Goal: Transaction & Acquisition: Purchase product/service

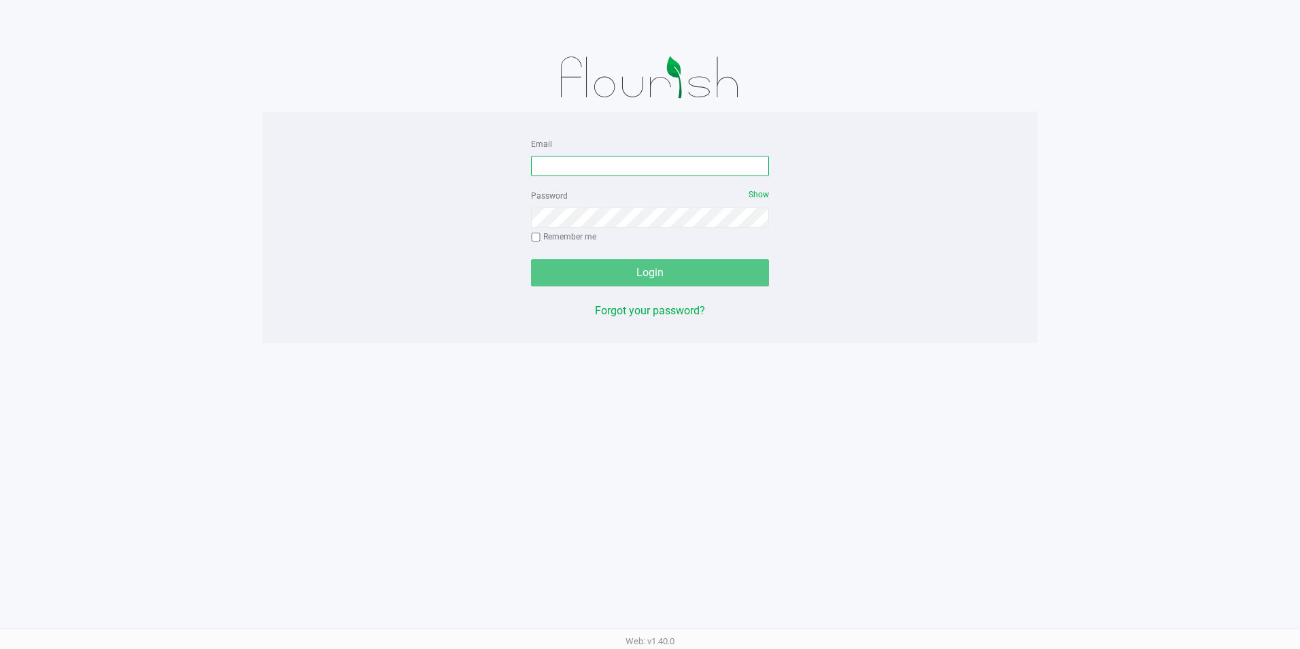
click at [661, 161] on input "Email" at bounding box center [650, 166] width 238 height 20
type input "[EMAIL_ADDRESS][DOMAIN_NAME]"
click at [660, 202] on div "Password Show Remember me" at bounding box center [650, 217] width 238 height 61
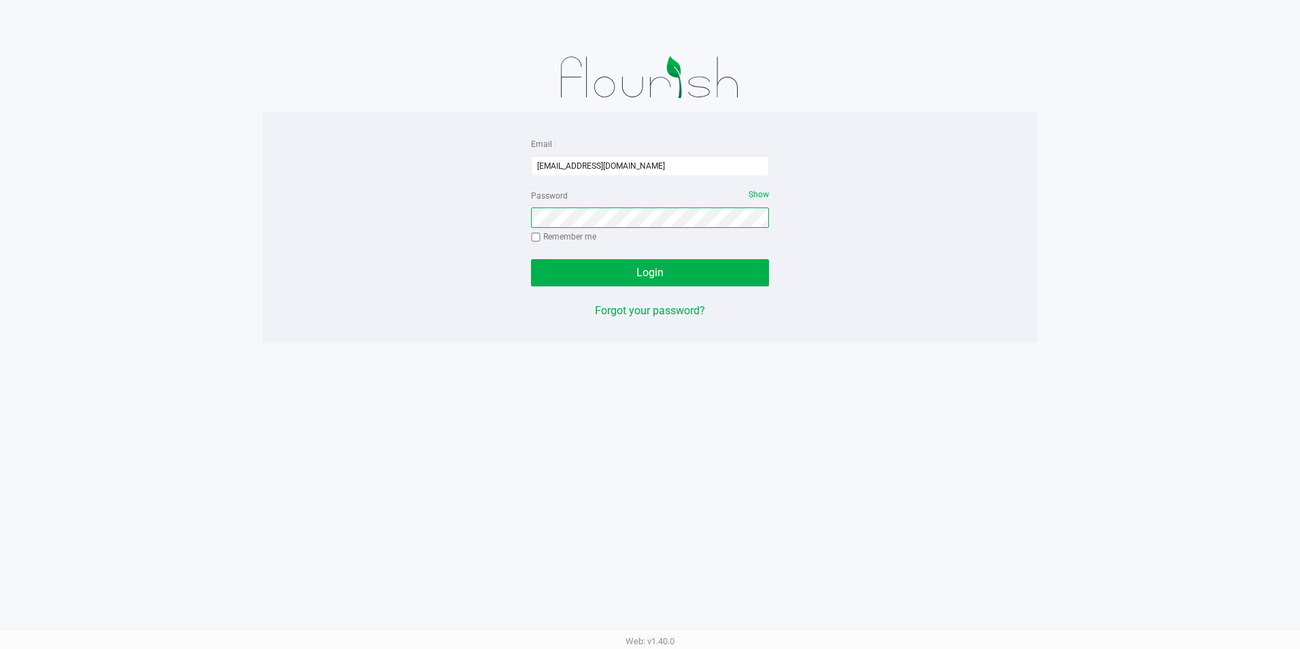
click at [531, 259] on button "Login" at bounding box center [650, 272] width 238 height 27
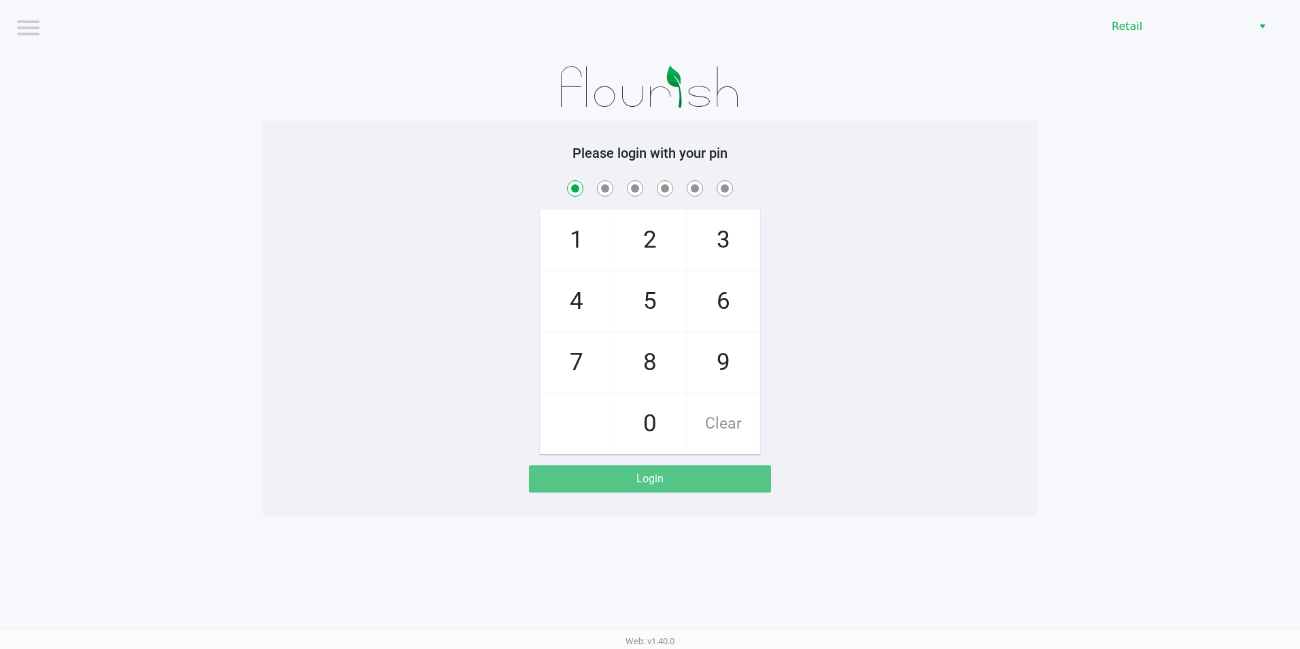
checkbox input "true"
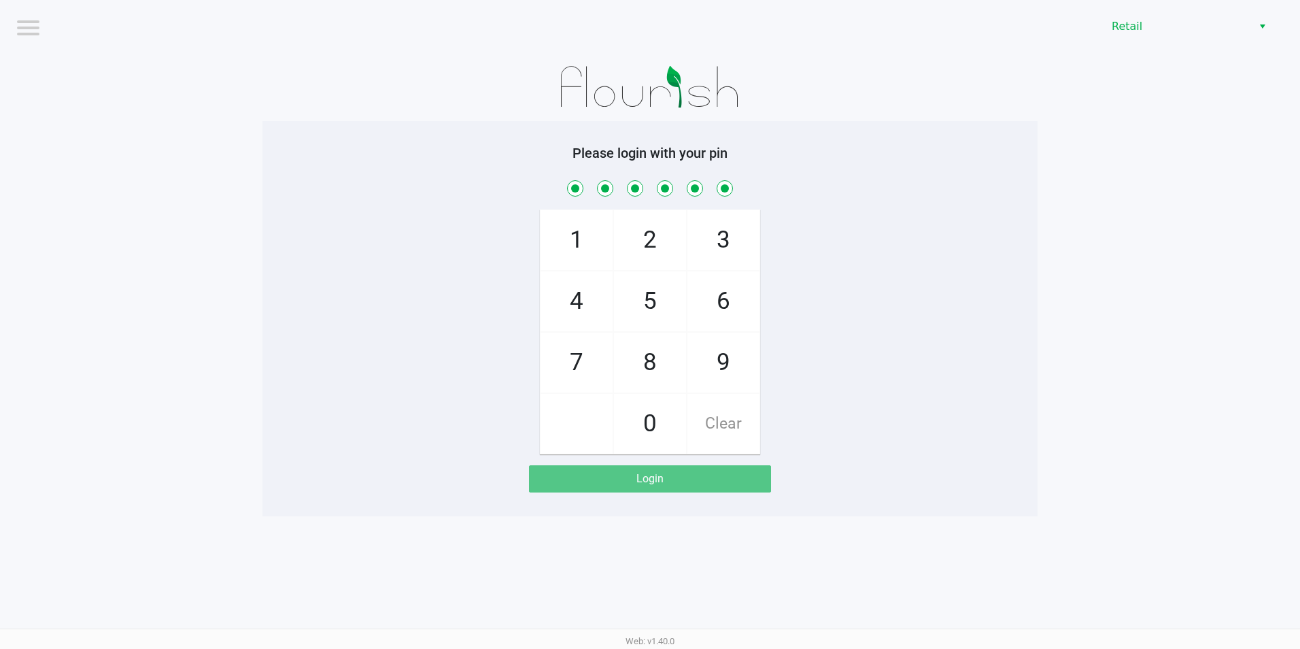
checkbox input "true"
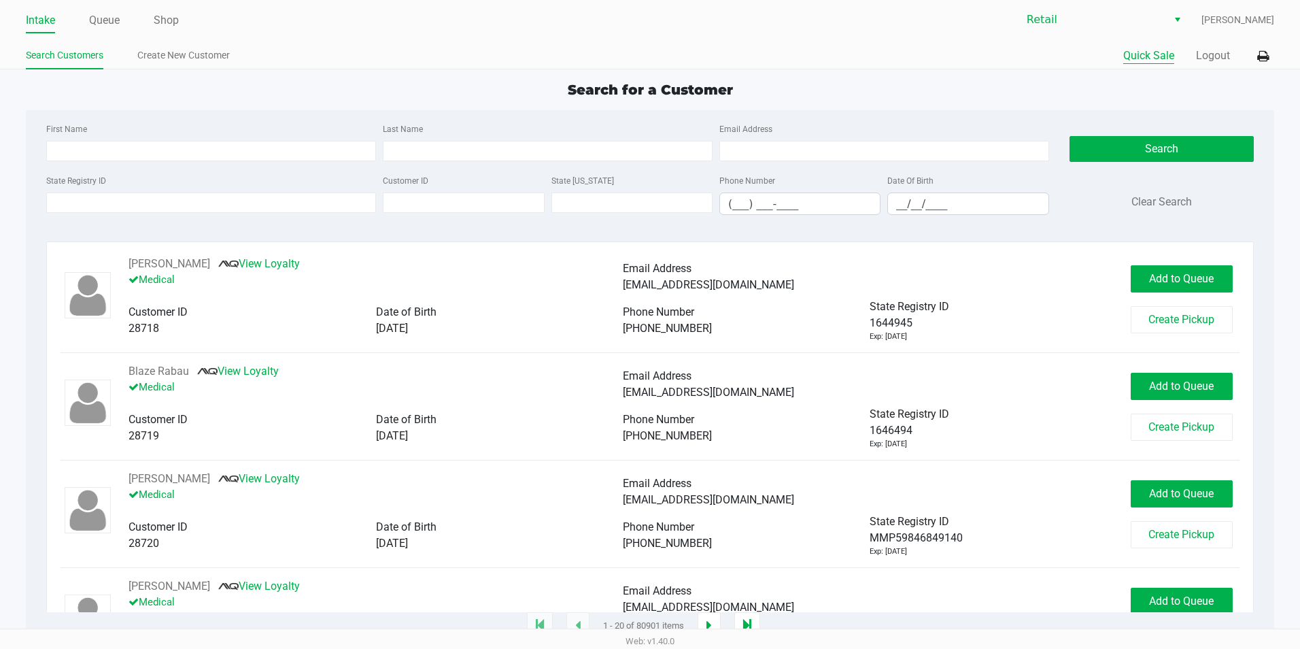
click at [1160, 62] on button "Quick Sale" at bounding box center [1148, 56] width 51 height 16
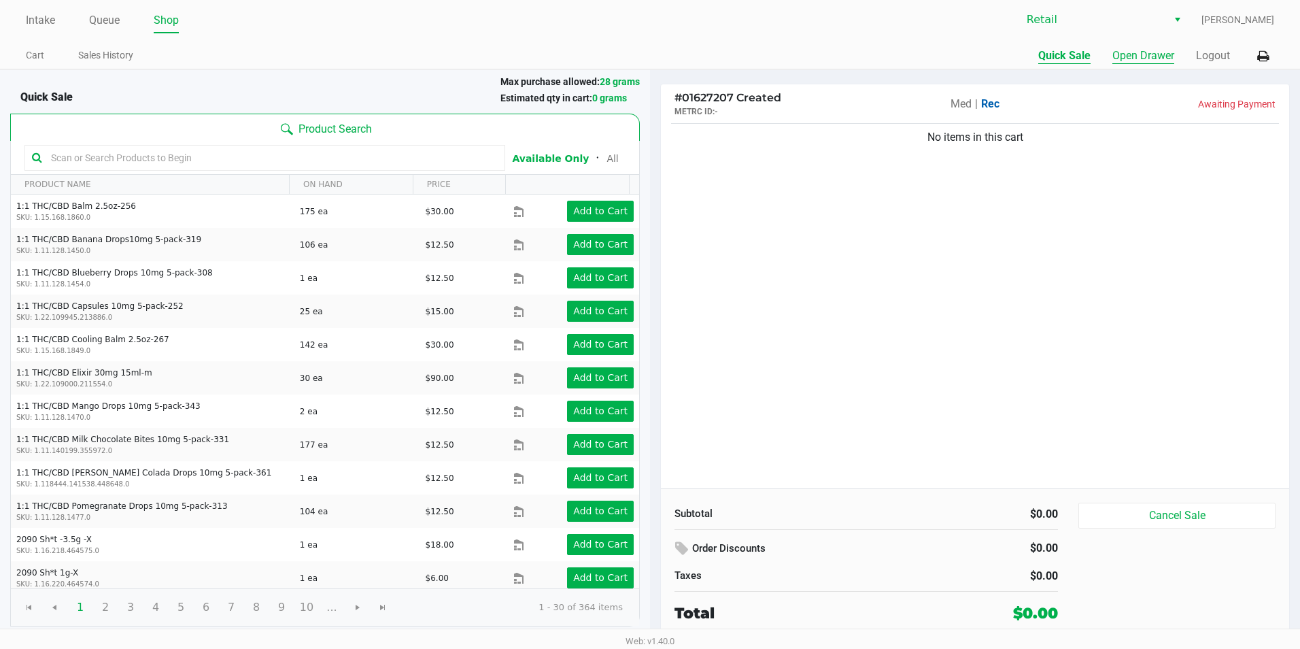
click at [1142, 56] on button "Open Drawer" at bounding box center [1143, 56] width 62 height 16
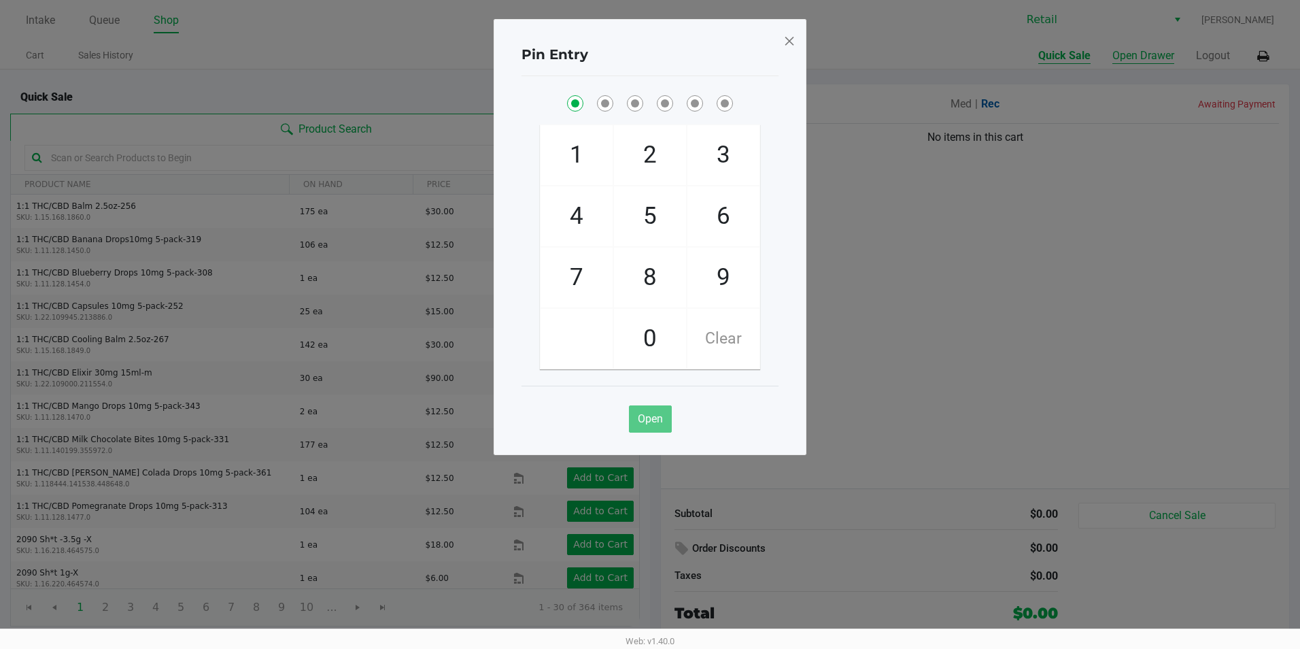
checkbox input "true"
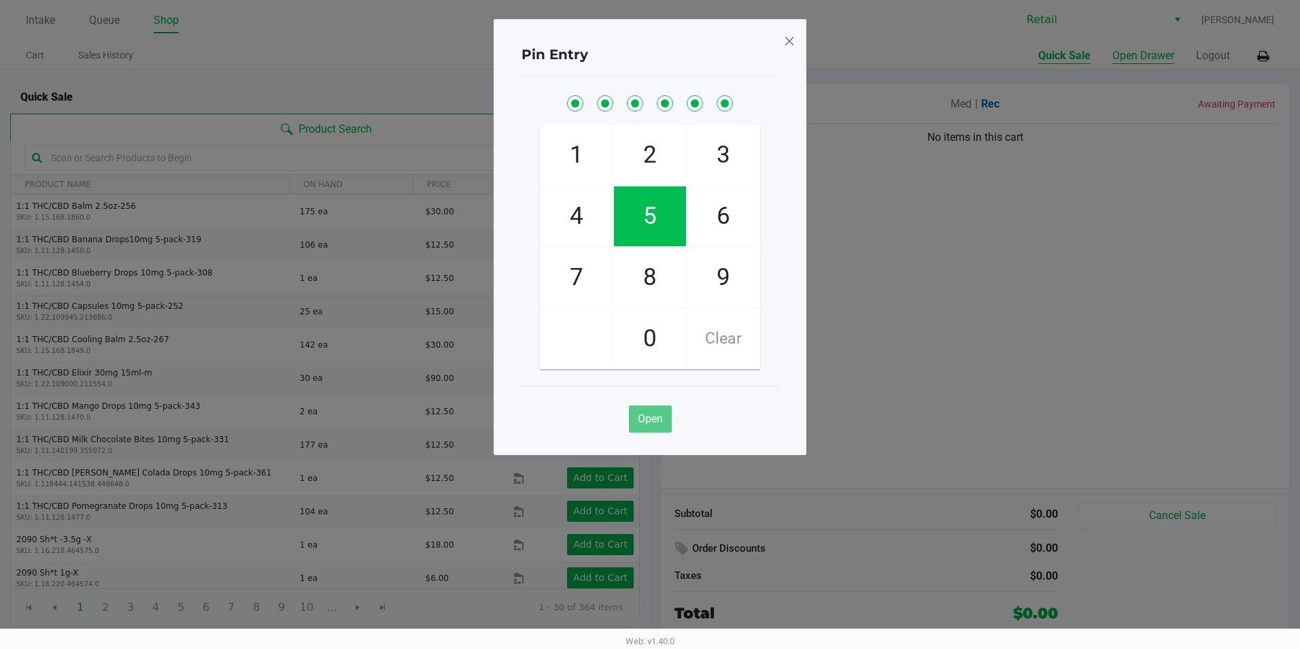
checkbox input "true"
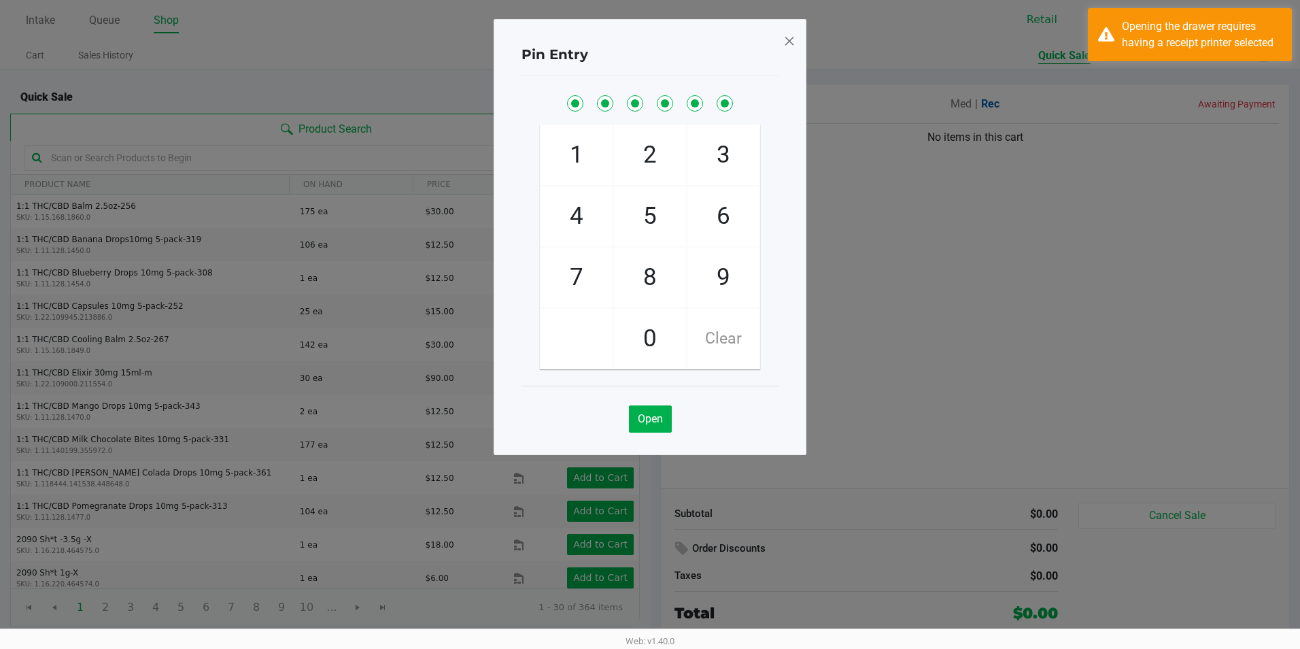
click at [786, 36] on span at bounding box center [789, 41] width 12 height 22
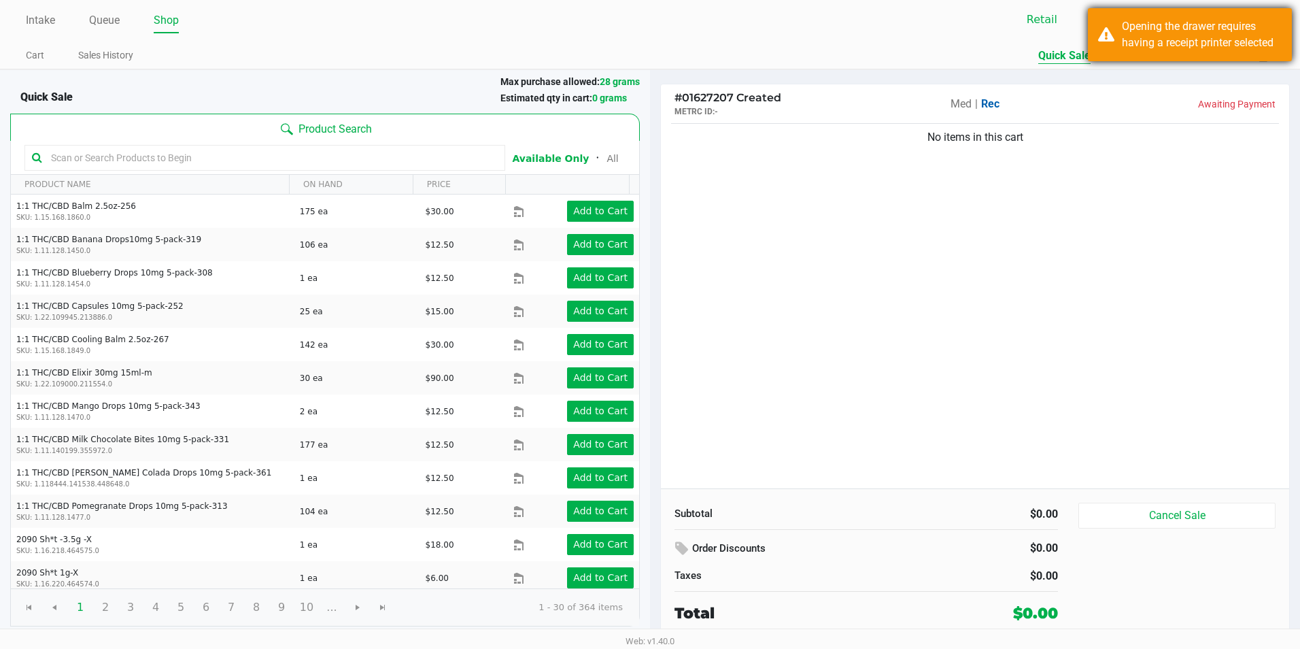
click at [1270, 18] on div "Opening the drawer requires having a receipt printer selected" at bounding box center [1202, 34] width 160 height 33
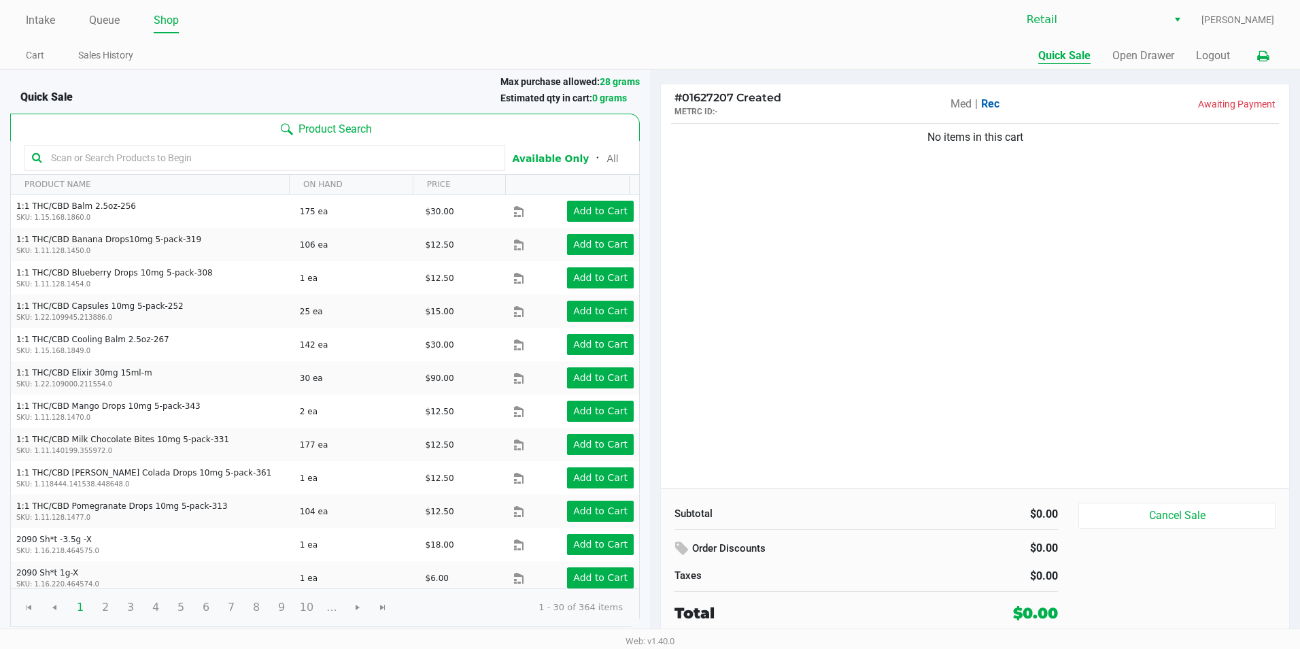
click at [1262, 53] on icon at bounding box center [1263, 57] width 12 height 10
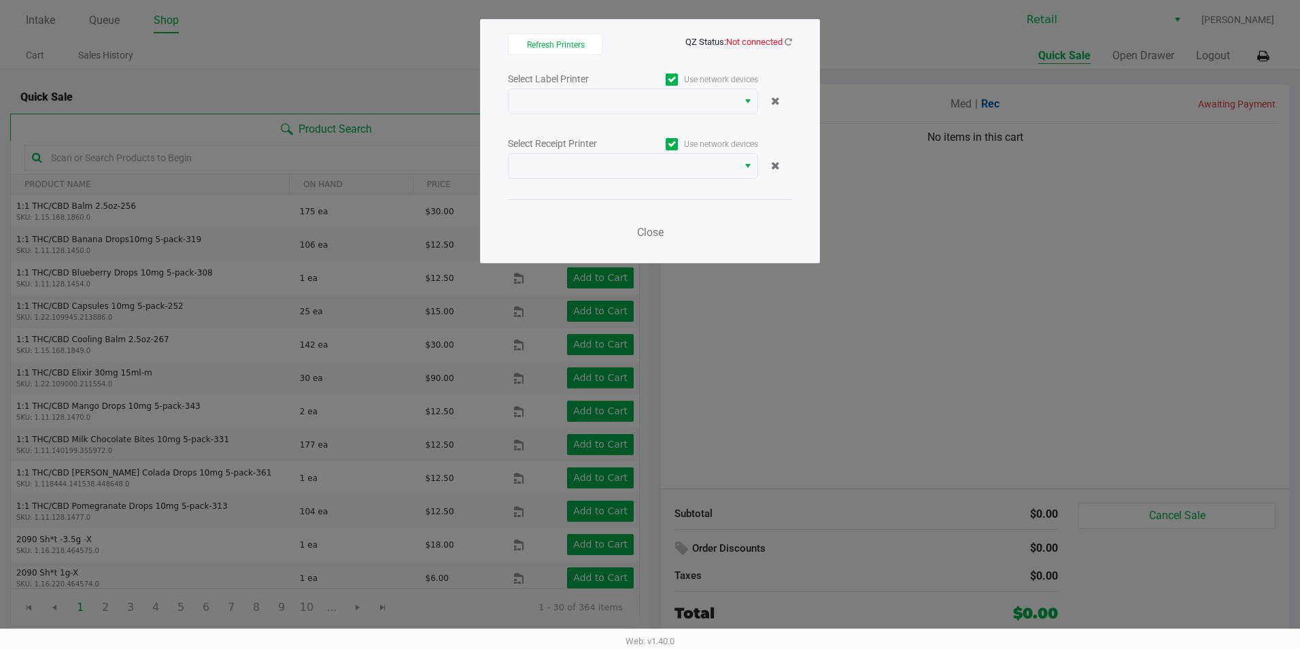
click at [668, 73] on span at bounding box center [672, 79] width 12 height 12
click at [0, 0] on input "Use network devices" at bounding box center [0, 0] width 0 height 0
click at [729, 101] on span "NO DATA FOUND" at bounding box center [623, 101] width 213 height 16
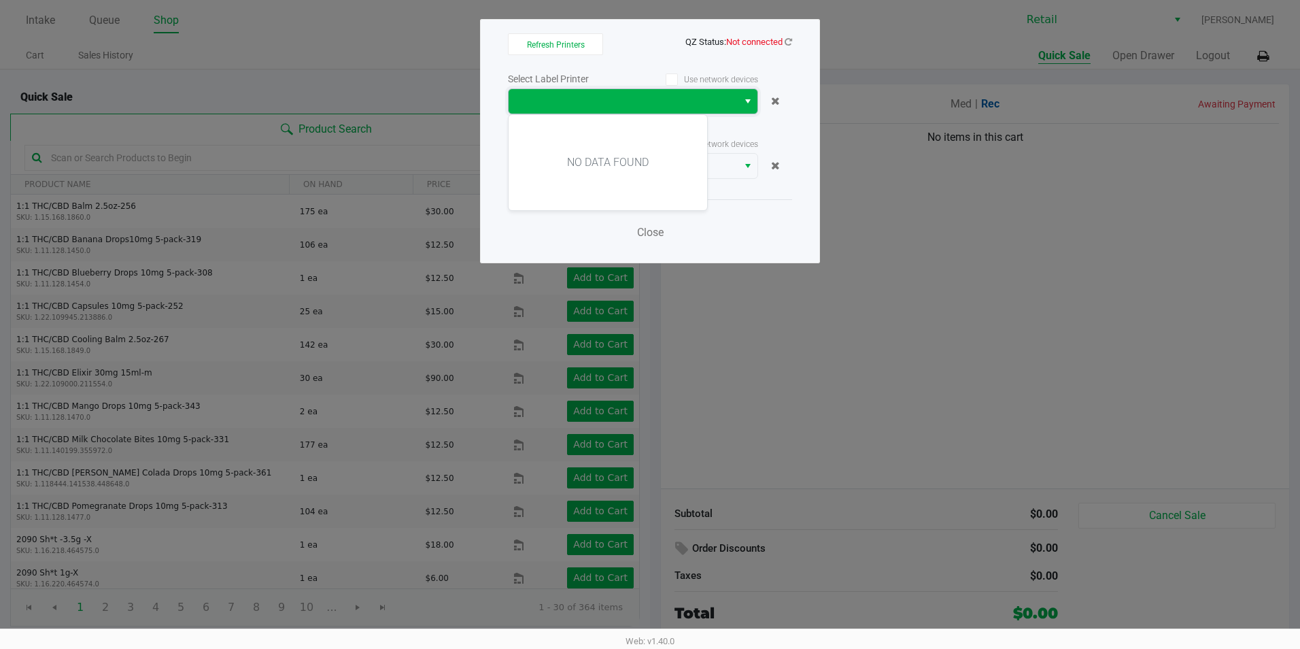
click at [729, 101] on span "NO DATA FOUND" at bounding box center [623, 101] width 213 height 16
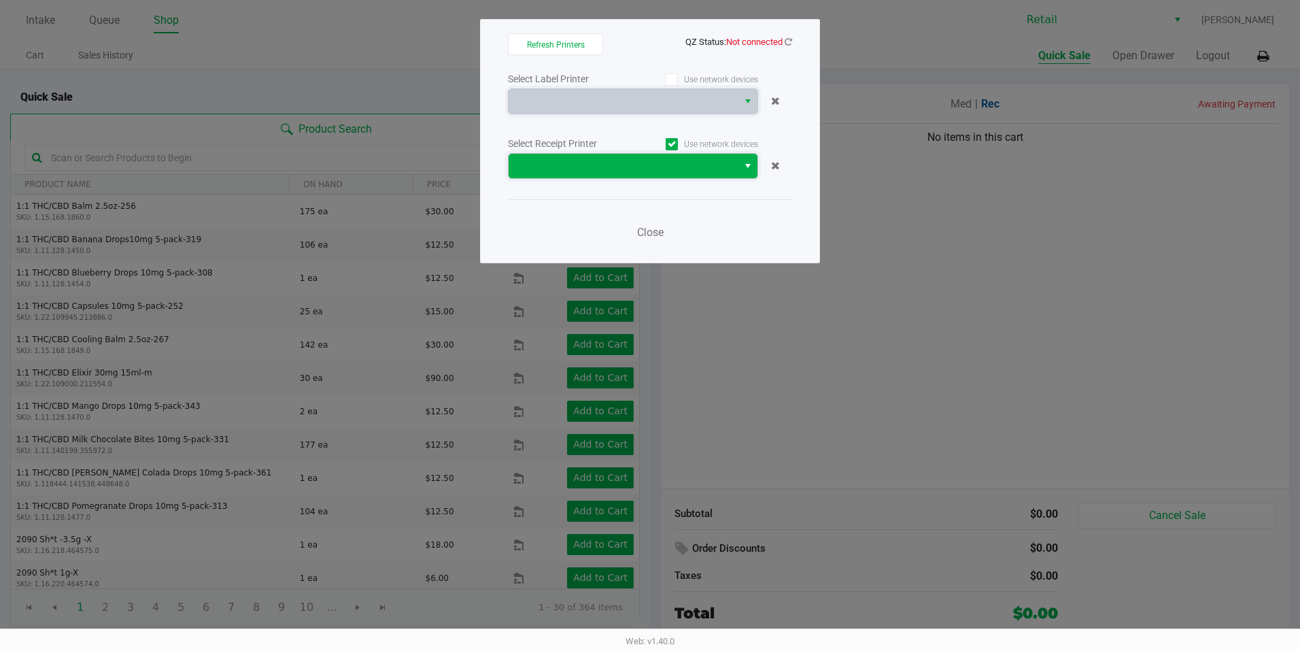
click at [713, 158] on span at bounding box center [623, 166] width 213 height 16
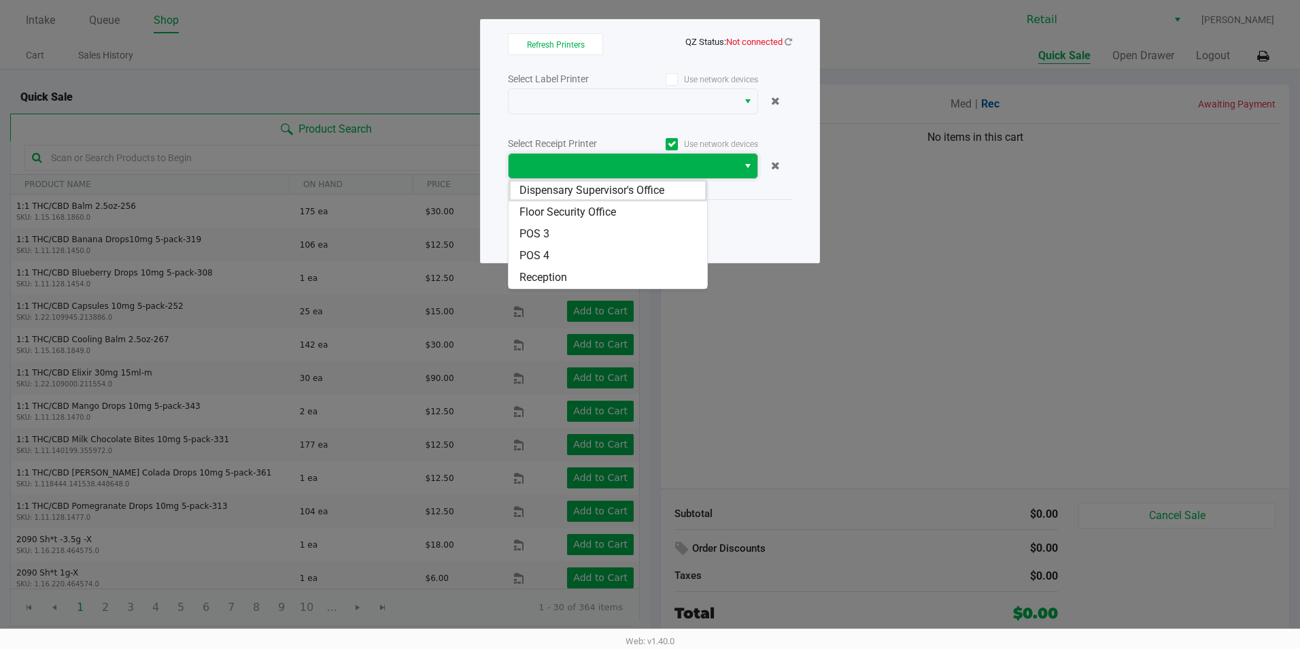
click at [743, 173] on kendo-dropdownlist at bounding box center [633, 166] width 250 height 26
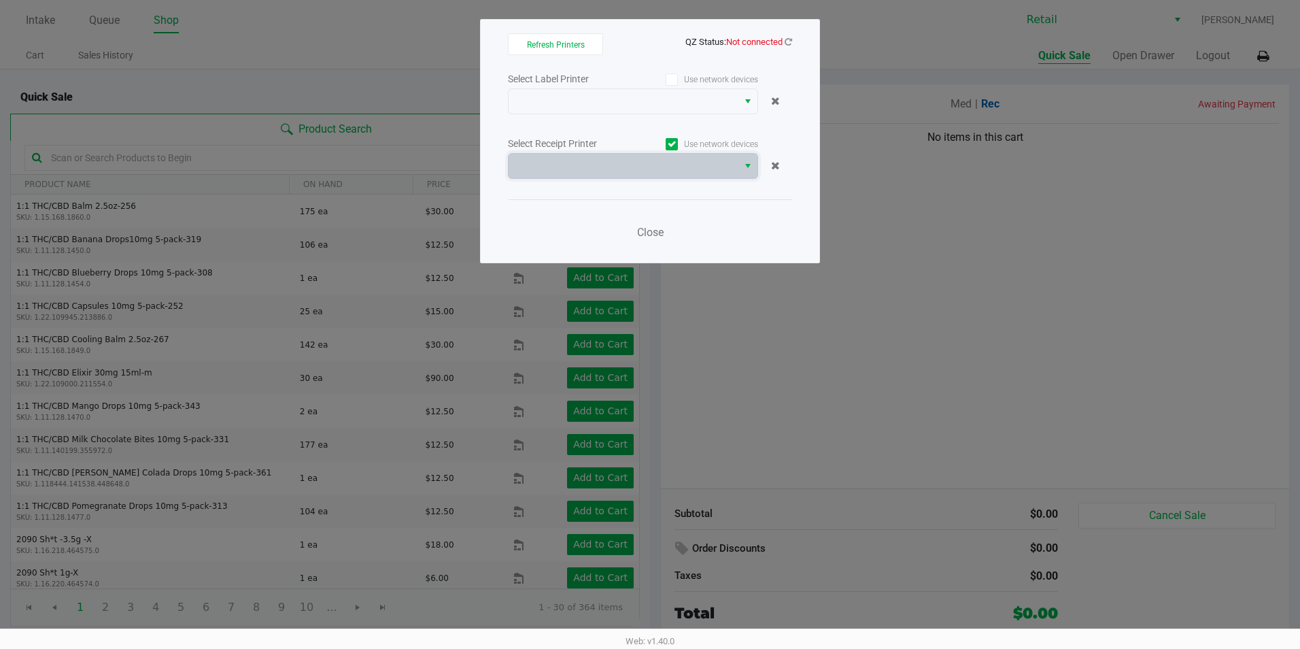
click at [668, 144] on icon at bounding box center [672, 144] width 9 height 0
click at [0, 0] on input "Use network devices" at bounding box center [0, 0] width 0 height 0
click at [693, 166] on span "NO DATA FOUND" at bounding box center [623, 166] width 213 height 16
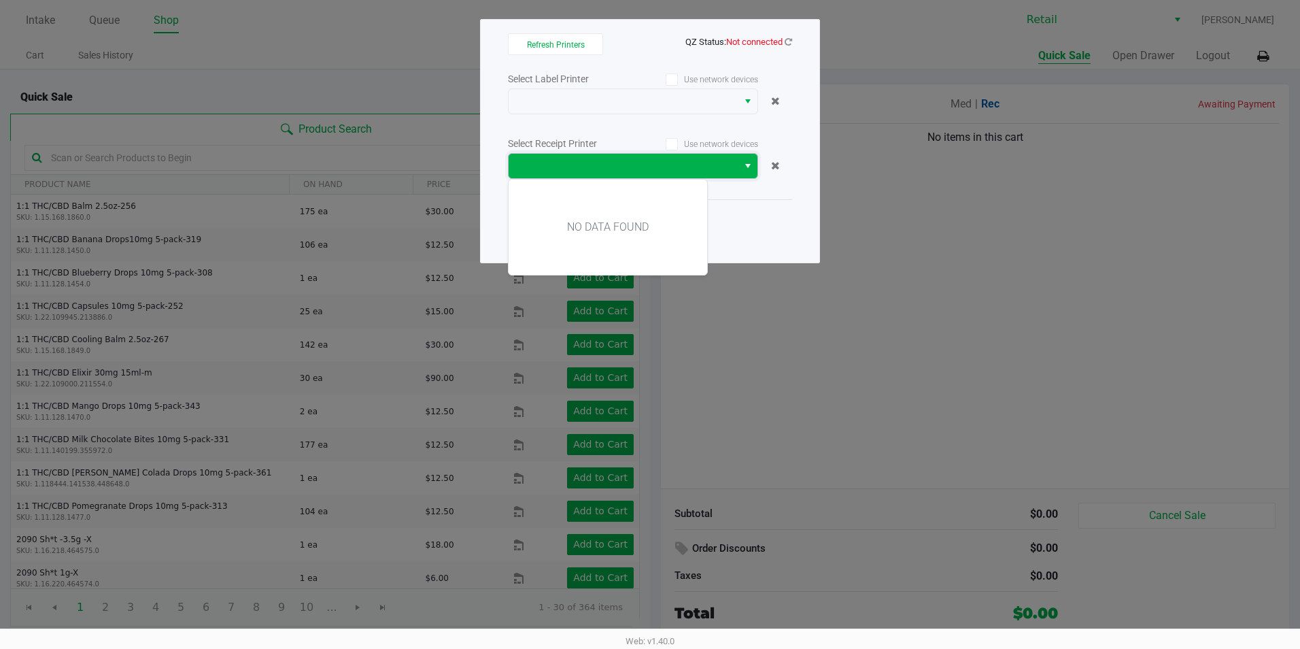
click at [693, 166] on span "NO DATA FOUND" at bounding box center [623, 166] width 213 height 16
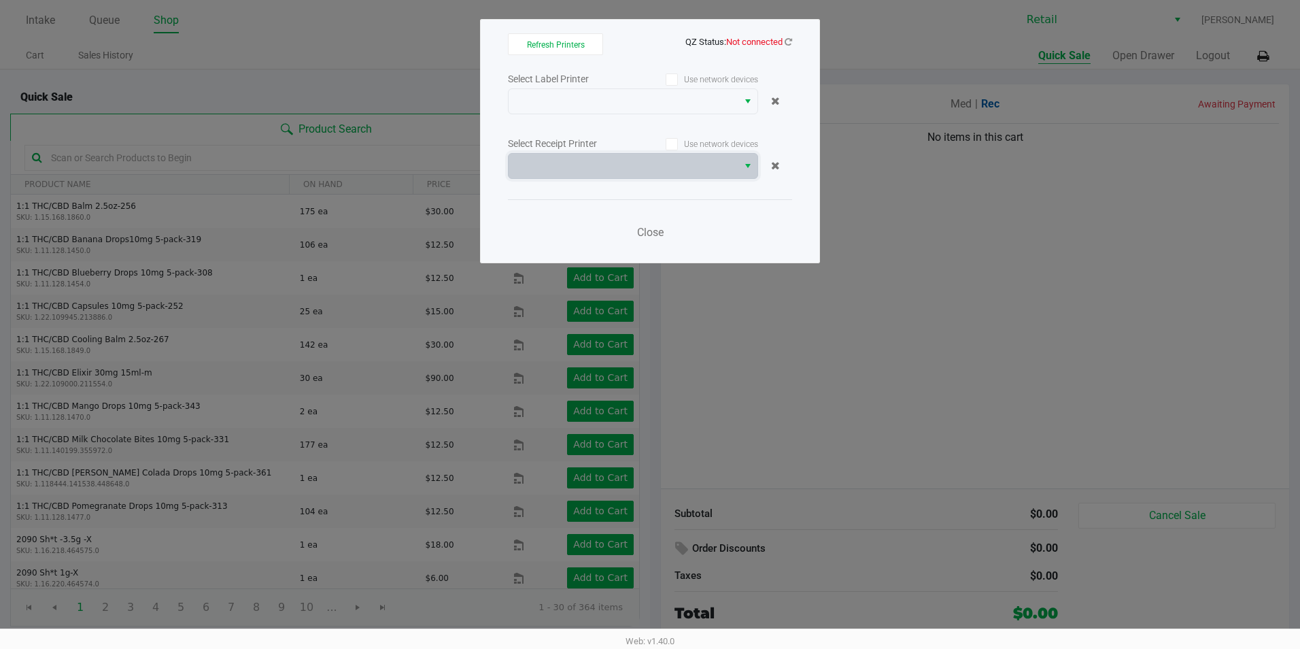
click at [666, 146] on span at bounding box center [672, 144] width 12 height 12
click at [0, 0] on input "Use network devices" at bounding box center [0, 0] width 0 height 0
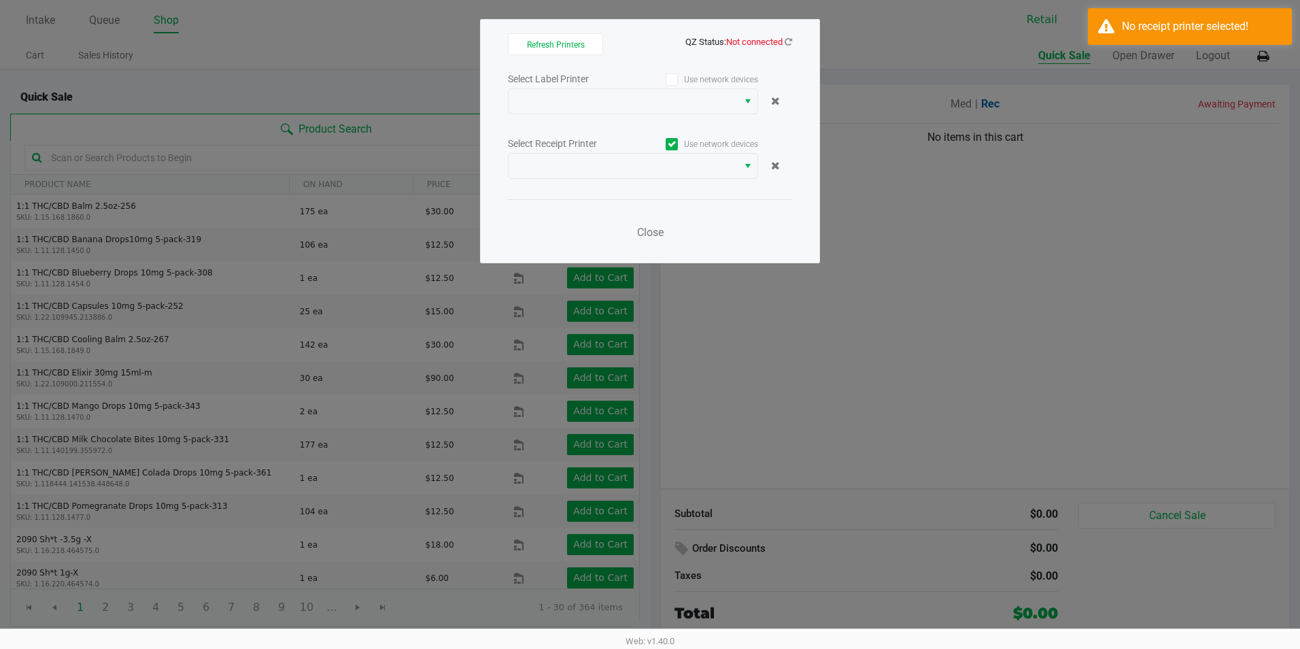
click at [668, 80] on icon at bounding box center [672, 80] width 9 height 0
click at [0, 0] on input "Use network devices" at bounding box center [0, 0] width 0 height 0
click at [687, 92] on span at bounding box center [623, 101] width 229 height 24
click at [638, 198] on div "Select Label Printer Use network devices Select Receipt Printer Use network dev…" at bounding box center [650, 159] width 284 height 179
click at [789, 39] on icon at bounding box center [788, 41] width 7 height 9
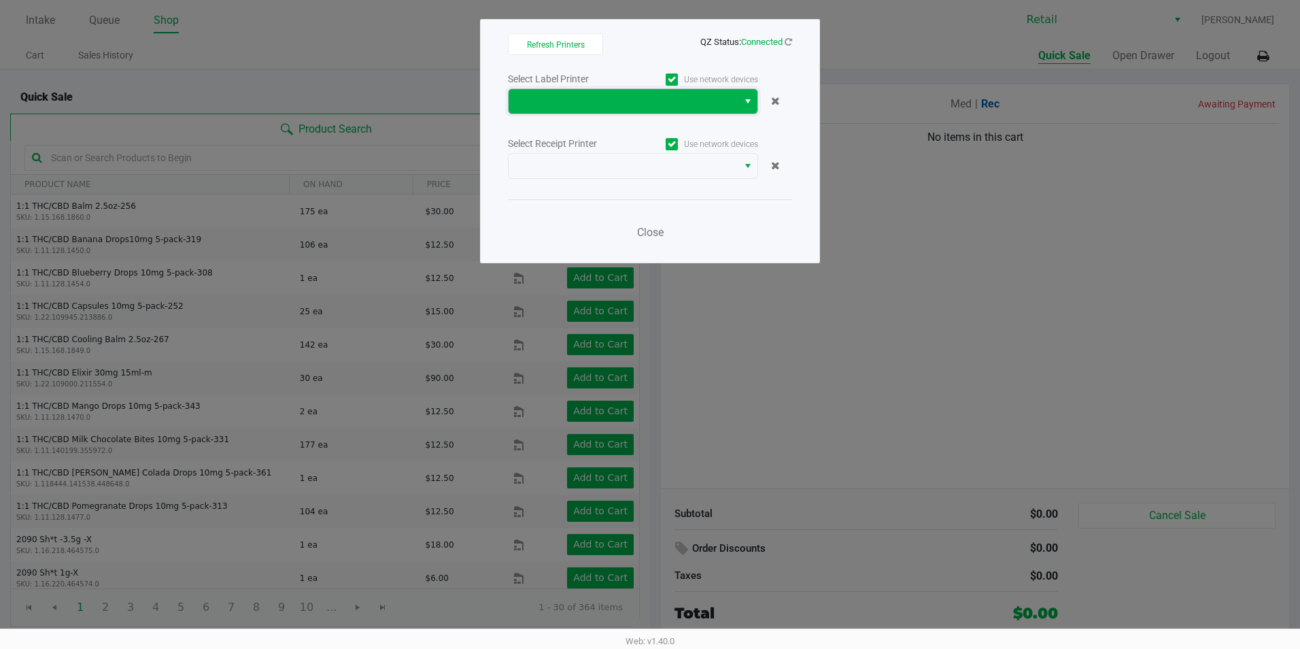
click at [700, 99] on span at bounding box center [623, 101] width 213 height 16
click at [662, 103] on span at bounding box center [623, 101] width 213 height 16
click at [670, 80] on icon at bounding box center [672, 80] width 9 height 0
click at [0, 0] on input "Use network devices" at bounding box center [0, 0] width 0 height 0
click at [681, 95] on span "NO DATA FOUND" at bounding box center [623, 101] width 213 height 16
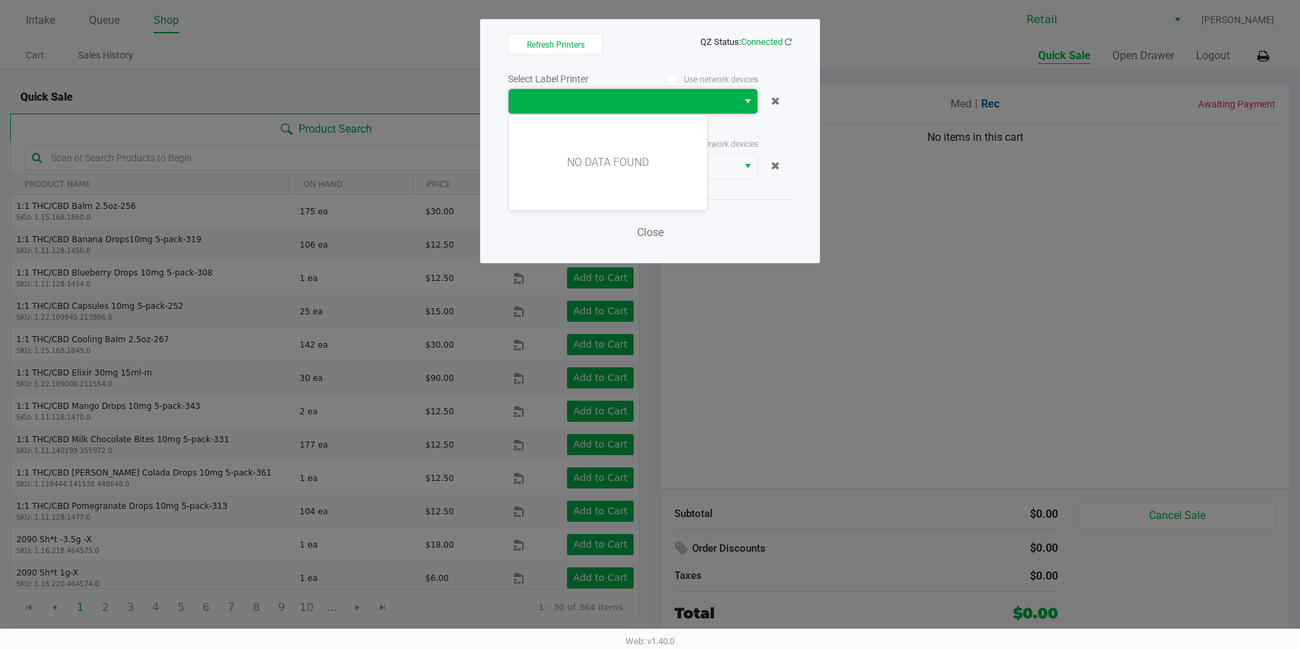
click at [681, 95] on span "NO DATA FOUND" at bounding box center [623, 101] width 213 height 16
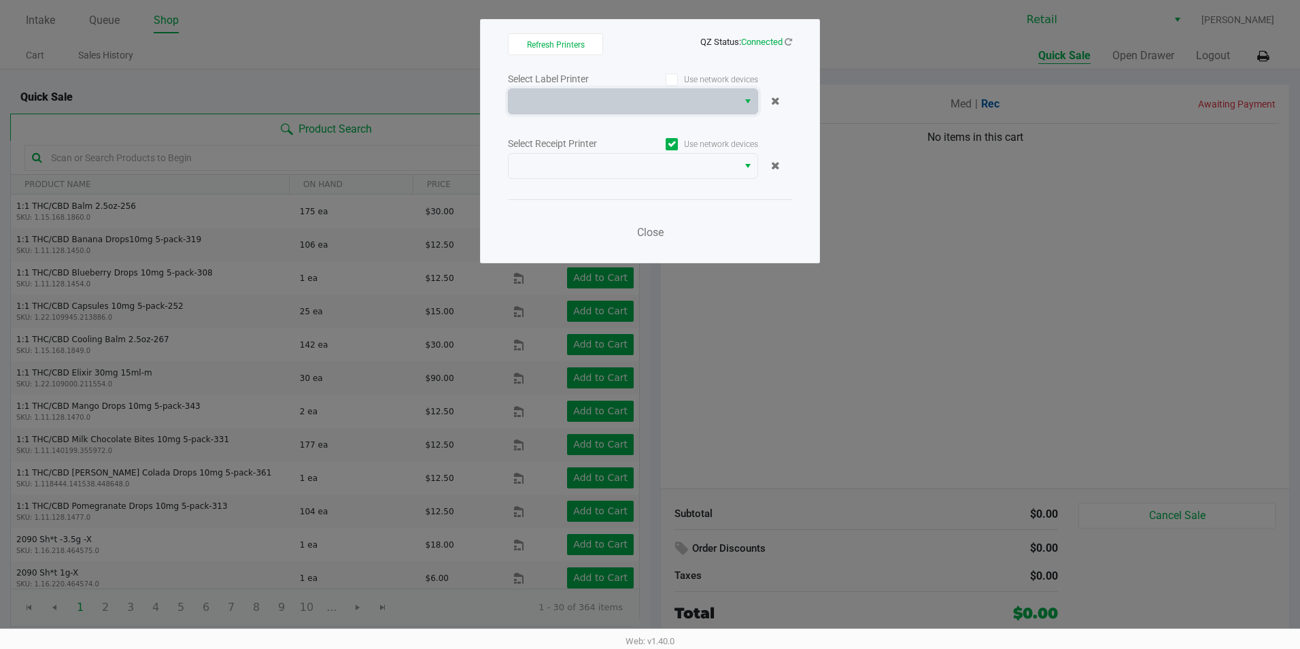
click at [665, 78] on label "Use network devices" at bounding box center [695, 79] width 125 height 12
click at [0, 0] on input "Use network devices" at bounding box center [0, 0] width 0 height 0
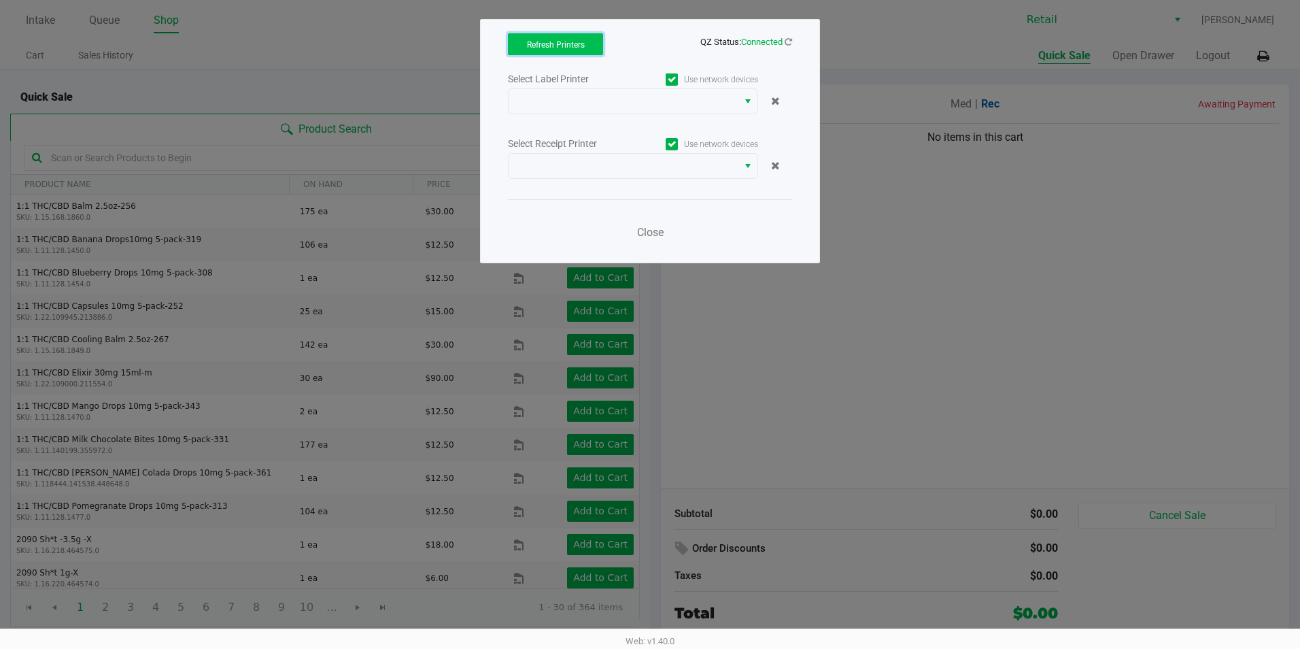
click at [588, 52] on button "Refresh Printers" at bounding box center [555, 44] width 95 height 22
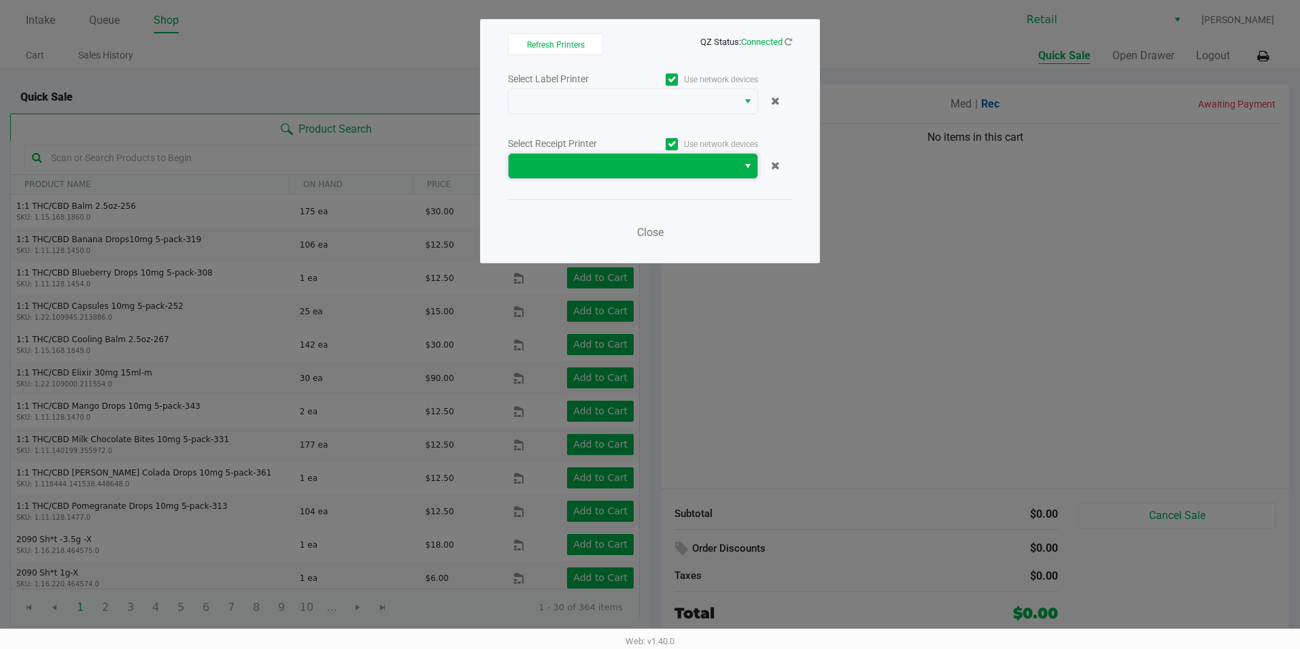
click at [711, 161] on span at bounding box center [623, 166] width 213 height 16
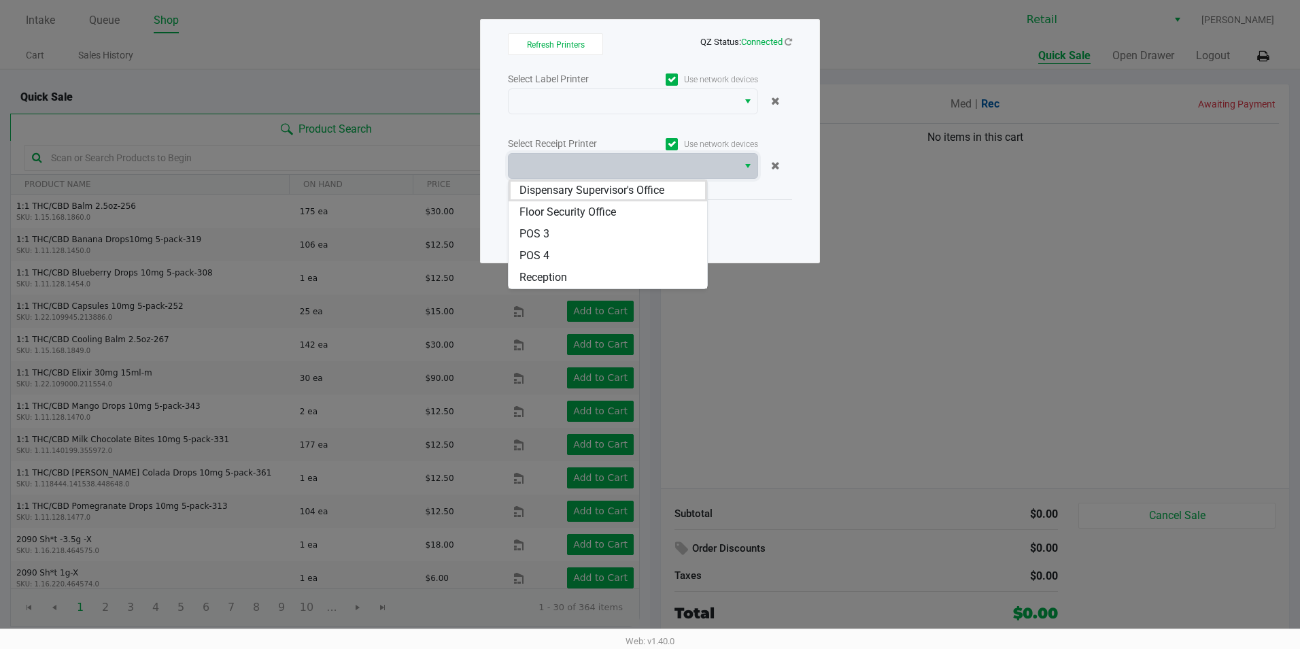
click at [704, 141] on label "Use network devices" at bounding box center [695, 144] width 125 height 12
click at [0, 0] on input "Use network devices" at bounding box center [0, 0] width 0 height 0
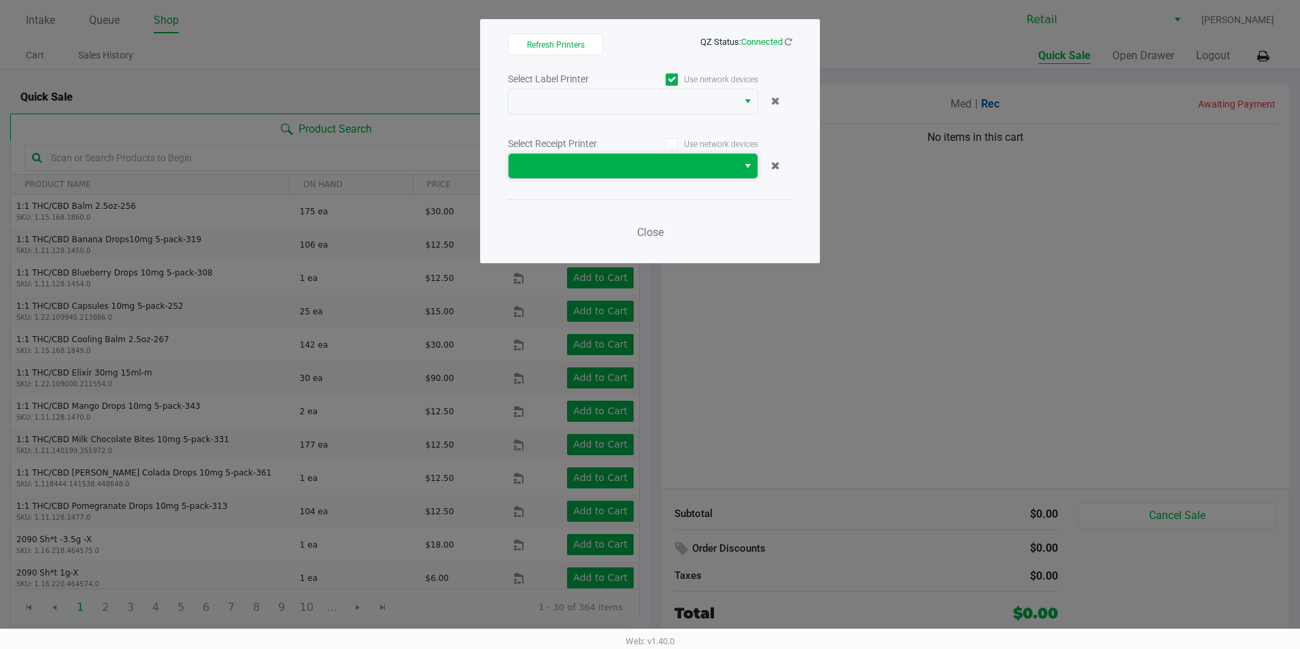
click at [674, 165] on span at bounding box center [623, 166] width 213 height 16
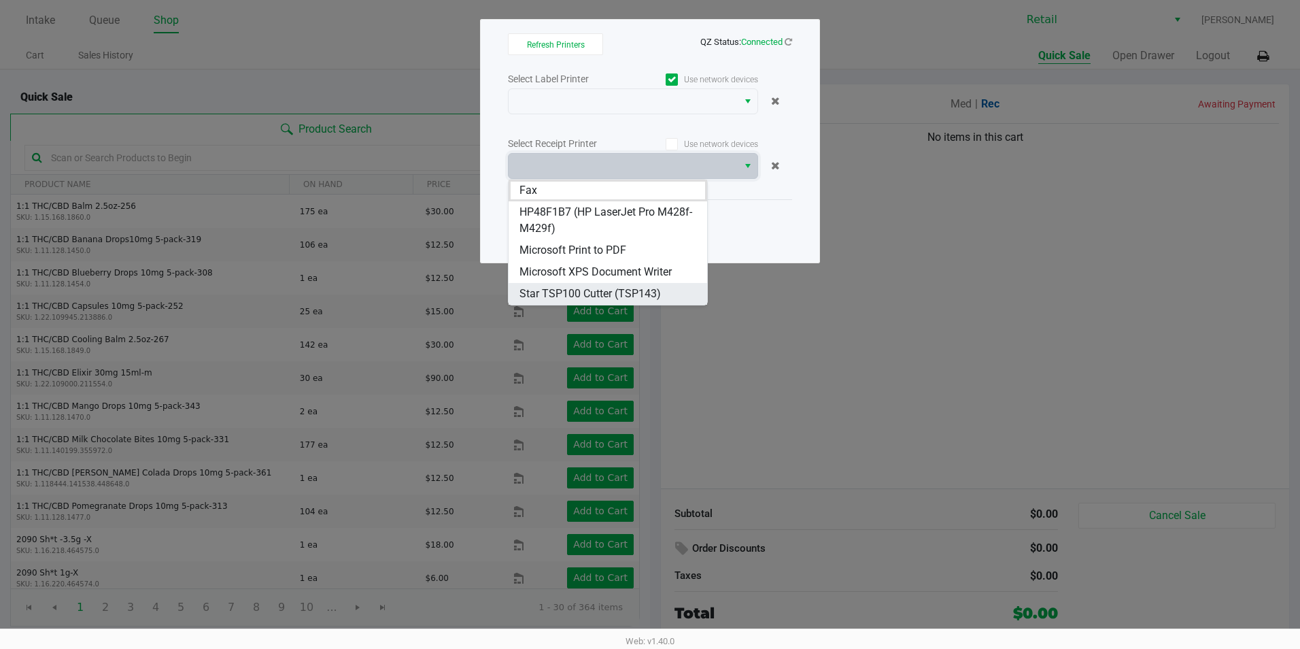
click at [604, 288] on span "Star TSP100 Cutter (TSP143)" at bounding box center [590, 294] width 141 height 16
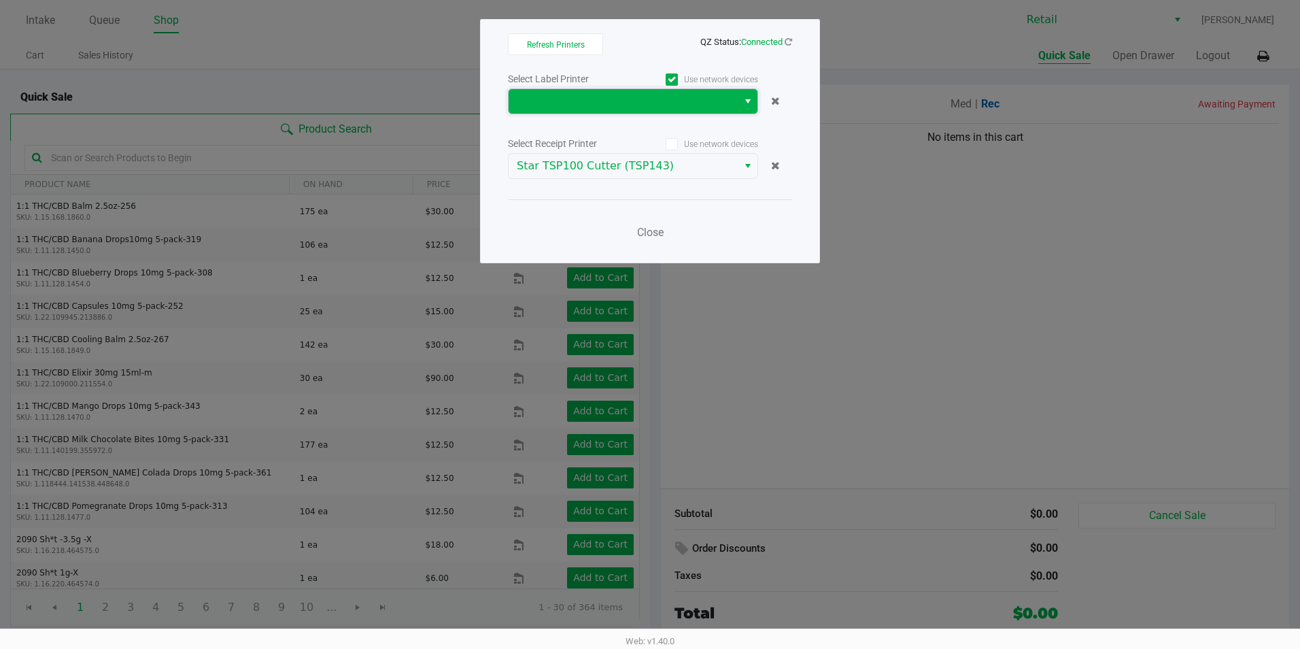
click at [658, 97] on span at bounding box center [623, 101] width 213 height 16
click at [651, 105] on span at bounding box center [623, 101] width 213 height 16
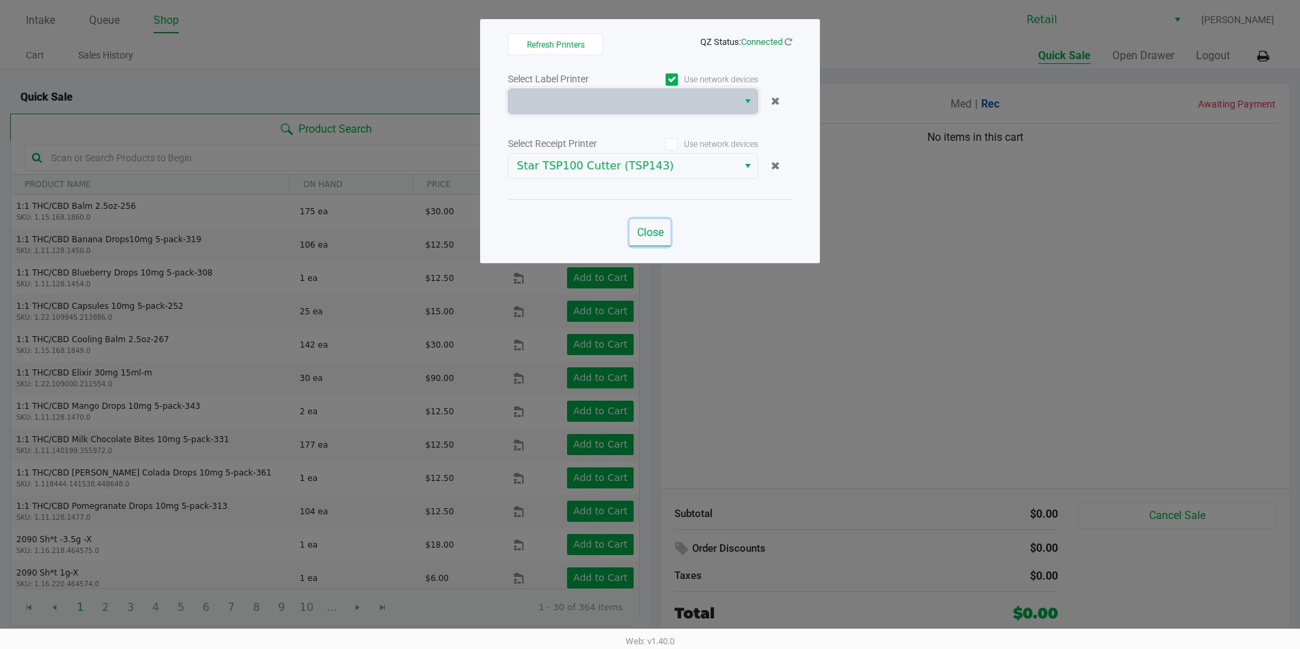
click at [657, 237] on span "Close" at bounding box center [650, 232] width 27 height 13
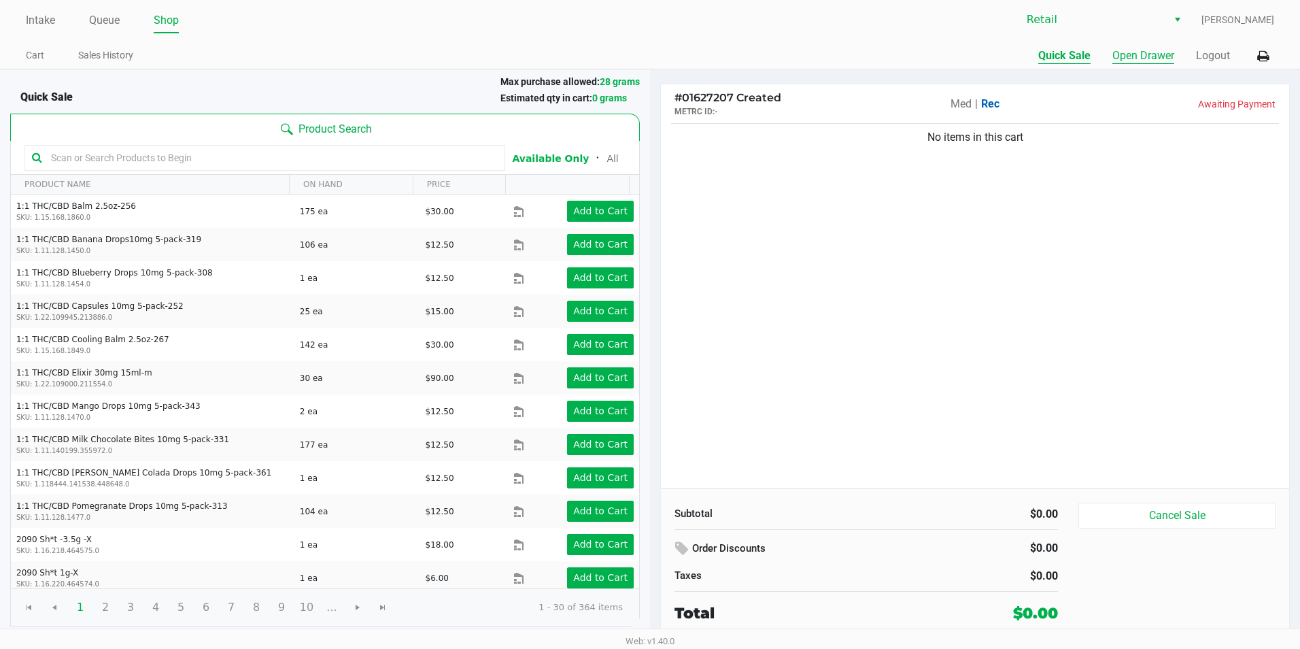
click at [1149, 60] on button "Open Drawer" at bounding box center [1143, 56] width 62 height 16
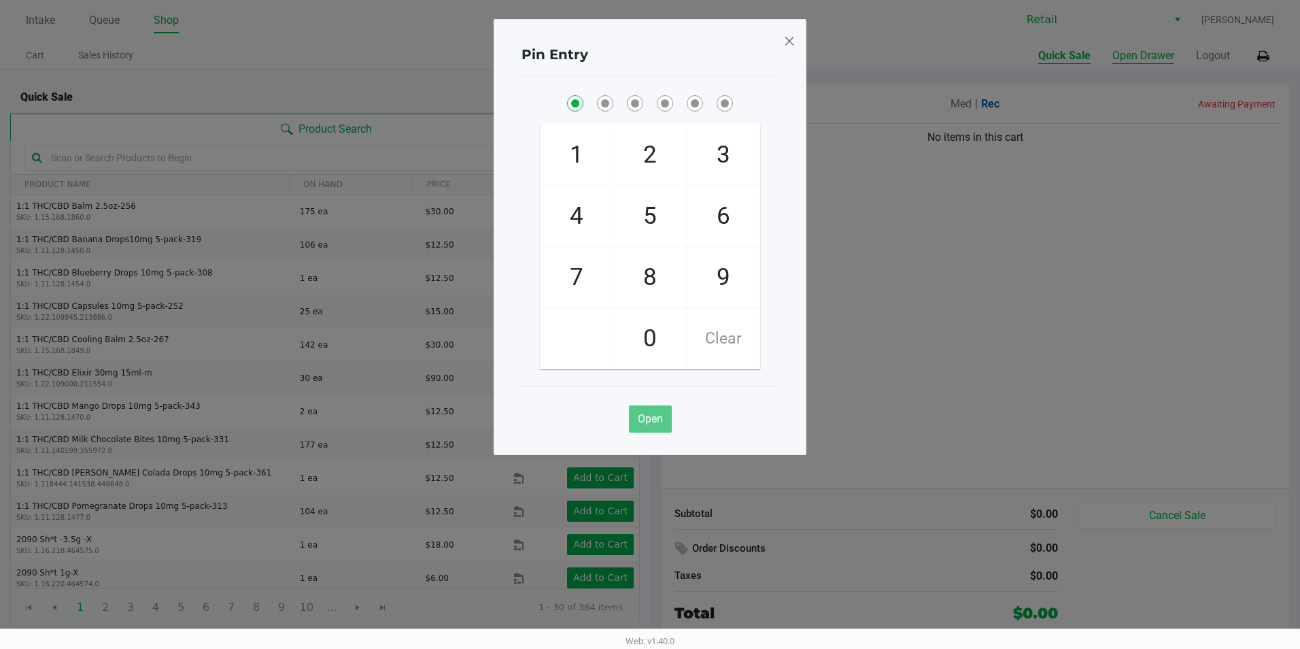
checkbox input "true"
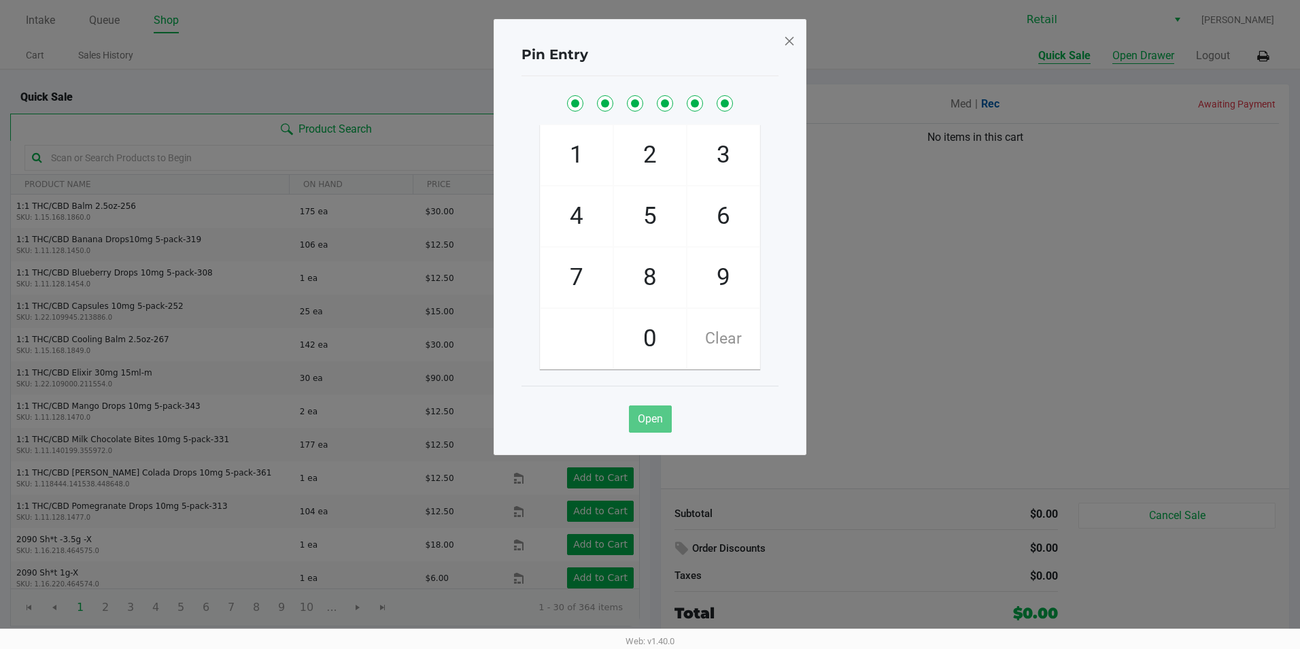
checkbox input "true"
checkbox input "false"
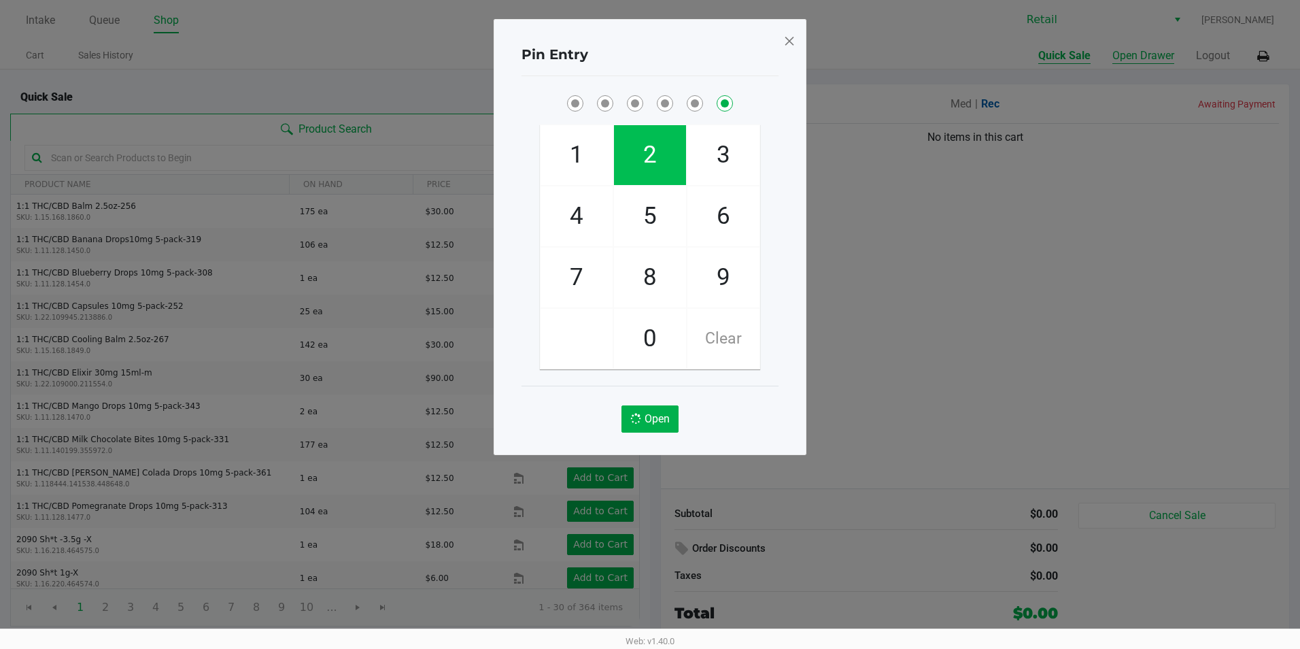
checkbox input "false"
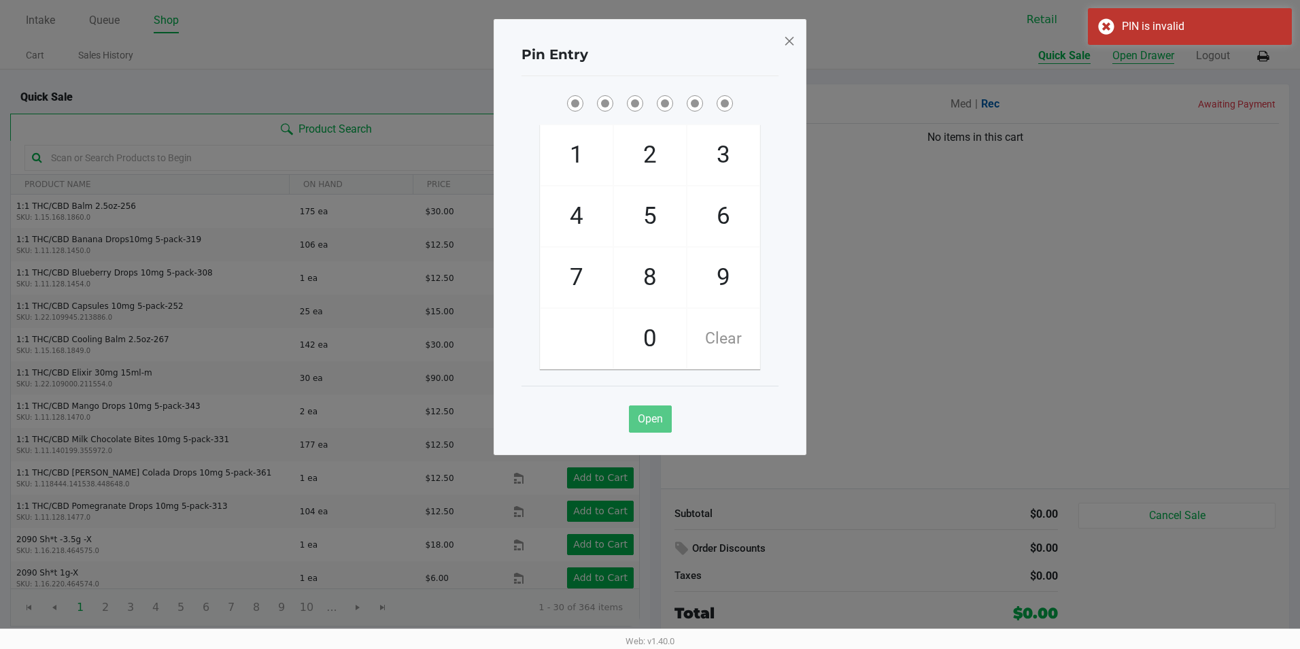
checkbox input "true"
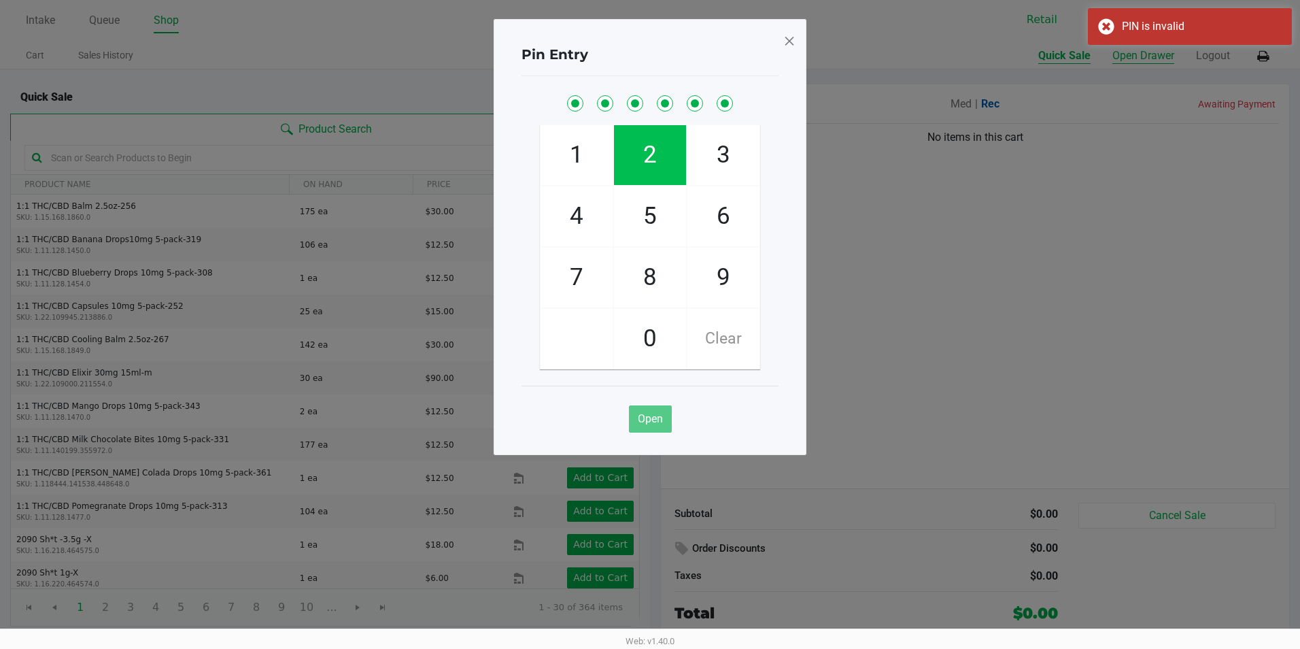
checkbox input "true"
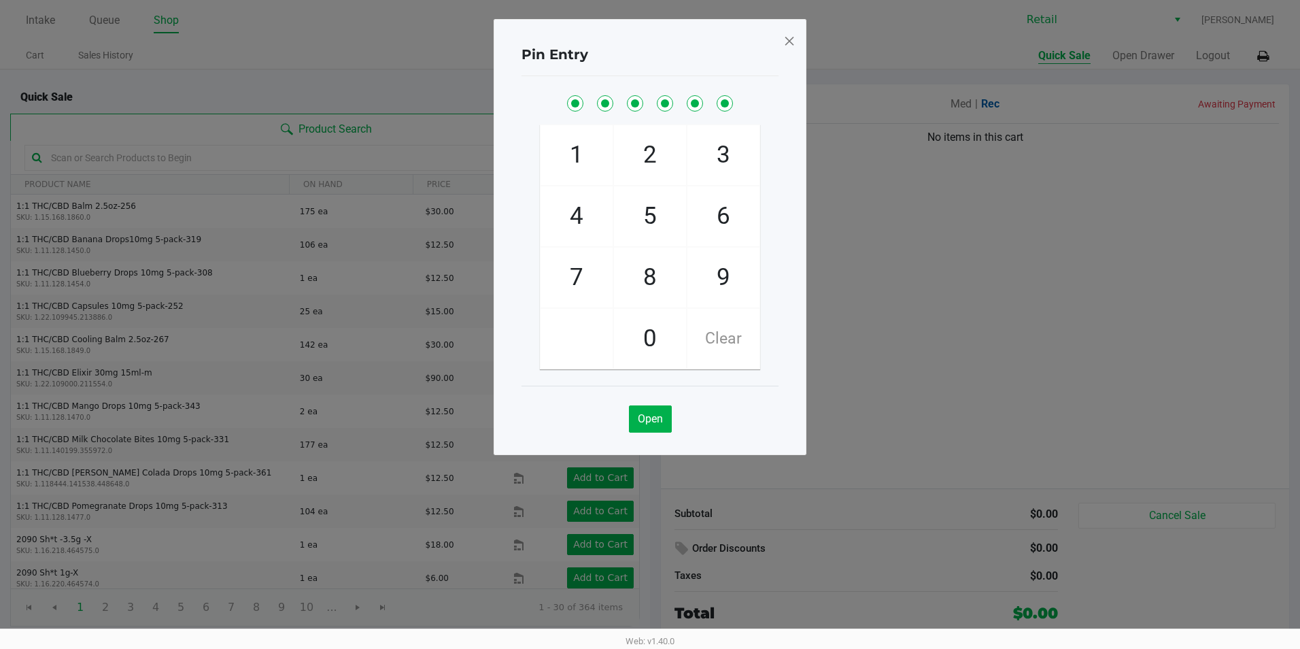
click at [787, 43] on span at bounding box center [789, 41] width 12 height 22
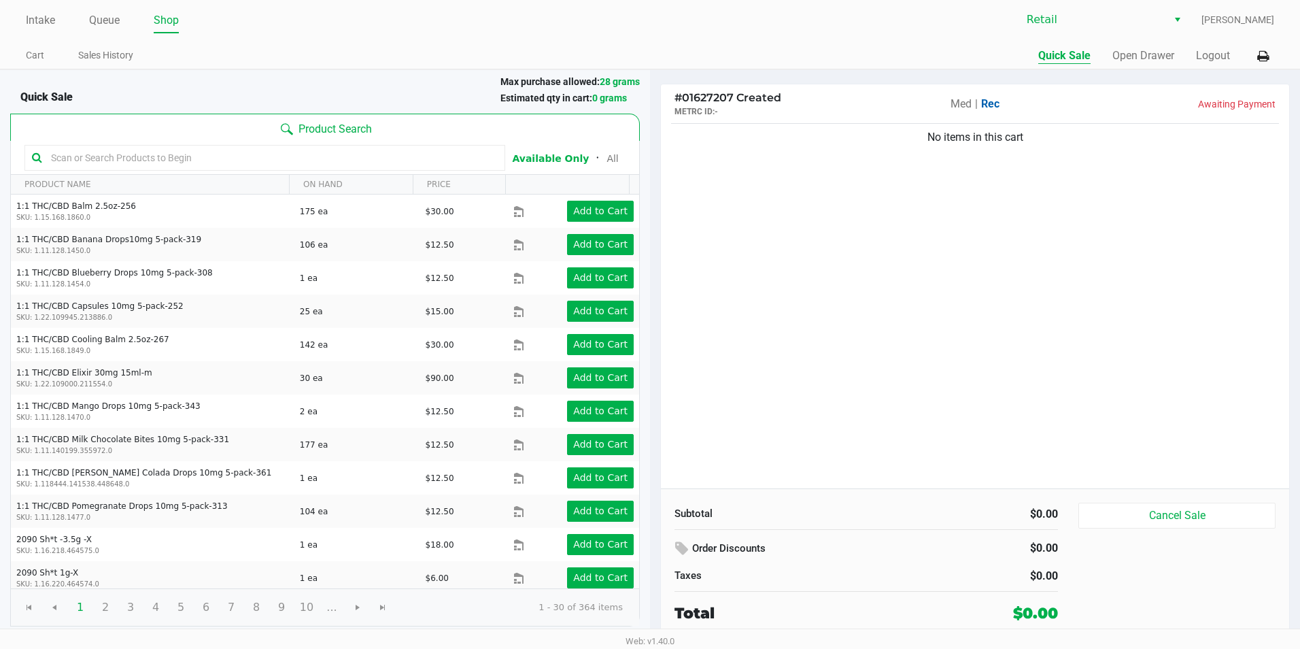
click at [61, 20] on ul "Intake Queue Shop" at bounding box center [338, 21] width 624 height 23
drag, startPoint x: 51, startPoint y: 20, endPoint x: 48, endPoint y: 12, distance: 8.8
click at [48, 14] on link "Intake" at bounding box center [40, 20] width 29 height 19
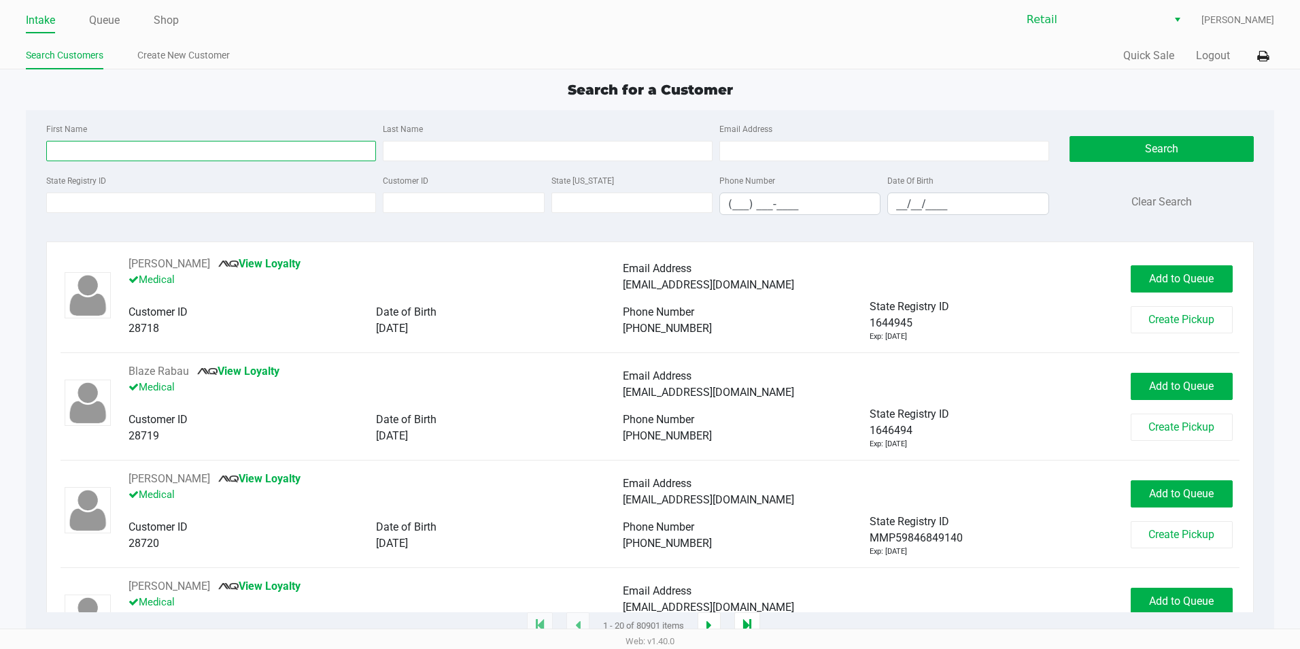
click at [195, 146] on input "First Name" at bounding box center [211, 151] width 330 height 20
type input "[PERSON_NAME]"
click at [519, 148] on input "Last Name" at bounding box center [548, 151] width 330 height 20
type input "pears"
click at [1190, 164] on div "Search Clear Search" at bounding box center [1162, 172] width 184 height 105
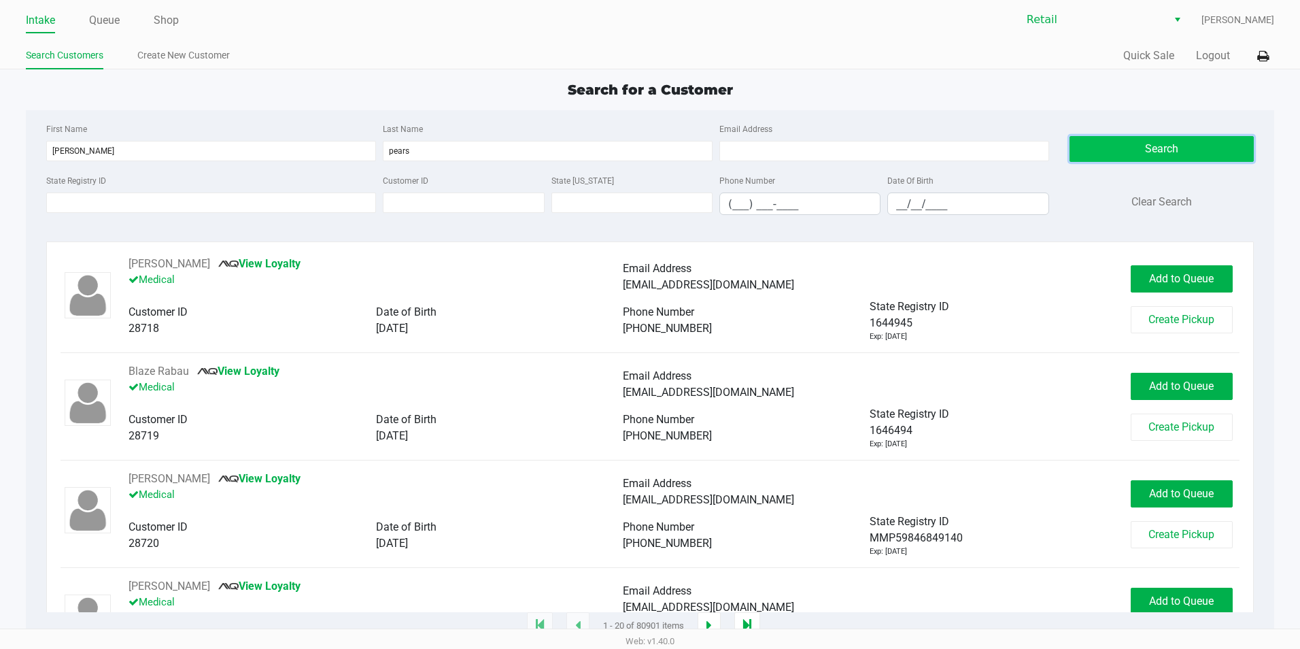
click at [1135, 143] on button "Search" at bounding box center [1162, 149] width 184 height 26
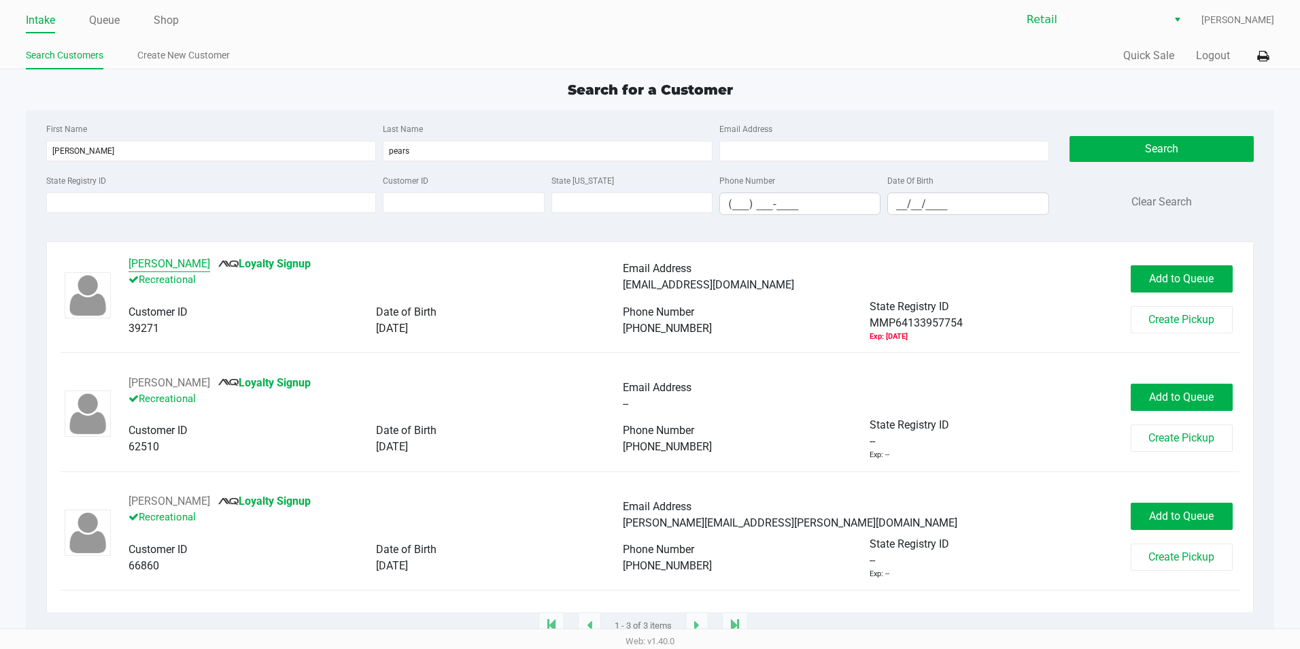
click at [161, 266] on button "[PERSON_NAME]" at bounding box center [170, 264] width 82 height 16
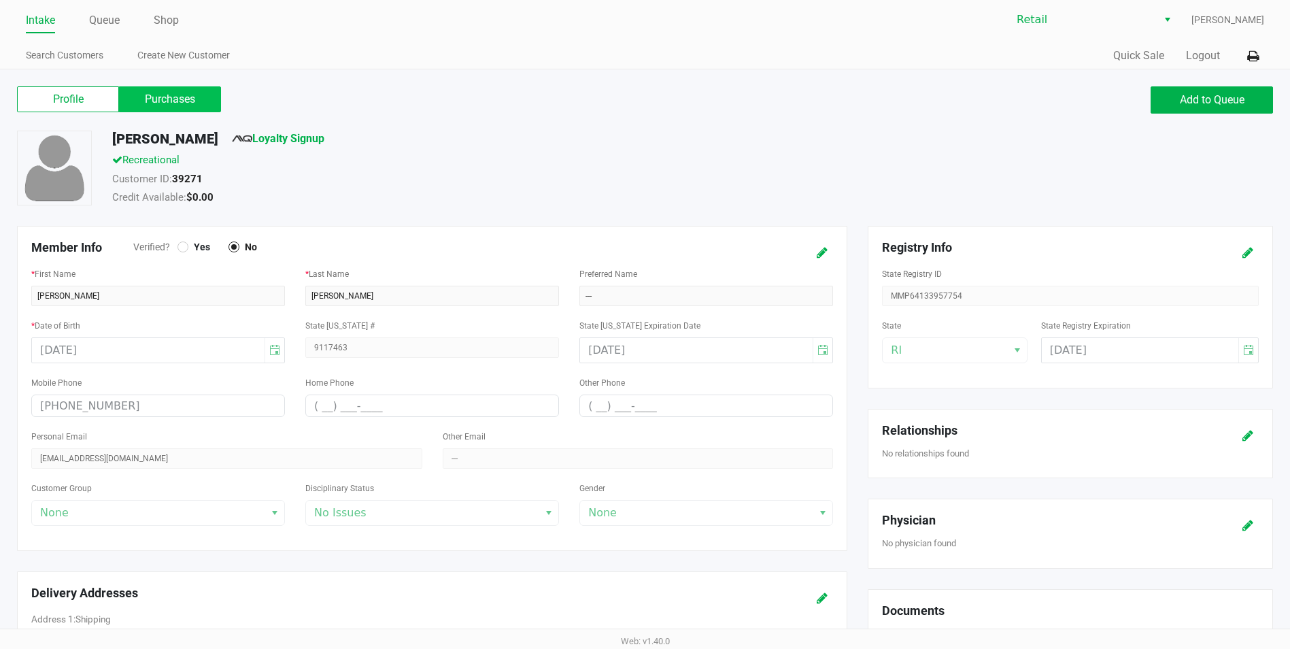
click at [158, 108] on label "Purchases" at bounding box center [170, 99] width 102 height 26
click at [0, 0] on 1 "Purchases" at bounding box center [0, 0] width 0 height 0
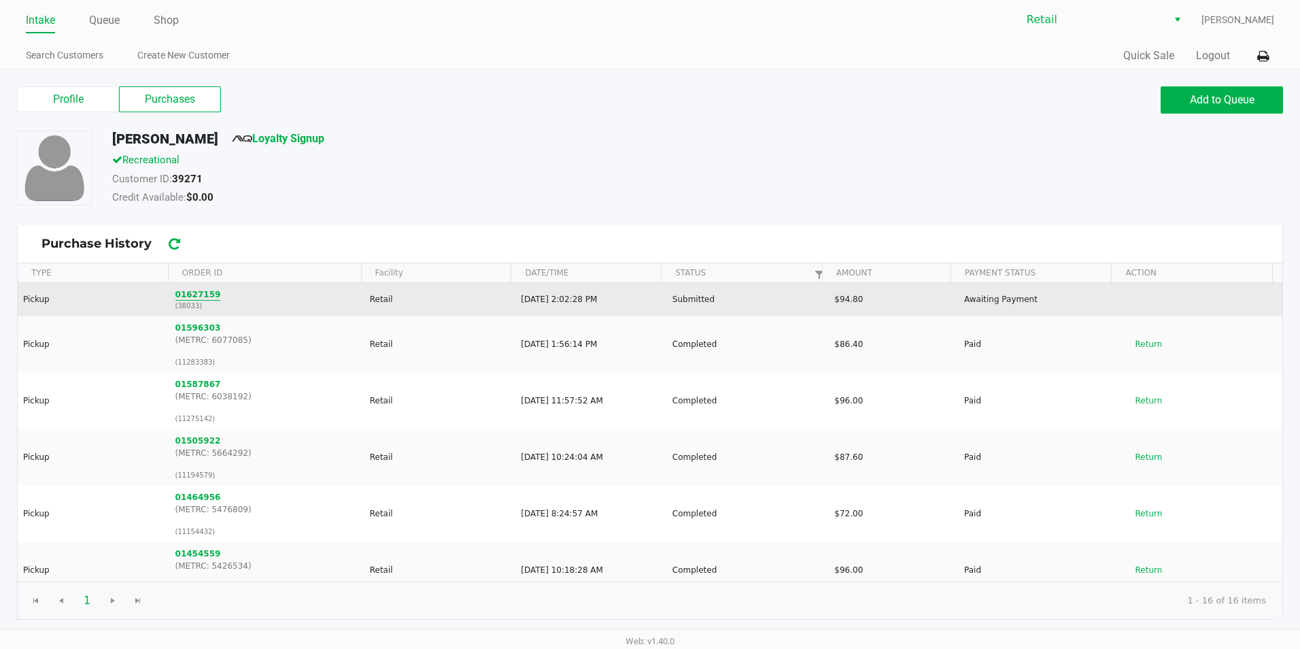
click at [181, 294] on button "01627159" at bounding box center [198, 294] width 46 height 12
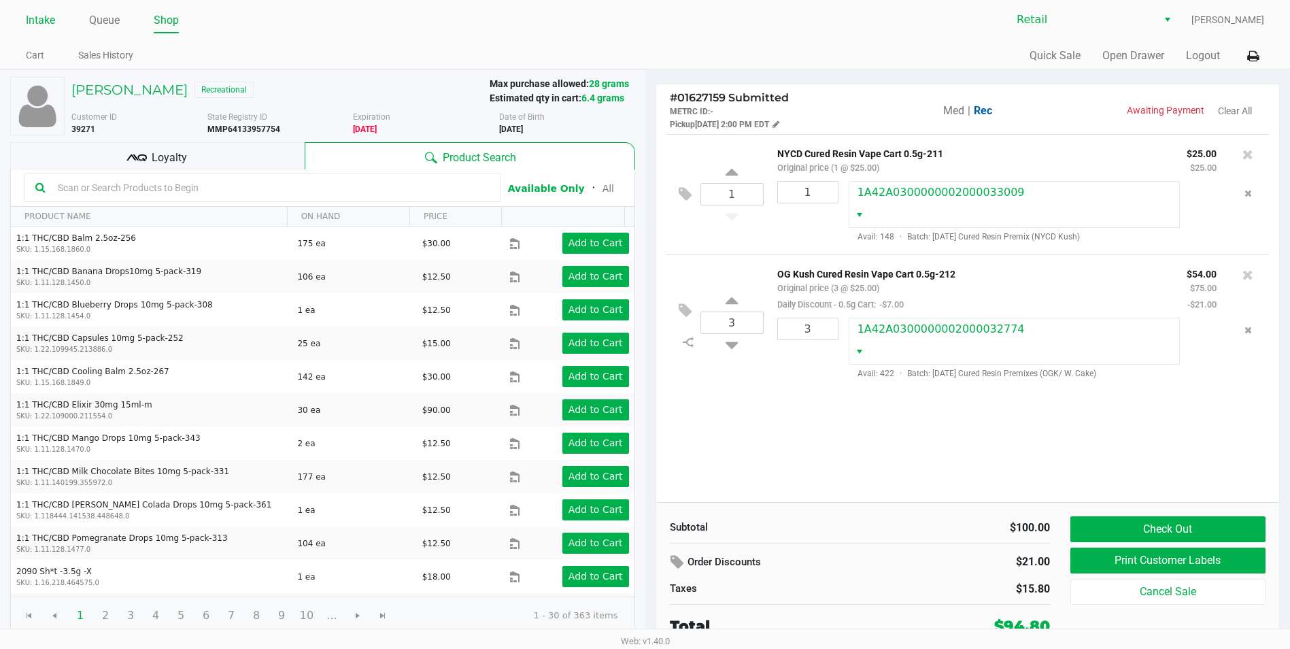
click at [31, 14] on link "Intake" at bounding box center [40, 20] width 29 height 19
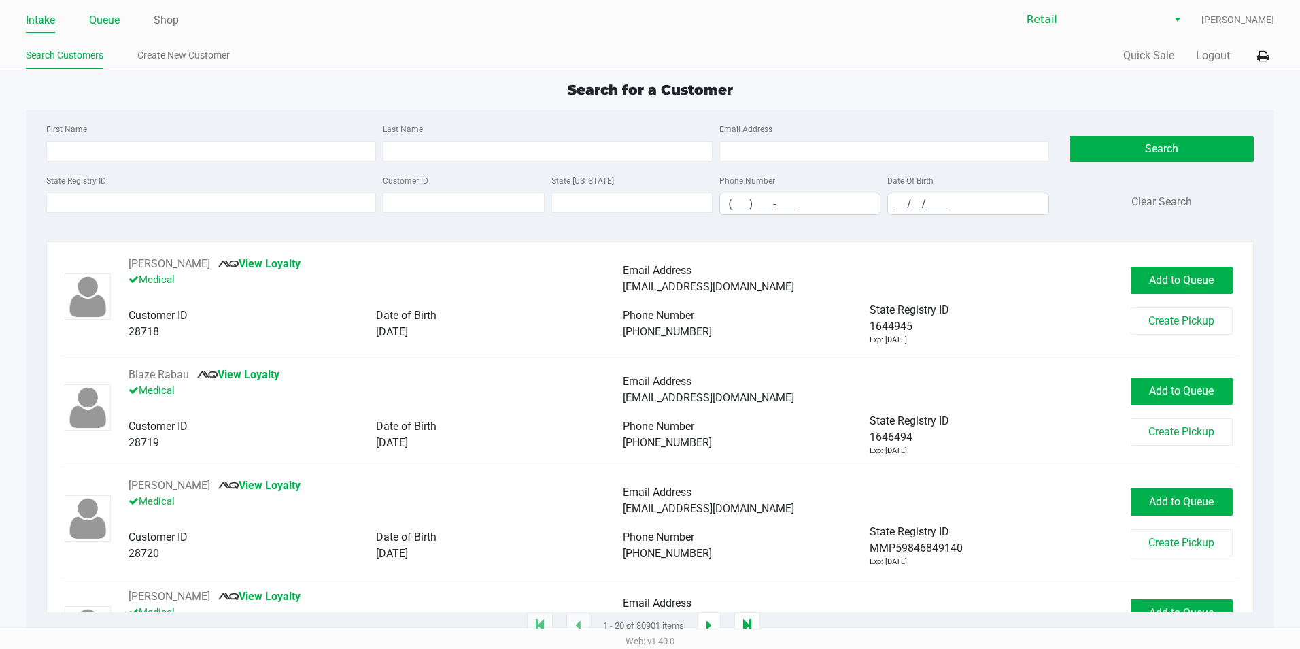
click at [98, 22] on link "Queue" at bounding box center [104, 20] width 31 height 19
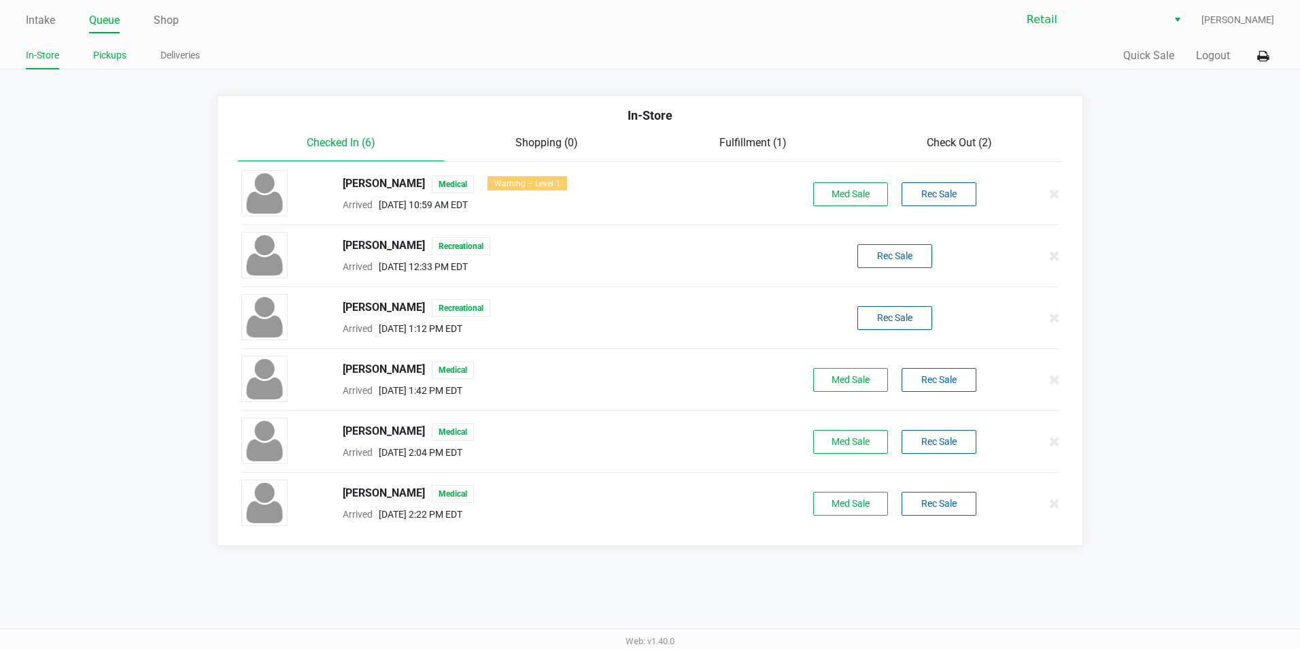
click at [108, 61] on link "Pickups" at bounding box center [109, 55] width 33 height 17
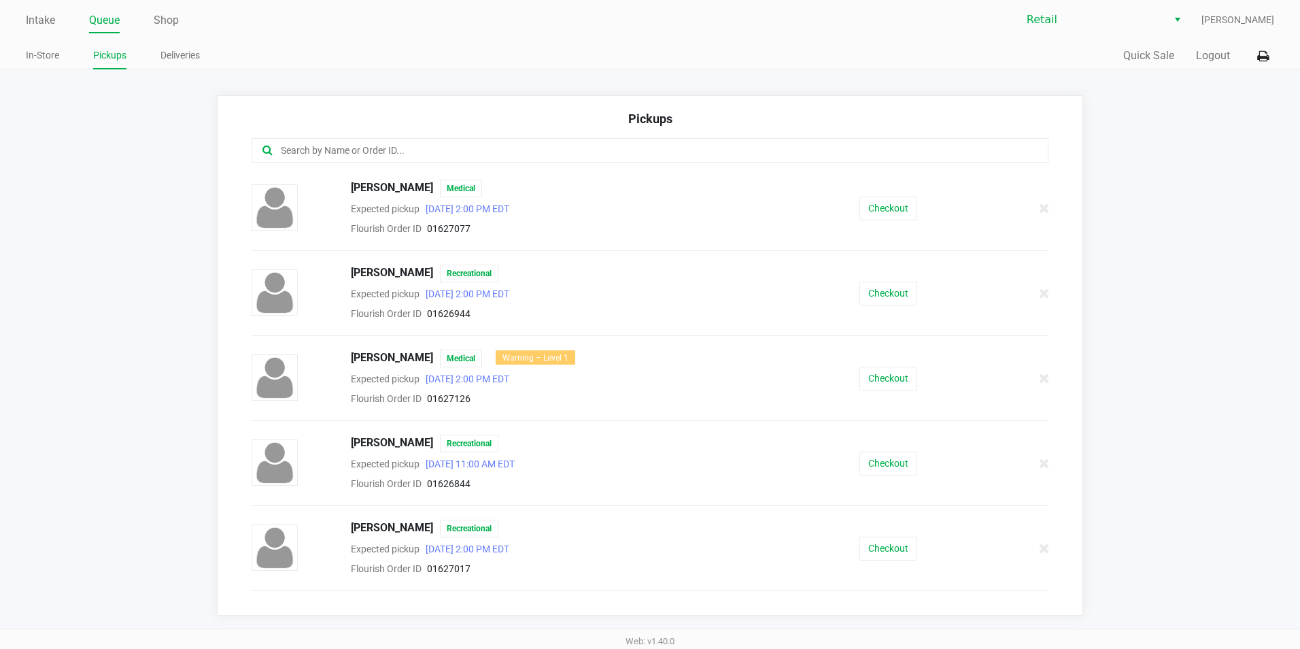
click at [555, 152] on input "text" at bounding box center [628, 151] width 698 height 16
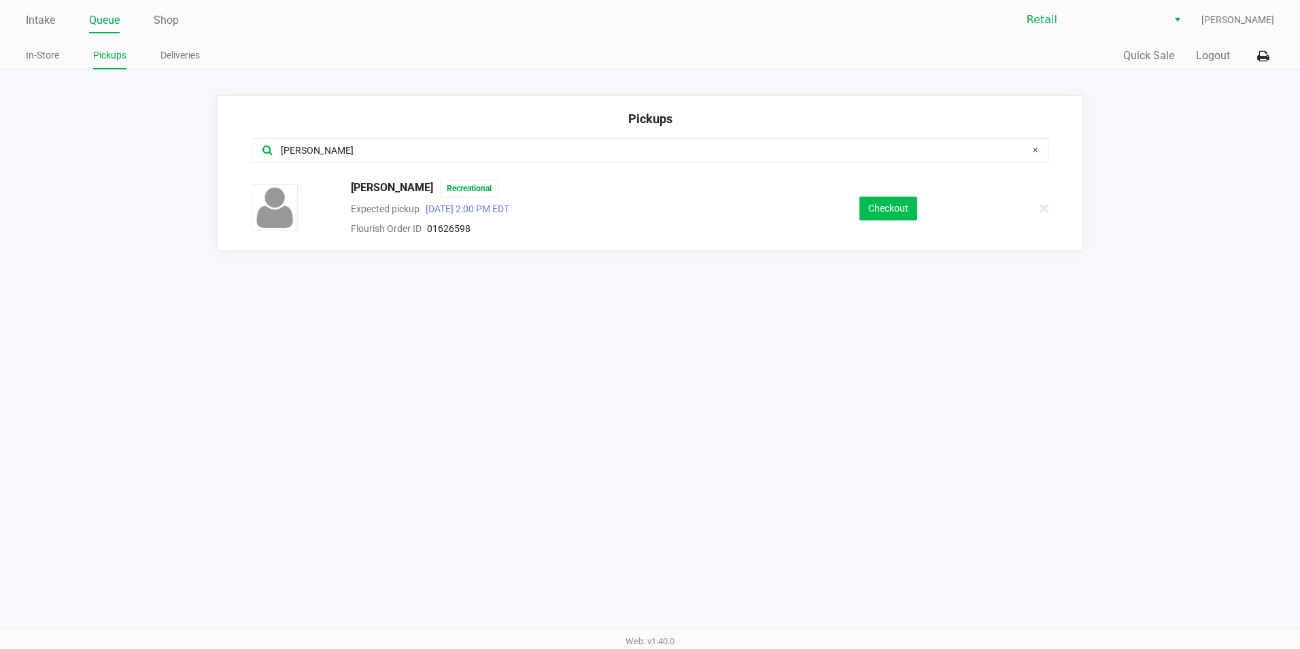
type input "[PERSON_NAME]"
click at [908, 208] on button "Checkout" at bounding box center [889, 209] width 58 height 24
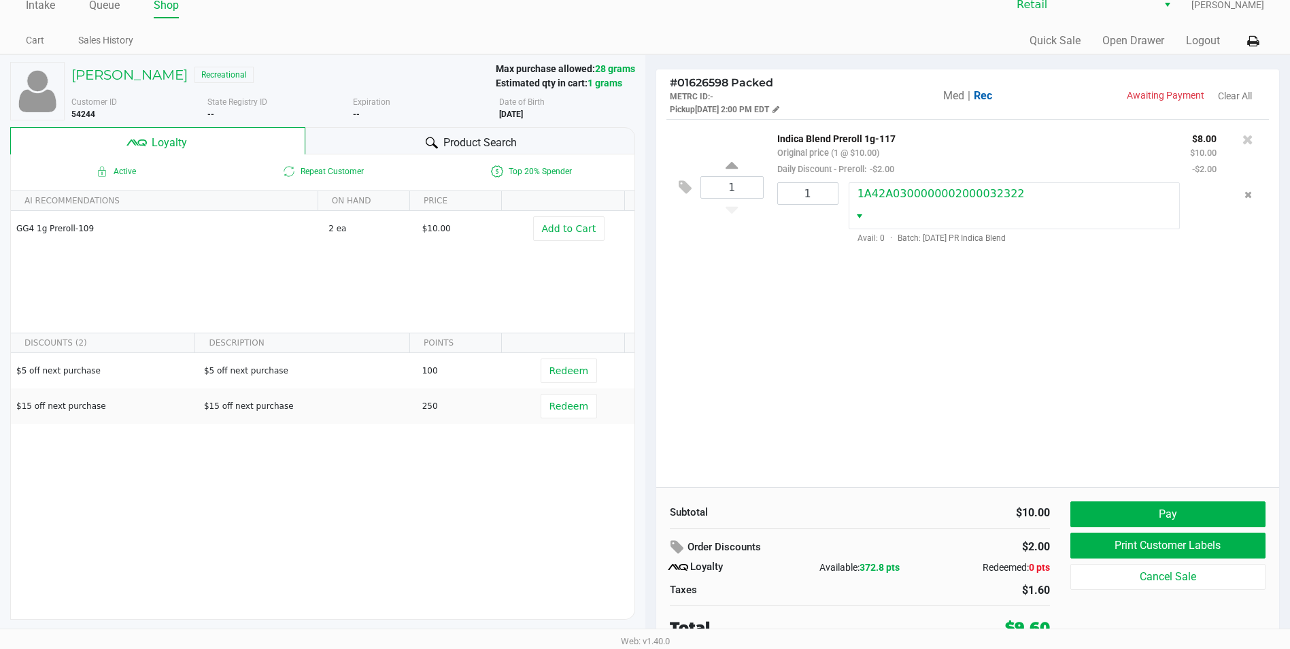
scroll to position [19, 0]
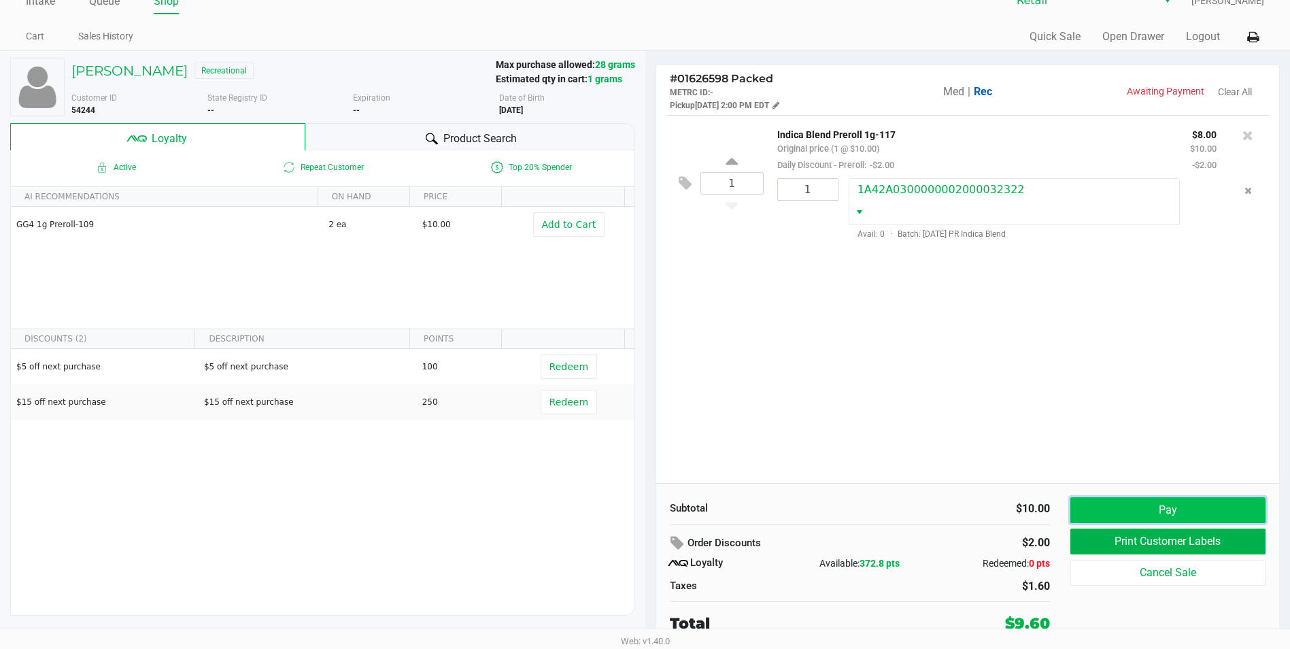
click at [1195, 505] on button "Pay" at bounding box center [1167, 510] width 195 height 26
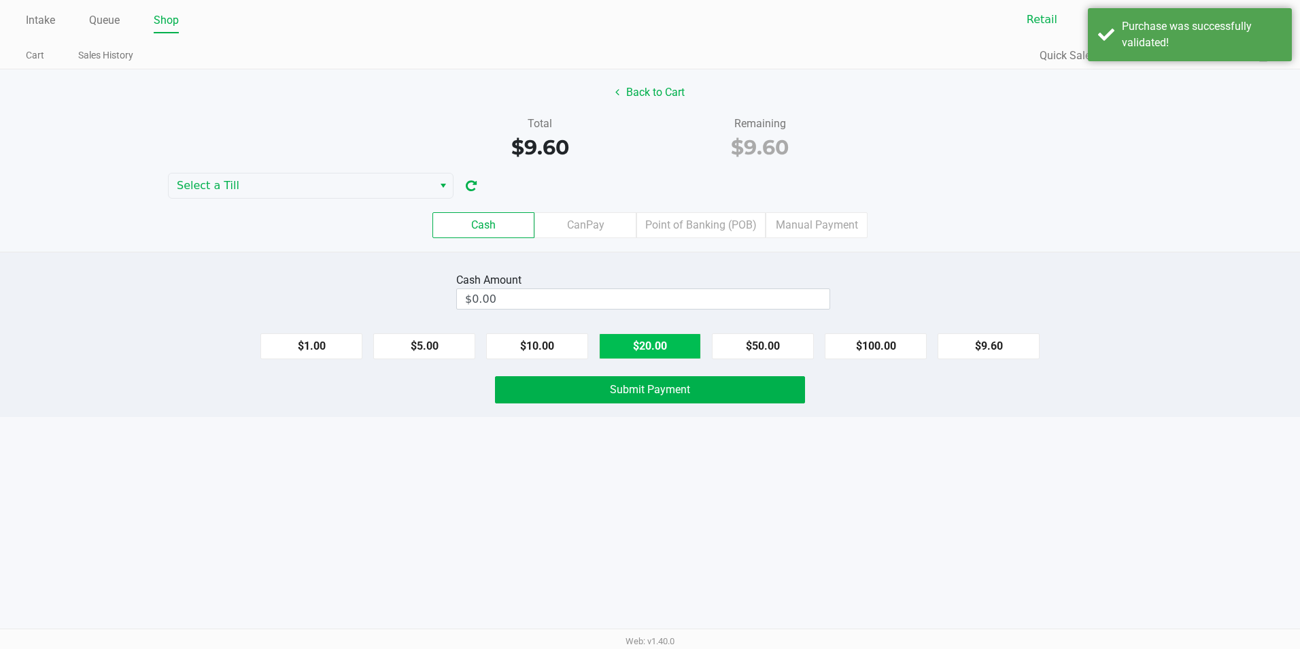
click at [656, 343] on button "$20.00" at bounding box center [650, 346] width 102 height 26
type input "$20.00"
click at [658, 397] on button "Submit Payment" at bounding box center [650, 389] width 310 height 27
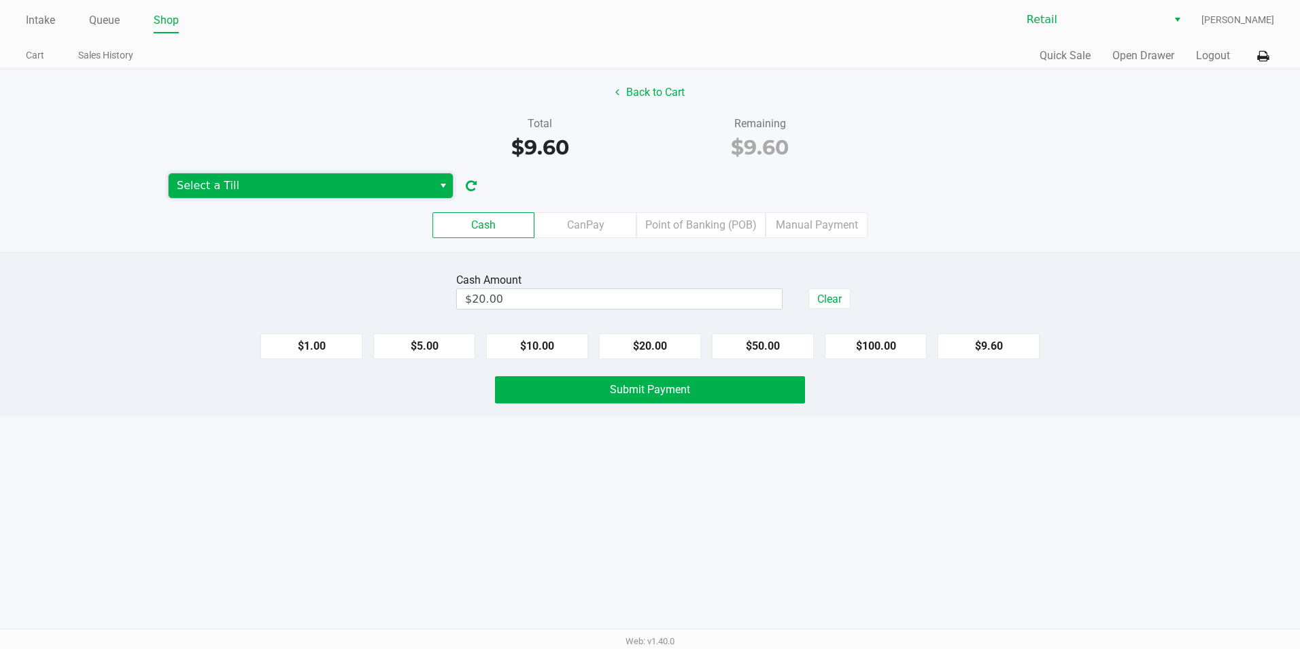
click at [358, 184] on span "Select a Till" at bounding box center [301, 185] width 248 height 16
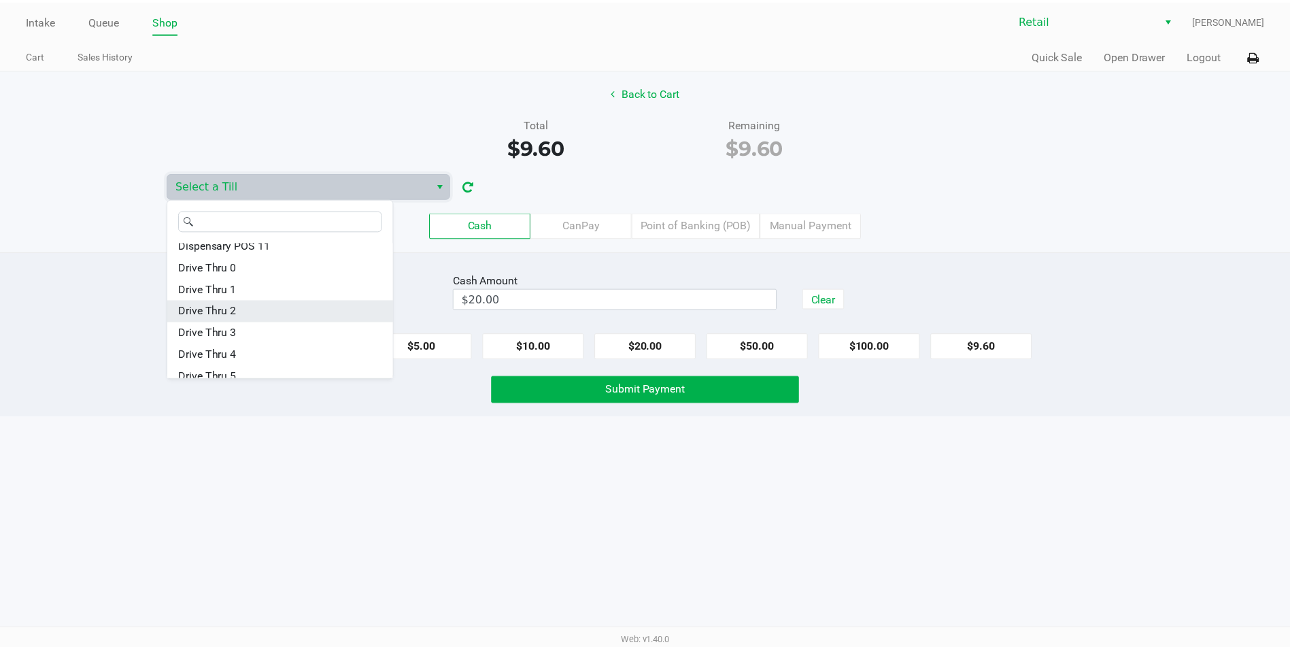
scroll to position [136, 0]
click at [226, 294] on span "Drive Thru 0" at bounding box center [209, 291] width 58 height 16
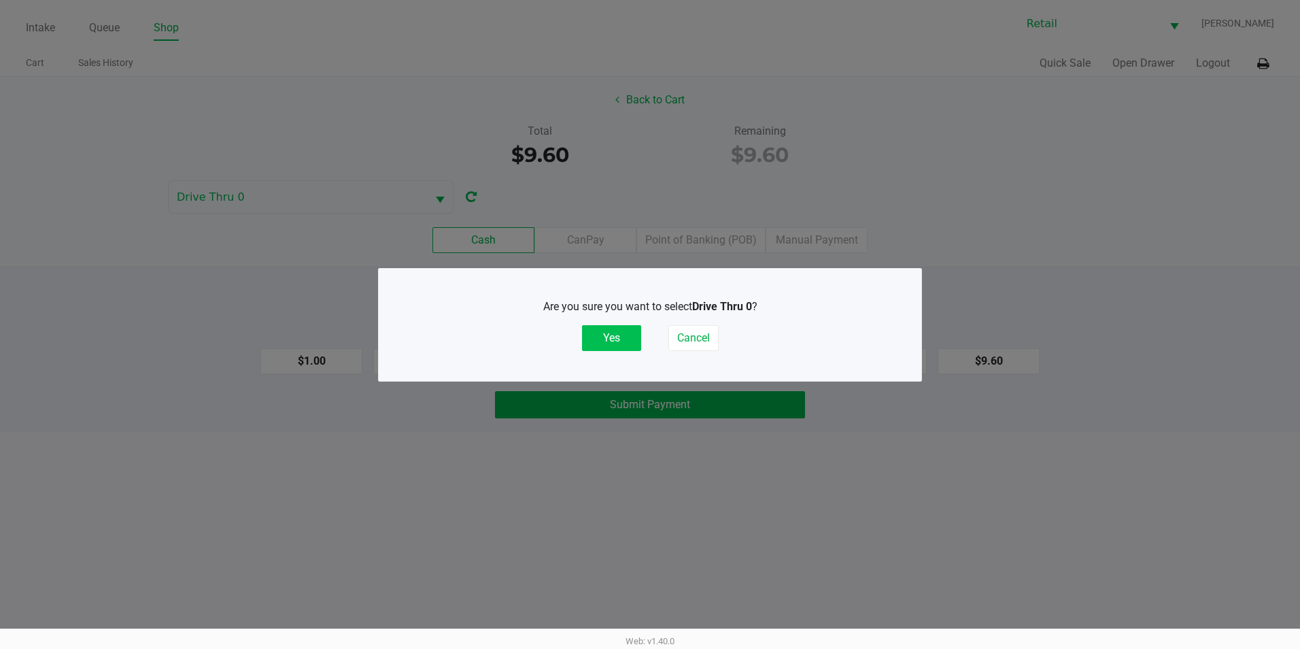
click at [599, 336] on button "Yes" at bounding box center [611, 338] width 59 height 26
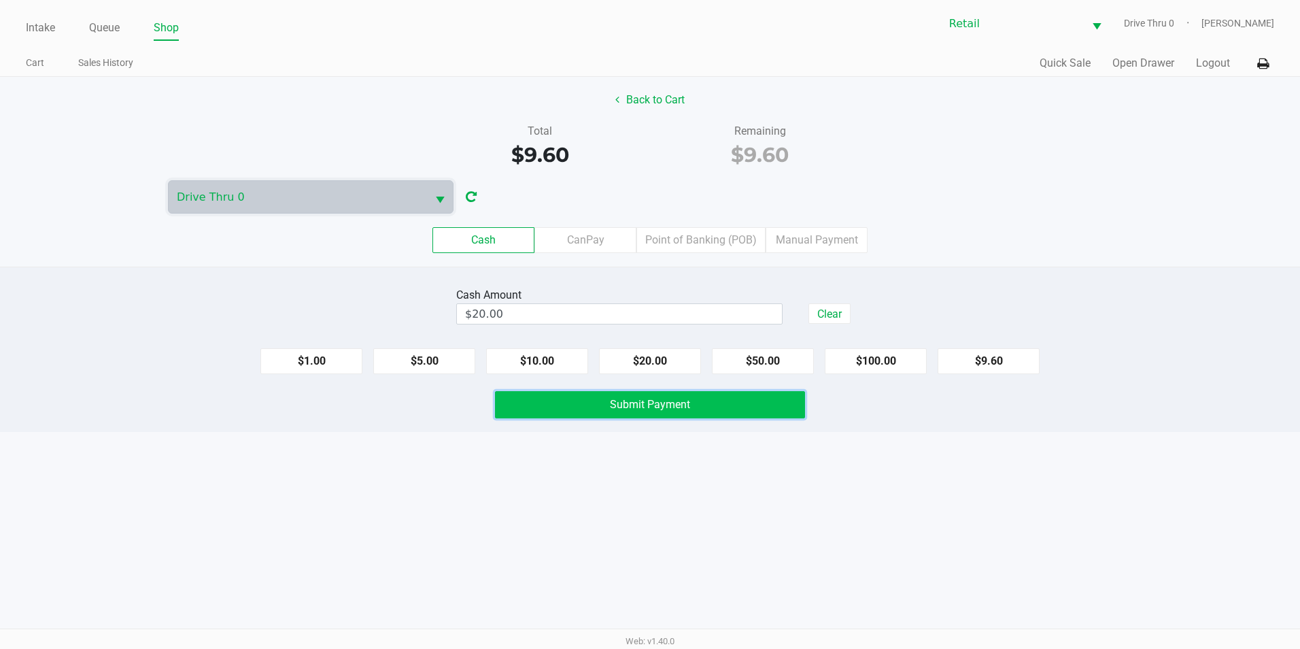
click at [636, 405] on span "Submit Payment" at bounding box center [650, 404] width 80 height 13
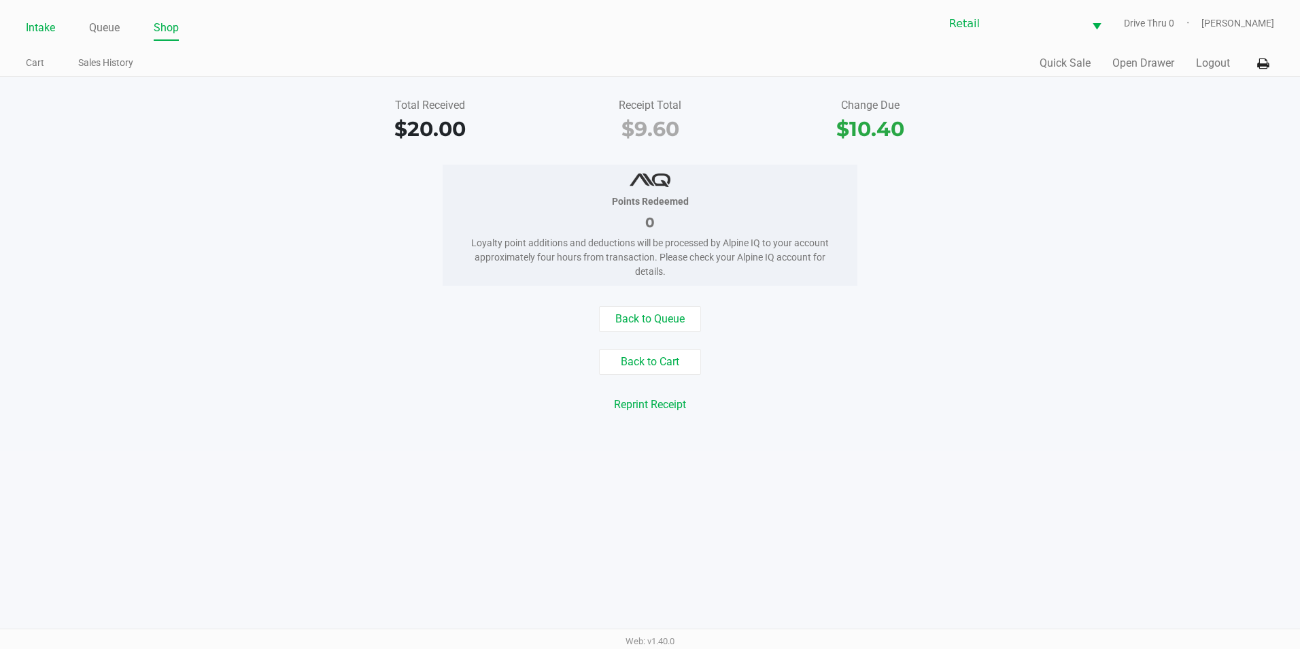
click at [44, 22] on link "Intake" at bounding box center [40, 27] width 29 height 19
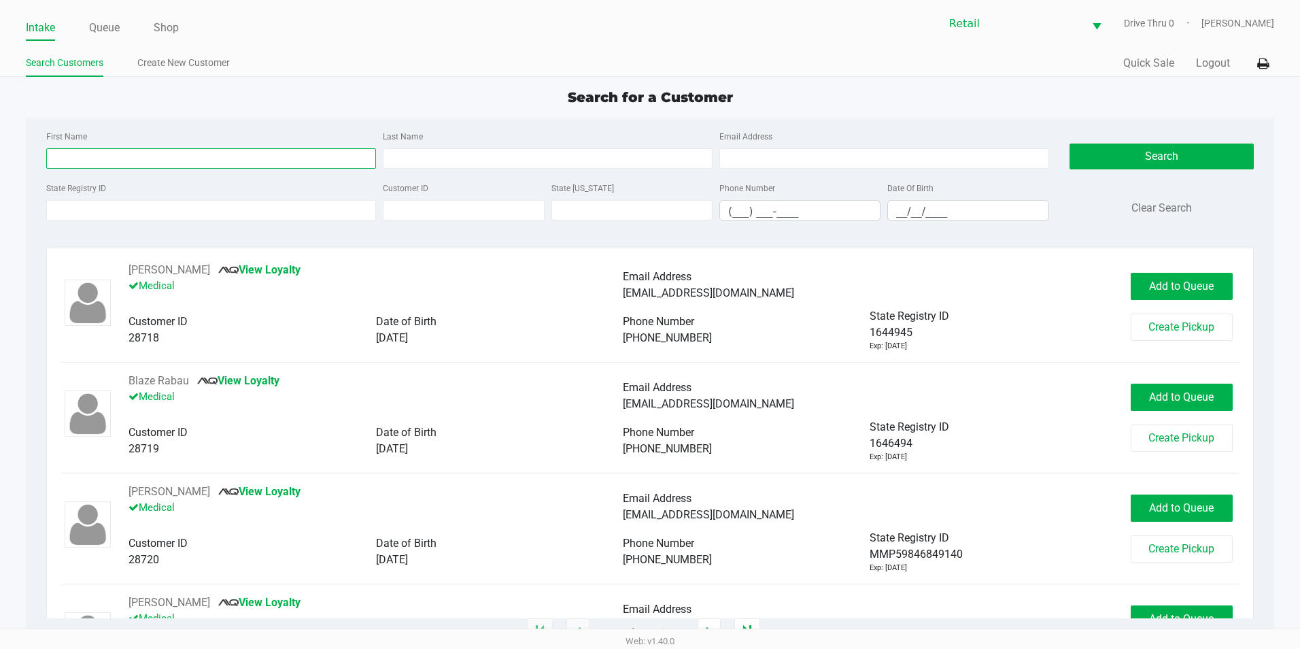
click at [124, 153] on input "First Name" at bounding box center [211, 158] width 330 height 20
type input "[PERSON_NAME]"
drag, startPoint x: 118, startPoint y: 17, endPoint x: 111, endPoint y: 20, distance: 8.2
click at [111, 20] on li "Queue" at bounding box center [104, 29] width 31 height 24
drag, startPoint x: 111, startPoint y: 20, endPoint x: 74, endPoint y: 31, distance: 38.3
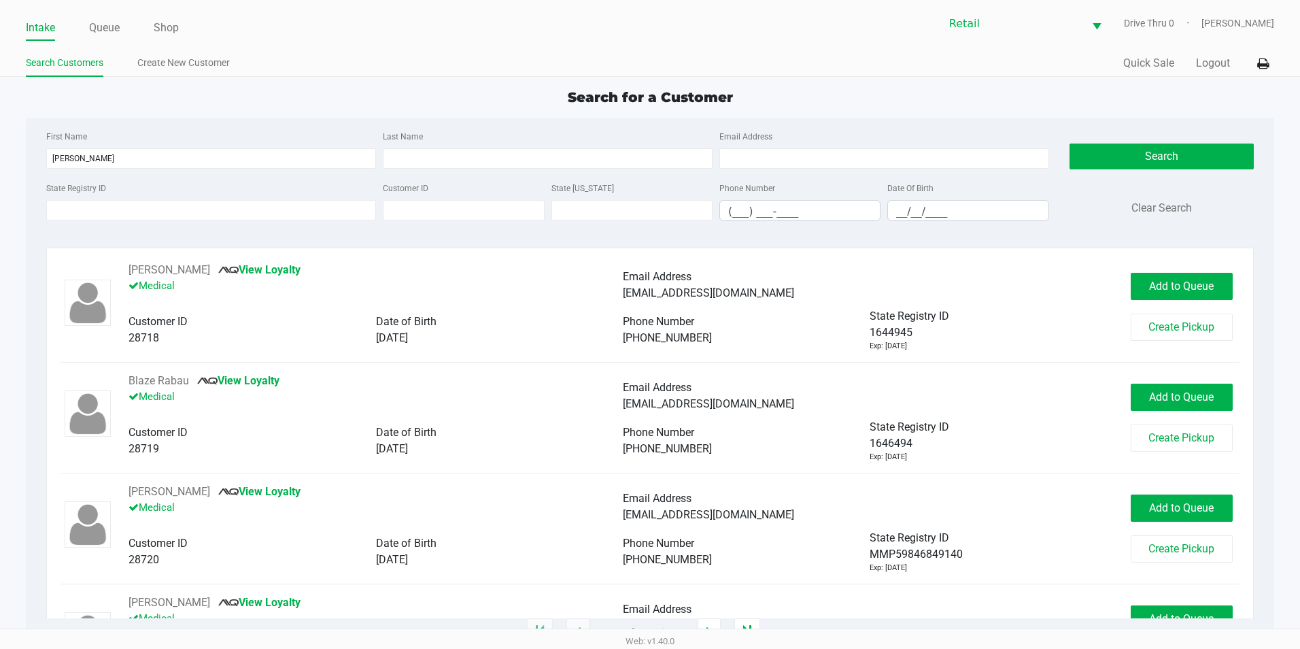
click at [56, 33] on ul "Intake Queue Shop" at bounding box center [338, 28] width 624 height 23
click at [87, 22] on ul "Intake Queue Shop" at bounding box center [338, 28] width 624 height 23
click at [104, 29] on link "Queue" at bounding box center [104, 27] width 31 height 19
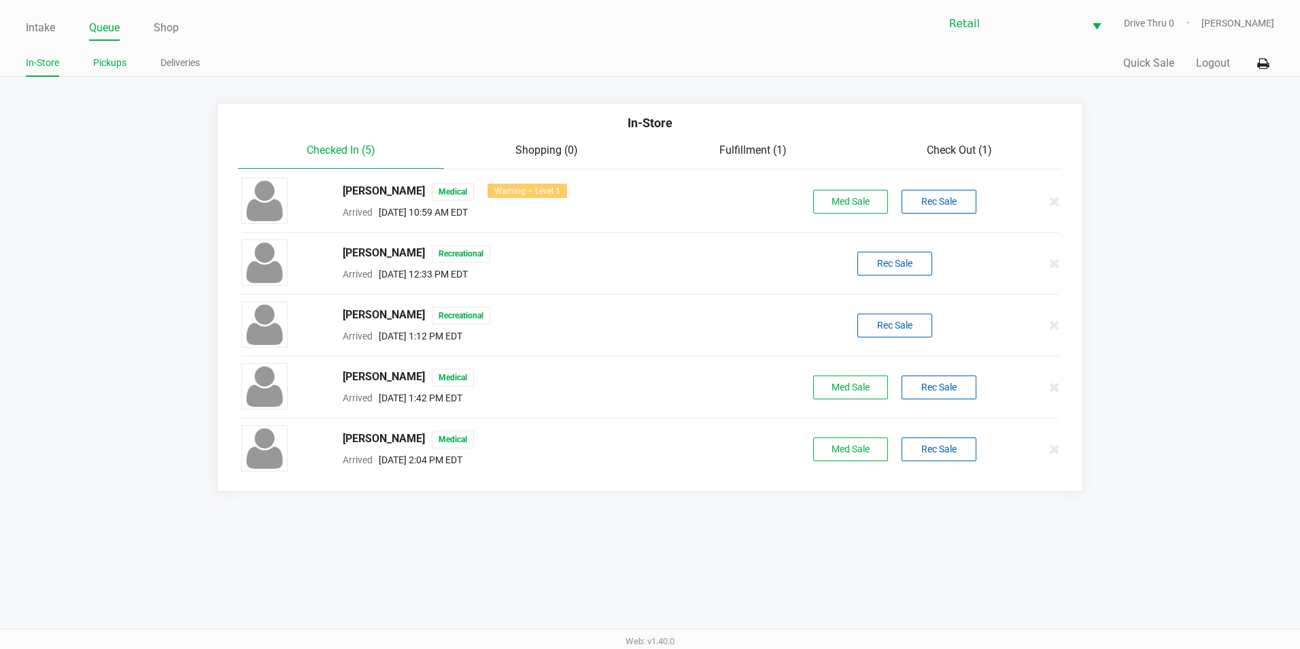
click at [104, 56] on link "Pickups" at bounding box center [109, 62] width 33 height 17
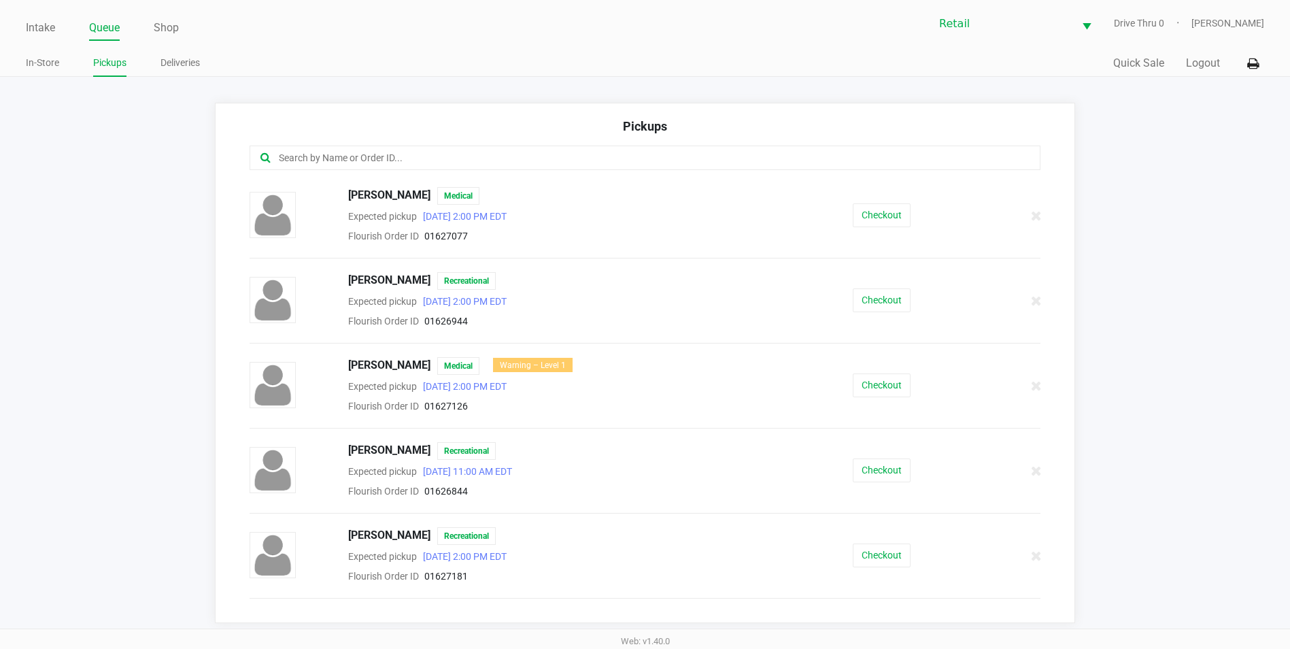
click at [362, 156] on input "text" at bounding box center [623, 158] width 692 height 16
click at [31, 22] on link "Intake" at bounding box center [40, 27] width 29 height 19
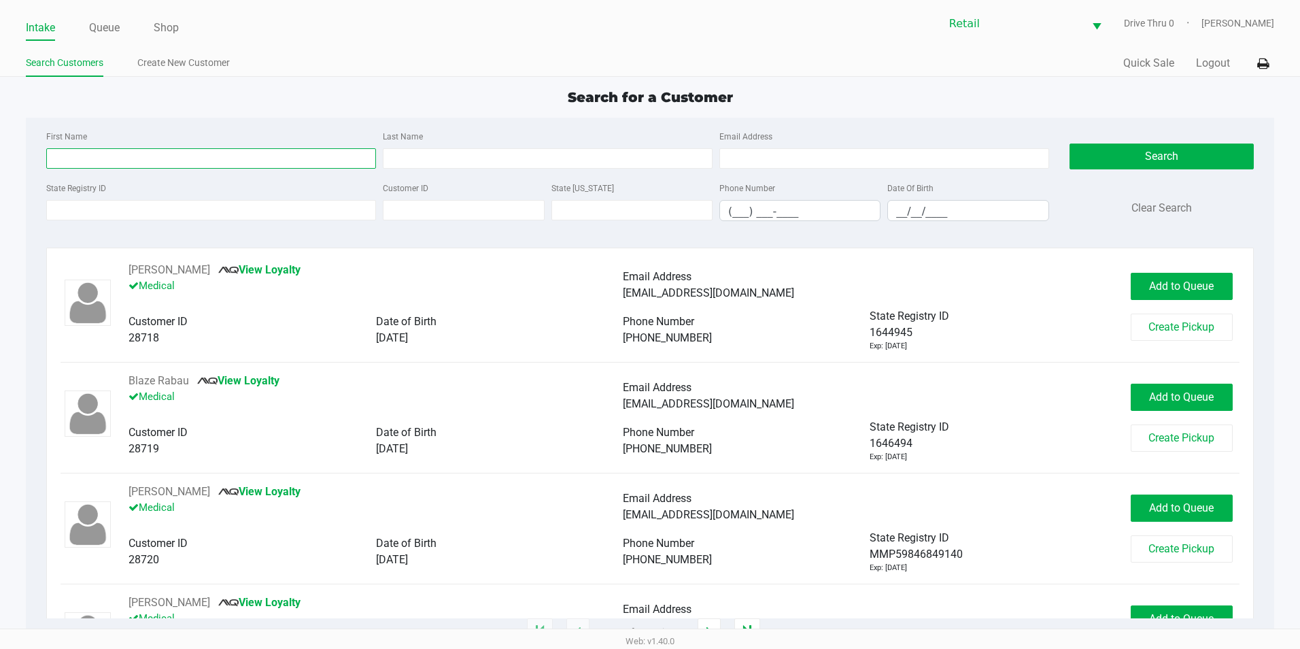
click at [97, 159] on input "First Name" at bounding box center [211, 158] width 330 height 20
type input "[PERSON_NAME]"
click at [466, 167] on input "Last Name" at bounding box center [548, 158] width 330 height 20
type input "i"
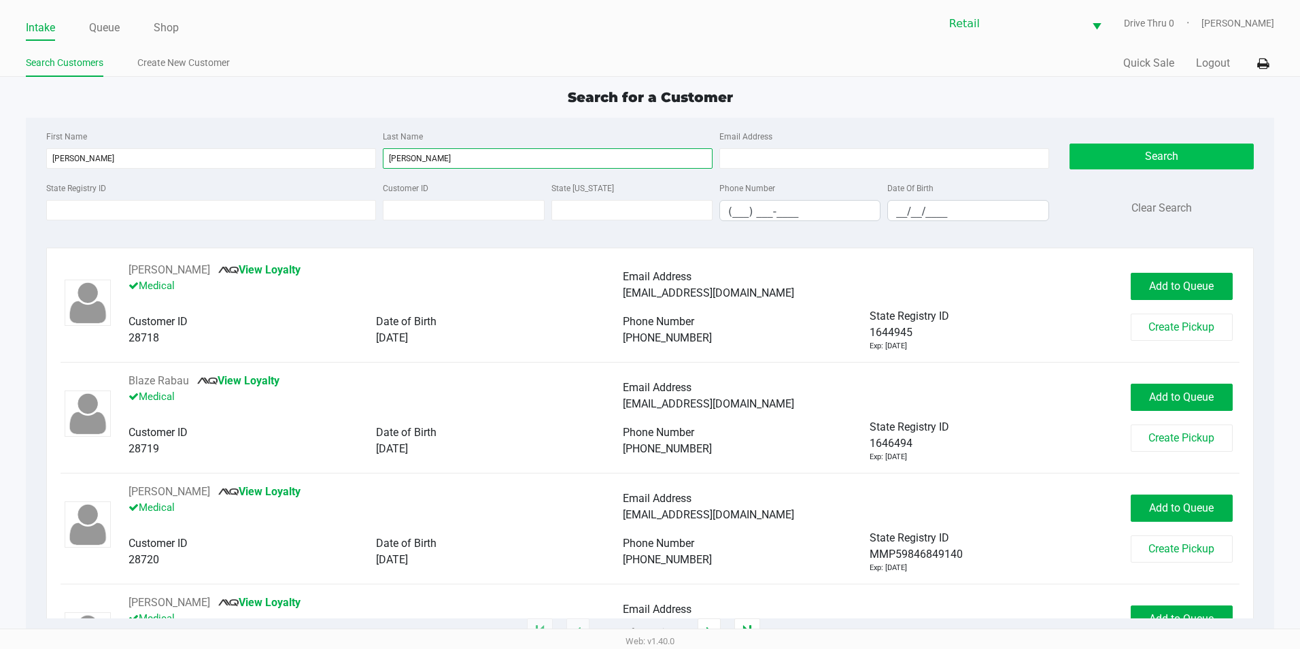
type input "[PERSON_NAME]"
click at [1207, 152] on button "Search" at bounding box center [1162, 156] width 184 height 26
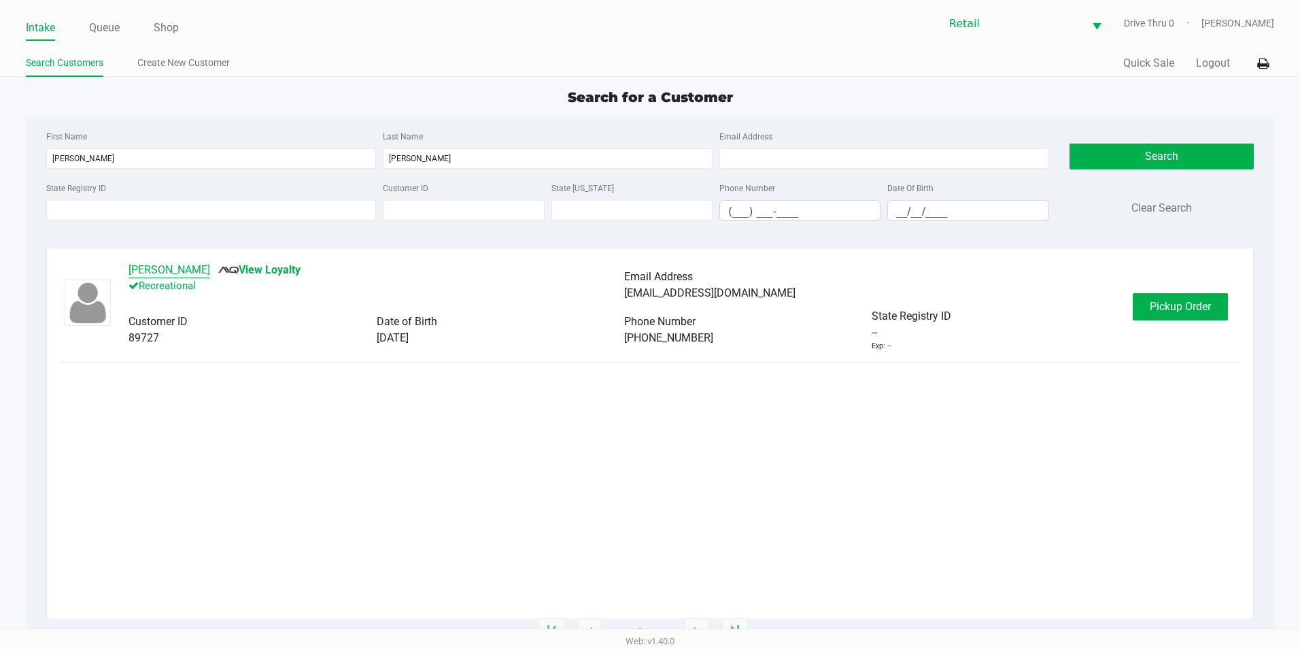
click at [170, 269] on button "[PERSON_NAME]" at bounding box center [170, 270] width 82 height 16
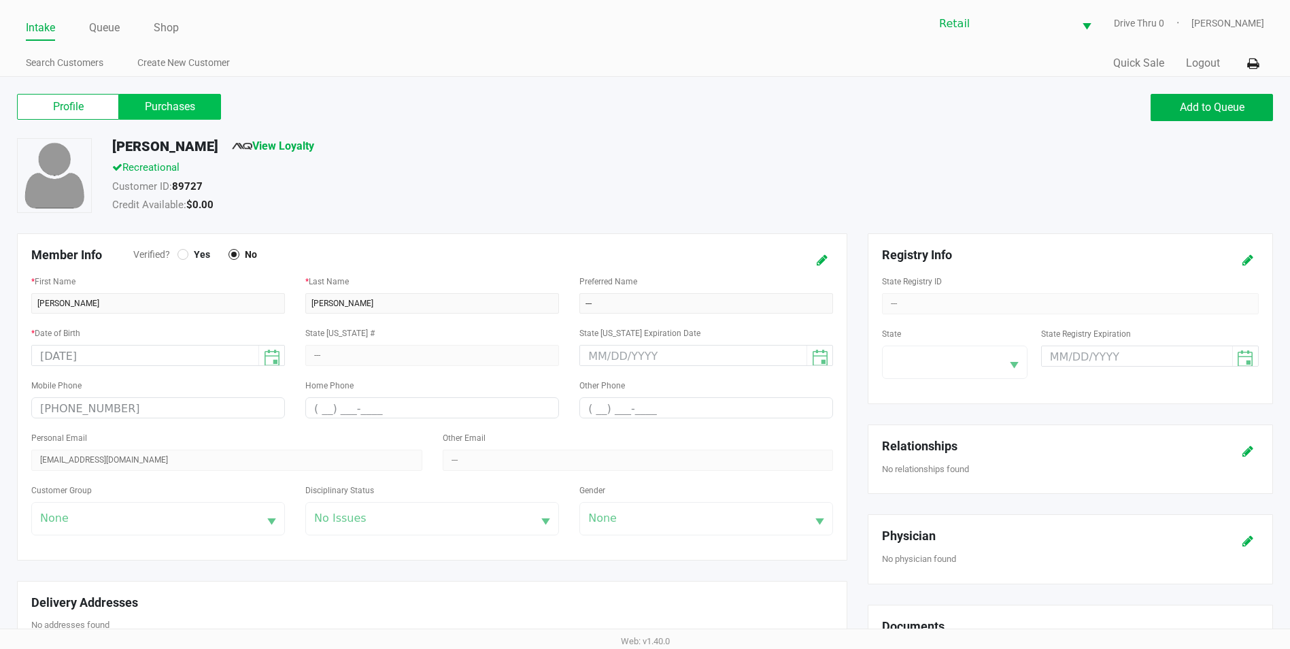
click at [169, 114] on label "Purchases" at bounding box center [170, 107] width 102 height 26
click at [0, 0] on 1 "Purchases" at bounding box center [0, 0] width 0 height 0
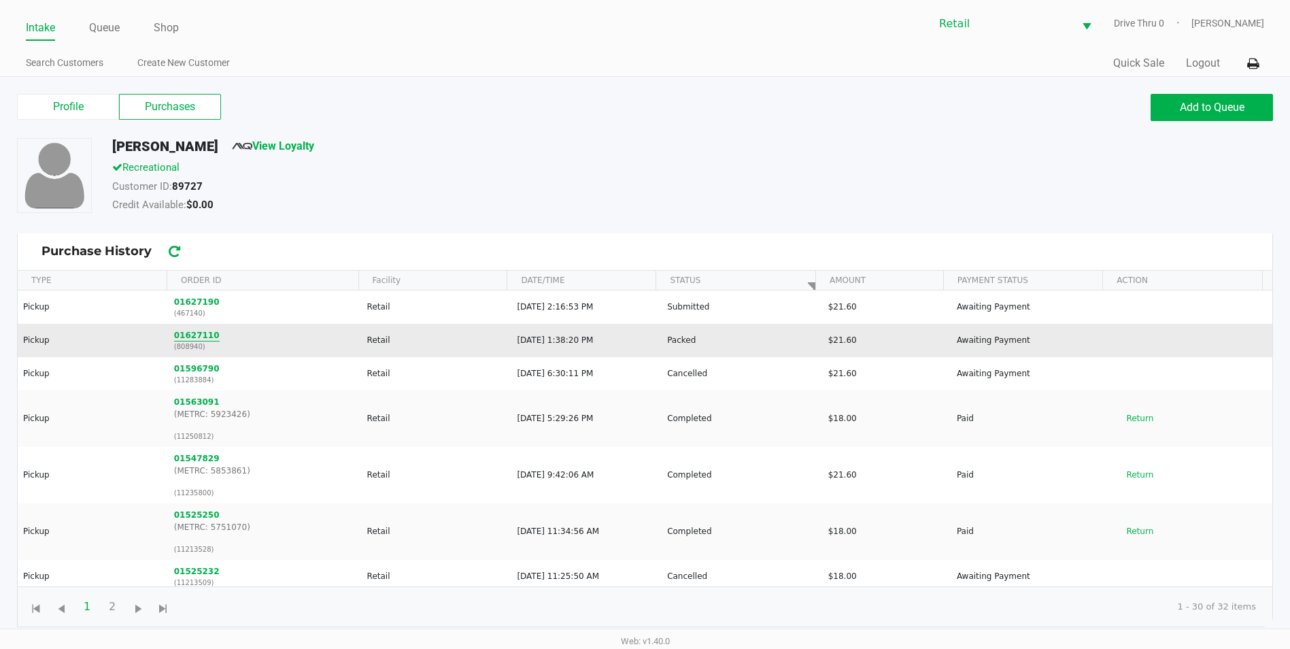
click at [191, 335] on button "01627110" at bounding box center [197, 335] width 46 height 12
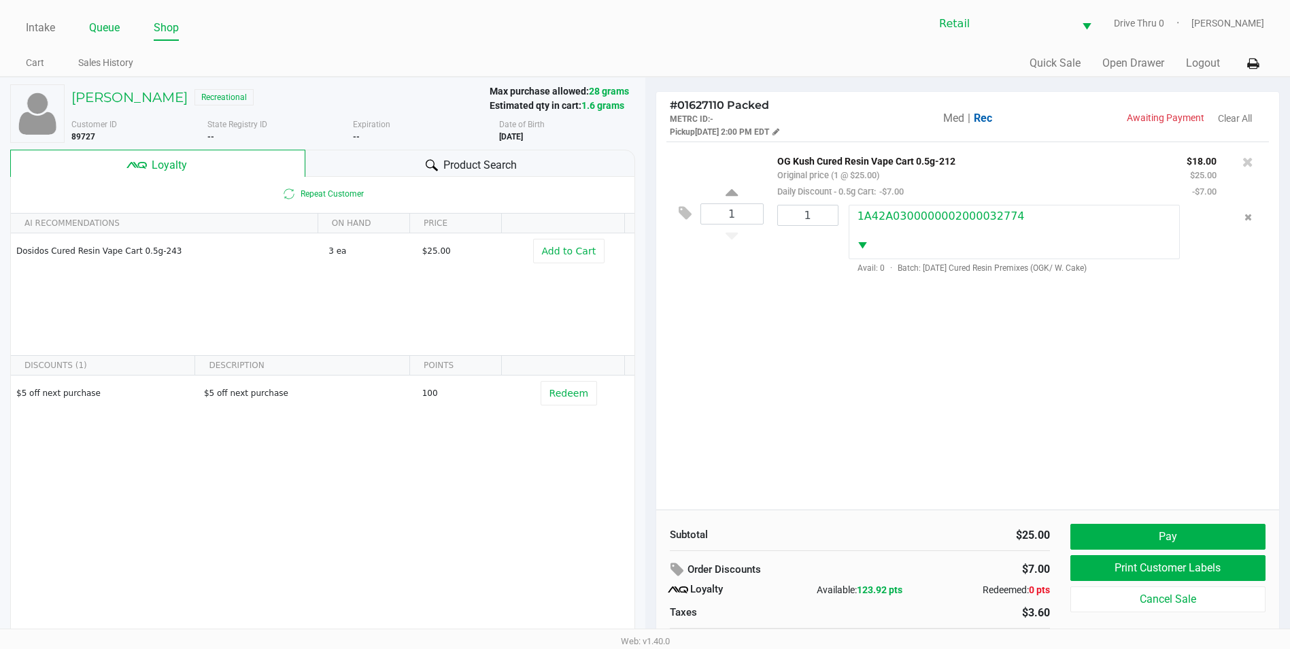
click at [109, 27] on link "Queue" at bounding box center [104, 27] width 31 height 19
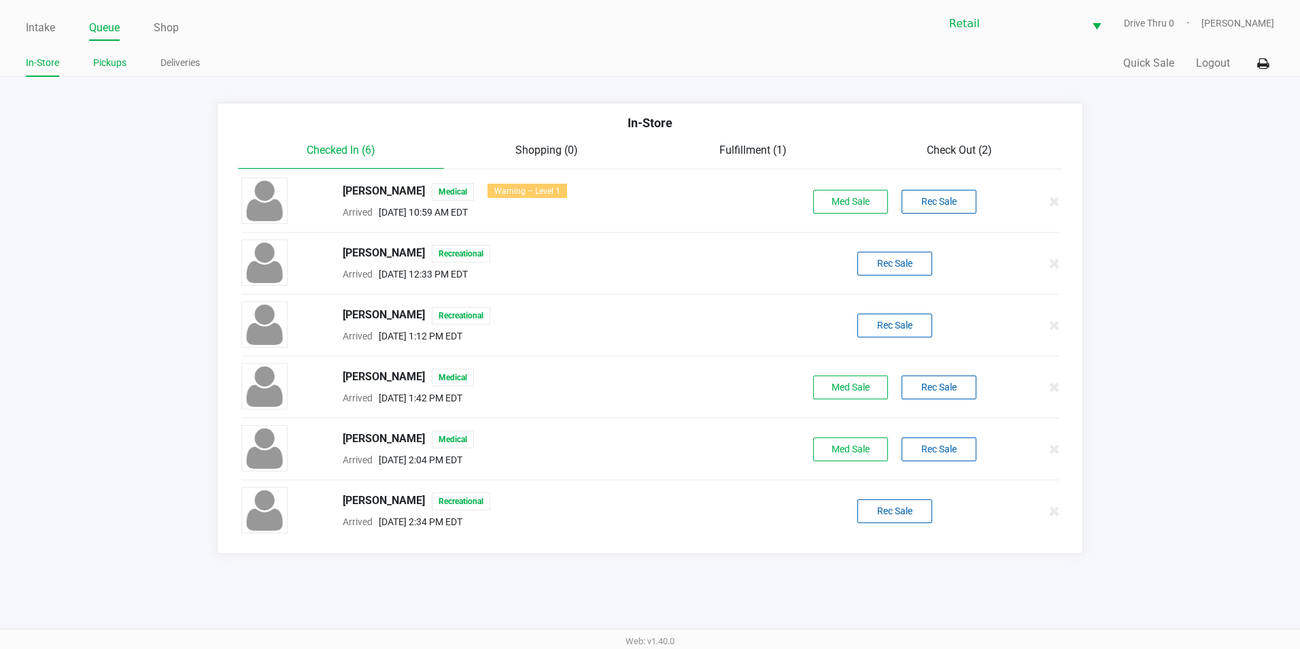
click at [118, 62] on link "Pickups" at bounding box center [109, 62] width 33 height 17
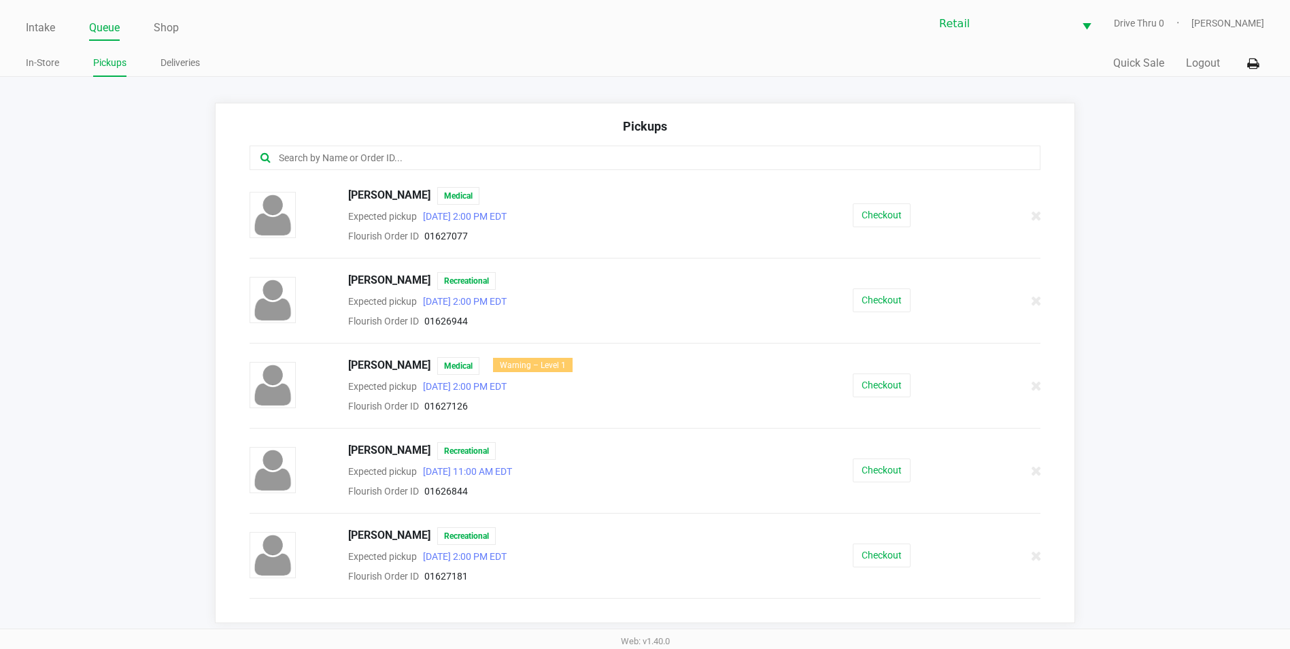
click at [364, 163] on input "text" at bounding box center [623, 158] width 692 height 16
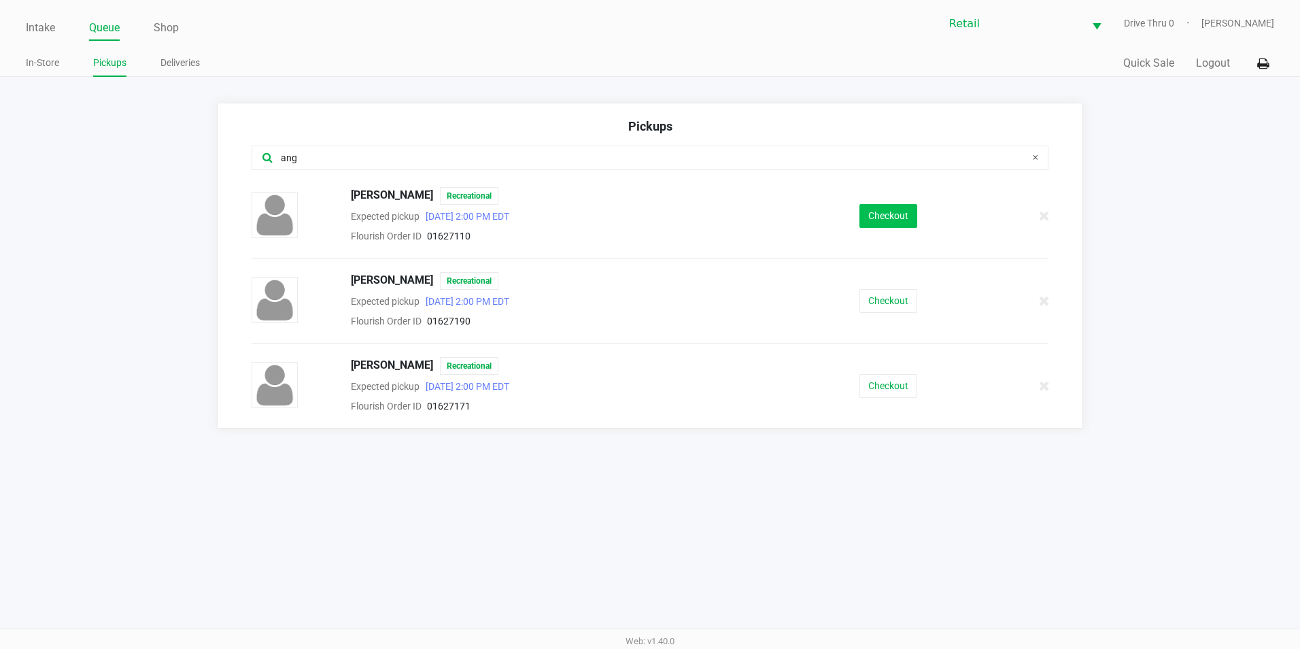
type input "ang"
click at [883, 218] on button "Checkout" at bounding box center [889, 216] width 58 height 24
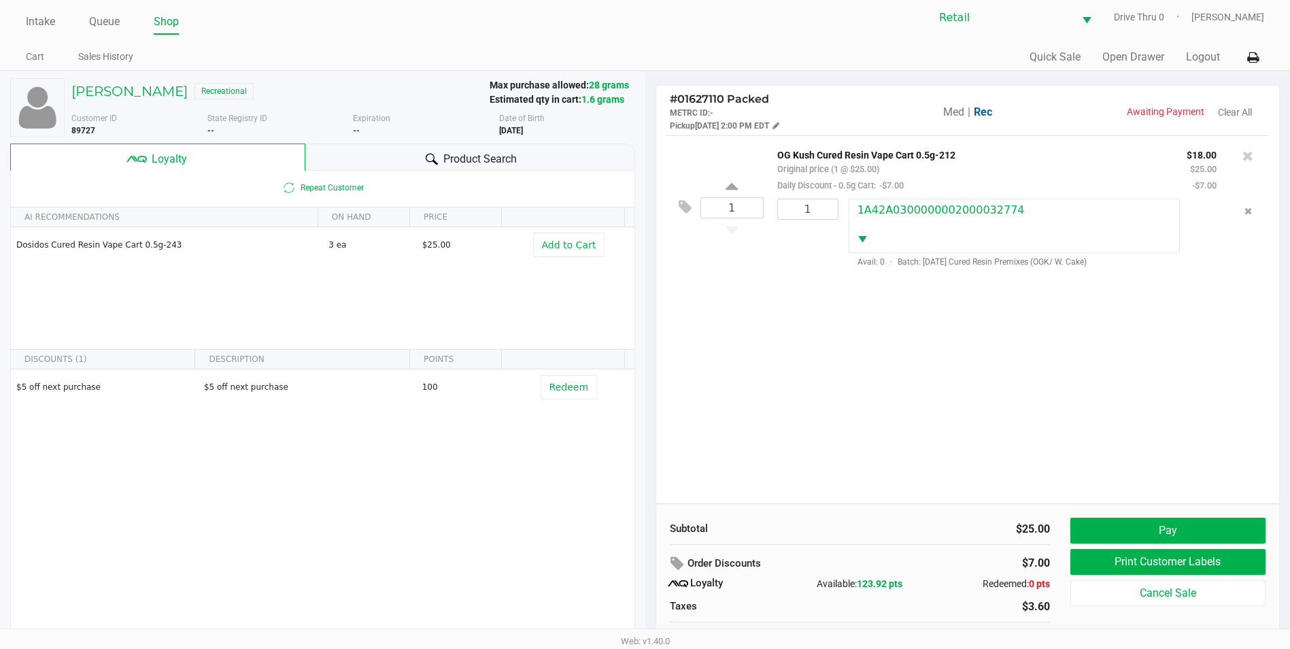
scroll to position [27, 0]
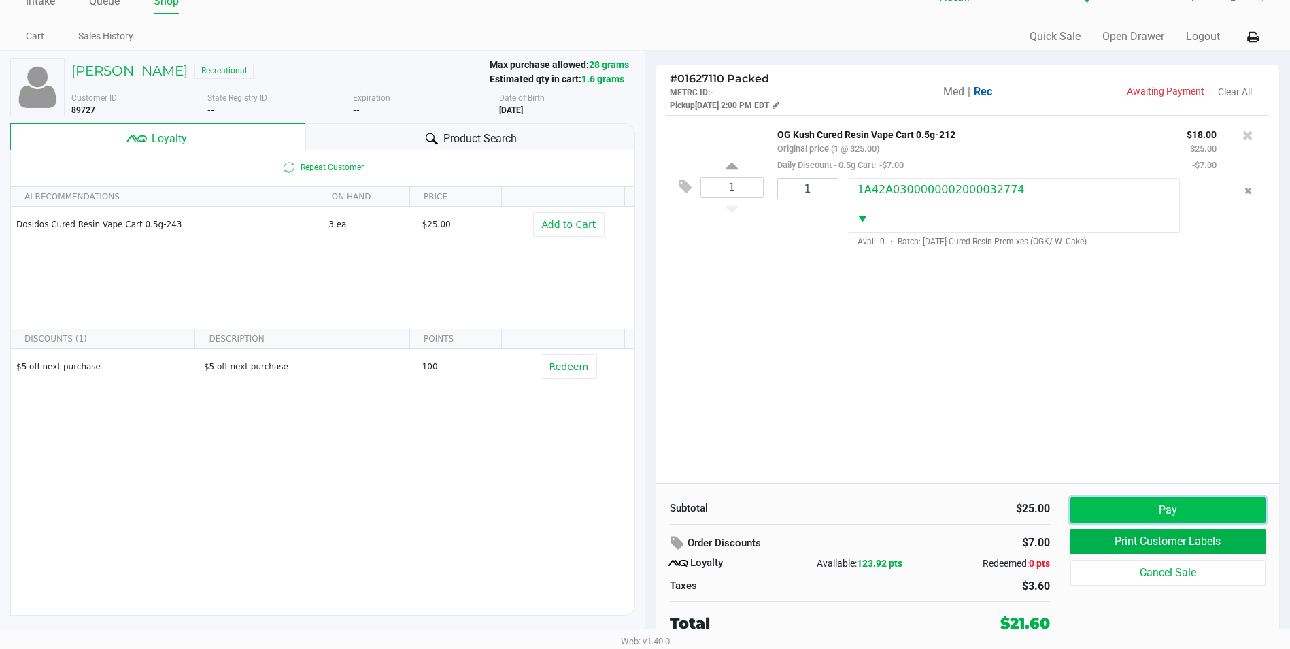
click at [1149, 508] on button "Pay" at bounding box center [1167, 510] width 195 height 26
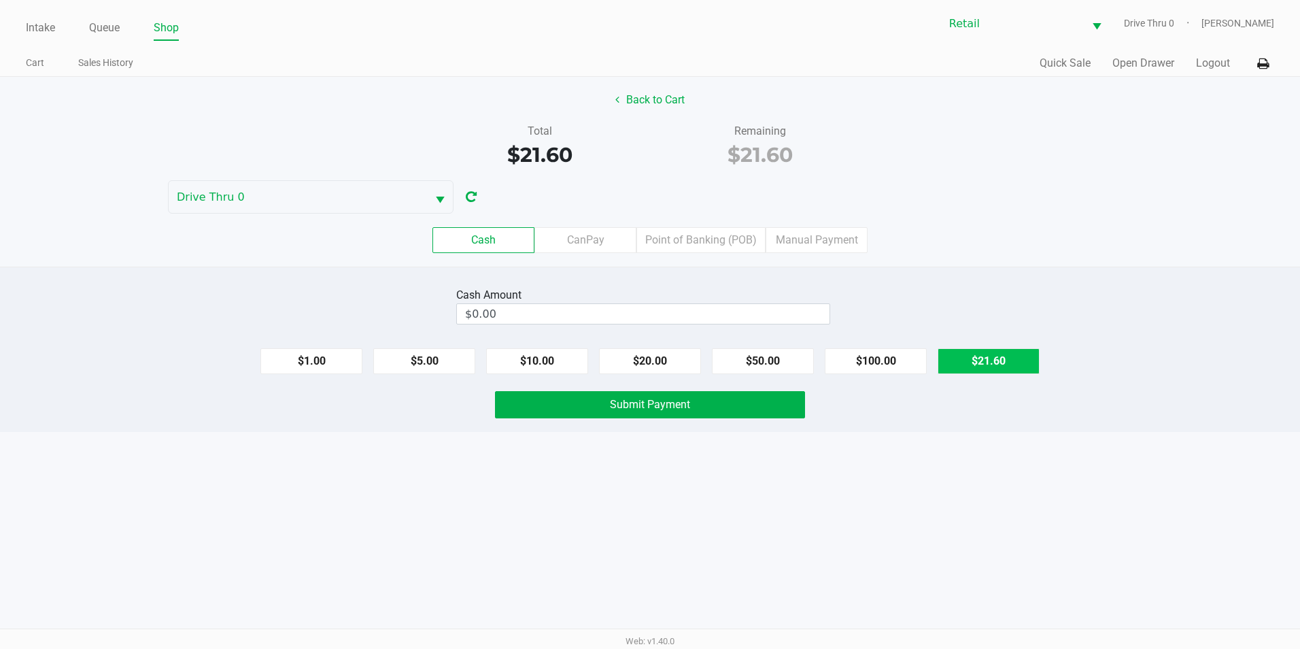
click at [1004, 354] on button "$21.60" at bounding box center [989, 361] width 102 height 26
type input "$21.60"
click at [762, 413] on button "Submit Payment" at bounding box center [650, 404] width 310 height 27
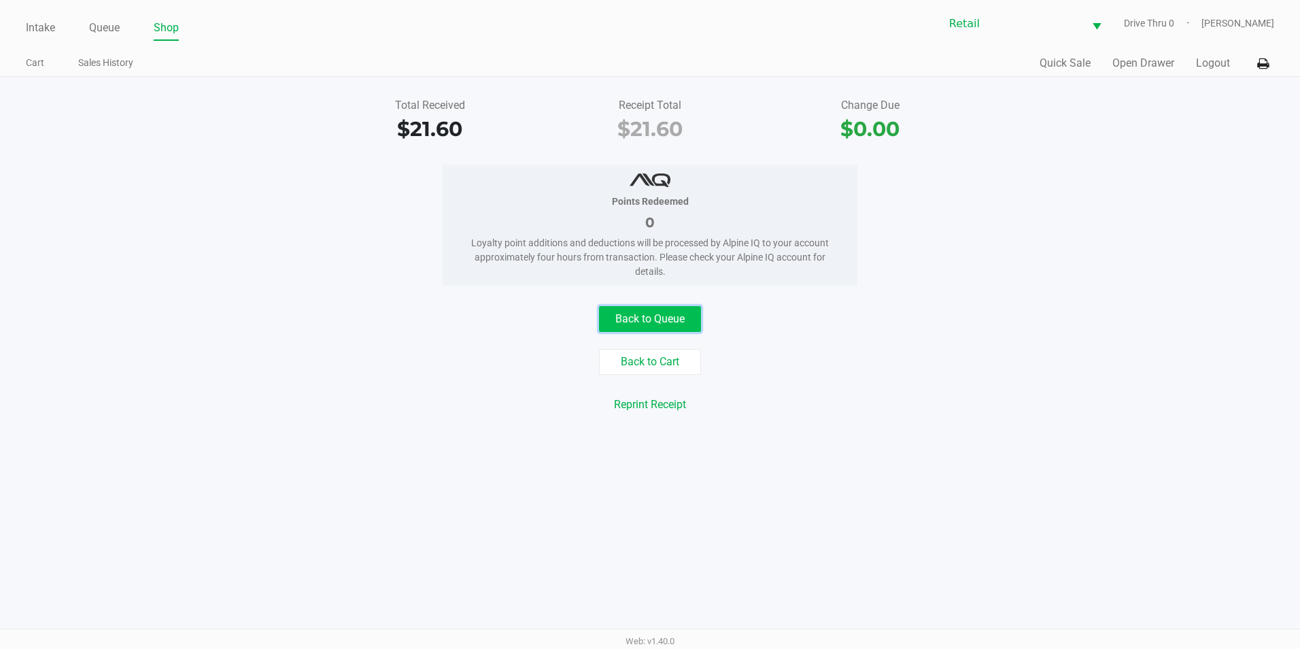
click at [670, 316] on button "Back to Queue" at bounding box center [650, 319] width 102 height 26
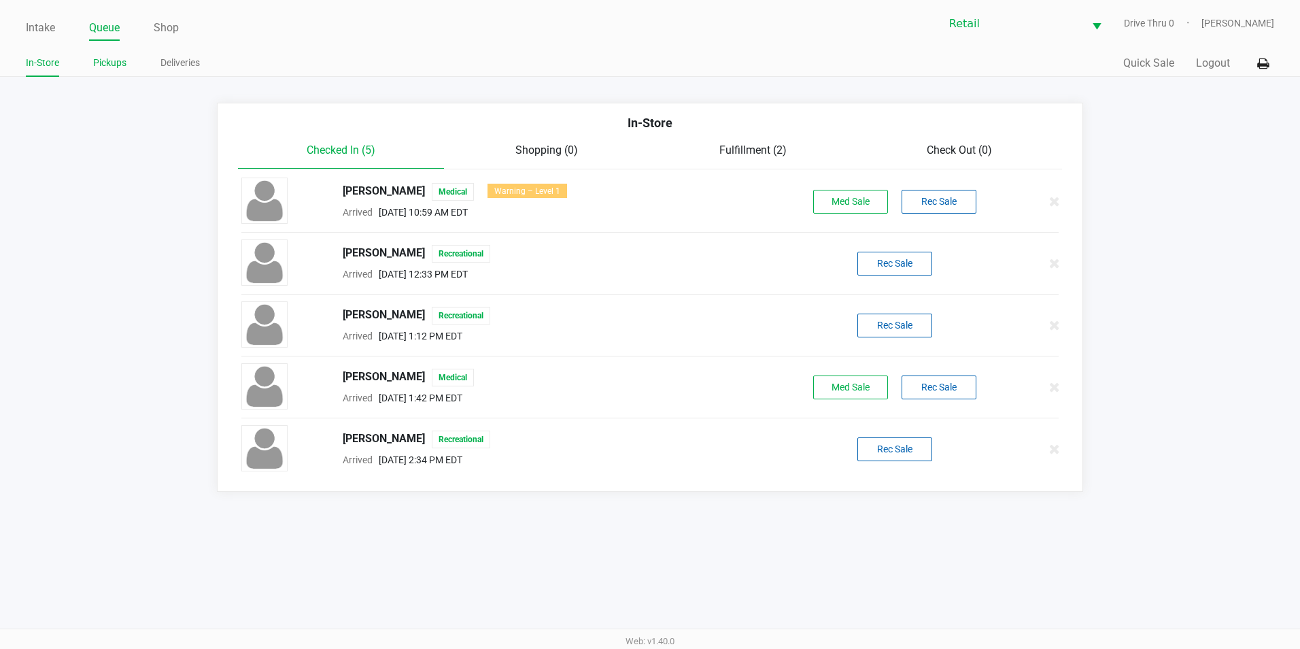
click at [122, 65] on link "Pickups" at bounding box center [109, 62] width 33 height 17
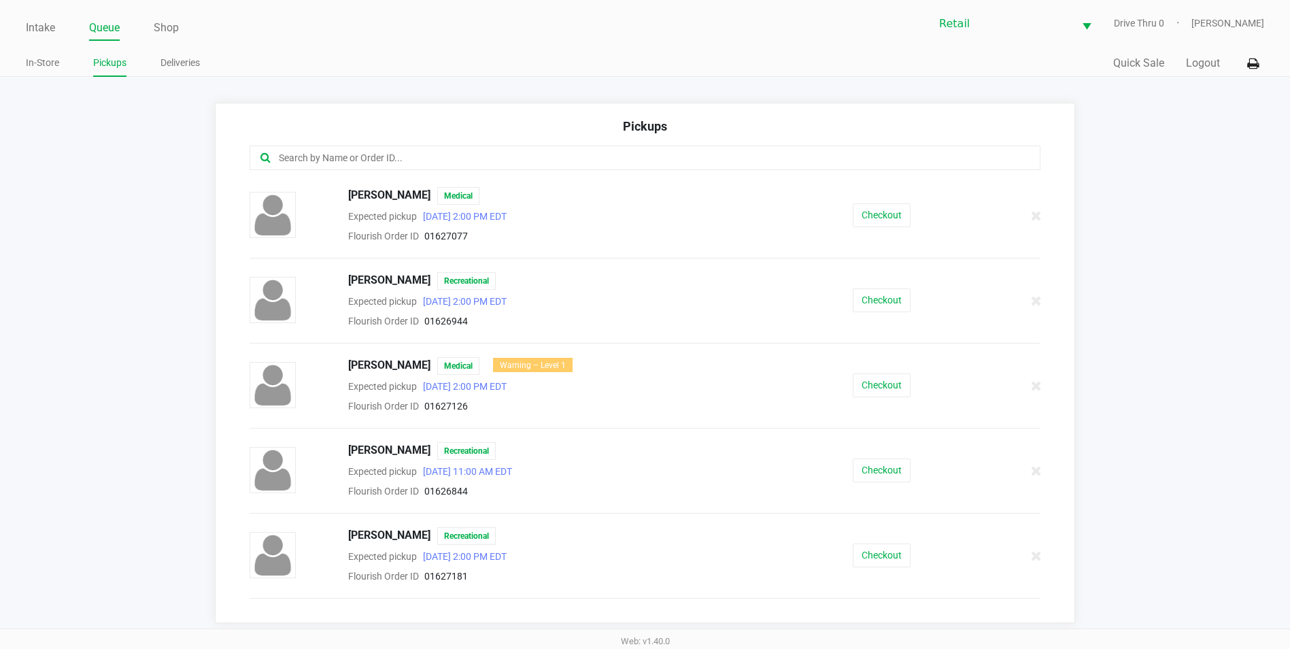
click at [608, 148] on div at bounding box center [645, 158] width 791 height 24
drag, startPoint x: 534, startPoint y: 167, endPoint x: 528, endPoint y: 173, distance: 9.1
click at [528, 173] on div at bounding box center [644, 166] width 811 height 41
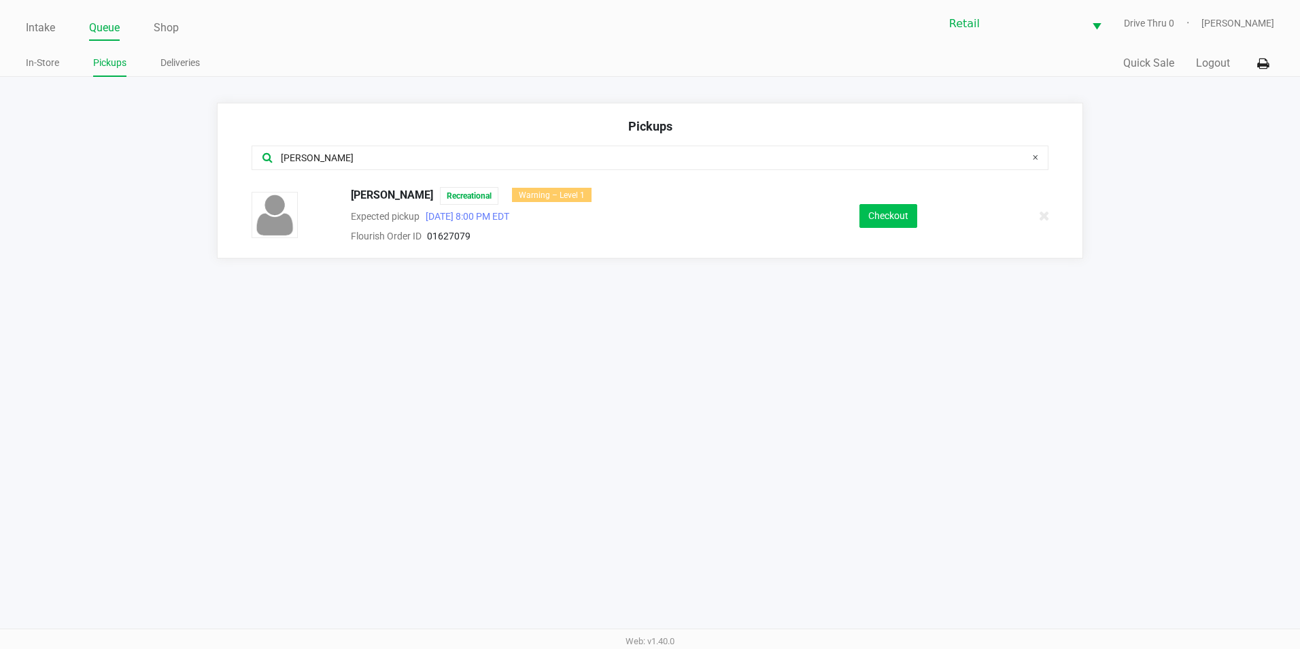
type input "[PERSON_NAME]"
click at [891, 222] on button "Checkout" at bounding box center [889, 216] width 58 height 24
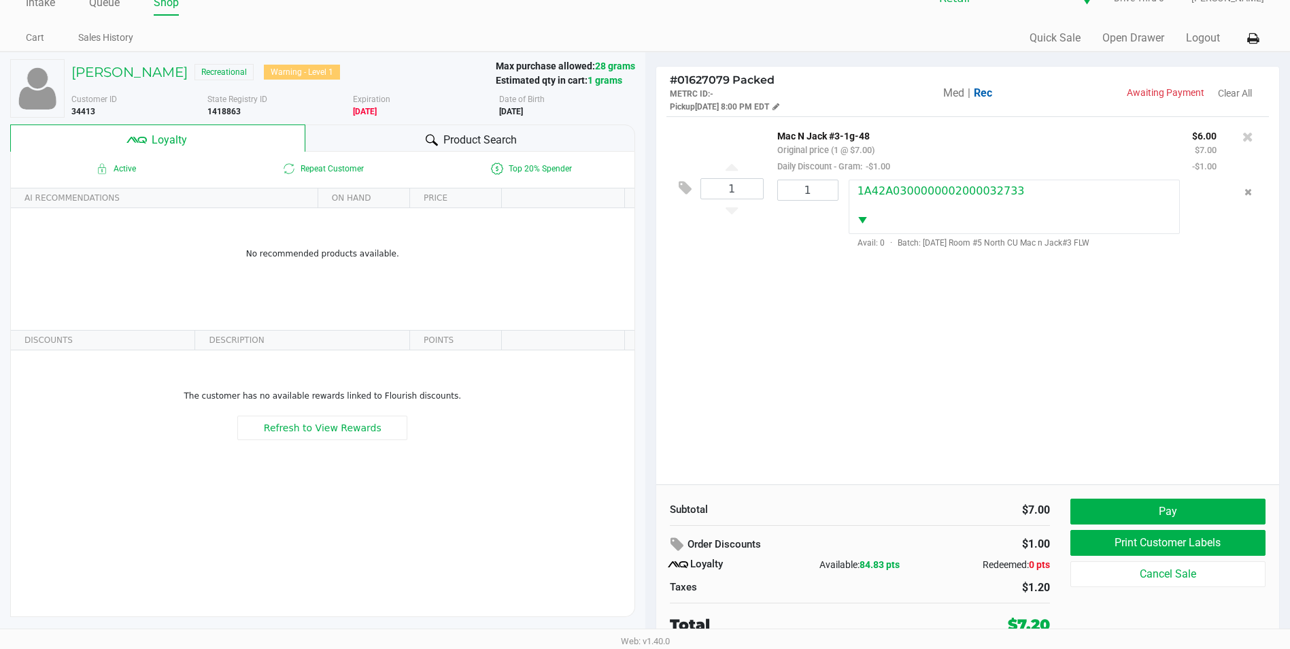
scroll to position [27, 0]
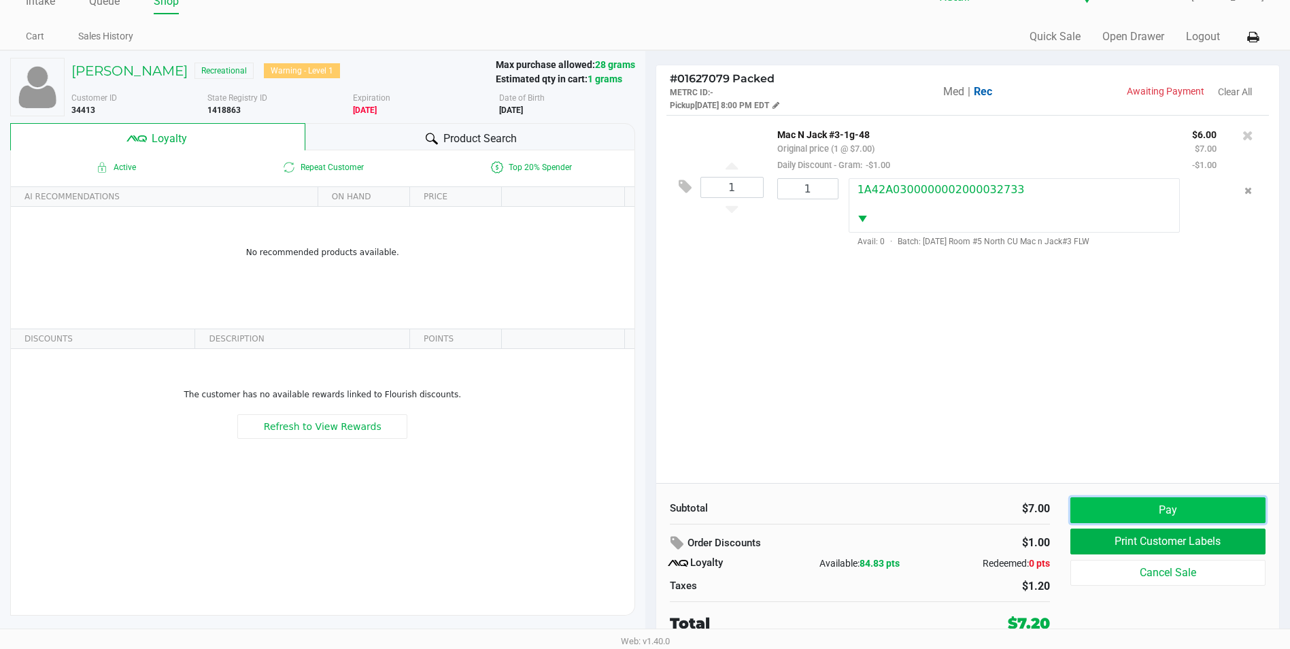
click at [1137, 497] on button "Pay" at bounding box center [1167, 510] width 195 height 26
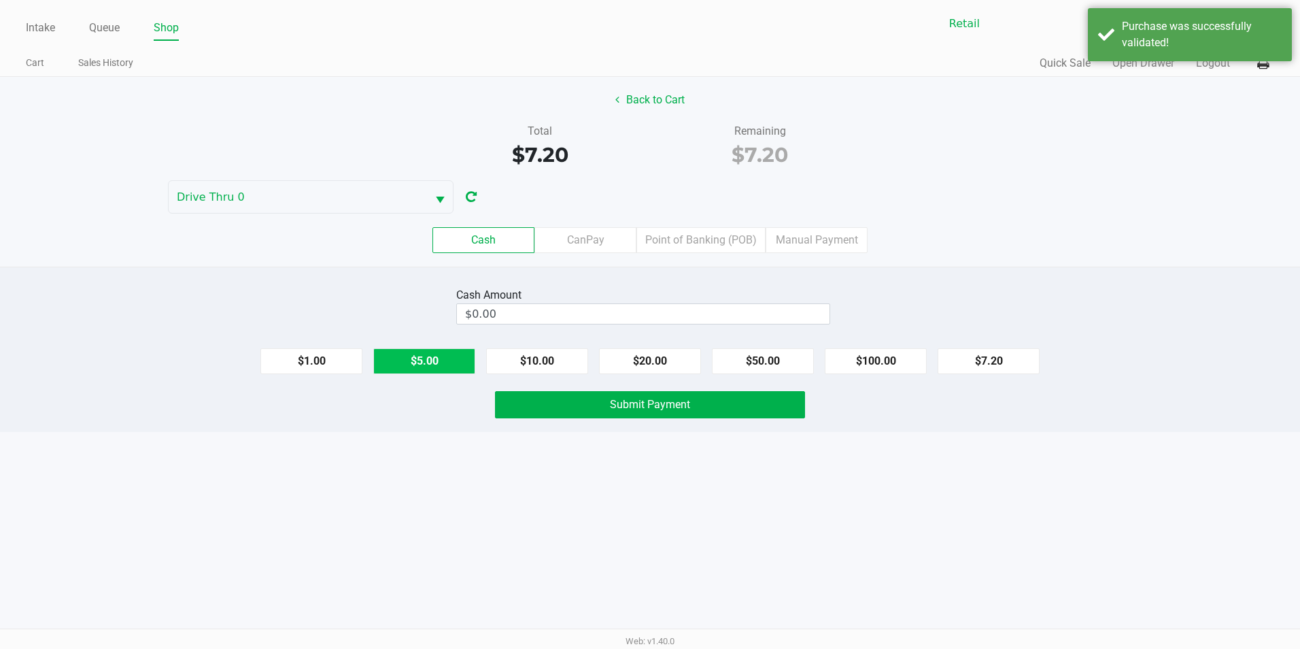
click at [449, 373] on button "$5.00" at bounding box center [424, 361] width 102 height 26
click at [333, 357] on button "$1.00" at bounding box center [311, 361] width 102 height 26
type input "$8.00"
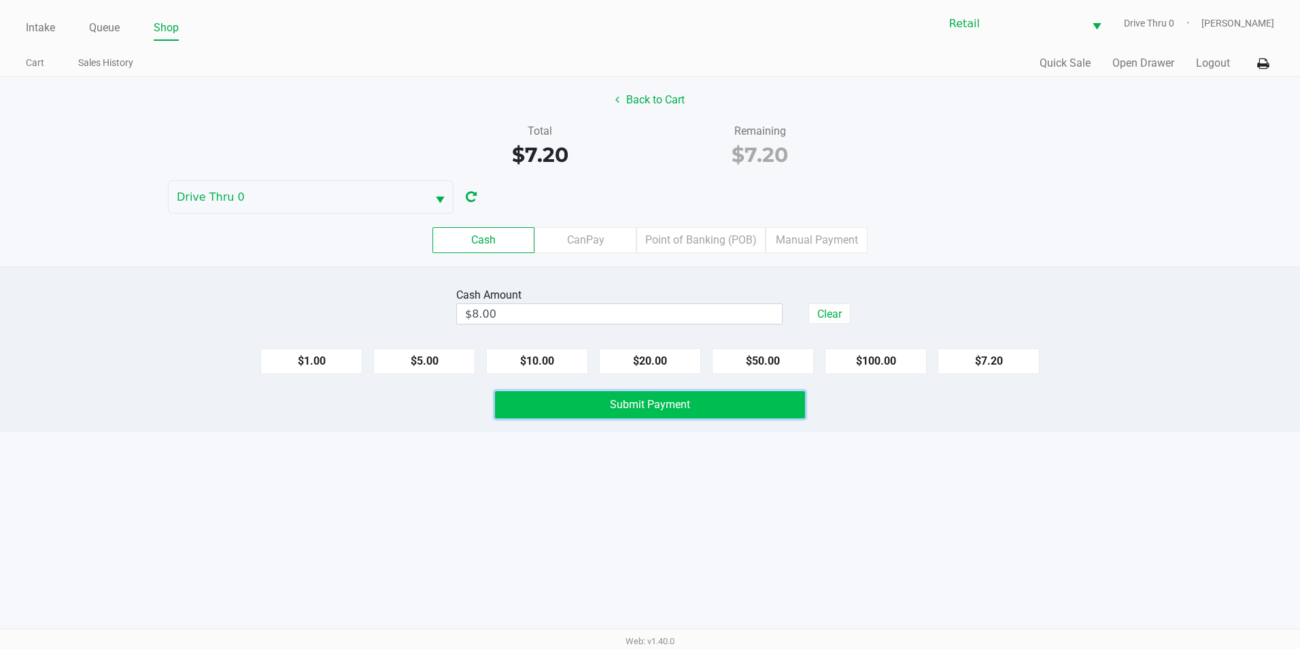
click at [717, 415] on button "Submit Payment" at bounding box center [650, 404] width 310 height 27
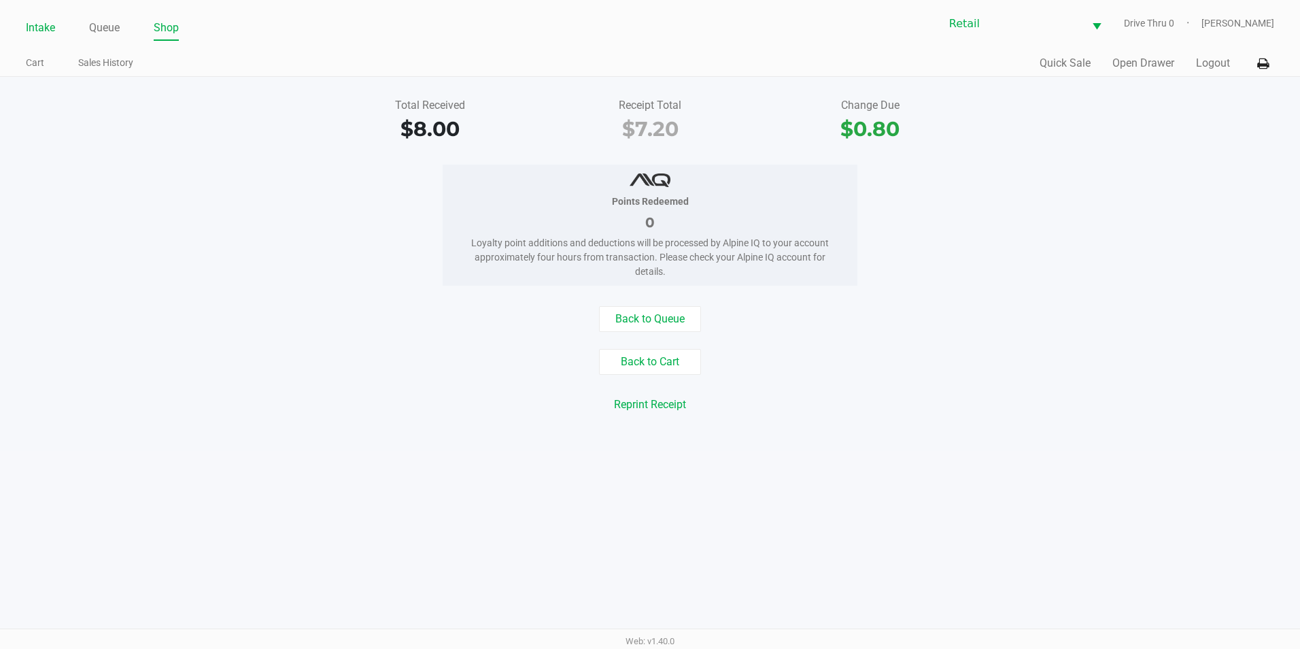
click at [31, 20] on link "Intake" at bounding box center [40, 27] width 29 height 19
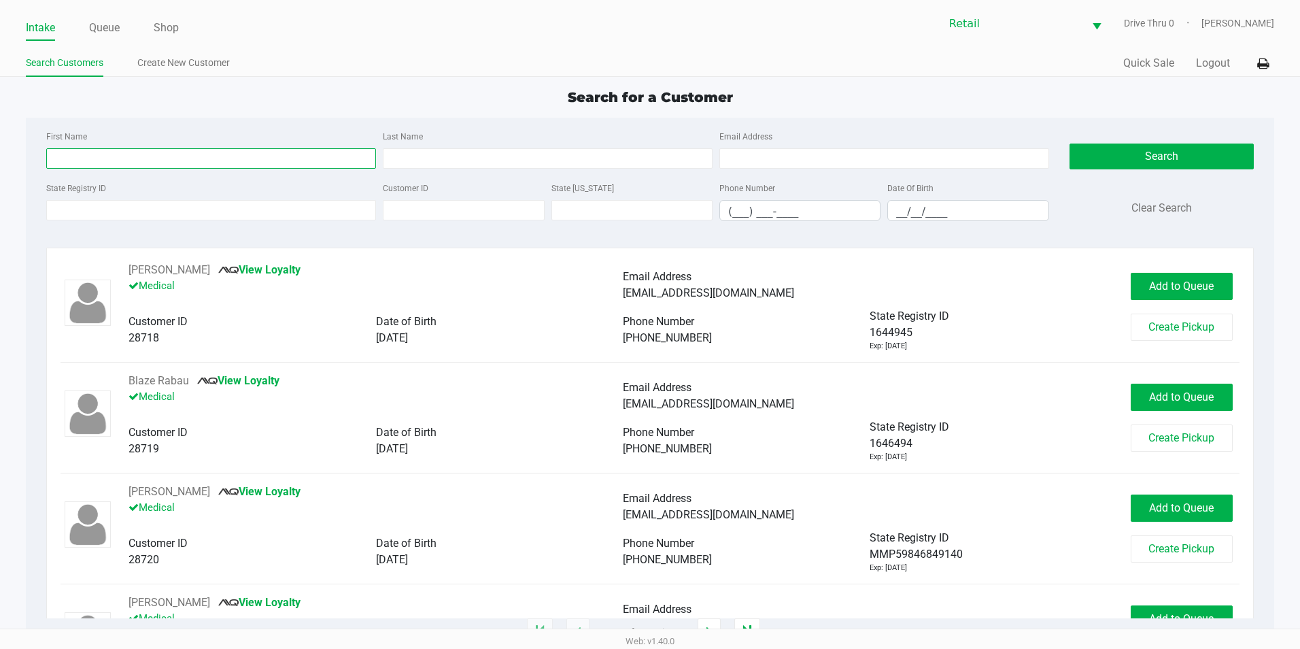
click at [158, 154] on input "First Name" at bounding box center [211, 158] width 330 height 20
type input "m"
type input "[PERSON_NAME]"
click at [452, 167] on input "Last Name" at bounding box center [548, 158] width 330 height 20
type input "mansol"
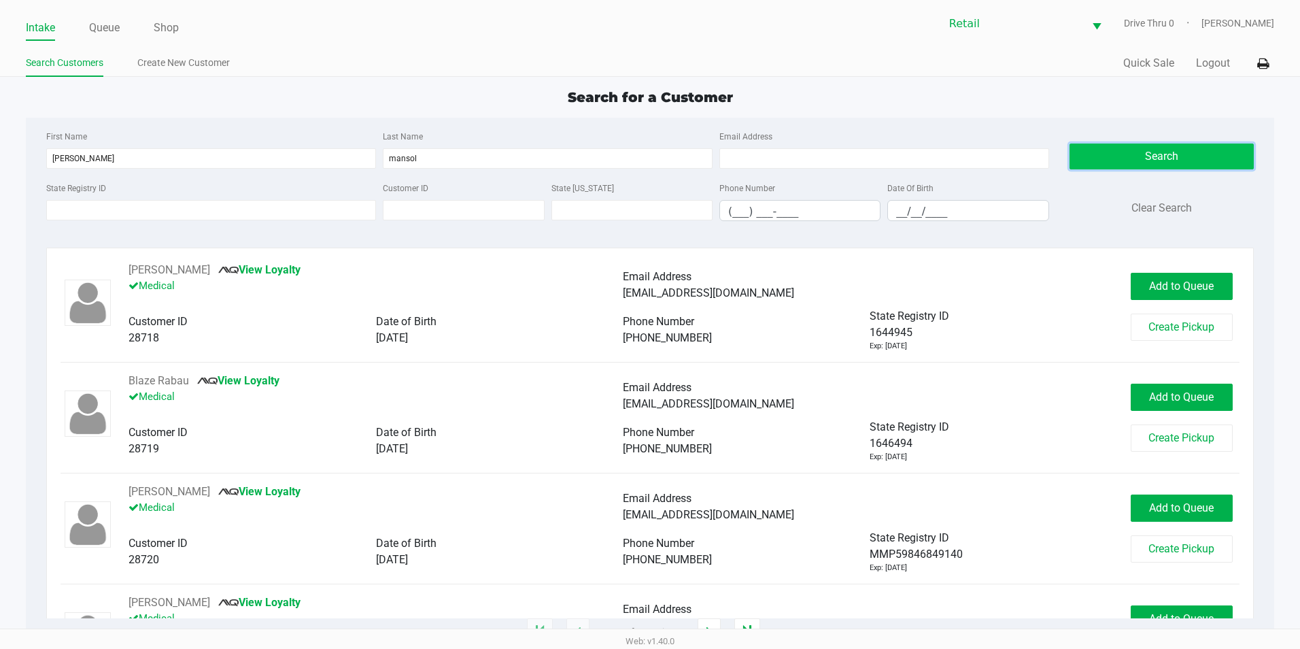
click at [1170, 148] on button "Search" at bounding box center [1162, 156] width 184 height 26
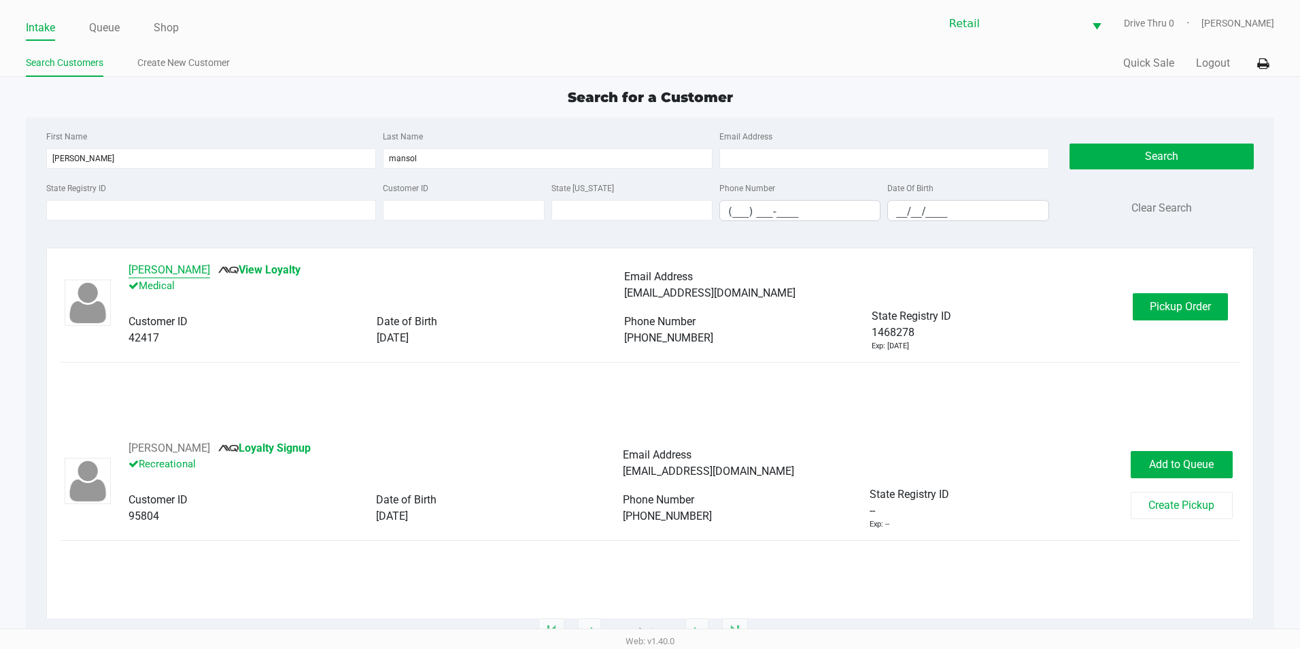
click at [187, 274] on button "[PERSON_NAME]" at bounding box center [170, 270] width 82 height 16
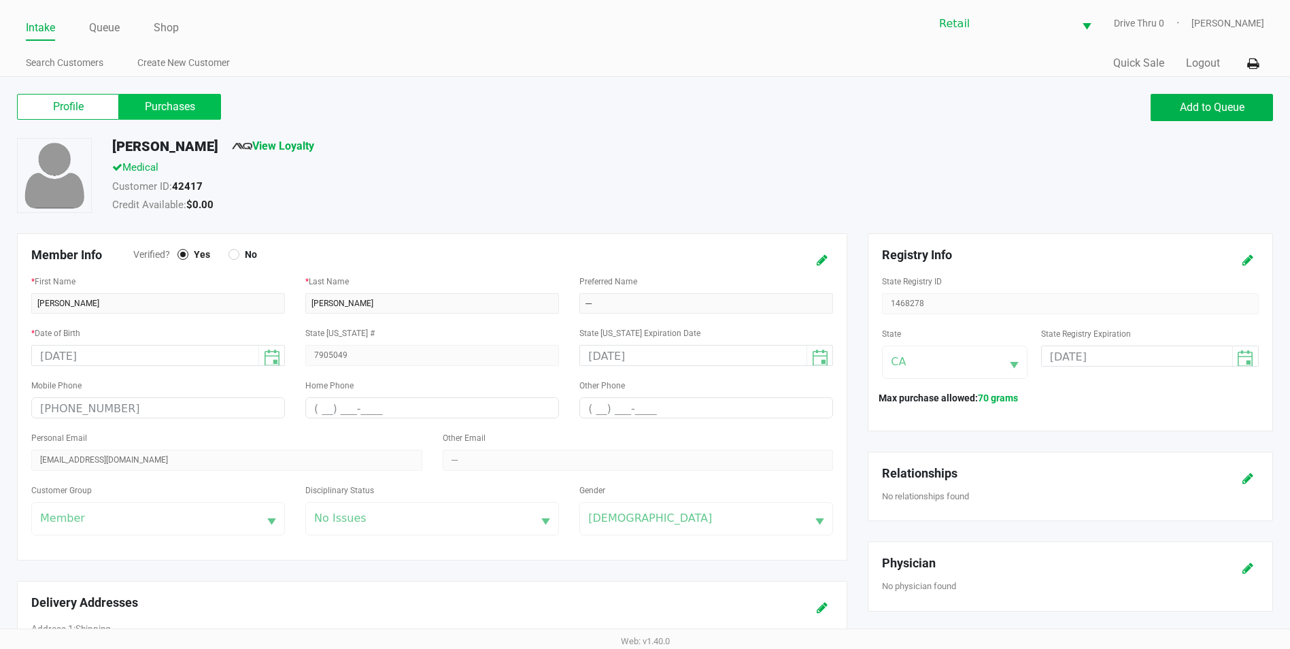
click at [187, 103] on label "Purchases" at bounding box center [170, 107] width 102 height 26
click at [0, 0] on 1 "Purchases" at bounding box center [0, 0] width 0 height 0
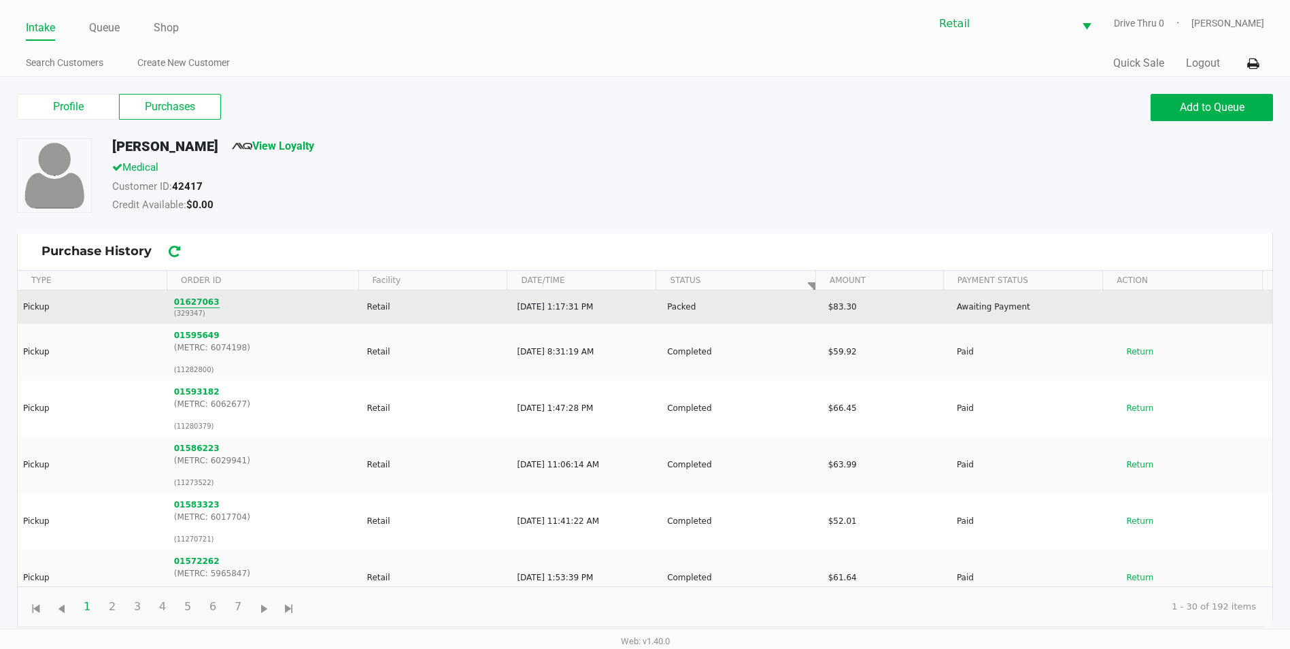
click at [193, 304] on button "01627063" at bounding box center [197, 302] width 46 height 12
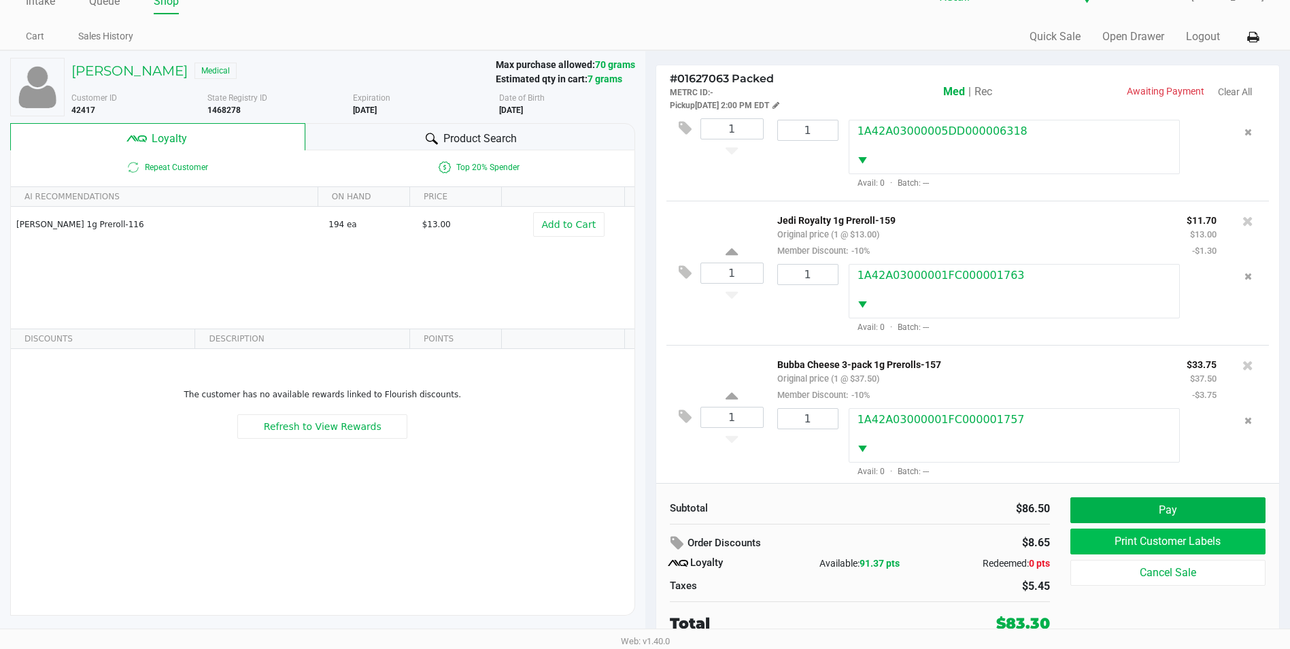
scroll to position [217, 0]
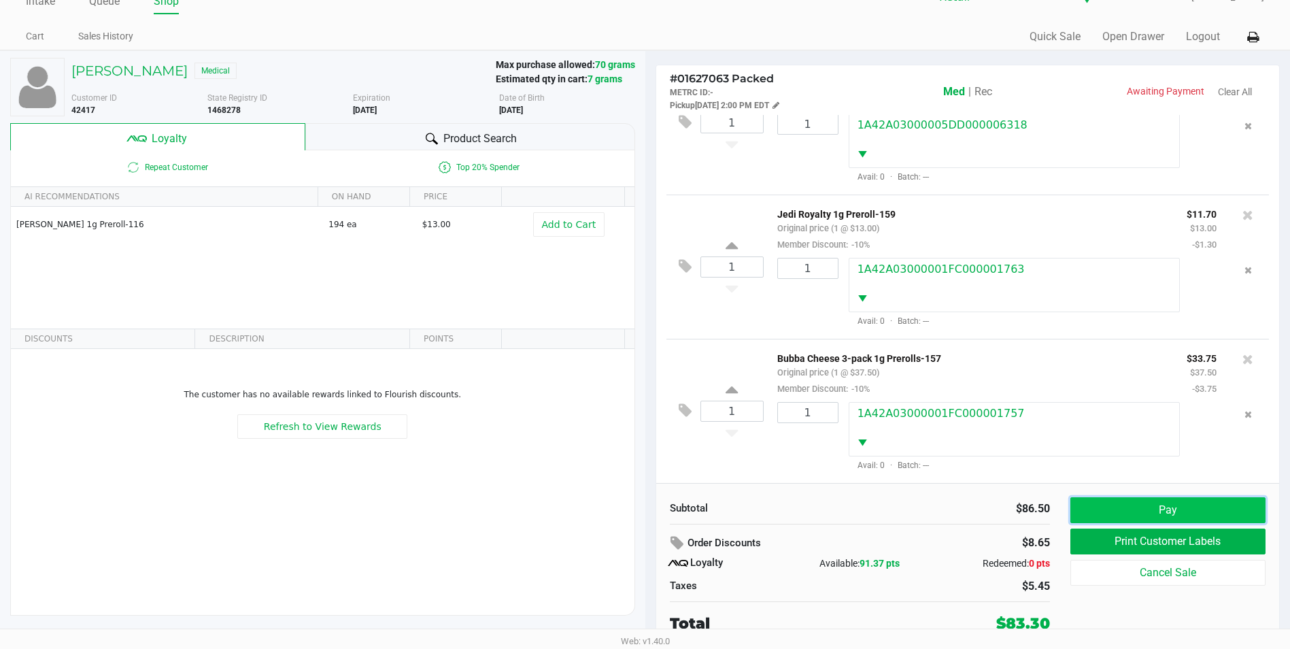
click at [1134, 509] on button "Pay" at bounding box center [1167, 510] width 195 height 26
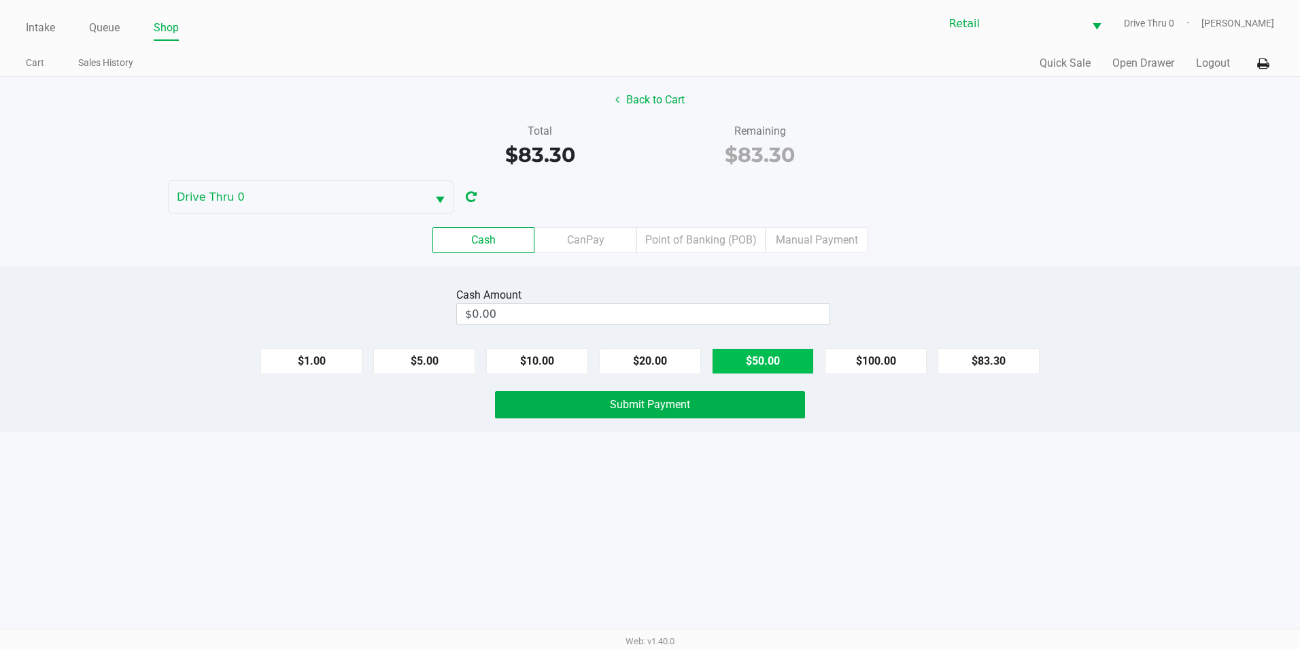
click at [758, 369] on button "$50.00" at bounding box center [763, 361] width 102 height 26
click at [664, 367] on button "$20.00" at bounding box center [650, 361] width 102 height 26
click at [578, 367] on button "$10.00" at bounding box center [537, 361] width 102 height 26
click at [339, 366] on button "$1.00" at bounding box center [311, 361] width 102 height 26
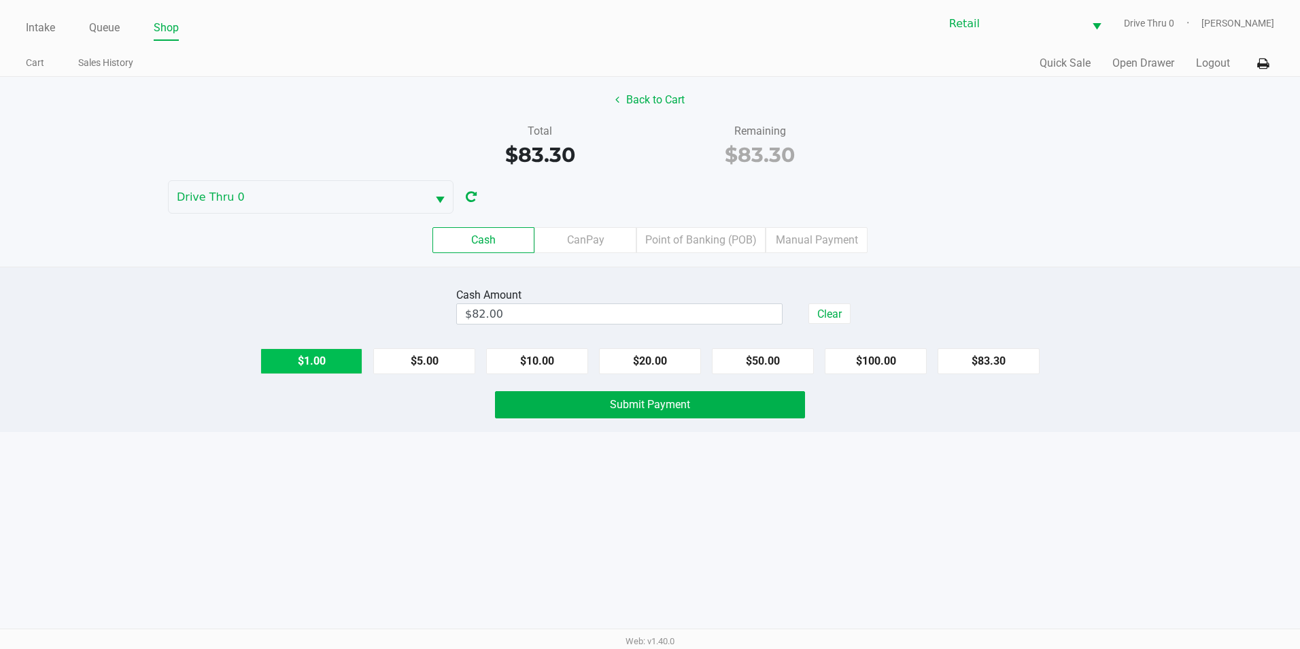
click at [339, 366] on button "$1.00" at bounding box center [311, 361] width 102 height 26
type input "$84.00"
click at [593, 399] on button "Submit Payment" at bounding box center [650, 404] width 310 height 27
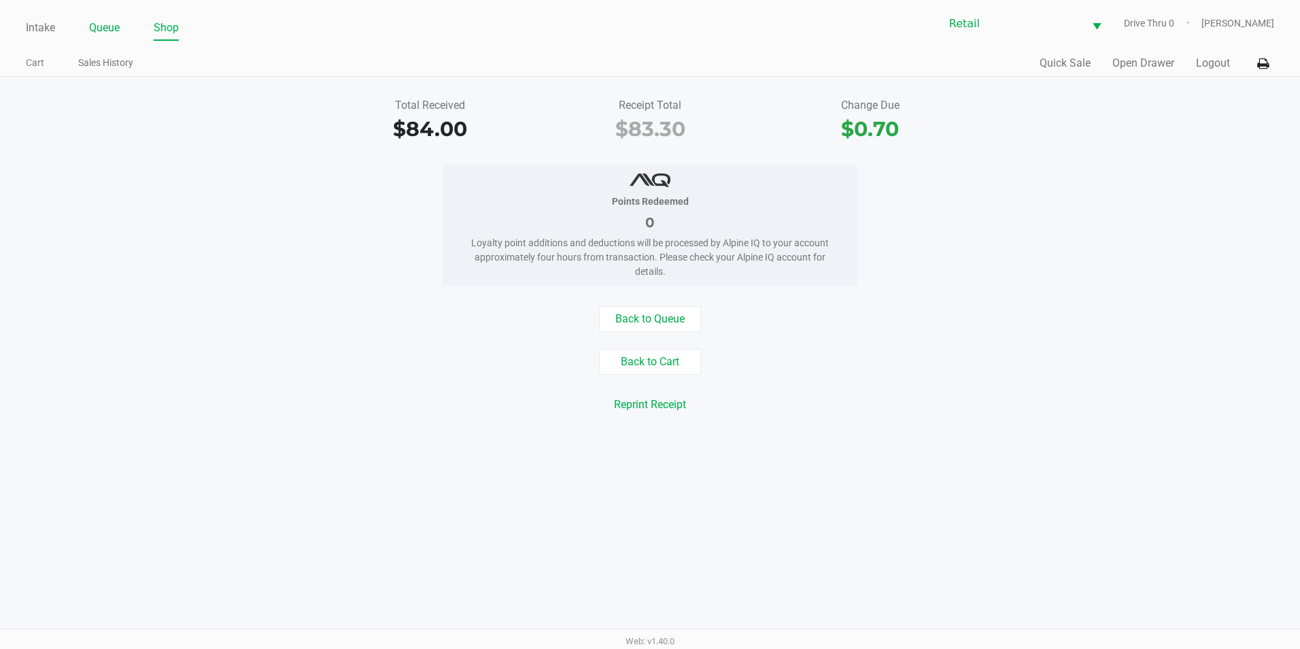
click at [118, 22] on link "Queue" at bounding box center [104, 27] width 31 height 19
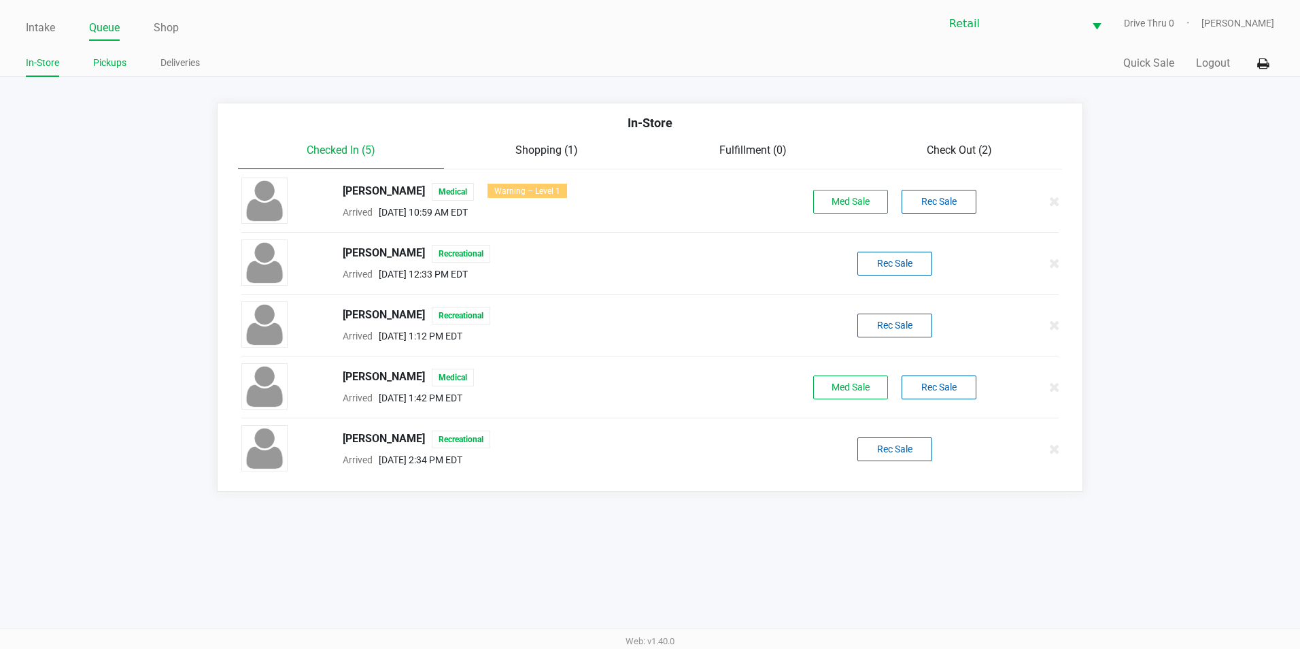
click at [114, 67] on link "Pickups" at bounding box center [109, 62] width 33 height 17
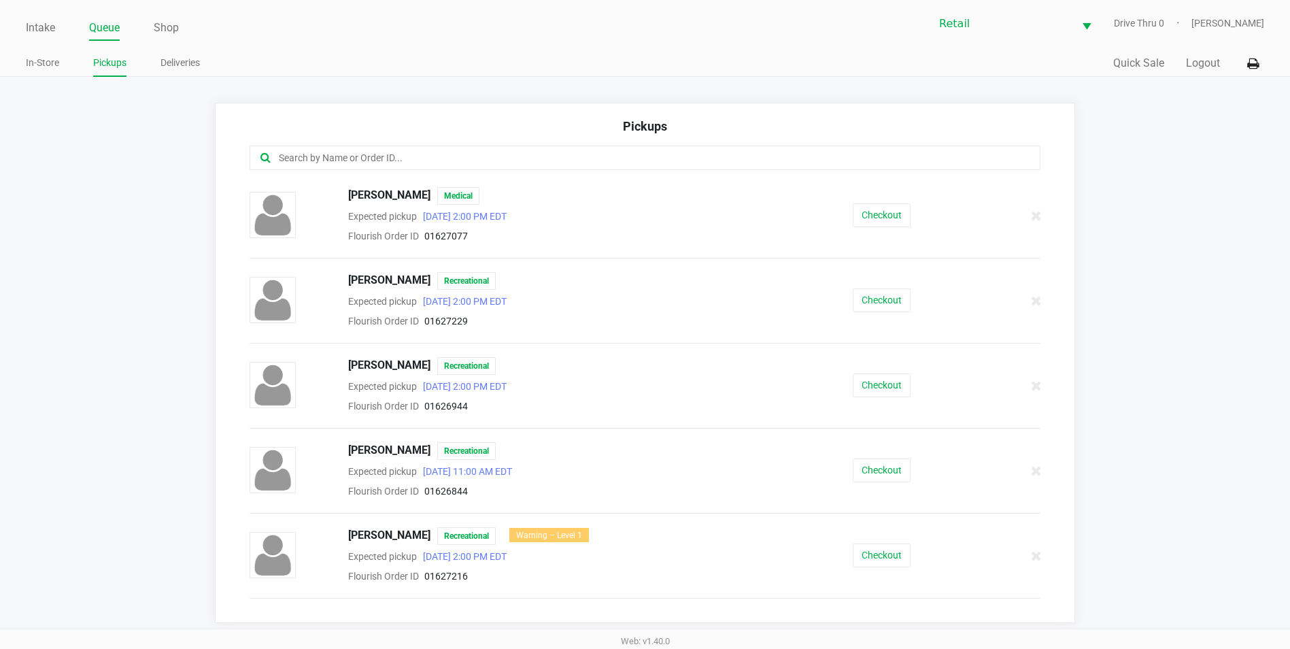
click at [439, 150] on input "text" at bounding box center [623, 158] width 692 height 16
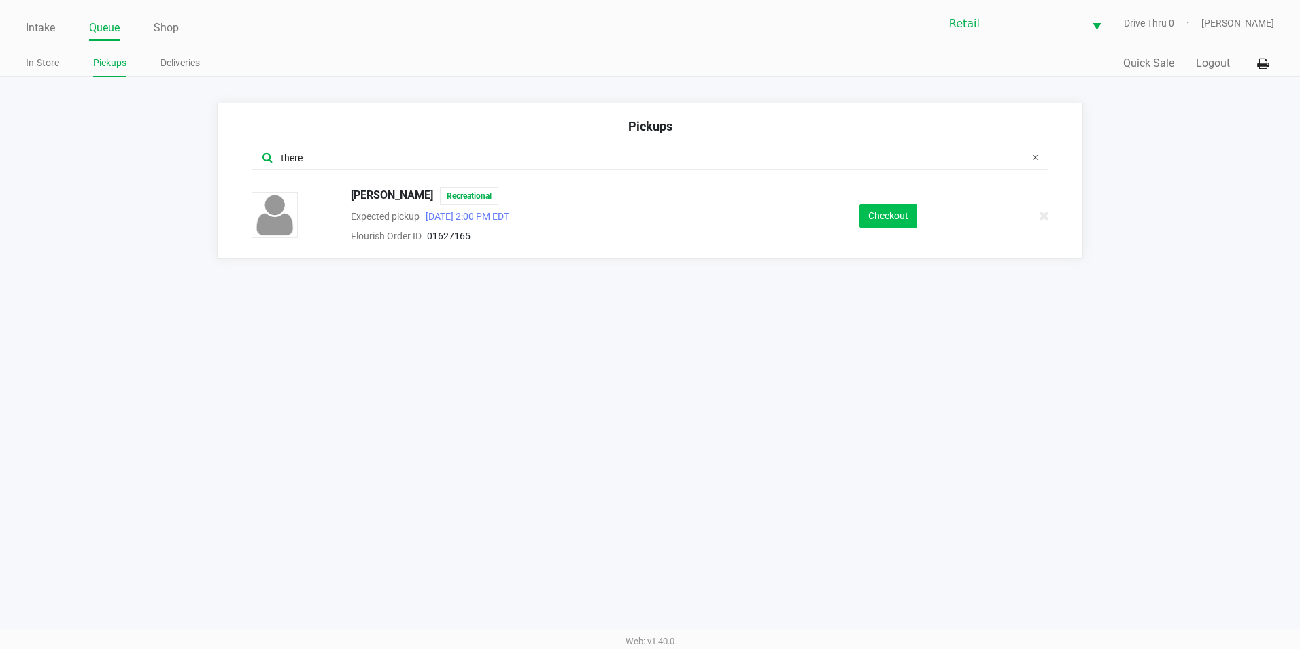
type input "there"
click at [901, 220] on button "Checkout" at bounding box center [889, 216] width 58 height 24
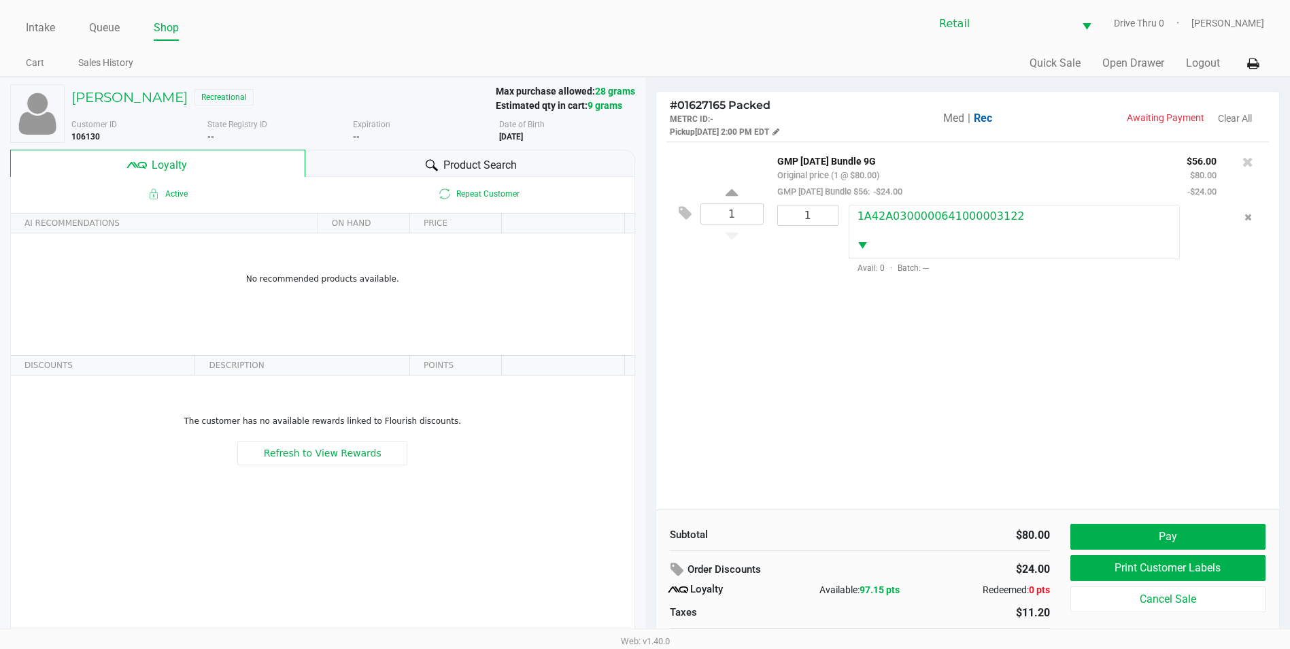
scroll to position [27, 0]
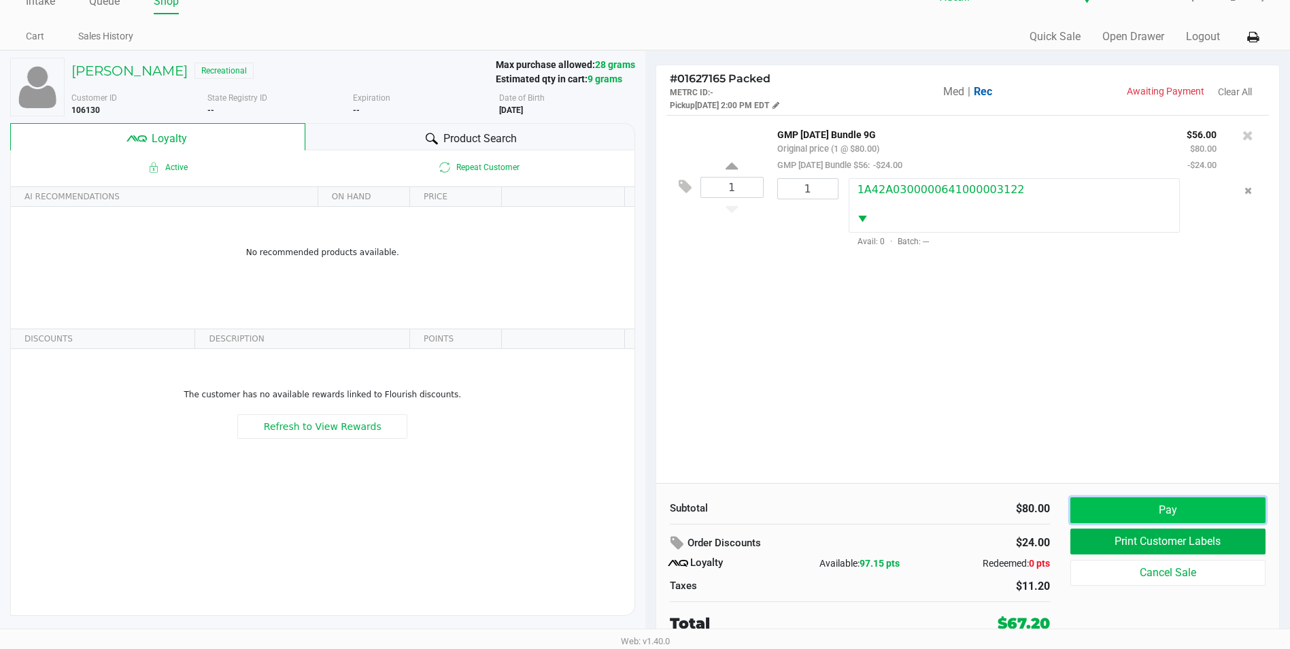
click at [1138, 507] on button "Pay" at bounding box center [1167, 510] width 195 height 26
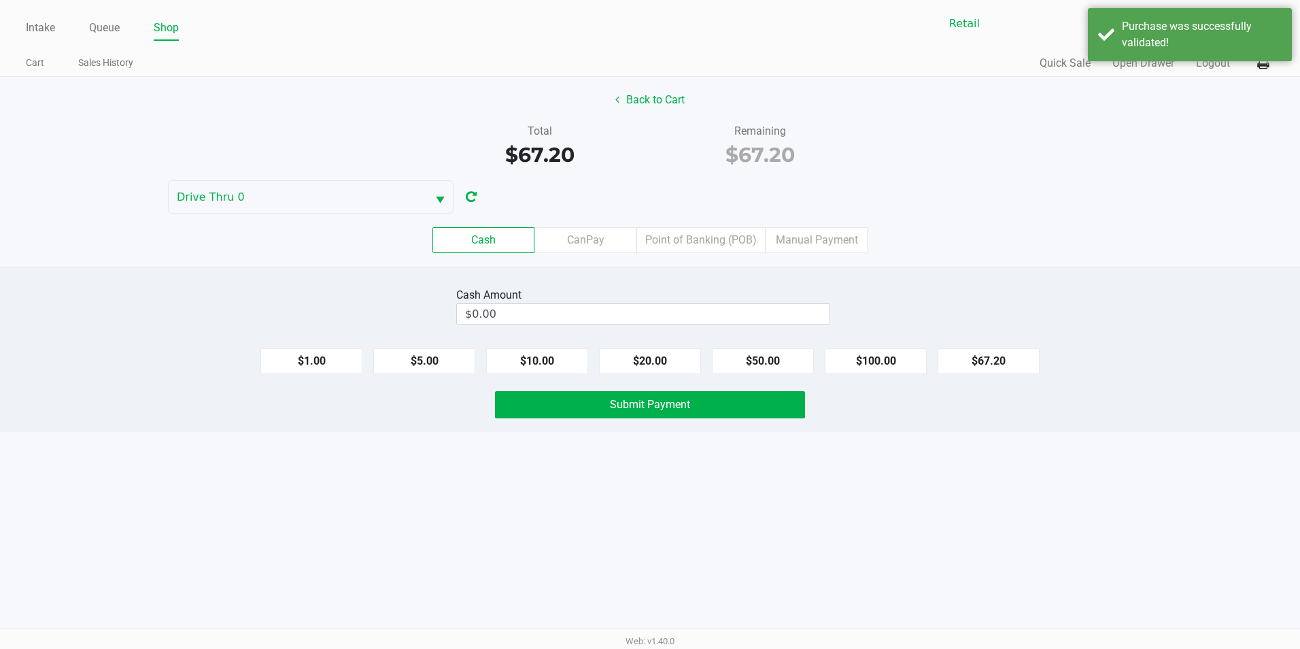
drag, startPoint x: 622, startPoint y: 80, endPoint x: 594, endPoint y: 63, distance: 33.0
click at [618, 80] on div "Back to Cart Total $67.20 Remaining $67.20 Drive Thru 0 Cash CanPay Point of Ba…" at bounding box center [650, 172] width 1300 height 190
click at [652, 97] on button "Back to Cart" at bounding box center [650, 100] width 87 height 26
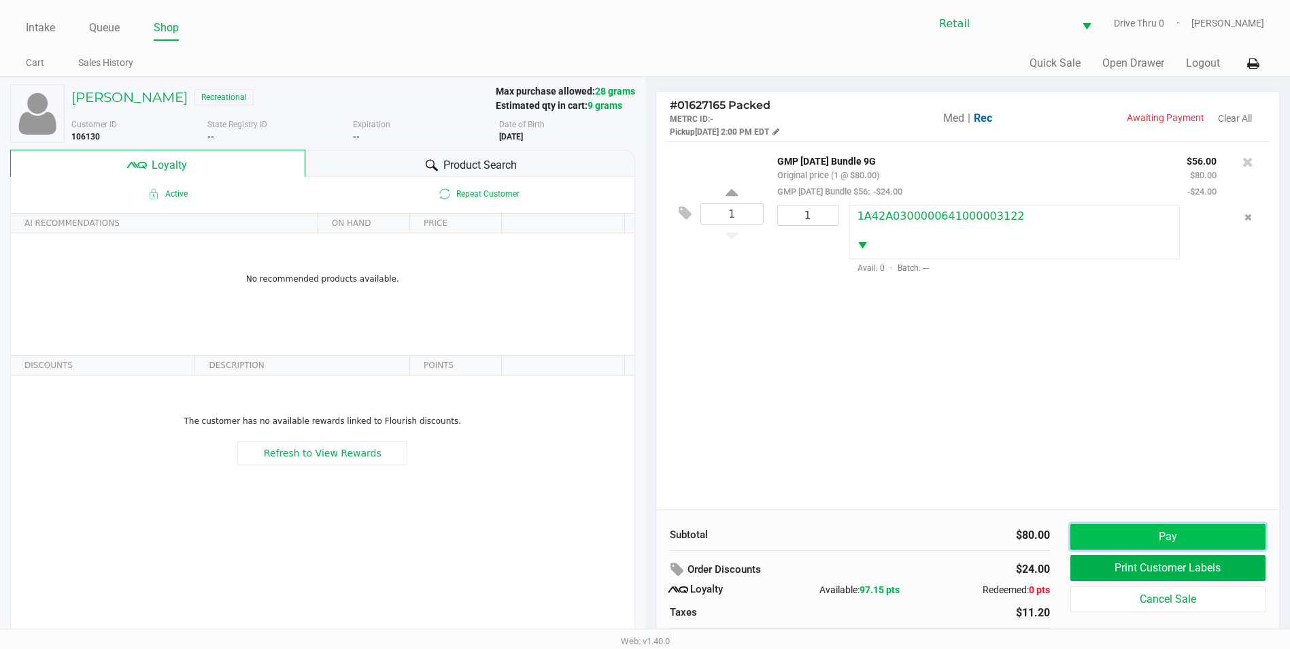
click at [1115, 535] on button "Pay" at bounding box center [1167, 537] width 195 height 26
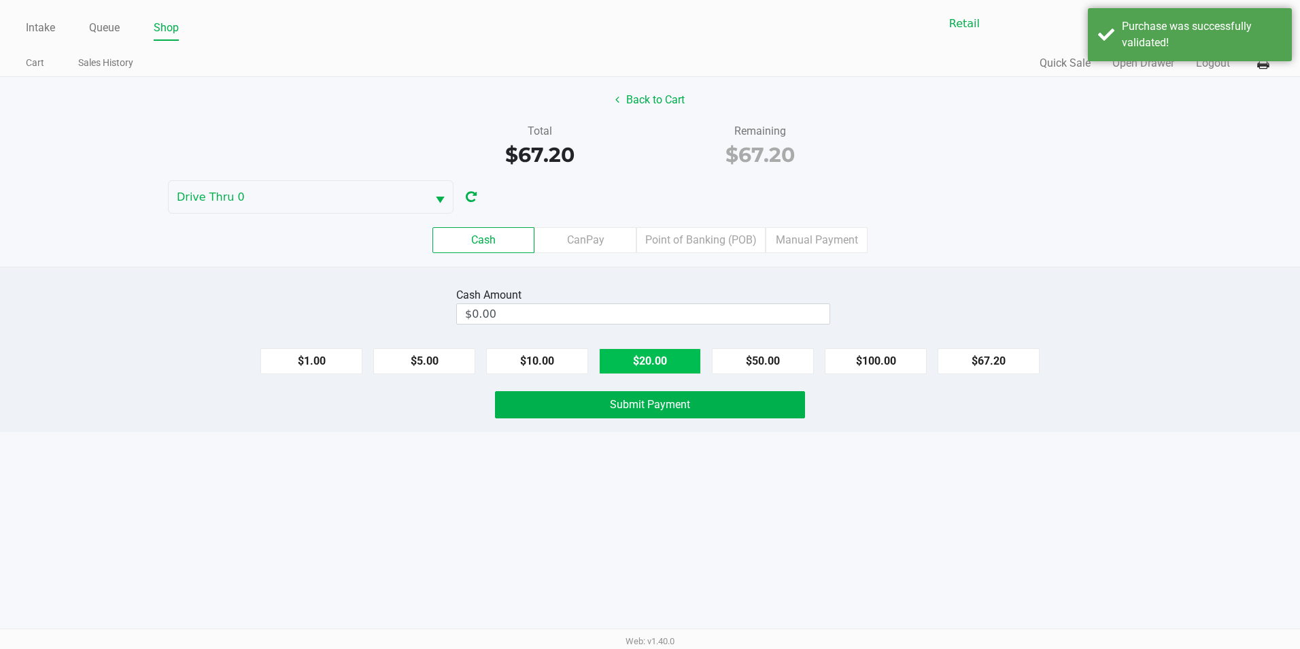
click at [659, 357] on button "$20.00" at bounding box center [650, 361] width 102 height 26
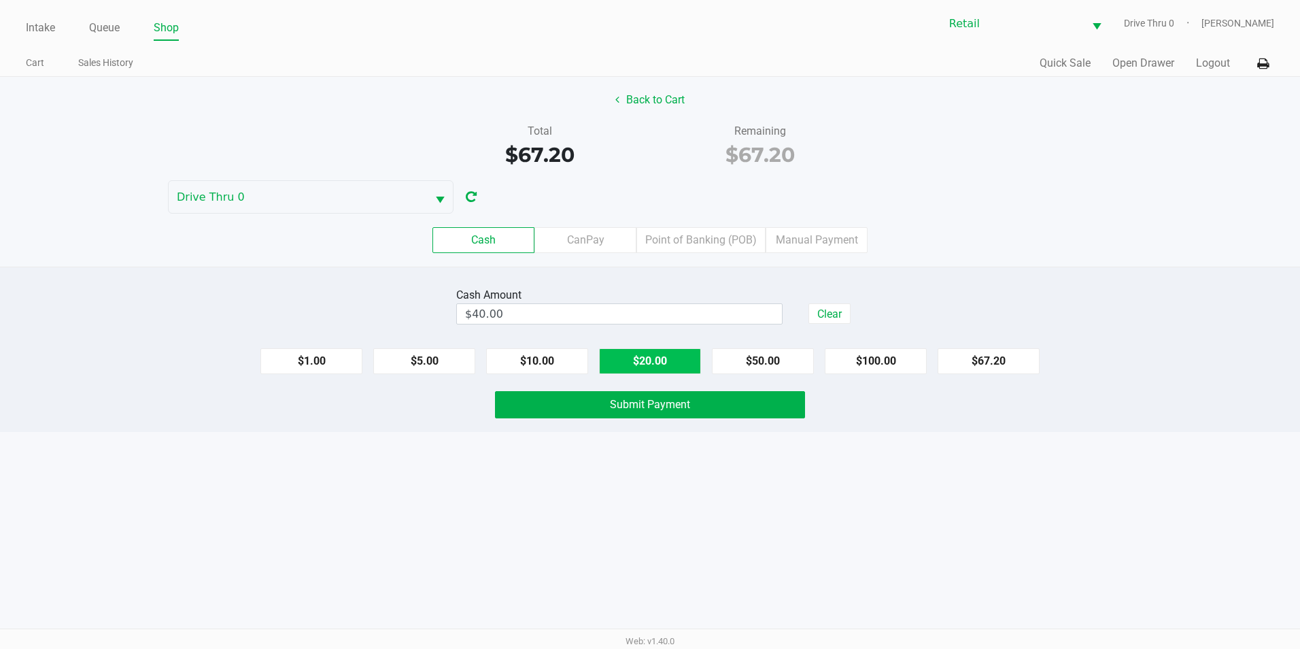
click at [659, 357] on button "$20.00" at bounding box center [650, 361] width 102 height 26
type input "$80.00"
click at [662, 413] on button "Submit Payment" at bounding box center [650, 404] width 310 height 27
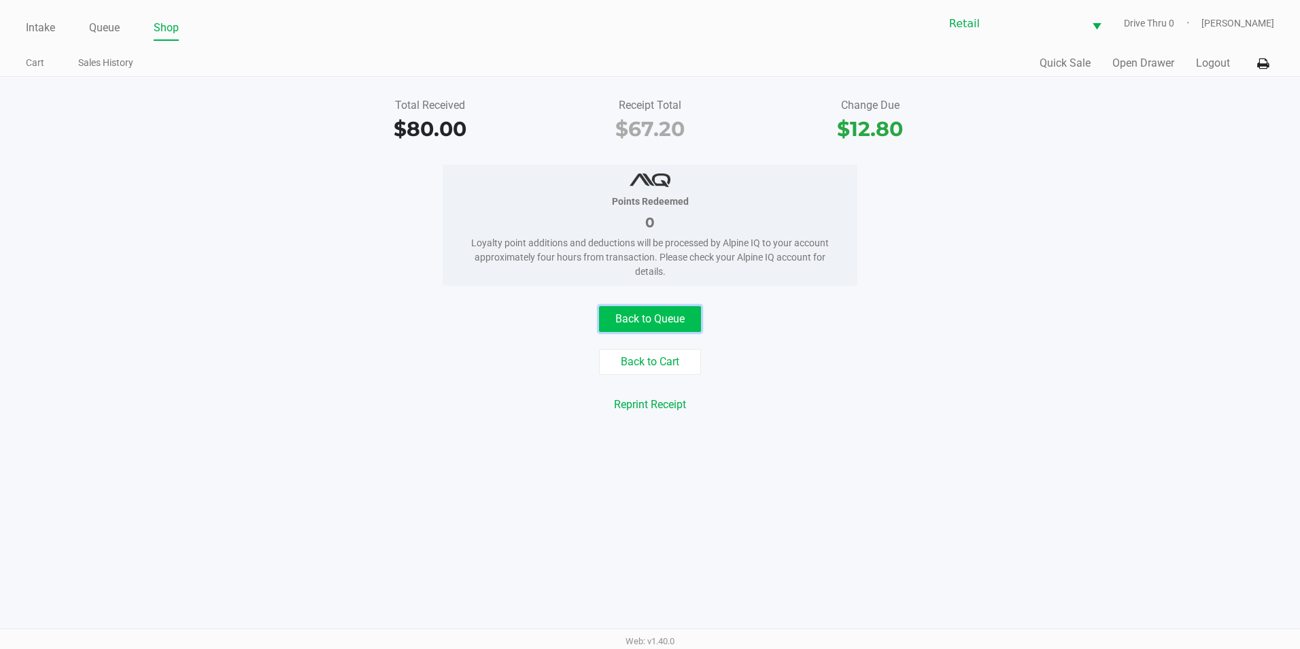
click at [640, 320] on button "Back to Queue" at bounding box center [650, 319] width 102 height 26
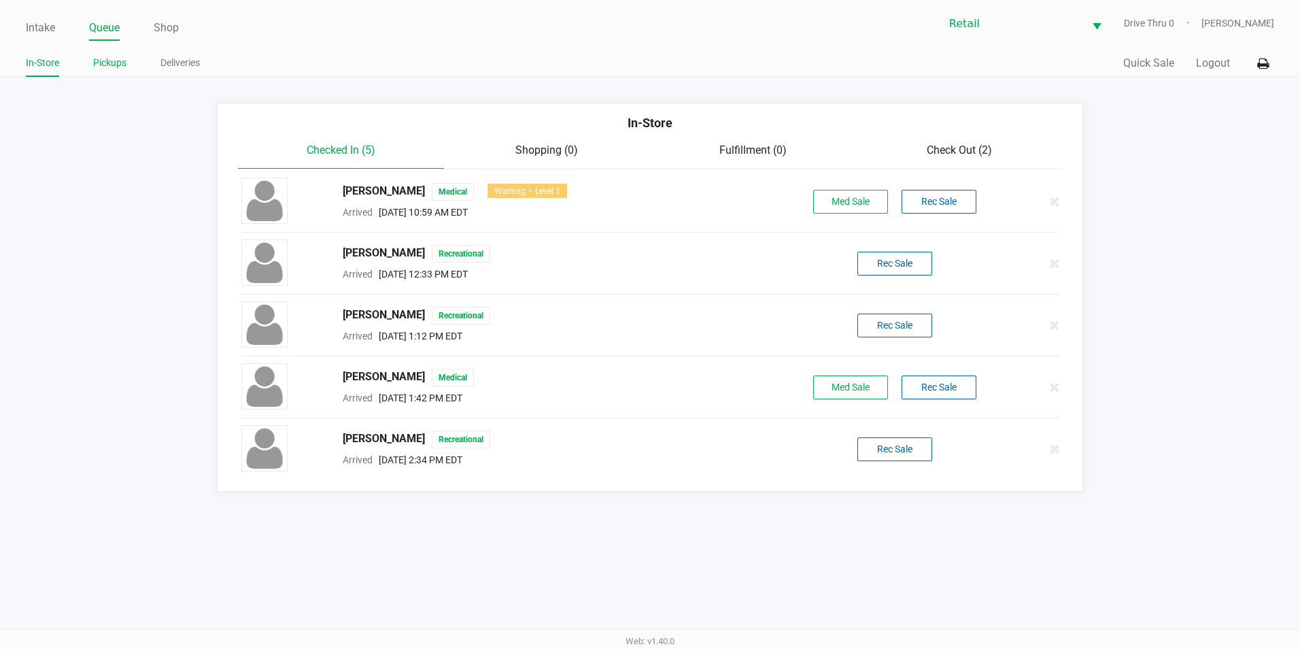
click at [107, 55] on link "Pickups" at bounding box center [109, 62] width 33 height 17
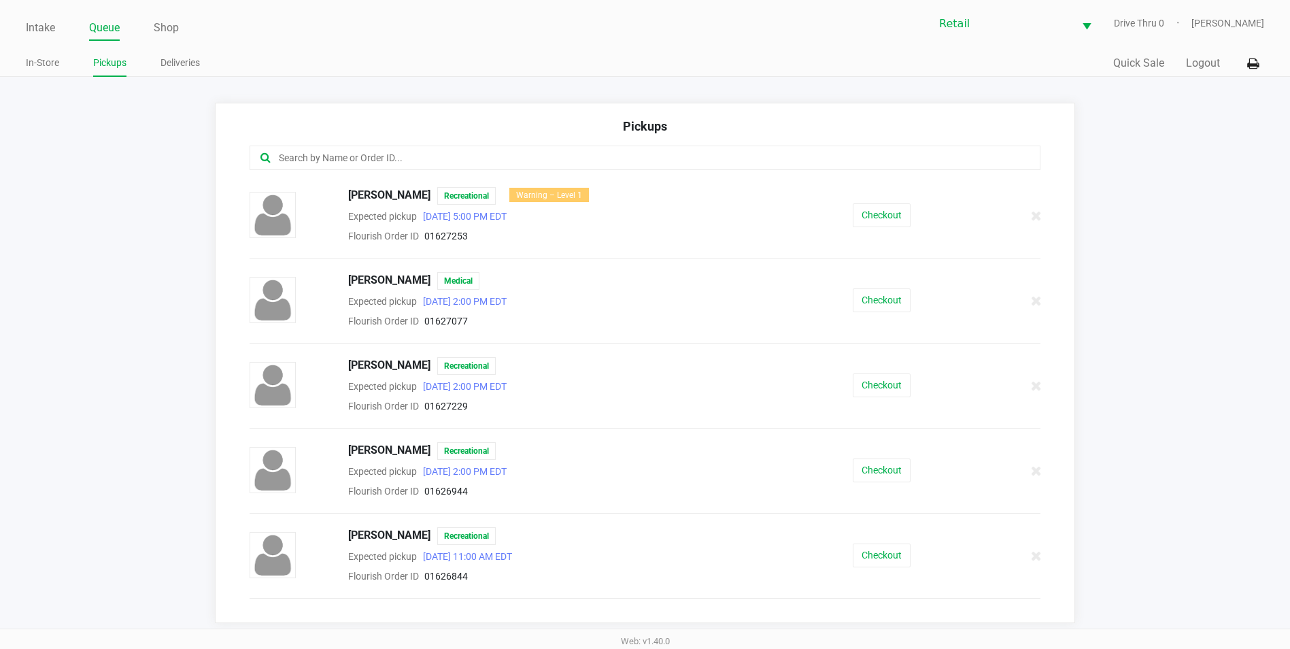
click at [576, 142] on div "Pickups" at bounding box center [645, 131] width 791 height 29
click at [566, 151] on div at bounding box center [645, 158] width 791 height 24
click at [562, 153] on input "text" at bounding box center [623, 158] width 692 height 16
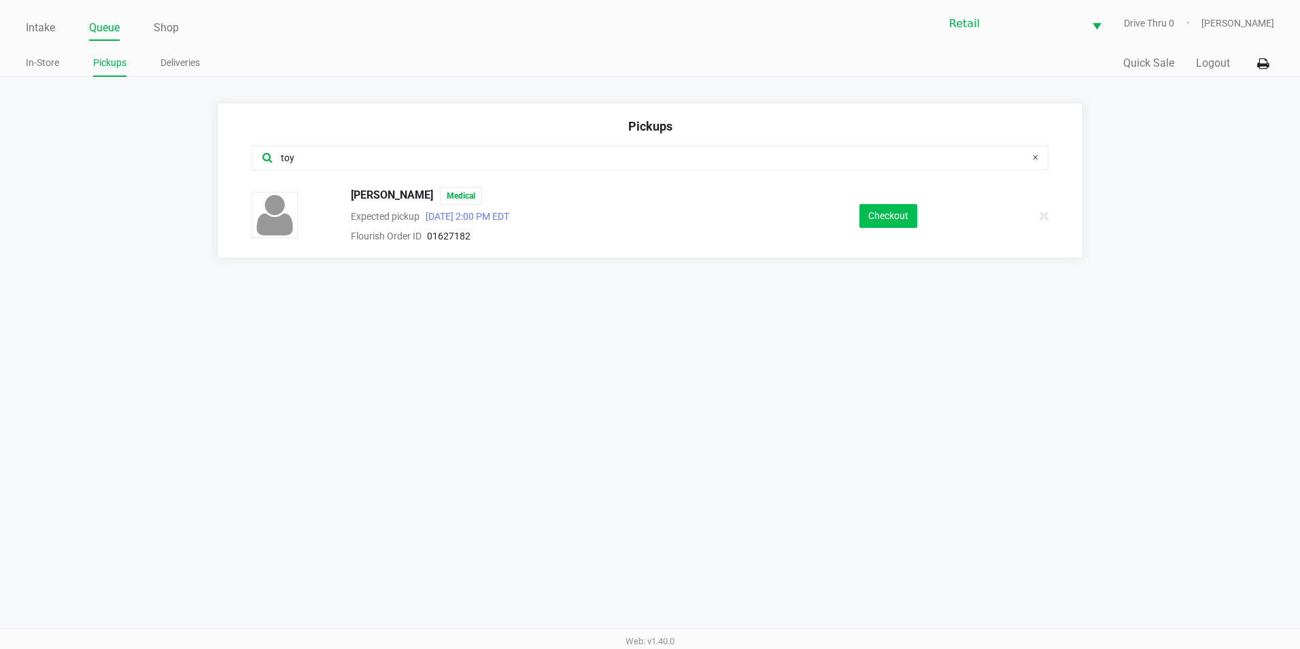
type input "toy"
click at [895, 209] on button "Checkout" at bounding box center [889, 216] width 58 height 24
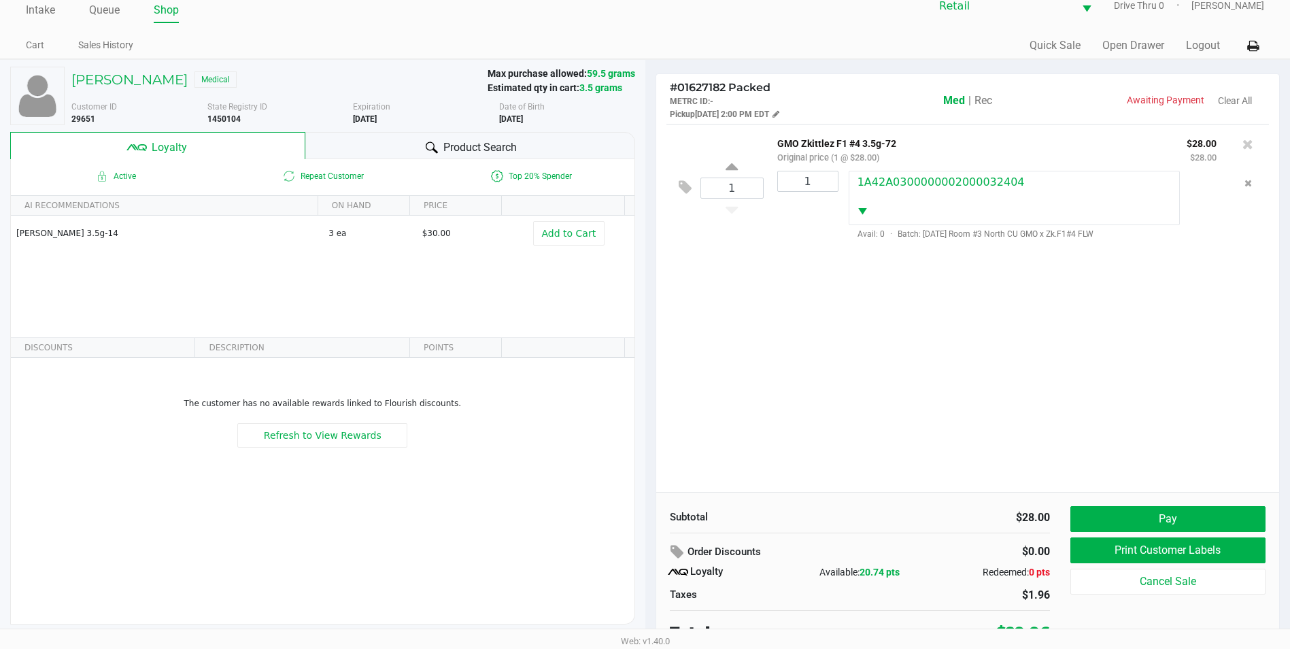
scroll to position [27, 0]
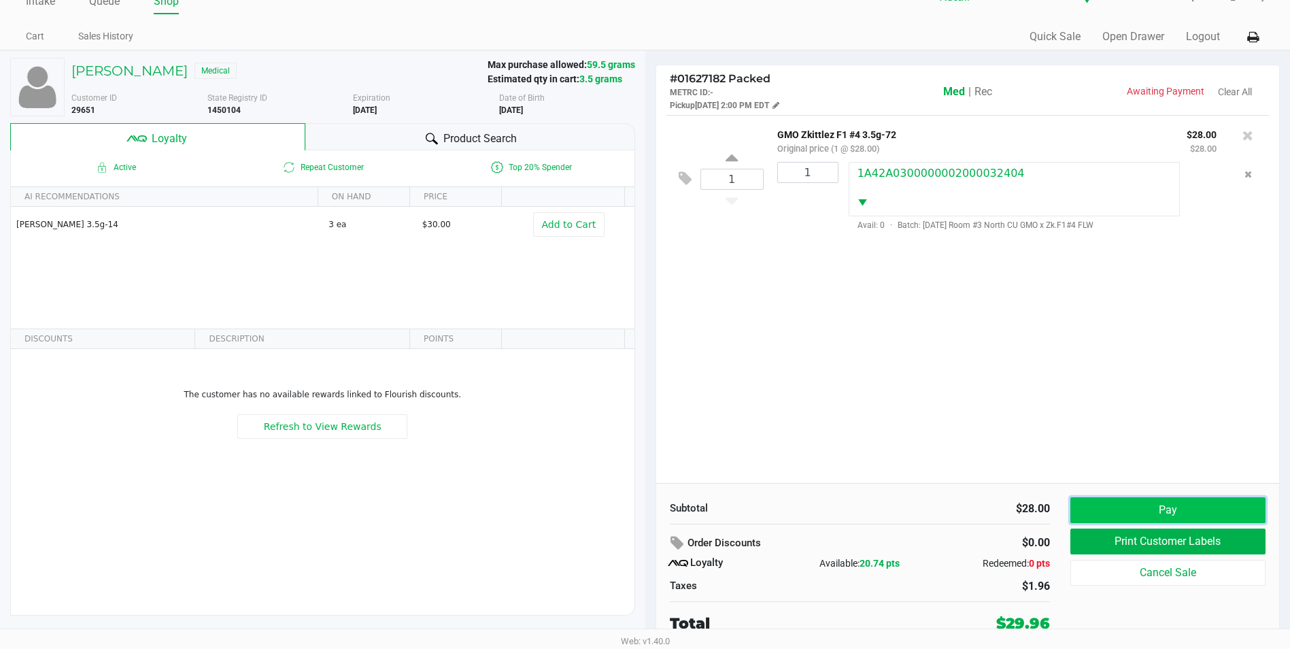
click at [1157, 504] on button "Pay" at bounding box center [1167, 510] width 195 height 26
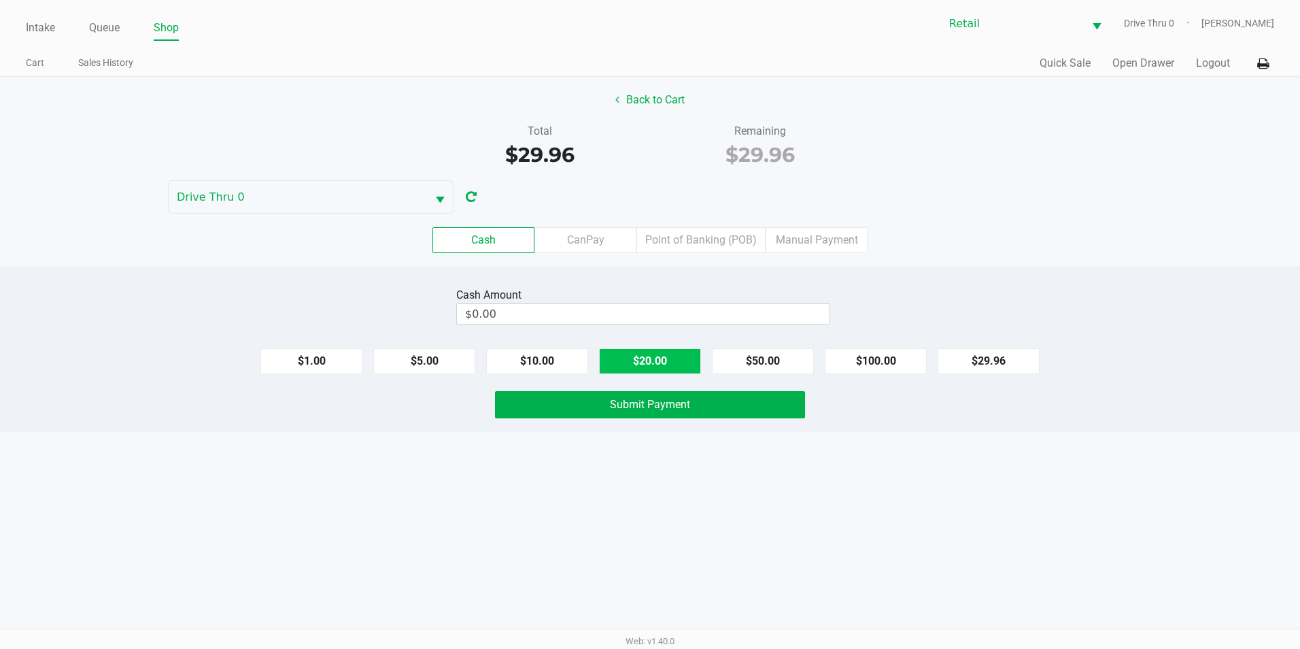
click at [635, 360] on button "$20.00" at bounding box center [650, 361] width 102 height 26
type input "$40.00"
click at [627, 400] on span "Submit Payment" at bounding box center [650, 404] width 80 height 13
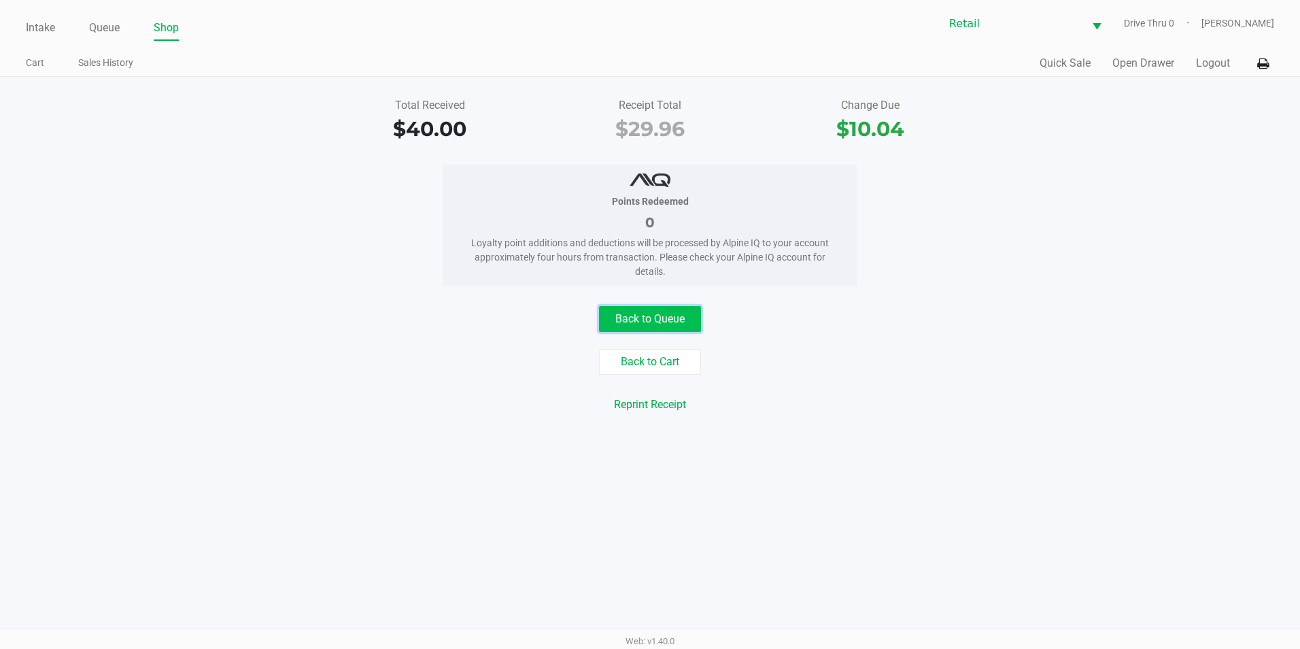
click at [626, 311] on button "Back to Queue" at bounding box center [650, 319] width 102 height 26
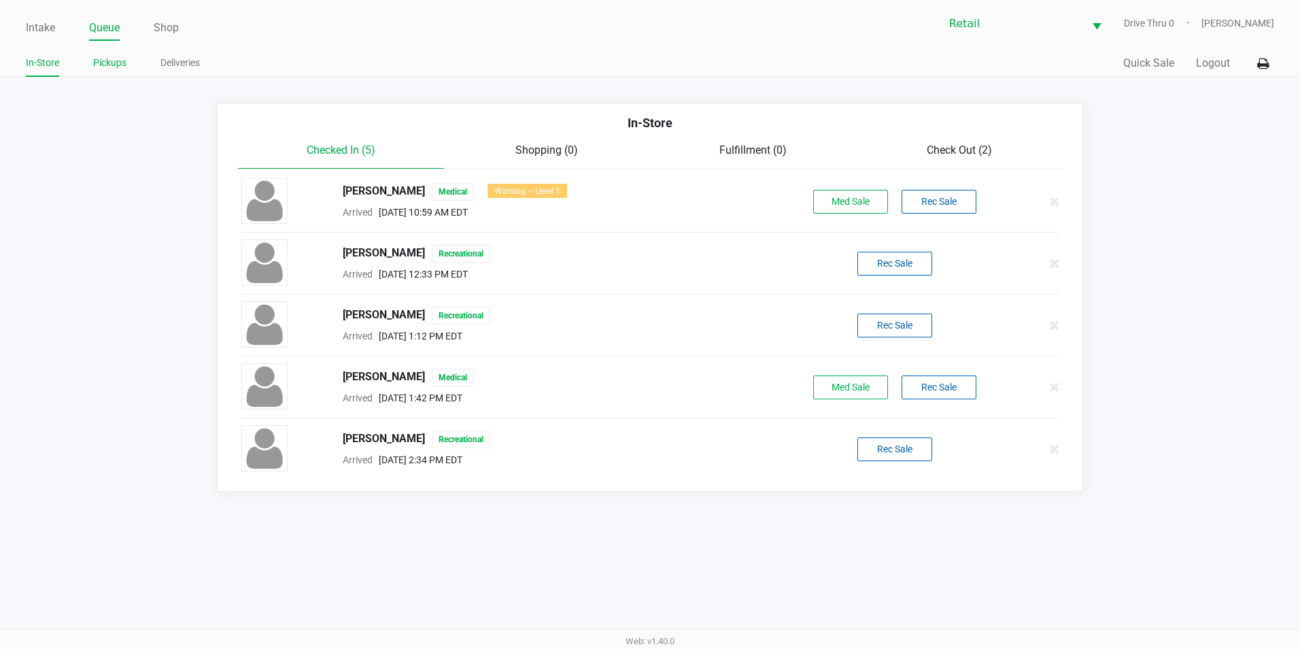
click at [117, 67] on link "Pickups" at bounding box center [109, 62] width 33 height 17
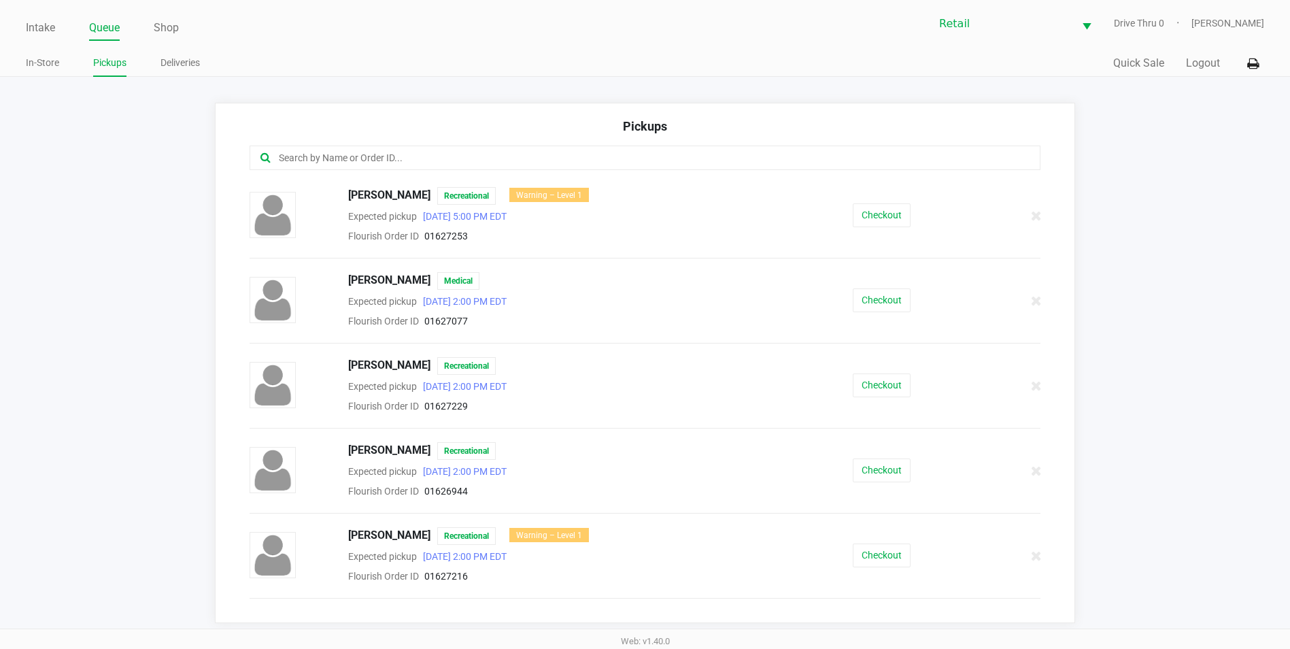
click at [490, 157] on input "text" at bounding box center [623, 158] width 692 height 16
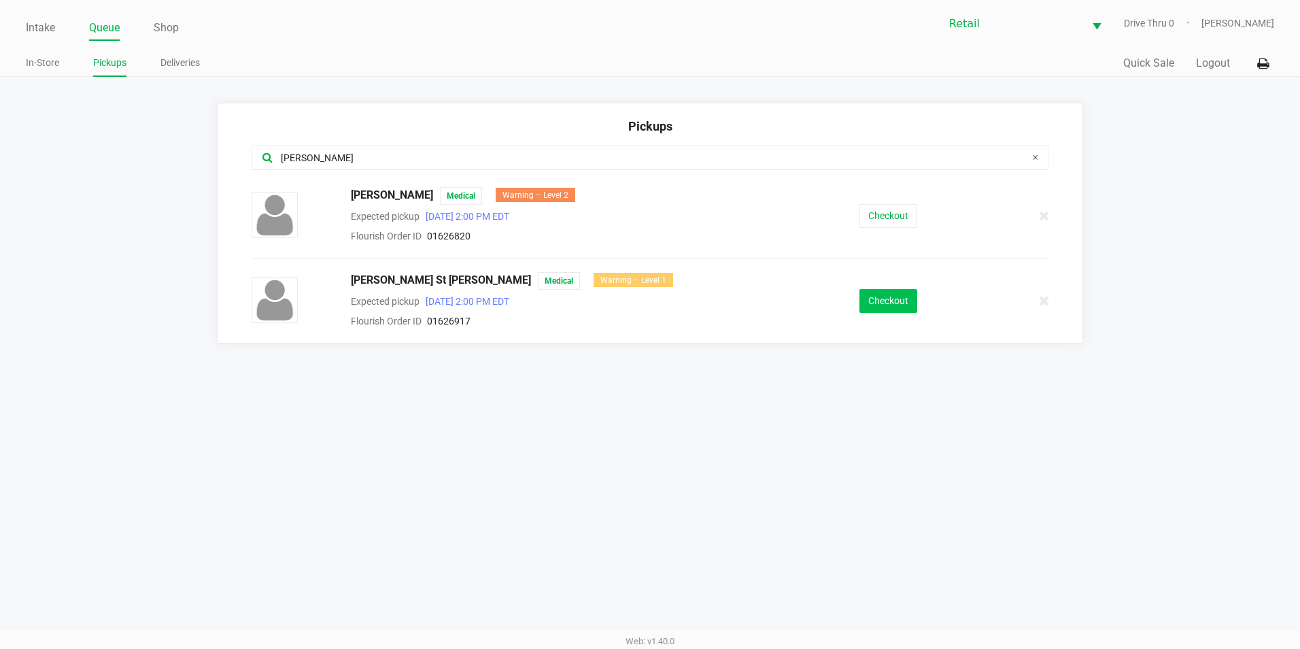
type input "[PERSON_NAME]"
click at [891, 301] on button "Checkout" at bounding box center [889, 301] width 58 height 24
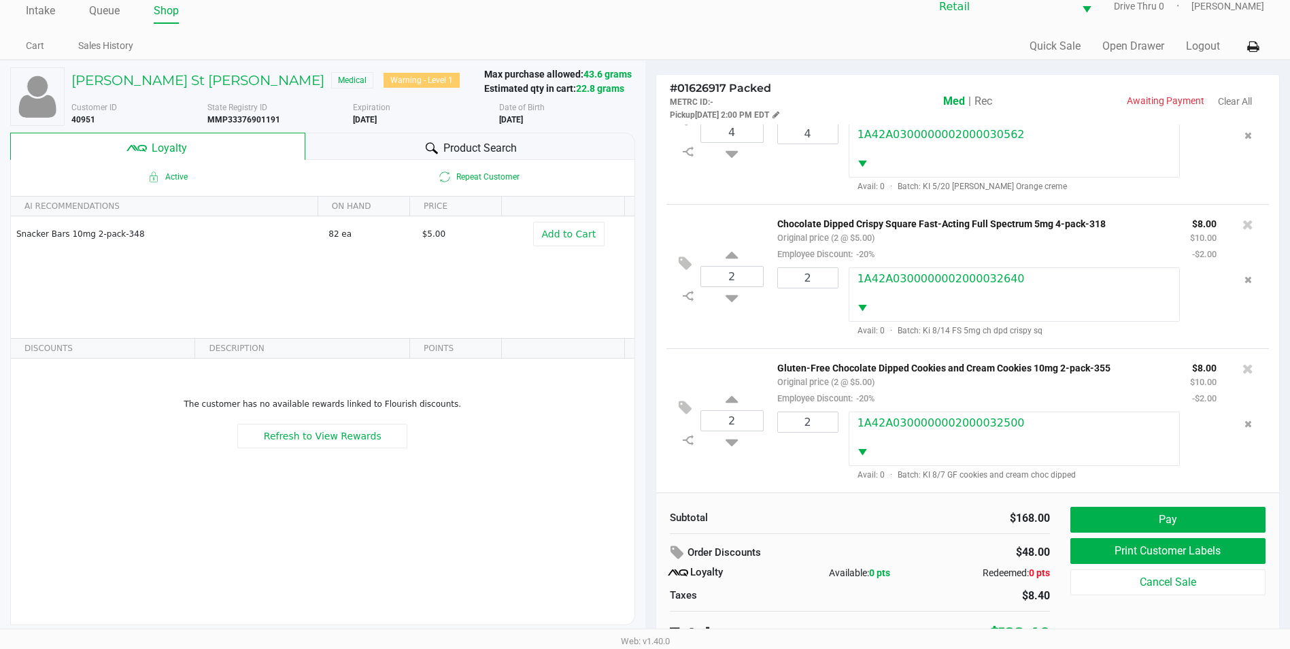
scroll to position [27, 0]
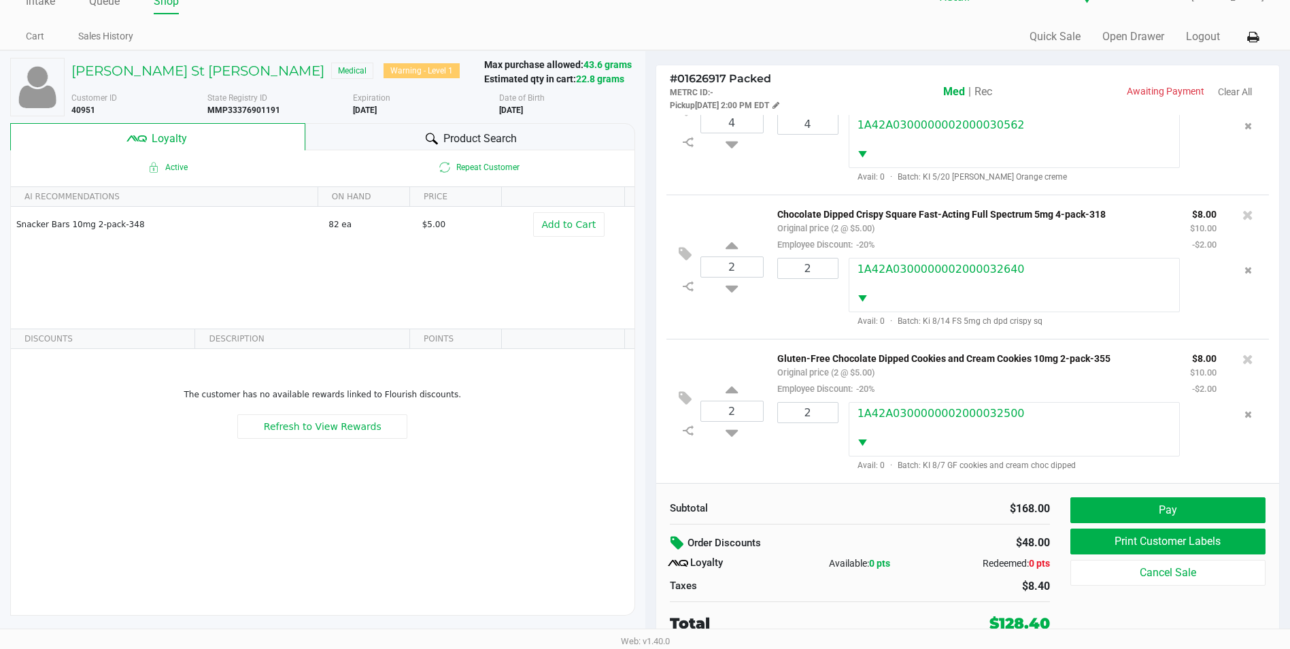
click at [683, 542] on icon at bounding box center [678, 543] width 16 height 16
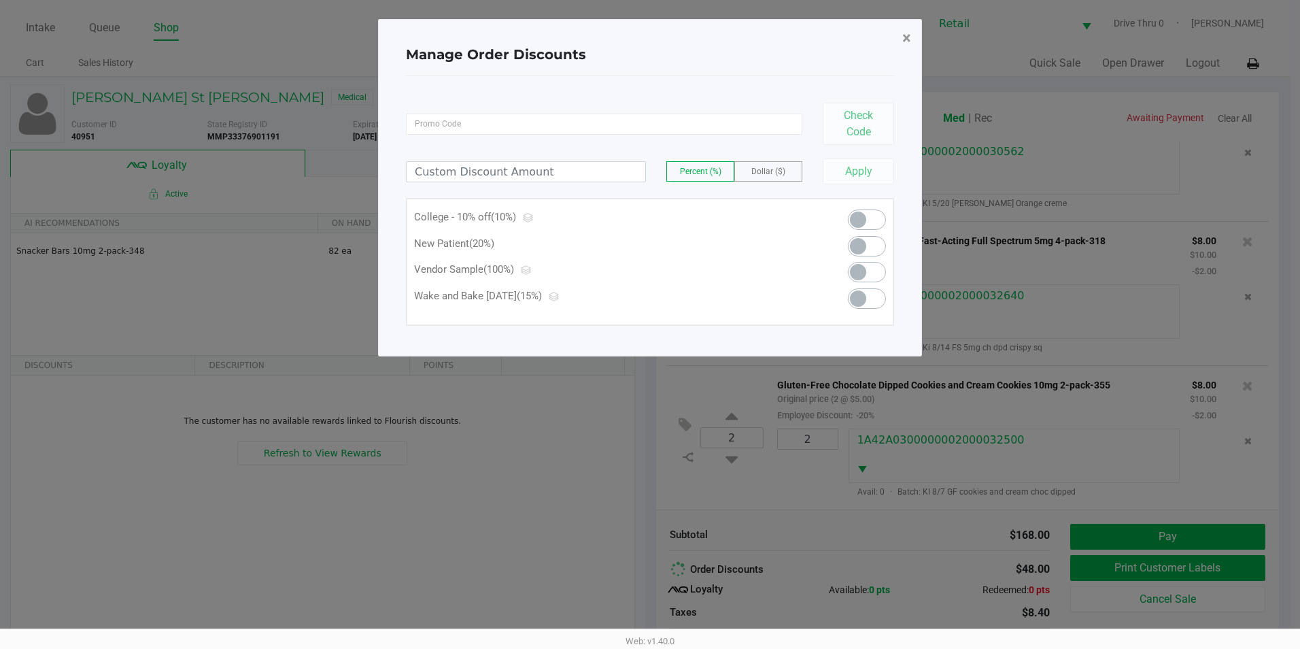
click at [901, 38] on button "×" at bounding box center [906, 38] width 31 height 38
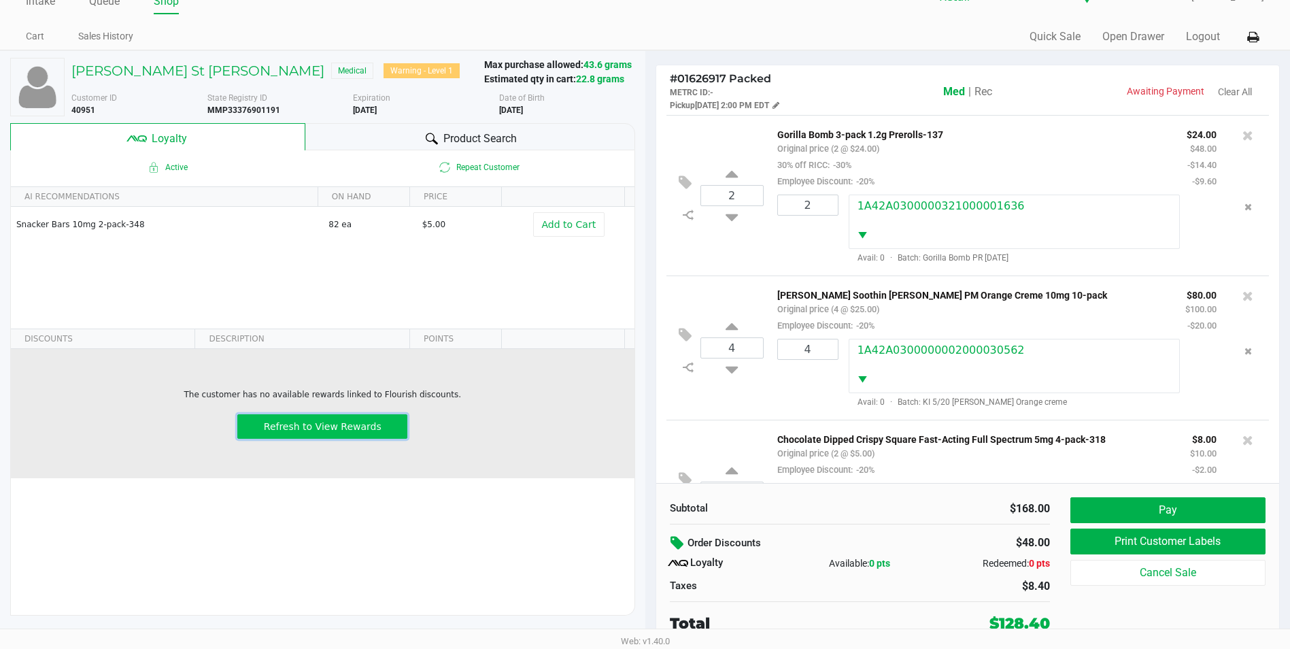
click at [345, 429] on span "Refresh to View Rewards" at bounding box center [323, 426] width 118 height 11
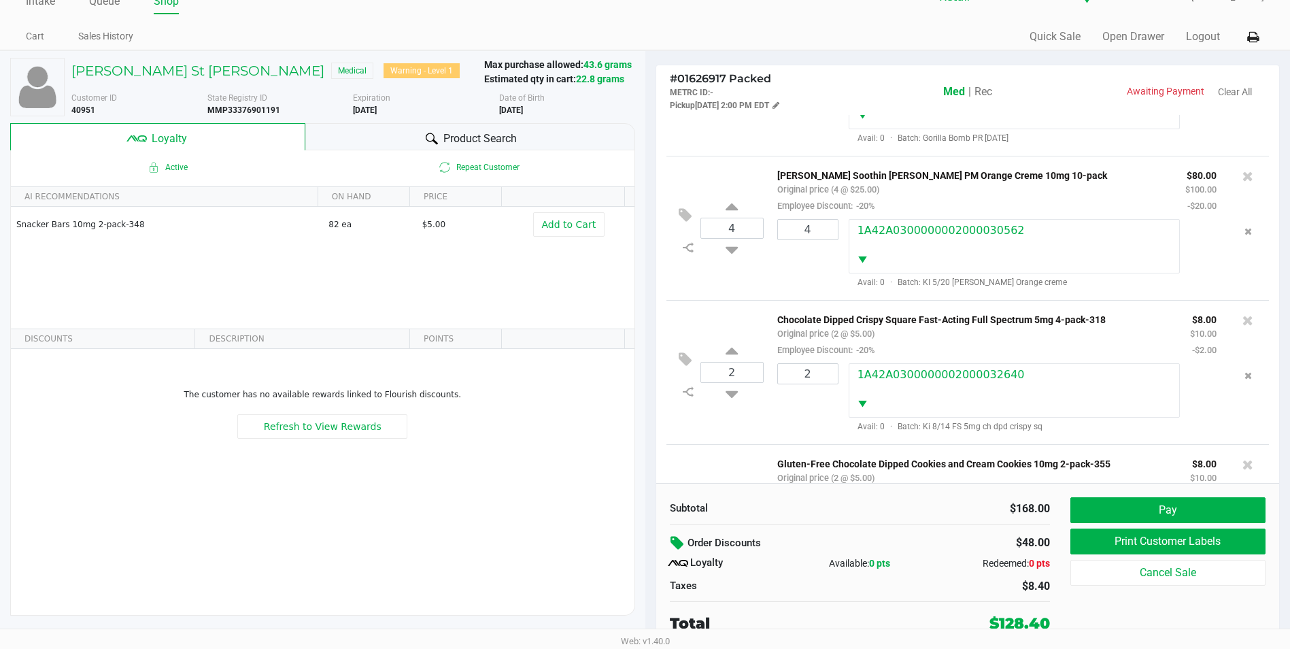
scroll to position [233, 0]
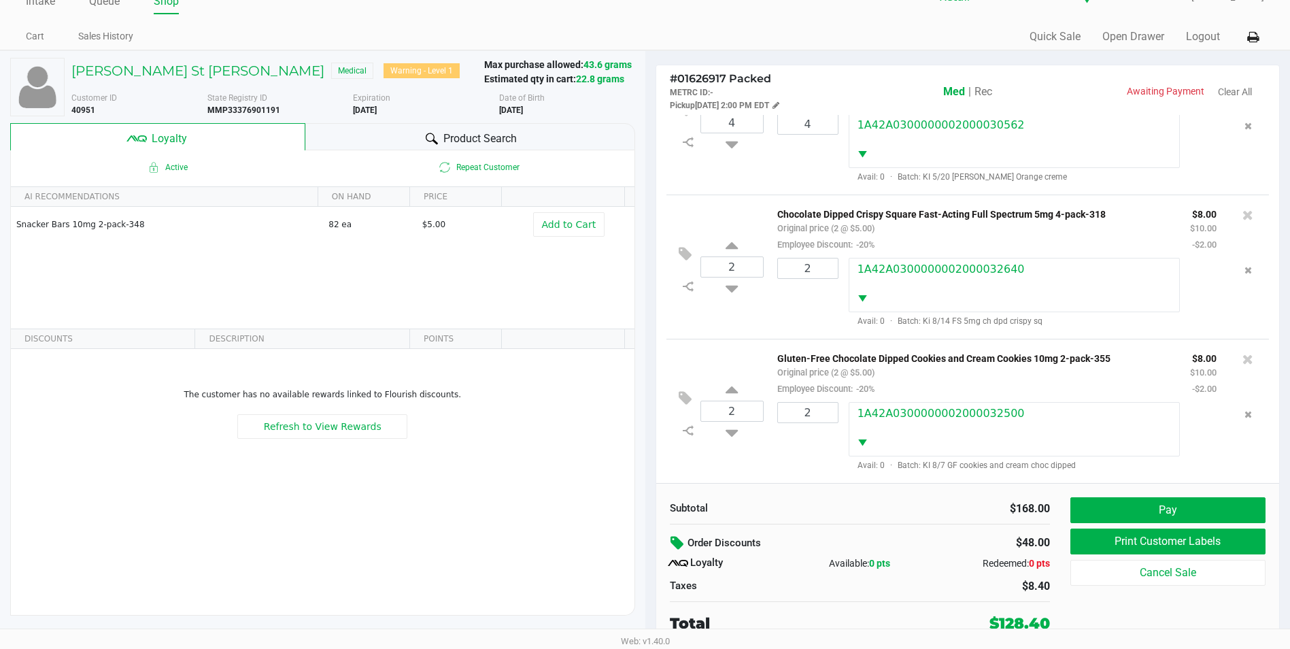
click at [676, 537] on icon at bounding box center [678, 543] width 16 height 16
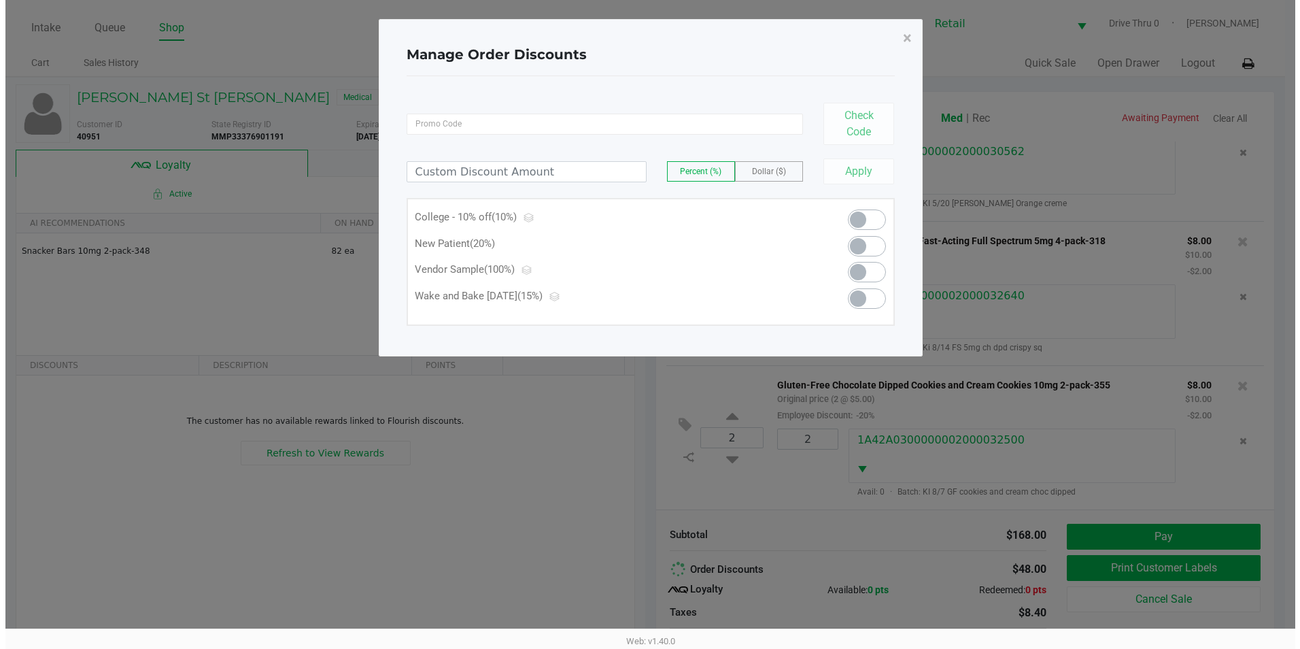
scroll to position [0, 0]
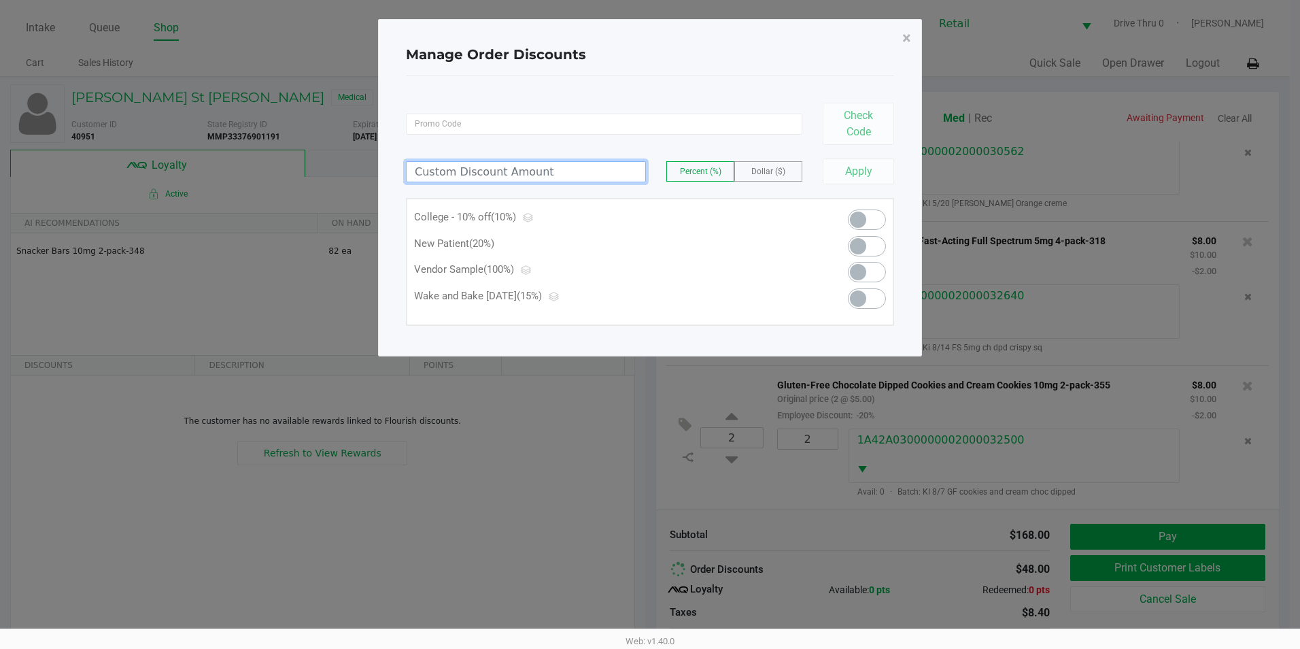
click at [533, 178] on input at bounding box center [526, 172] width 239 height 20
type input "100.00"
click at [854, 183] on button "Apply" at bounding box center [858, 171] width 71 height 26
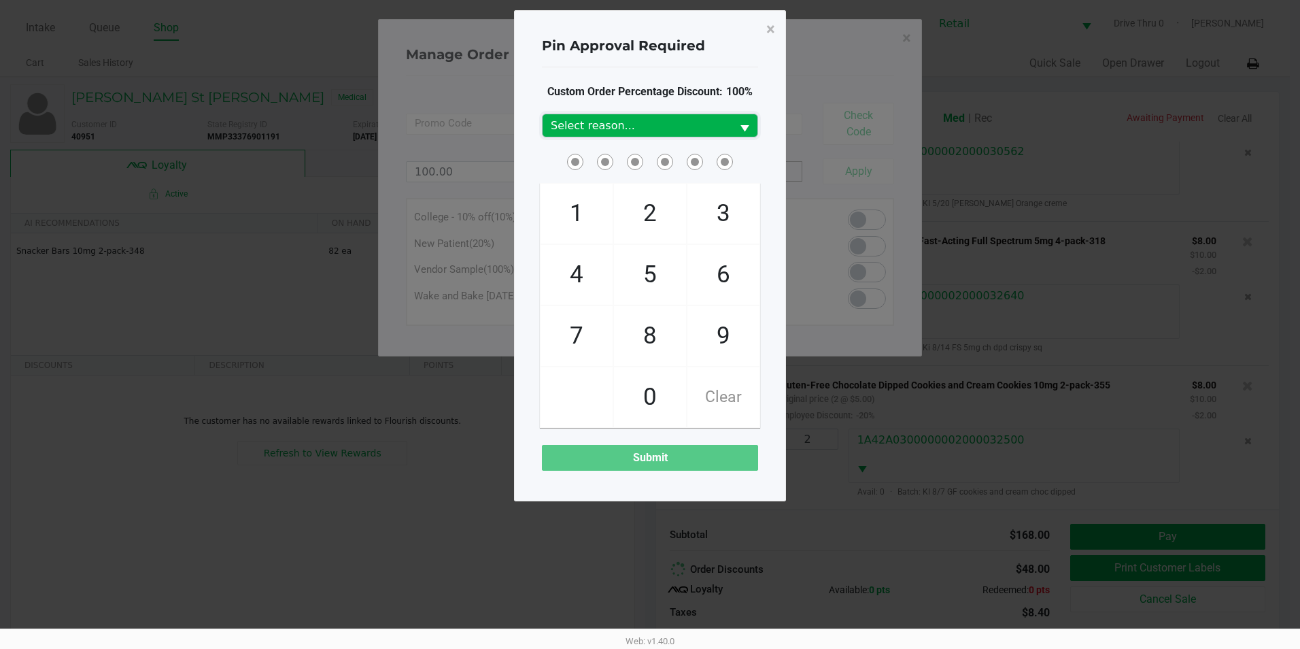
click at [716, 128] on span "Select reason..." at bounding box center [637, 126] width 173 height 16
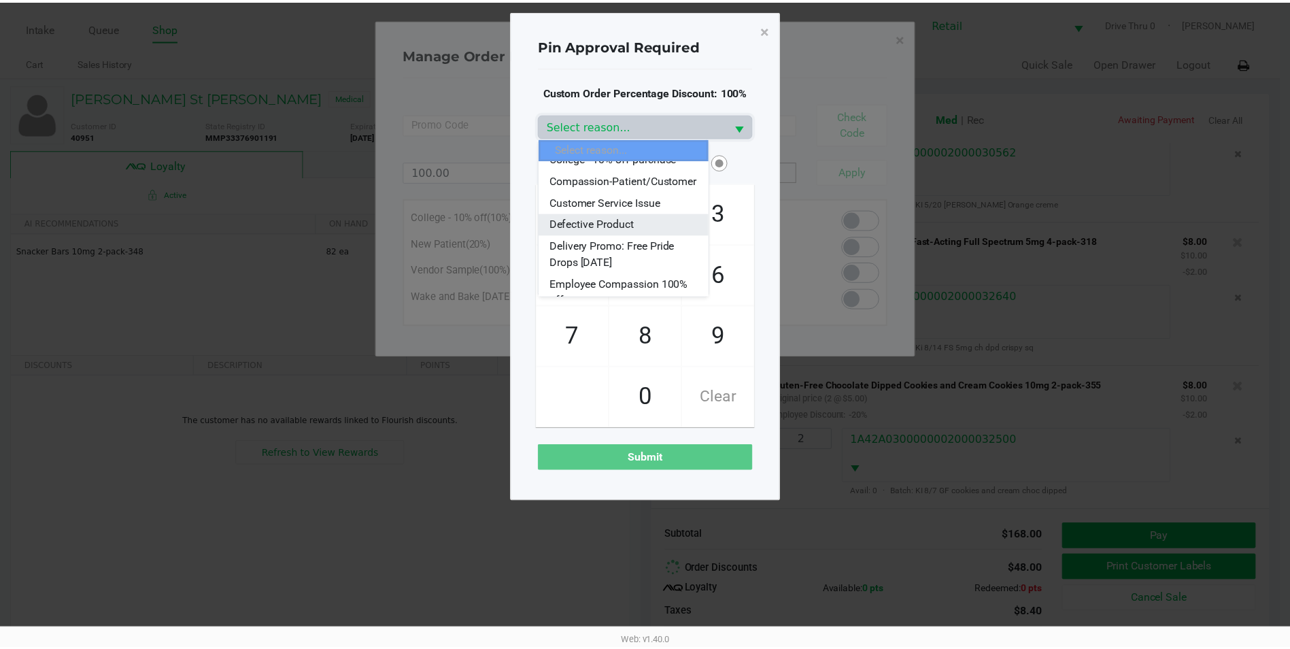
scroll to position [136, 0]
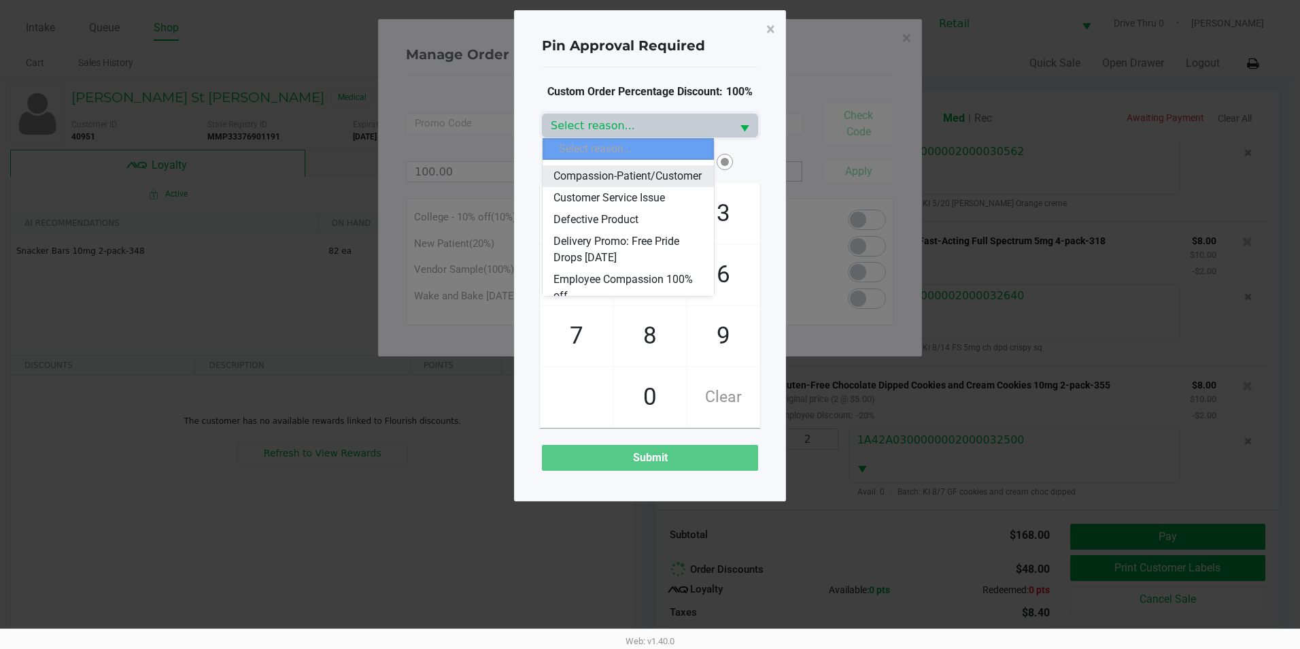
click at [633, 184] on span "Compassion-Patient/Customer" at bounding box center [628, 176] width 148 height 16
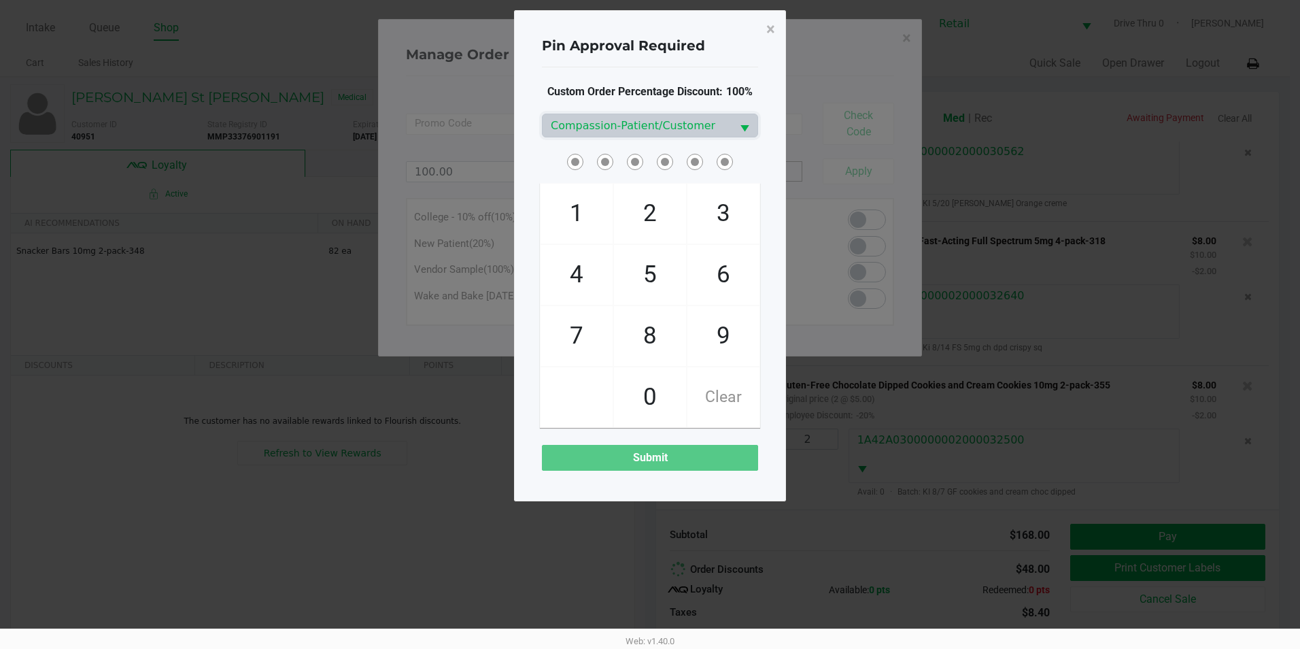
click at [583, 151] on span at bounding box center [583, 151] width 0 height 0
checkbox input "true"
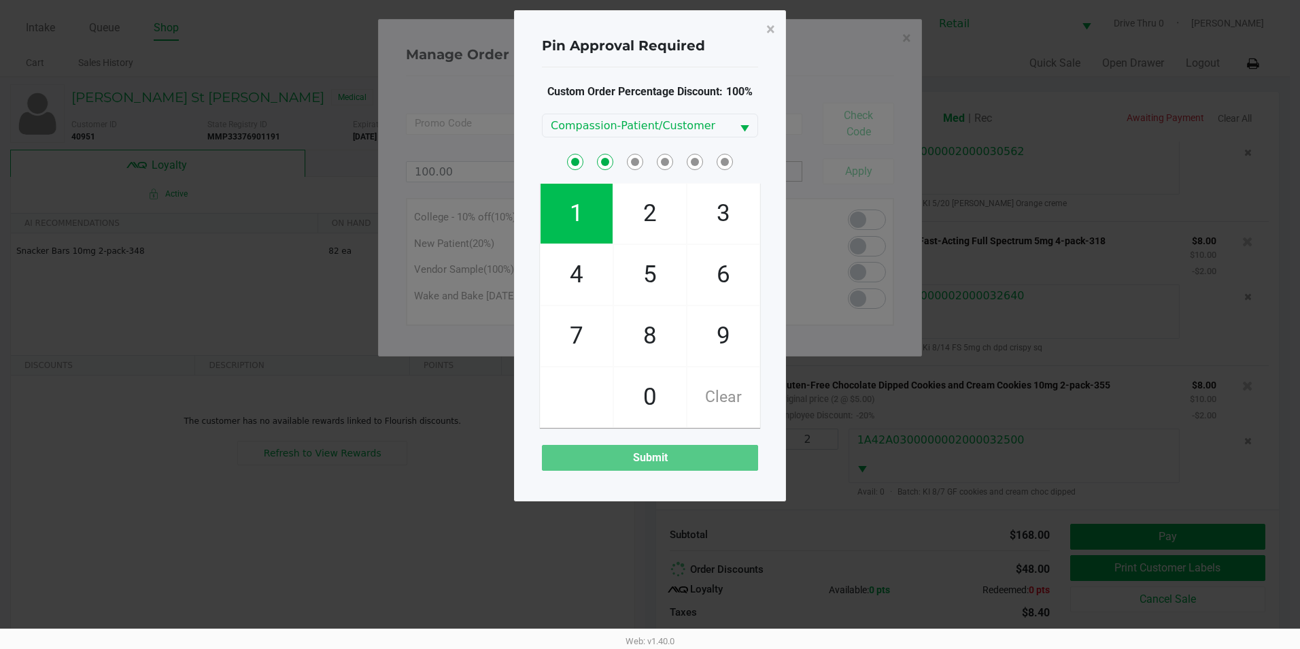
checkbox input "true"
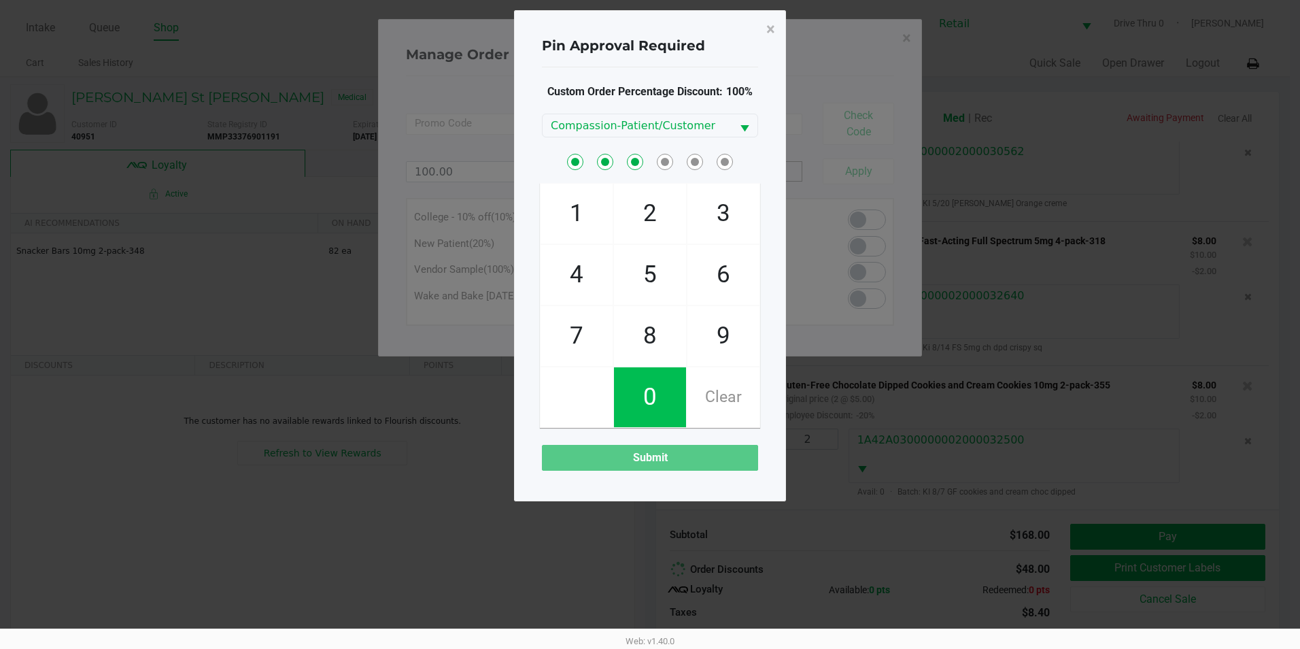
checkbox input "true"
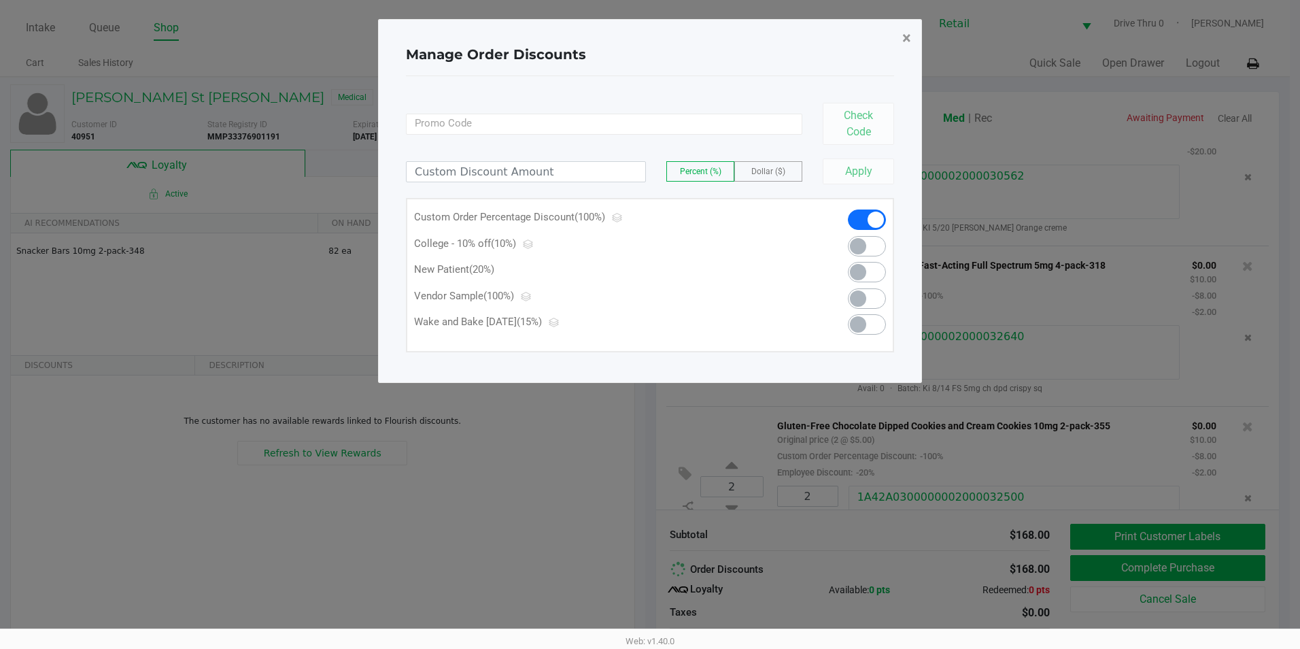
click at [904, 33] on span "×" at bounding box center [906, 38] width 9 height 19
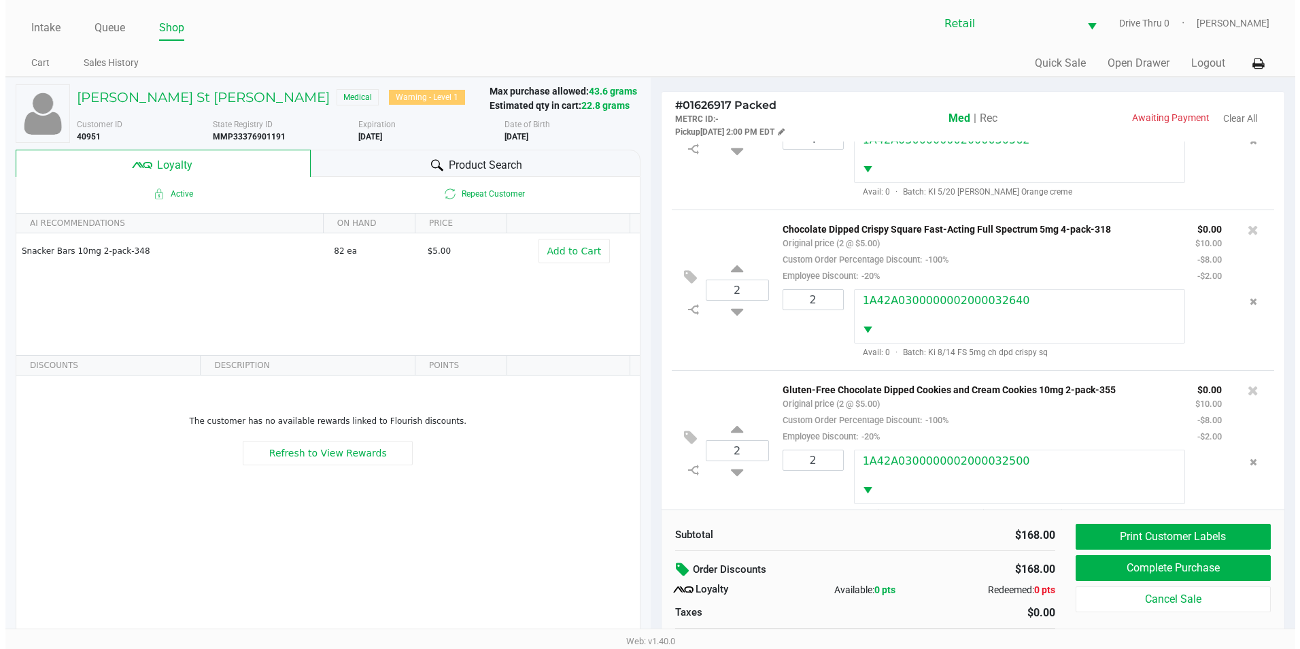
scroll to position [299, 0]
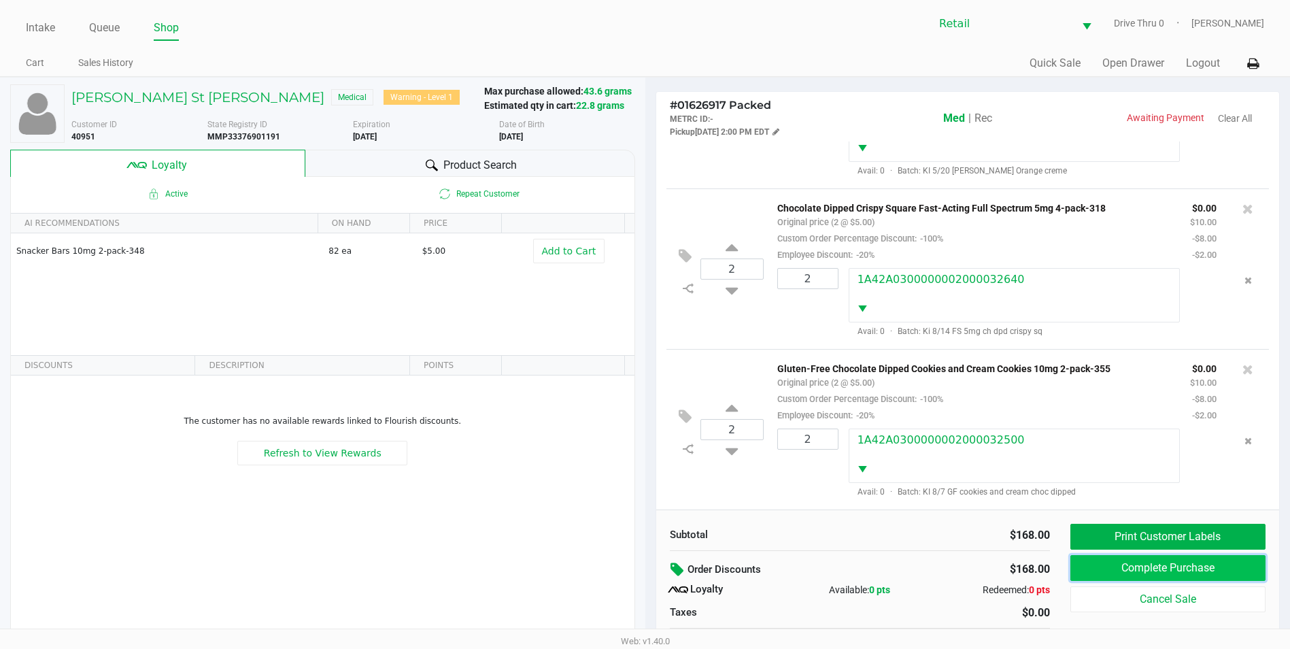
click at [1172, 568] on button "Complete Purchase" at bounding box center [1167, 568] width 195 height 26
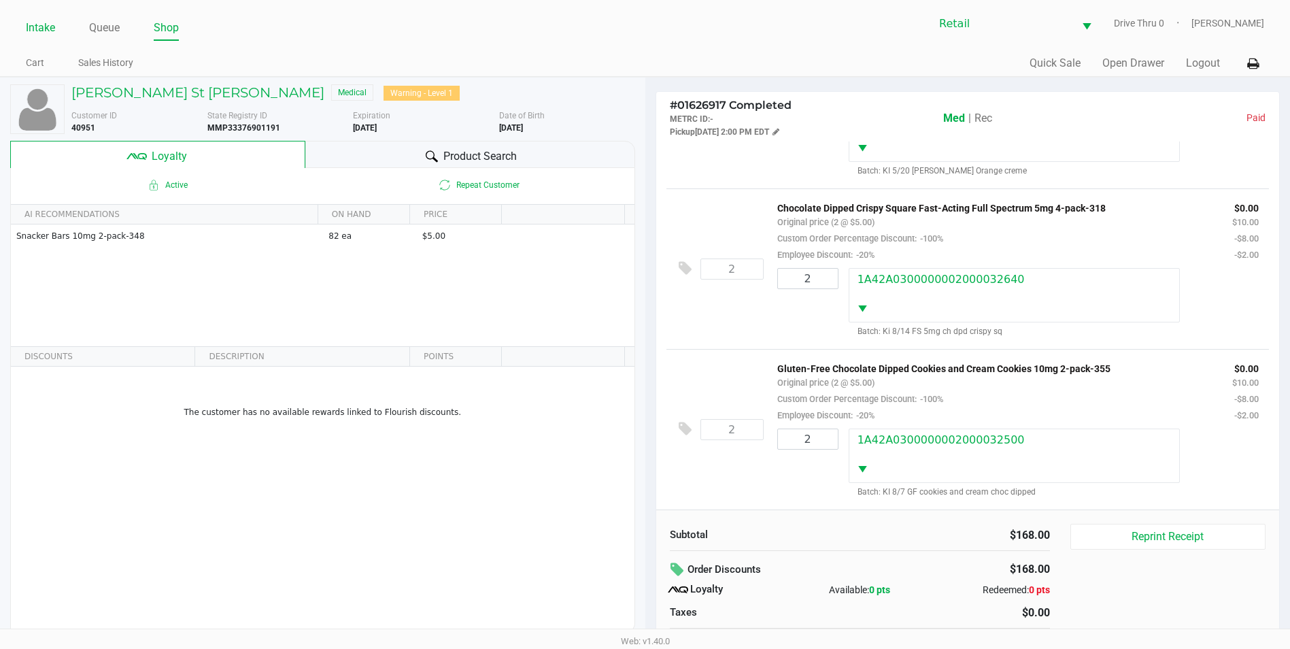
click at [28, 25] on link "Intake" at bounding box center [40, 27] width 29 height 19
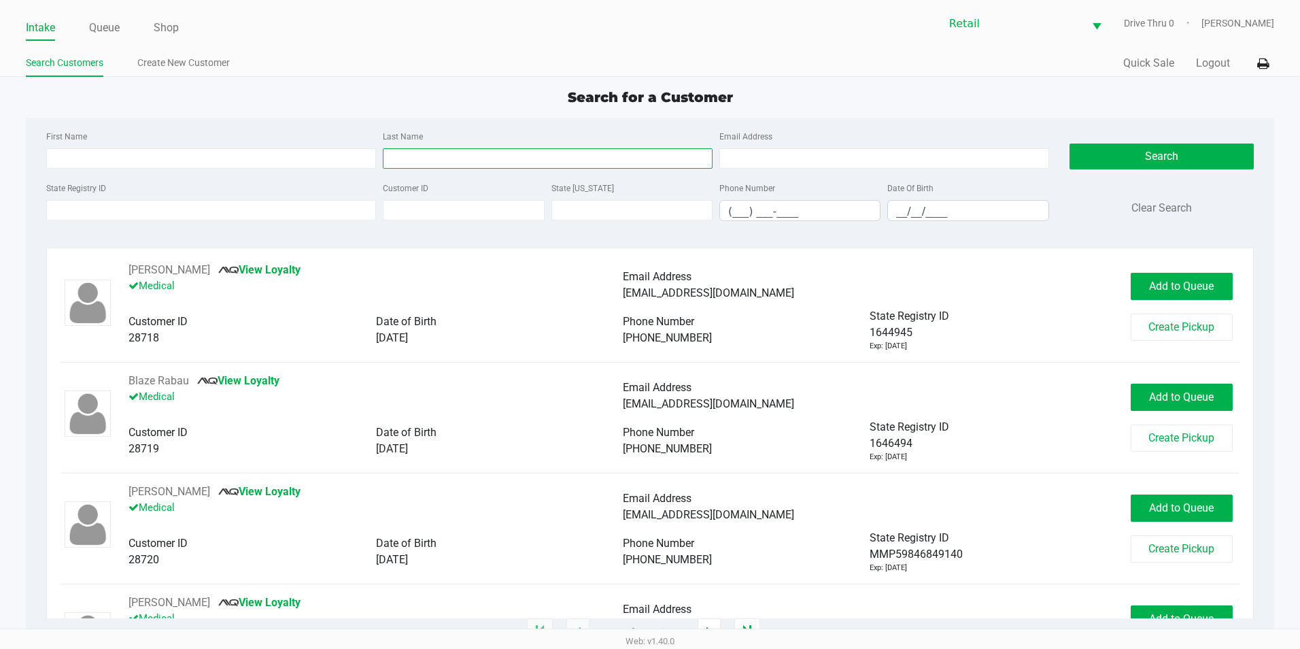
click at [443, 154] on input "Last Name" at bounding box center [548, 158] width 330 height 20
click at [1149, 154] on button "Search" at bounding box center [1162, 156] width 184 height 26
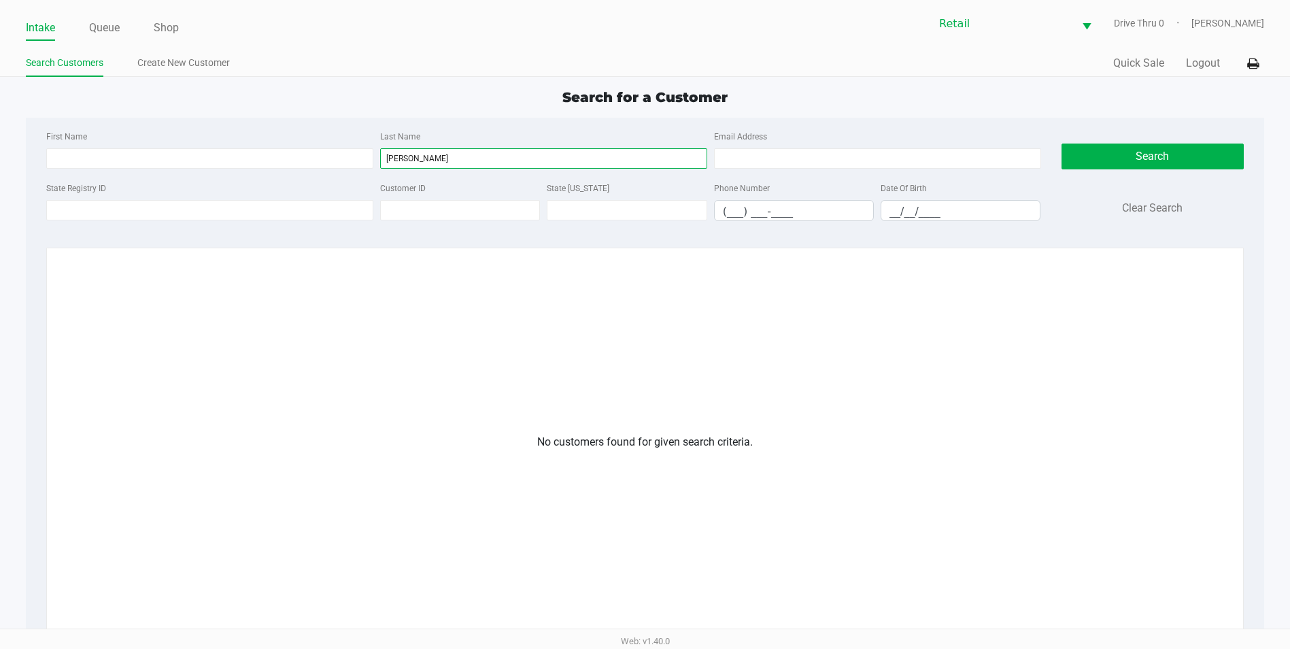
click at [490, 149] on input "[PERSON_NAME]" at bounding box center [543, 158] width 327 height 20
type input "lali"
click at [1143, 161] on button "Search" at bounding box center [1152, 156] width 183 height 26
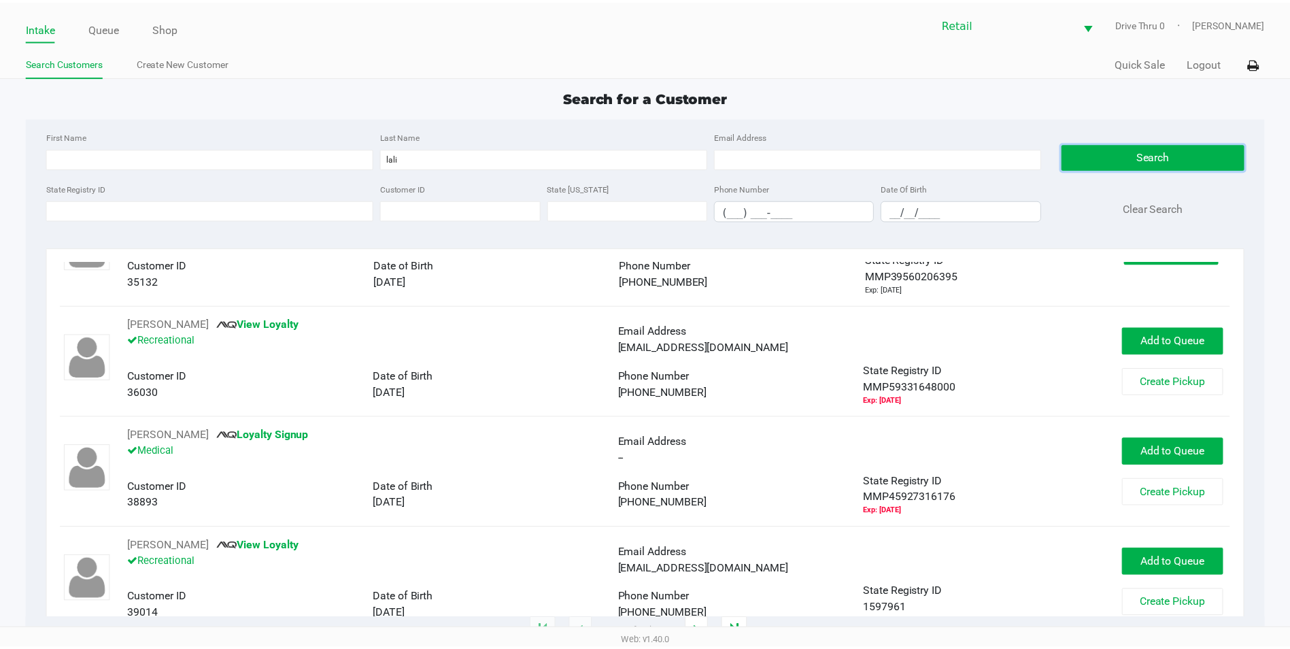
scroll to position [476, 0]
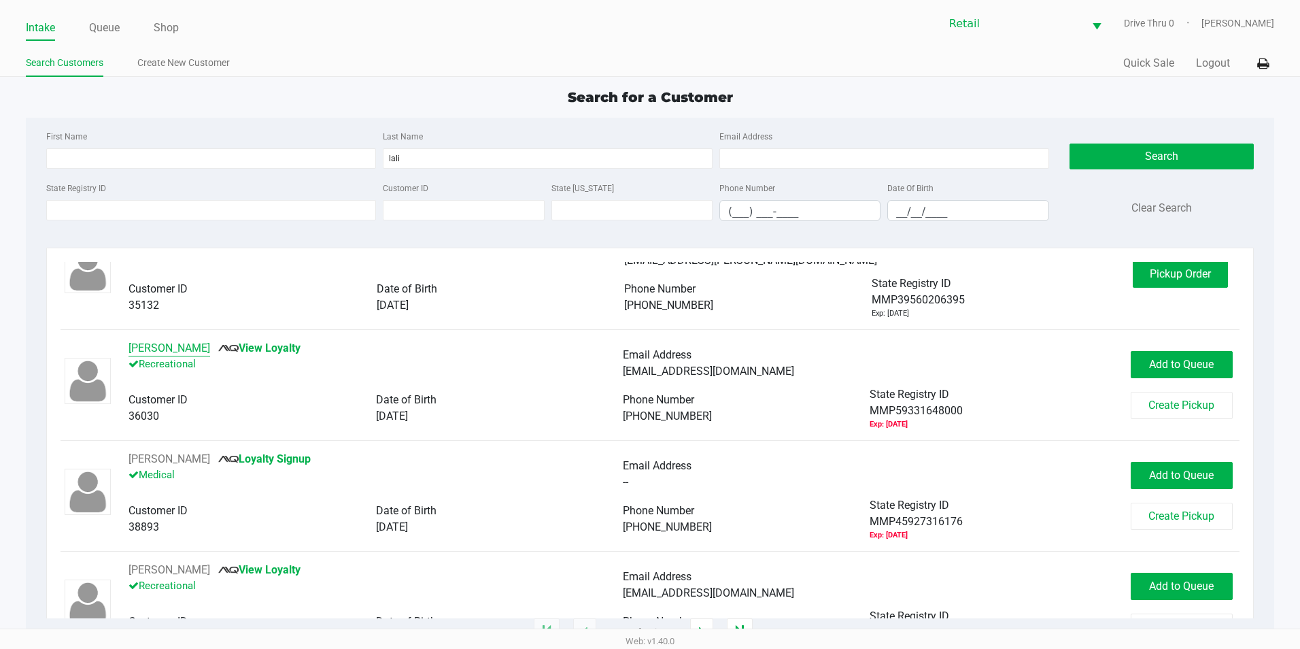
click at [188, 353] on button "[PERSON_NAME]" at bounding box center [170, 348] width 82 height 16
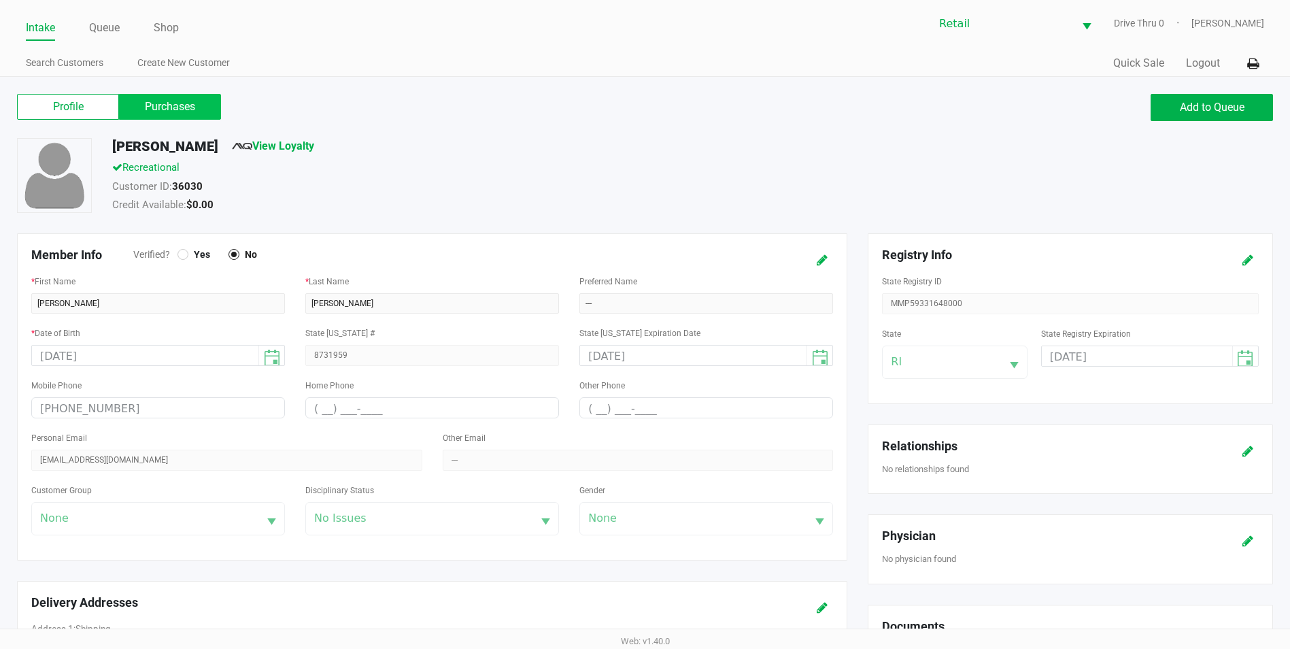
click at [180, 115] on label "Purchases" at bounding box center [170, 107] width 102 height 26
click at [0, 0] on 1 "Purchases" at bounding box center [0, 0] width 0 height 0
click at [44, 65] on link "Search Customers" at bounding box center [65, 62] width 78 height 17
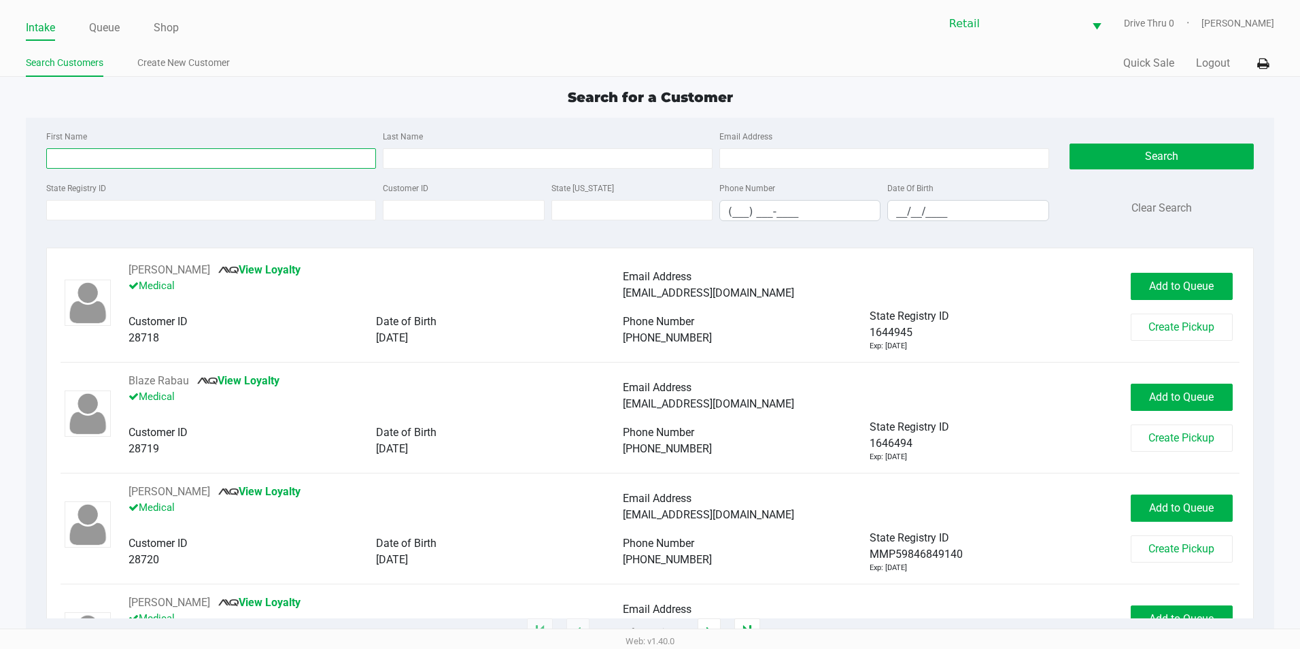
drag, startPoint x: 120, startPoint y: 156, endPoint x: 137, endPoint y: 157, distance: 17.0
click at [122, 157] on input "First Name" at bounding box center [211, 158] width 330 height 20
type input "[PERSON_NAME]"
click at [430, 153] on input "Last Name" at bounding box center [548, 158] width 330 height 20
click at [1146, 154] on button "Search" at bounding box center [1162, 156] width 184 height 26
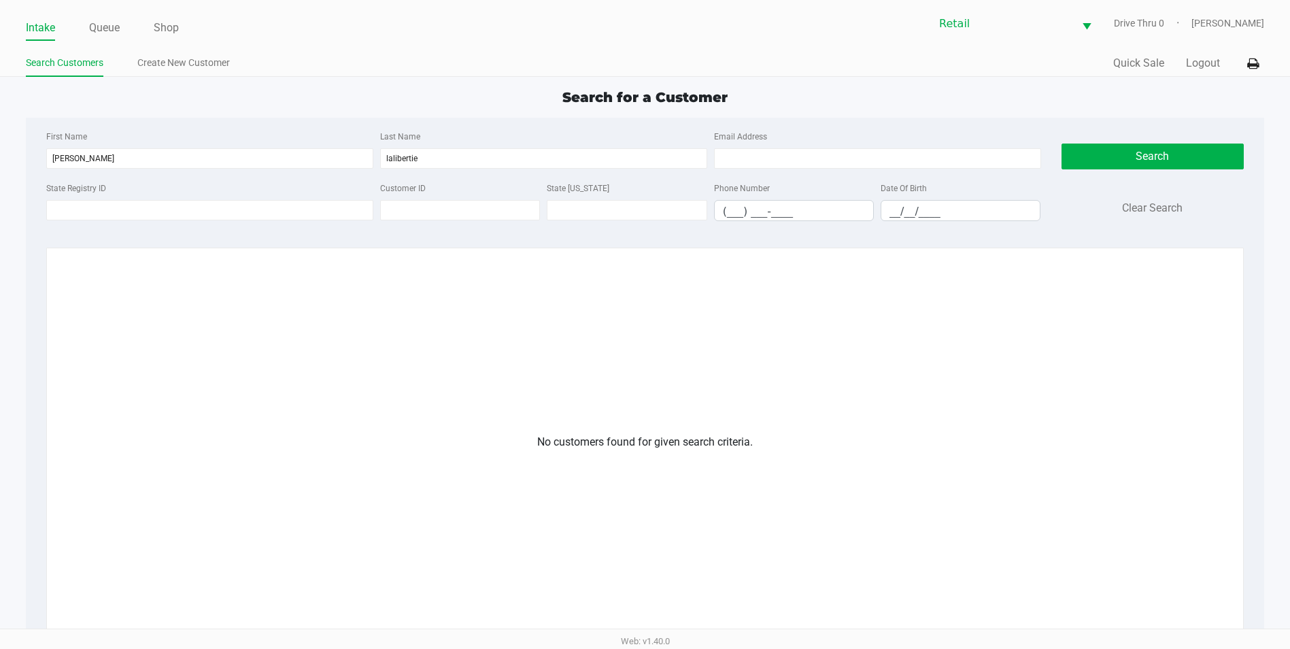
click at [503, 143] on div "Last Name [PERSON_NAME]" at bounding box center [544, 148] width 334 height 41
click at [483, 179] on div "First Name [PERSON_NAME] Last Name [PERSON_NAME] Address" at bounding box center [544, 154] width 1002 height 52
click at [486, 164] on input "lalibertie" at bounding box center [543, 158] width 327 height 20
type input "[PERSON_NAME]"
click at [1146, 153] on button "Search" at bounding box center [1152, 156] width 183 height 26
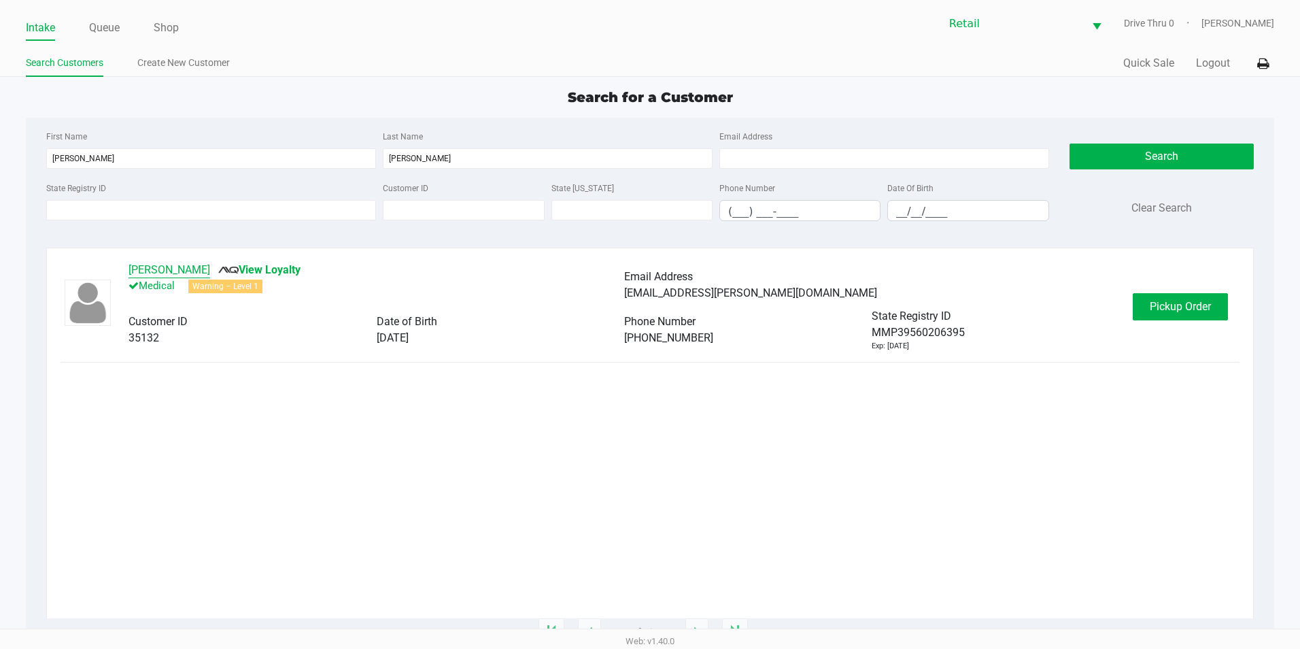
click at [190, 262] on button "[PERSON_NAME]" at bounding box center [170, 270] width 82 height 16
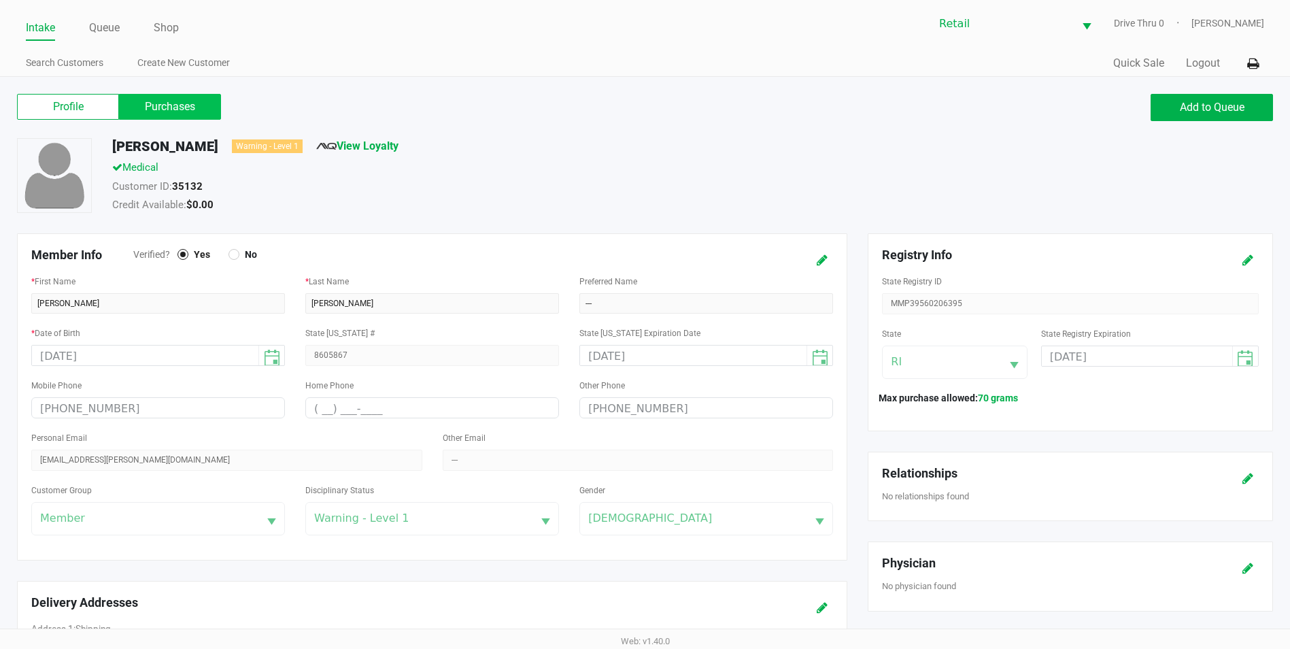
click at [158, 116] on label "Purchases" at bounding box center [170, 107] width 102 height 26
click at [0, 0] on 1 "Purchases" at bounding box center [0, 0] width 0 height 0
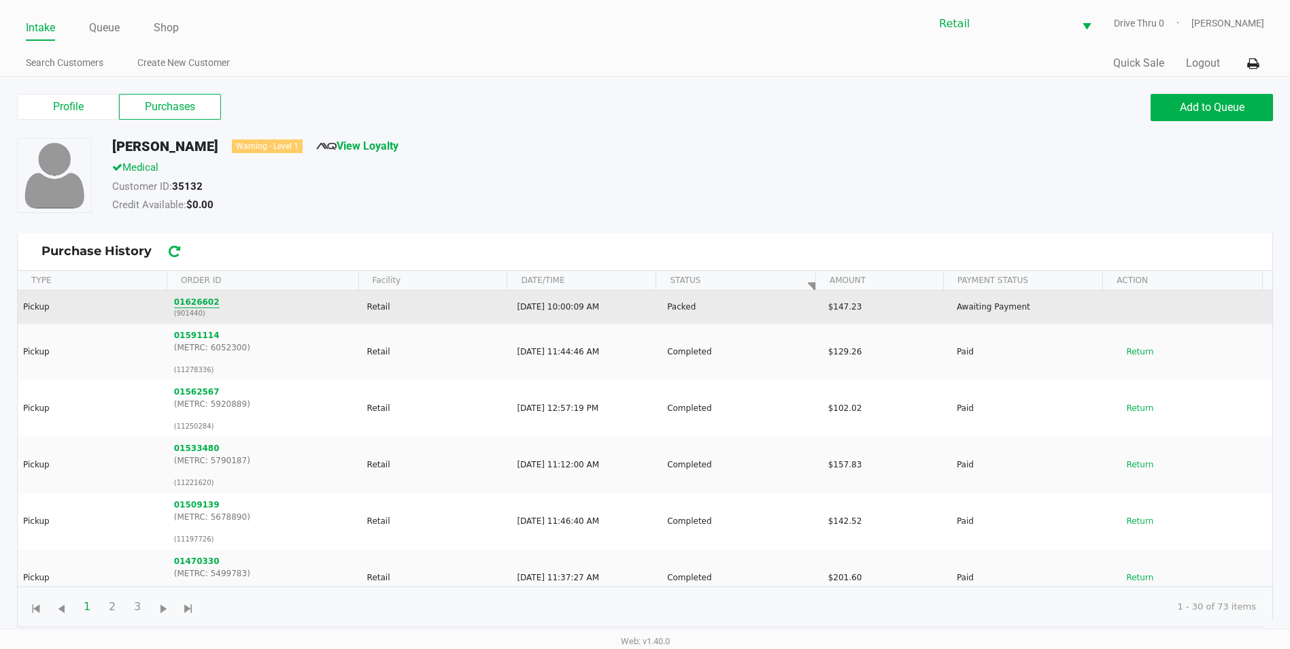
click at [203, 306] on button "01626602" at bounding box center [197, 302] width 46 height 12
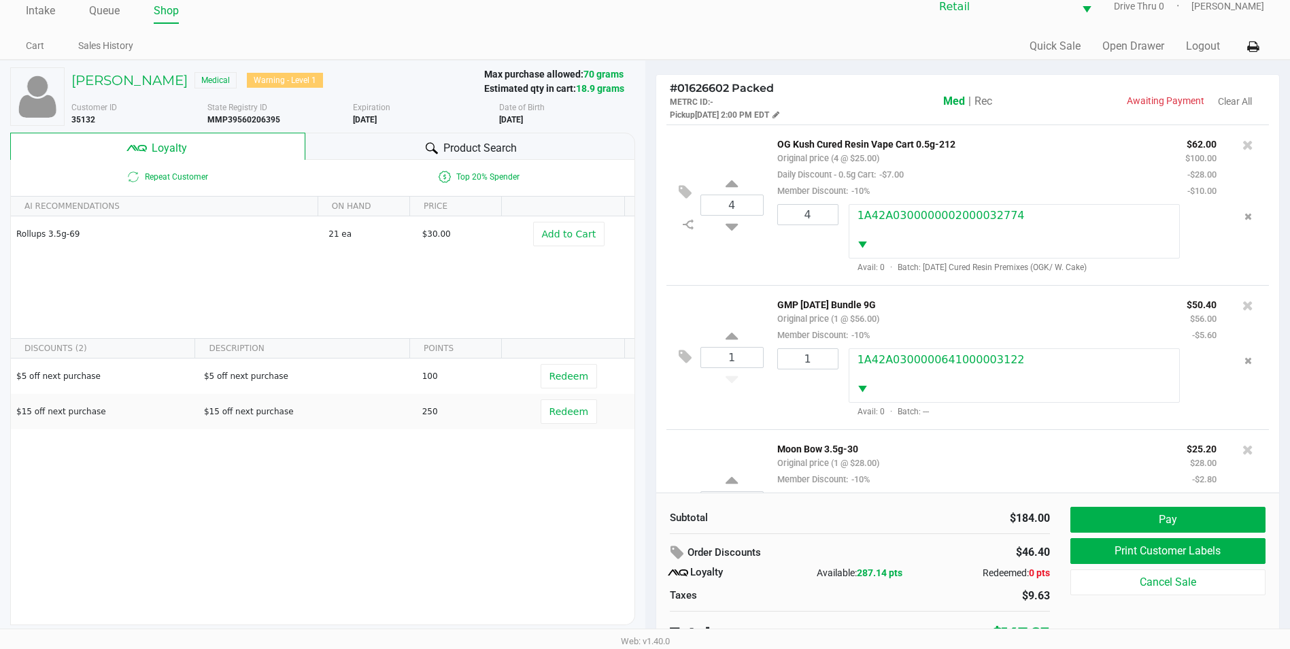
scroll to position [27, 0]
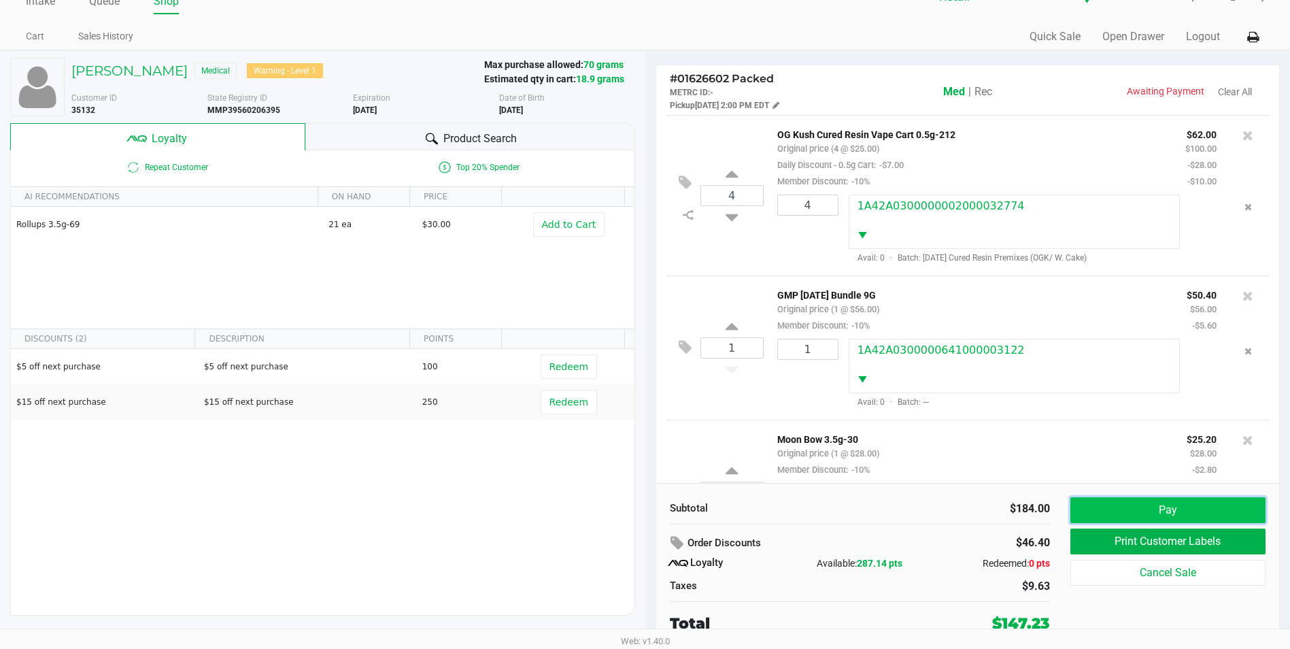
click at [1163, 511] on button "Pay" at bounding box center [1167, 510] width 195 height 26
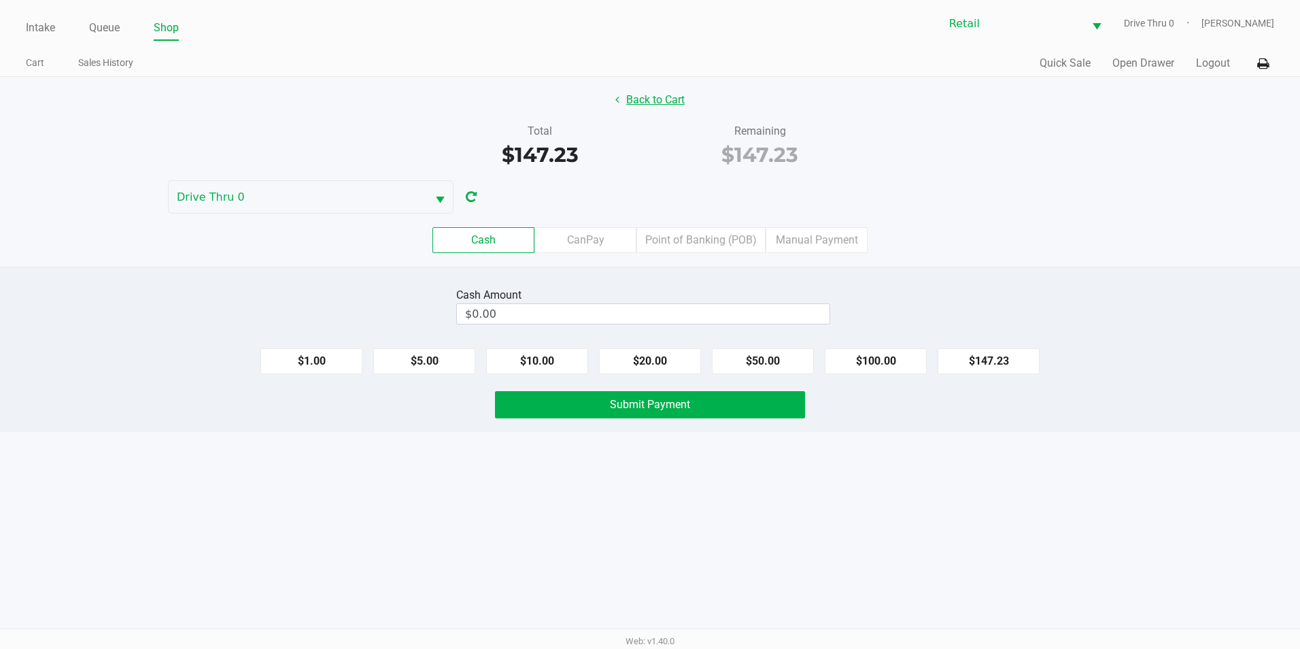
click at [689, 111] on button "Back to Cart" at bounding box center [650, 100] width 87 height 26
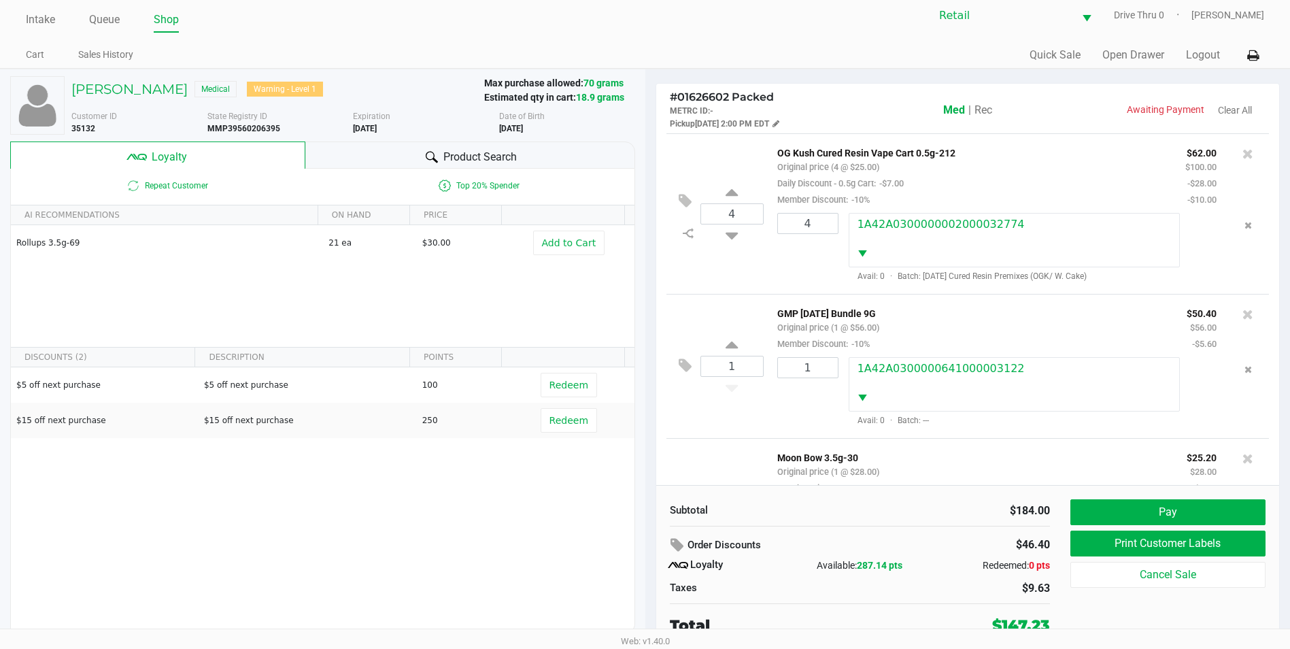
scroll to position [10, 0]
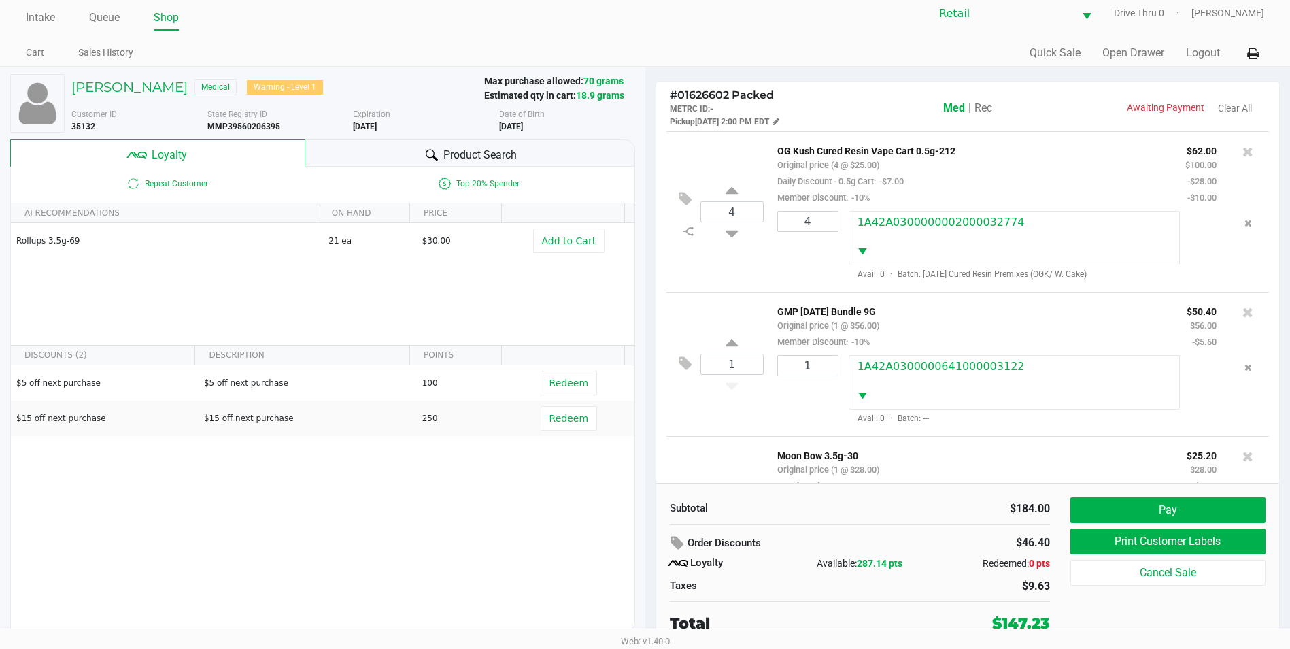
click at [149, 91] on h5 "[PERSON_NAME]" at bounding box center [129, 87] width 116 height 16
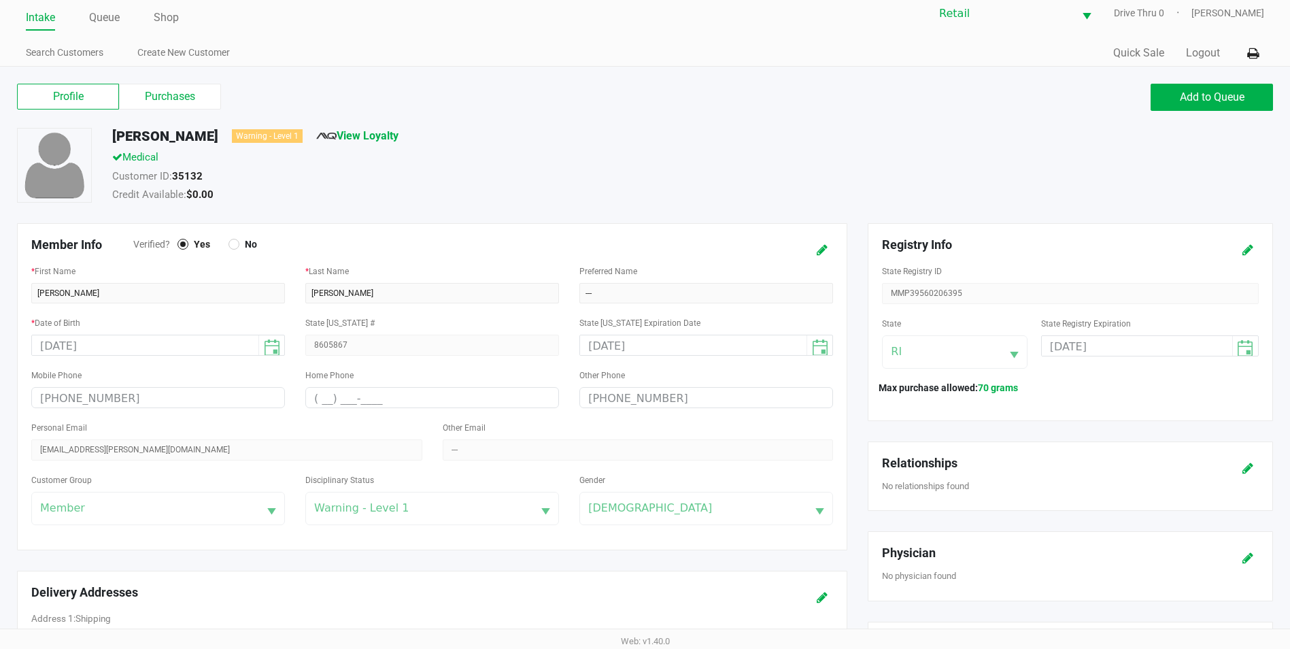
scroll to position [350, 0]
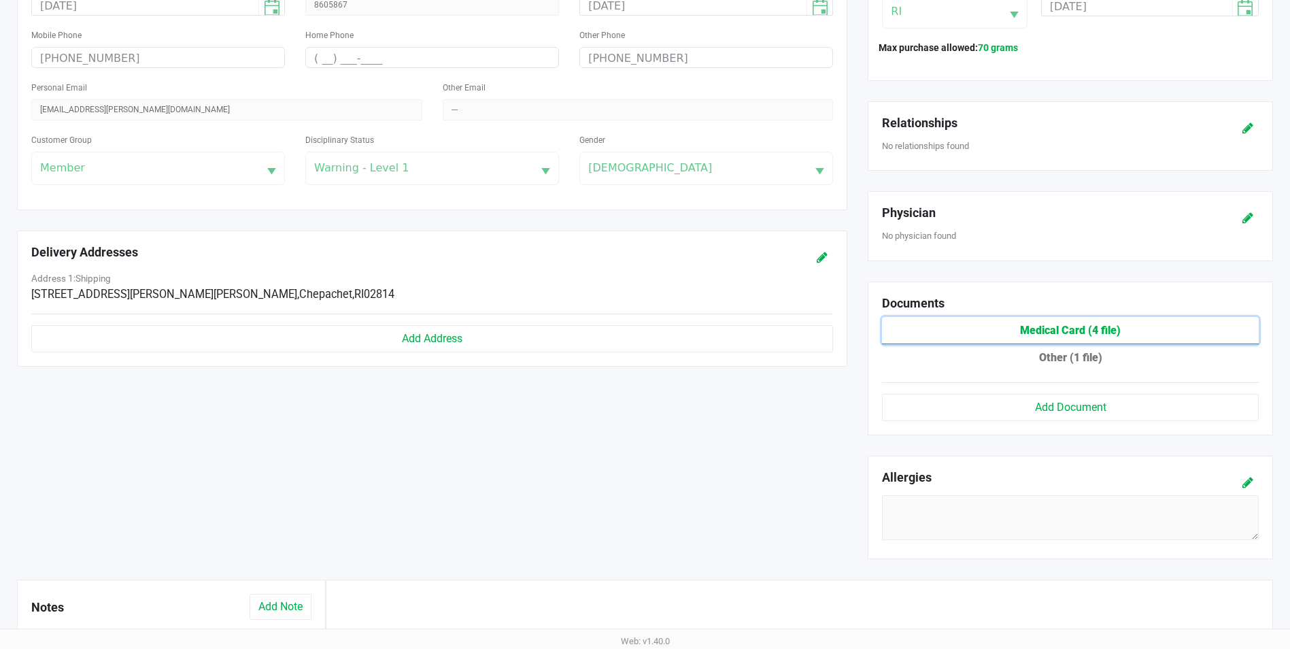
click at [1081, 333] on button "Medical Card (4 file)" at bounding box center [1070, 330] width 377 height 27
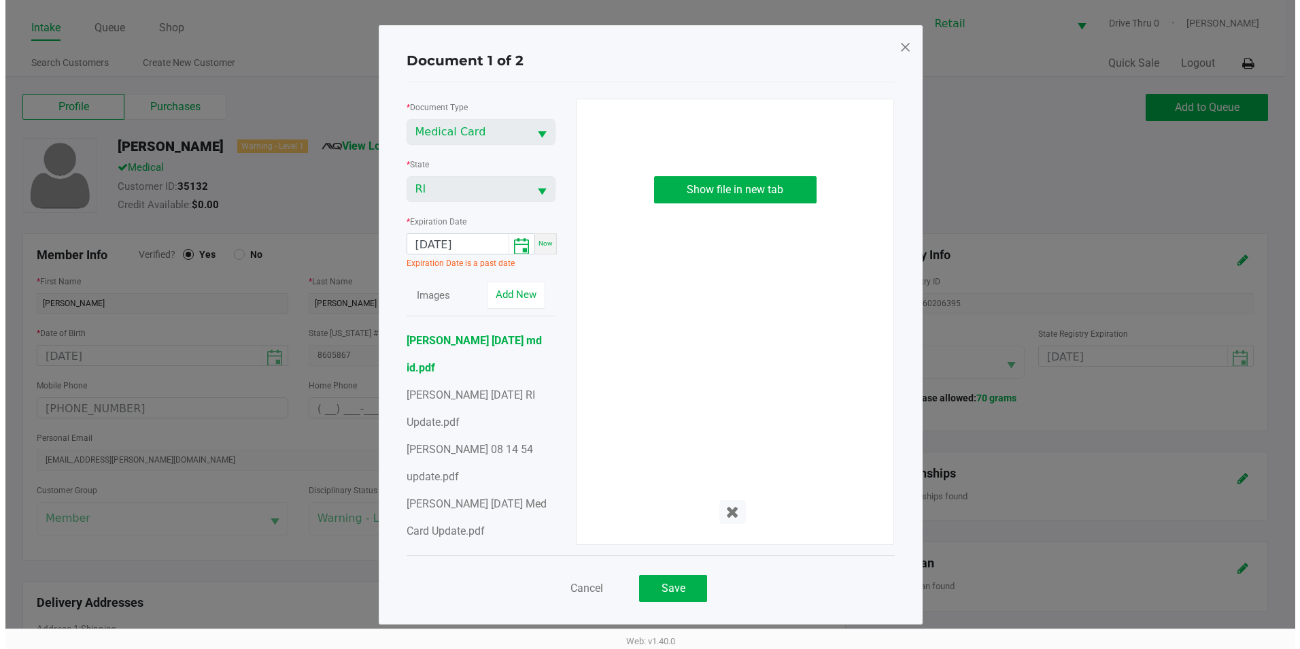
scroll to position [0, 0]
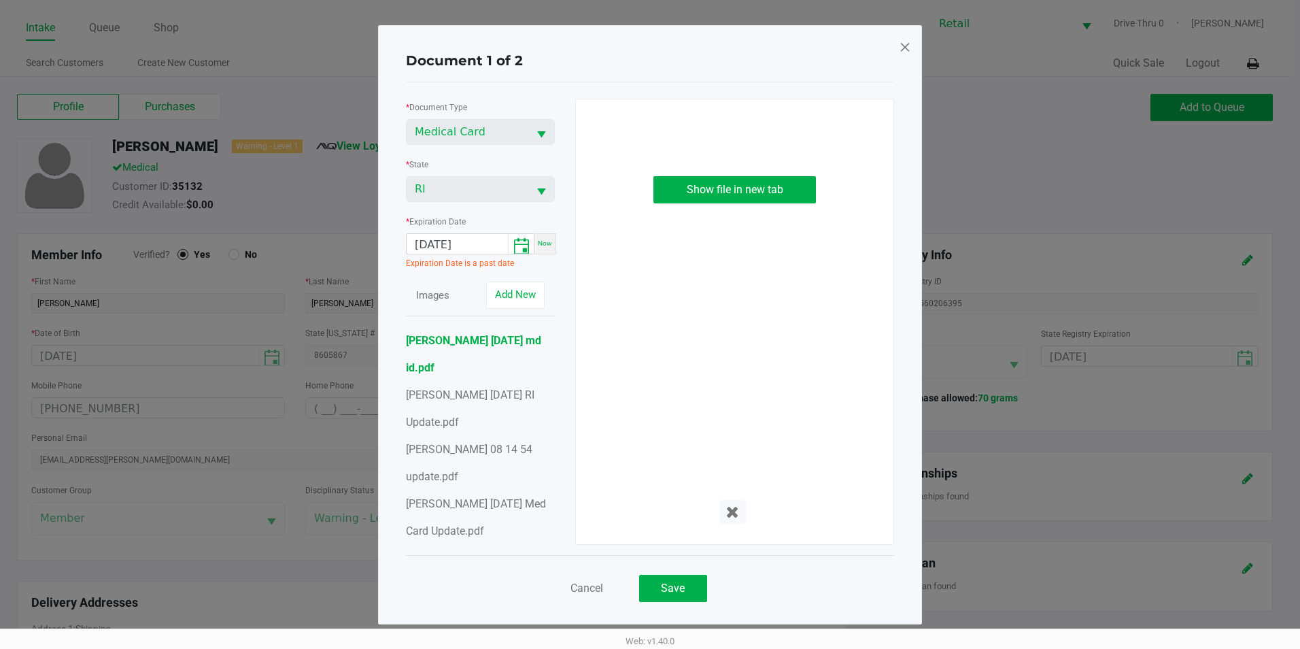
click at [912, 46] on div "Document 1 of 2 * Document Type Medical Card * State [US_STATE] * Expiration Da…" at bounding box center [650, 324] width 544 height 599
click at [894, 47] on div "Document 1 of 2 * Document Type Medical Card * State [US_STATE] * Expiration Da…" at bounding box center [650, 324] width 544 height 599
click at [901, 52] on span at bounding box center [905, 47] width 12 height 22
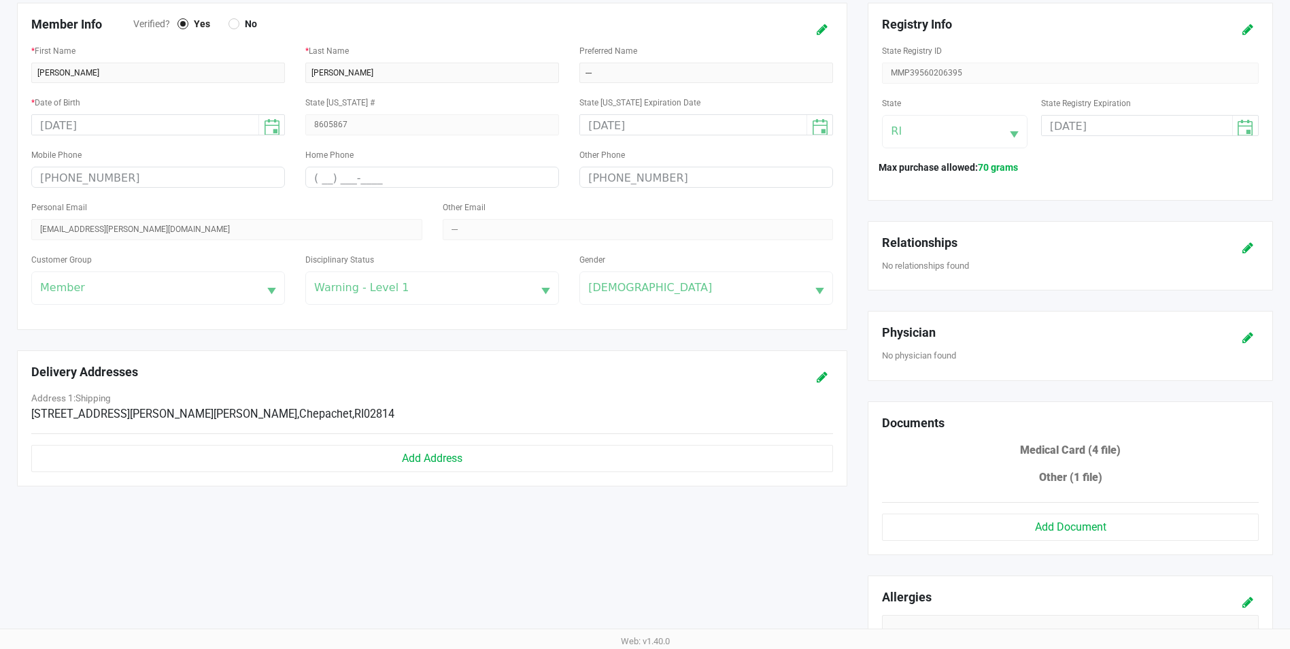
scroll to position [16, 0]
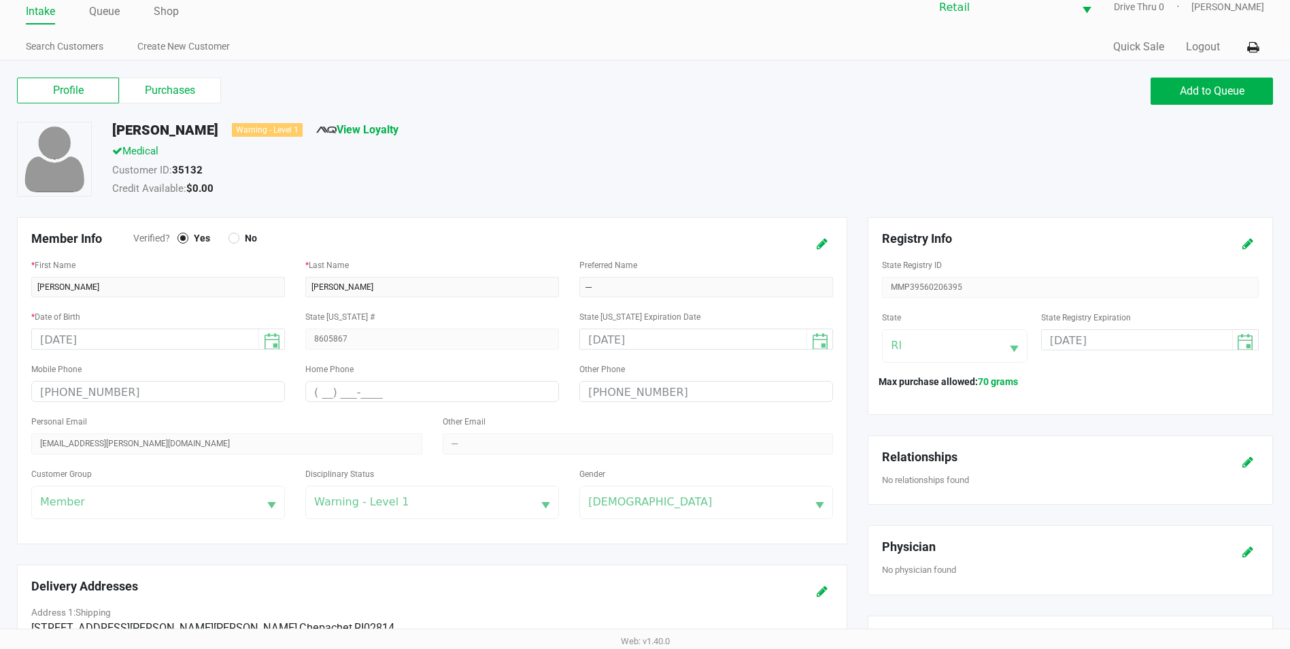
scroll to position [10, 0]
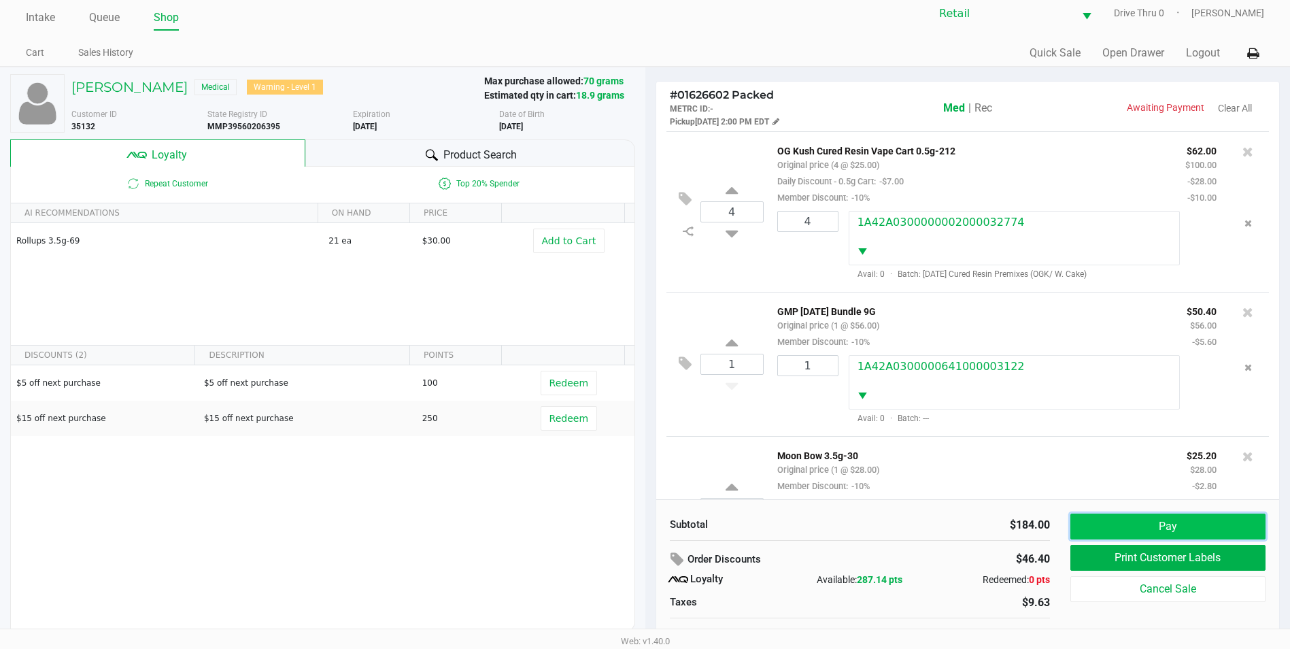
click at [1109, 532] on button "Pay" at bounding box center [1167, 526] width 195 height 26
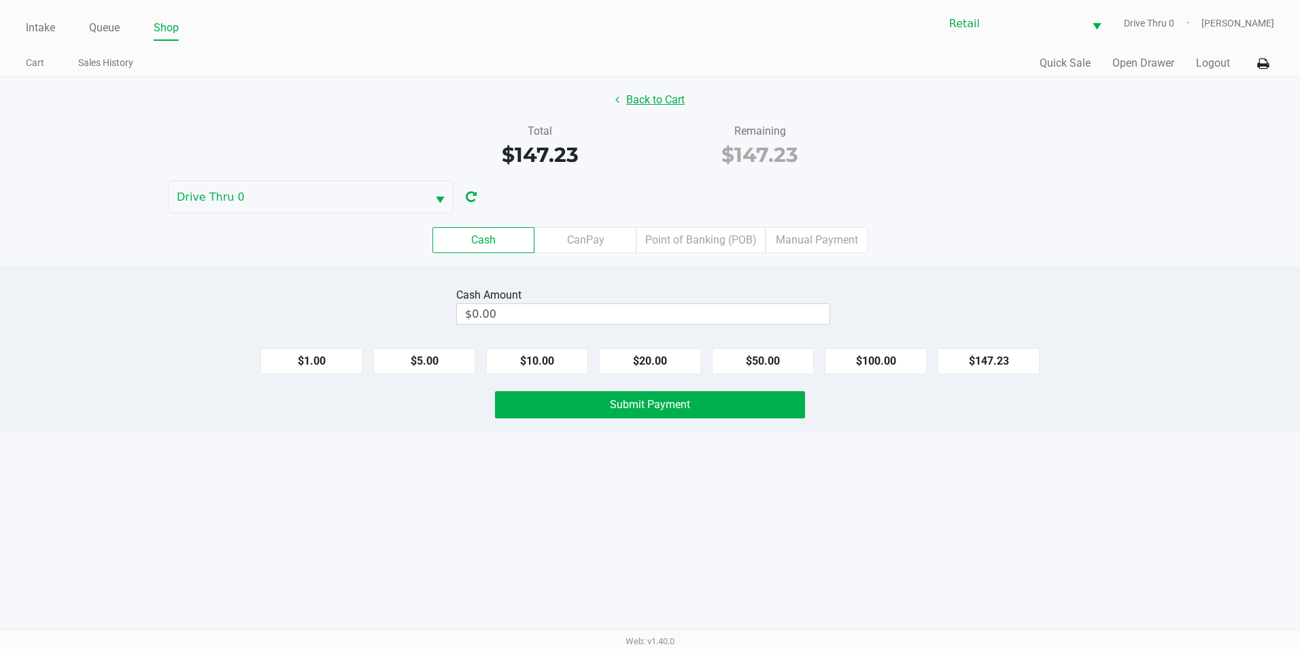
click at [676, 97] on button "Back to Cart" at bounding box center [650, 100] width 87 height 26
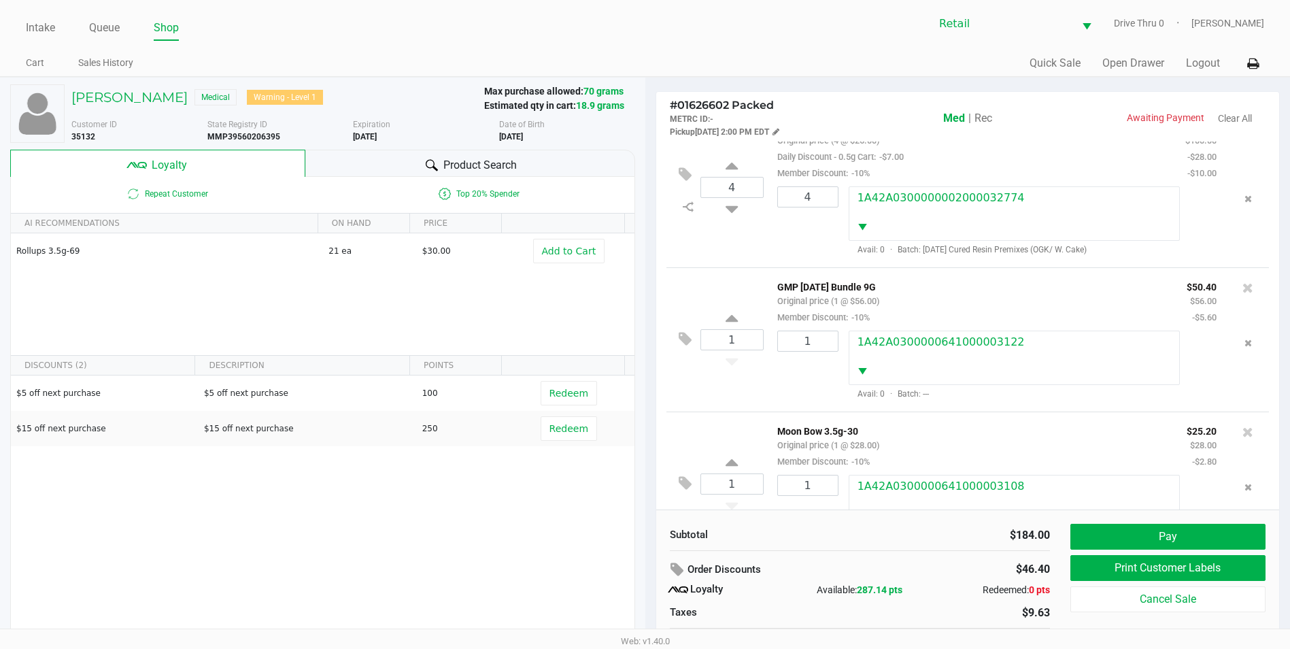
scroll to position [87, 0]
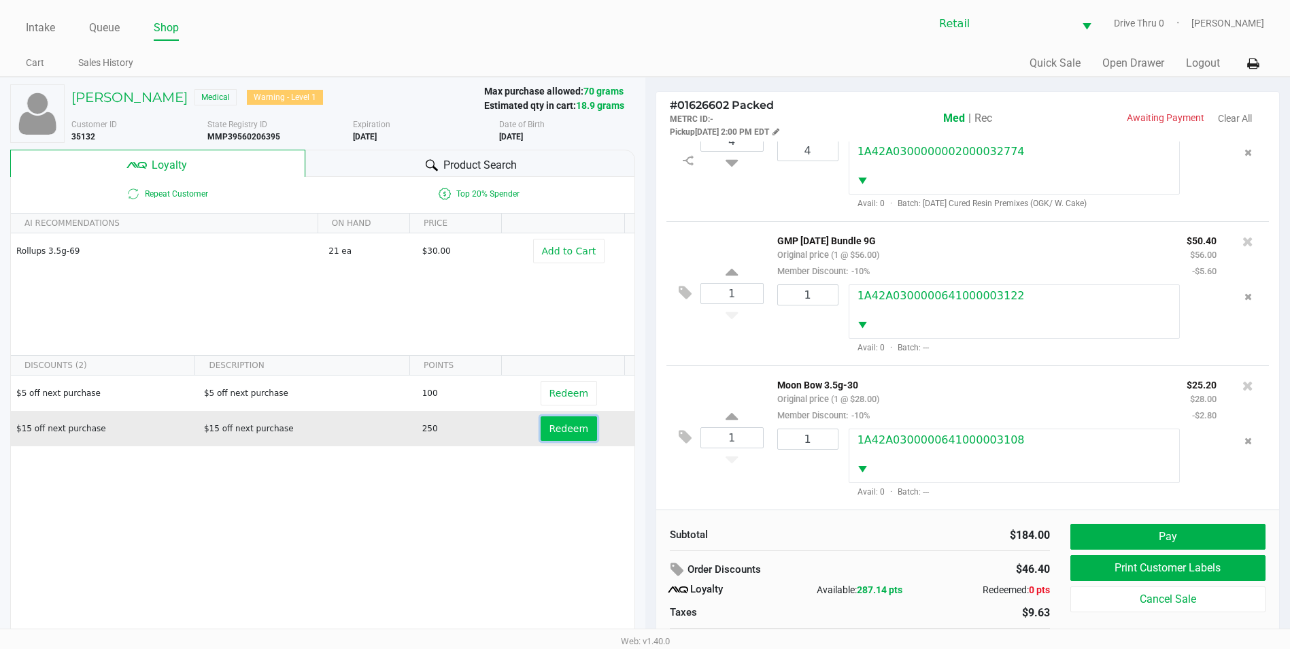
click at [559, 428] on span "Redeem" at bounding box center [568, 428] width 39 height 11
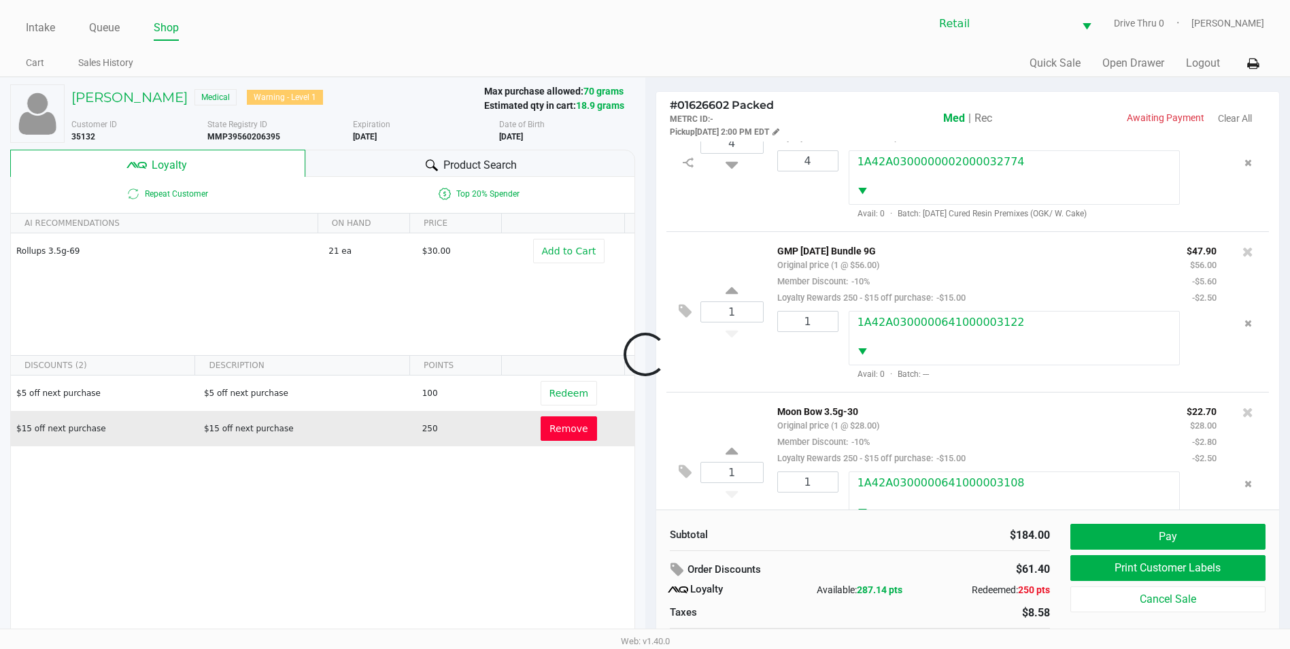
scroll to position [136, 0]
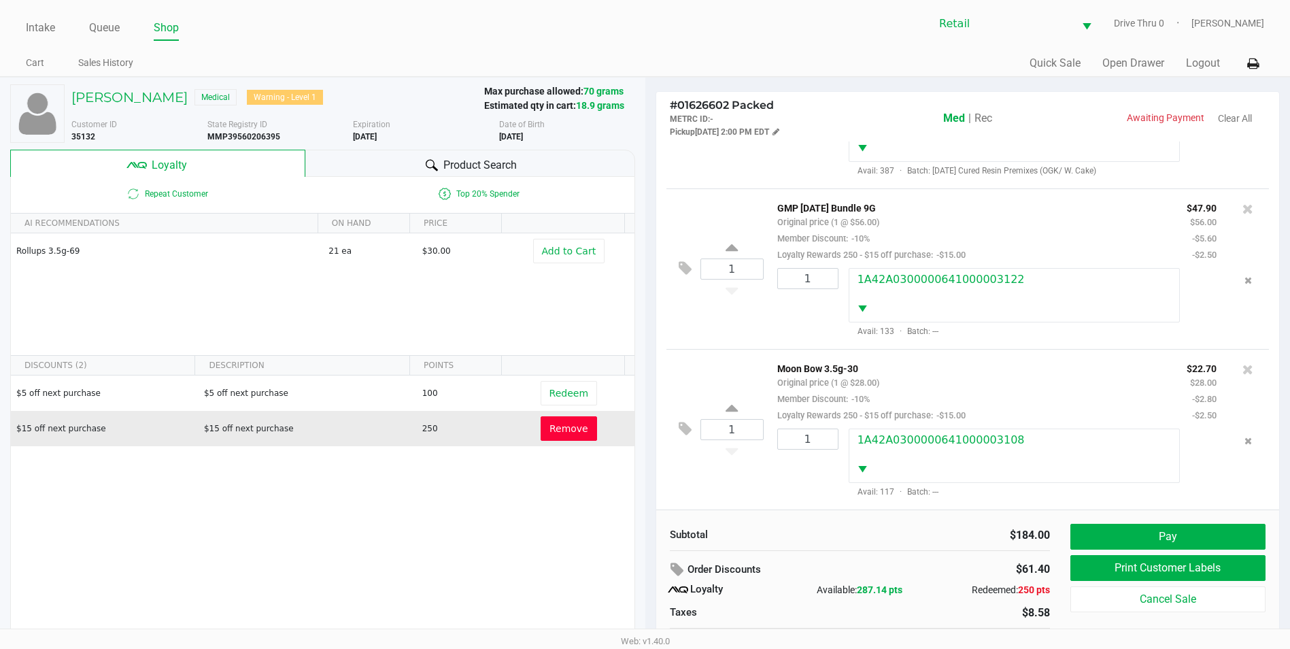
click at [1151, 520] on div "Subtotal $184.00 Order Discounts $61.40 Loyalty Available: 287.14 pts Redeemed:…" at bounding box center [968, 592] width 624 height 166
click at [1146, 542] on button "Pay" at bounding box center [1167, 537] width 195 height 26
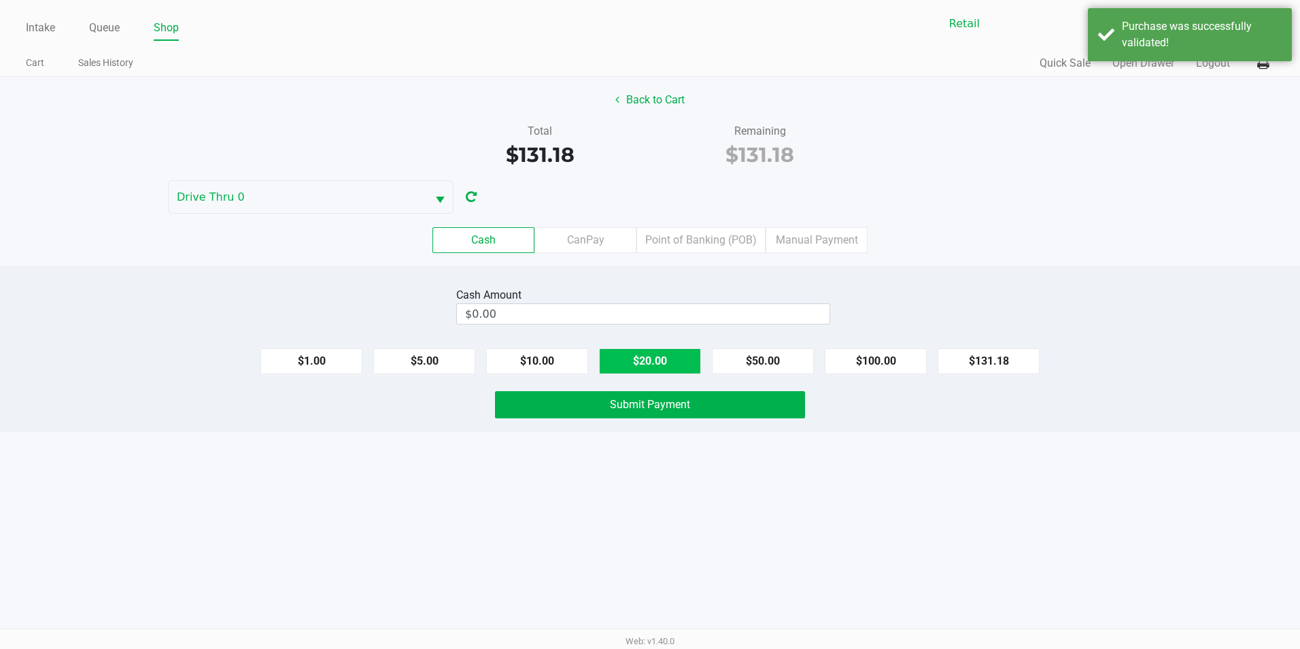
click at [625, 351] on button "$20.00" at bounding box center [650, 361] width 102 height 26
click at [626, 352] on button "$20.00" at bounding box center [650, 361] width 102 height 26
click at [844, 364] on button "$100.00" at bounding box center [876, 361] width 102 height 26
type input "$140.00"
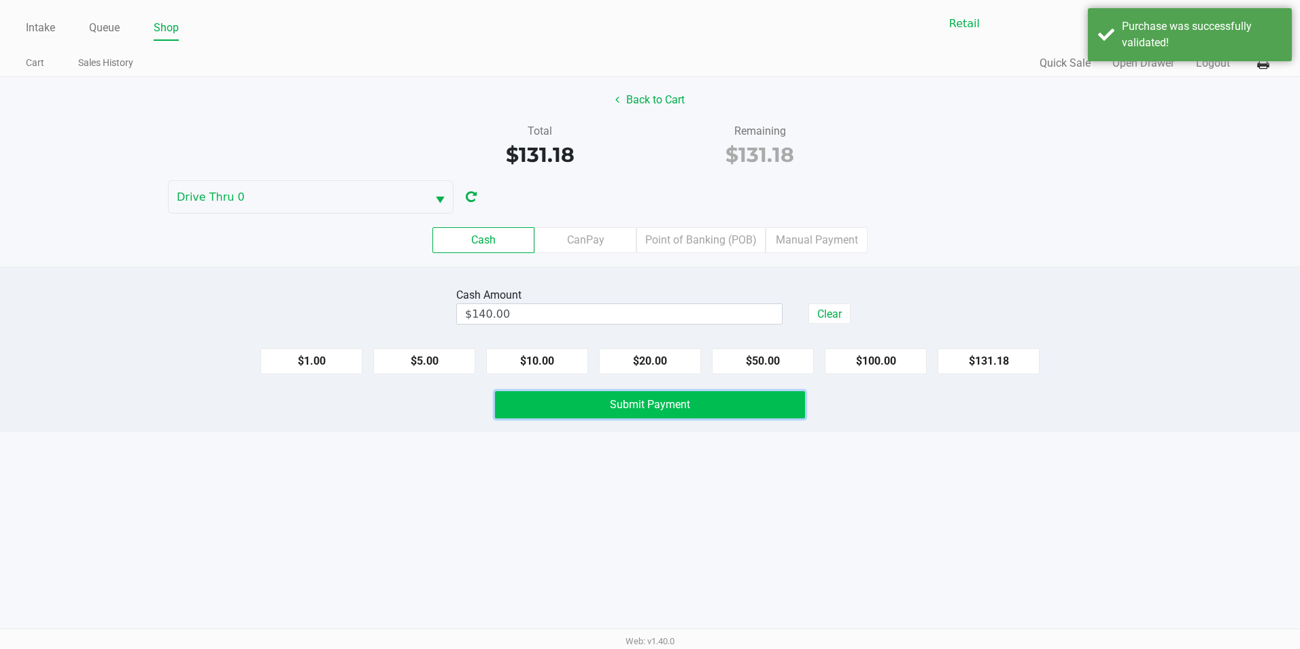
click at [734, 399] on button "Submit Payment" at bounding box center [650, 404] width 310 height 27
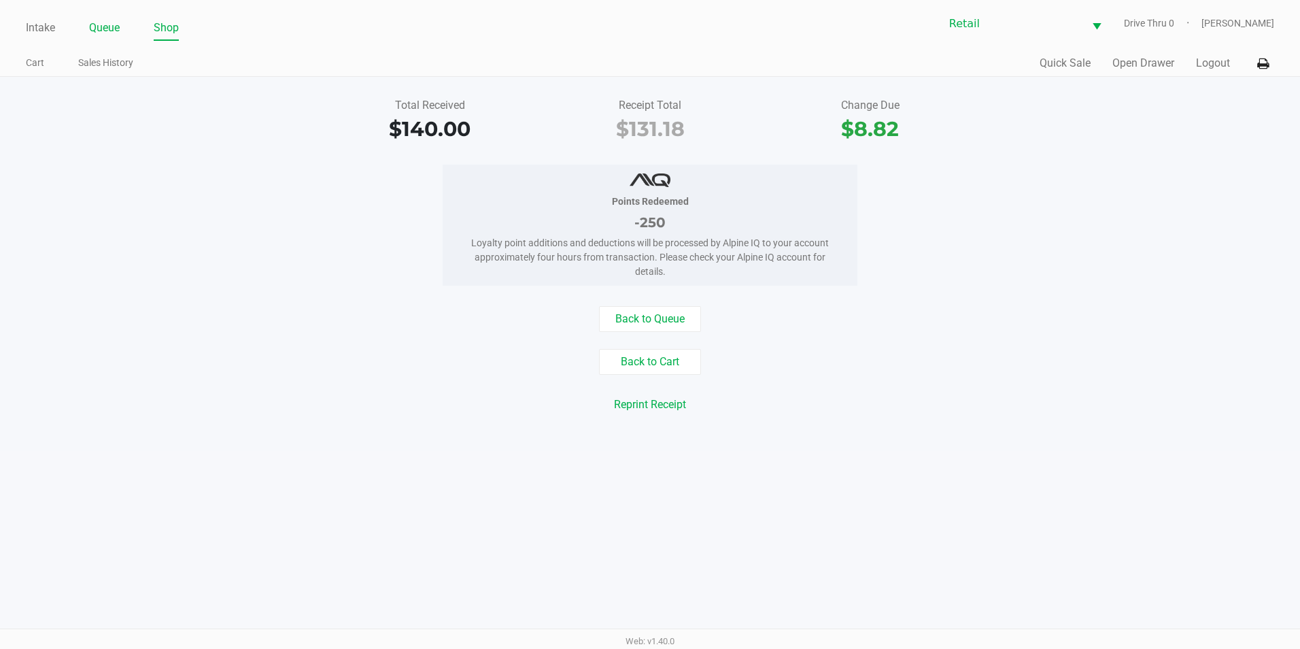
click at [104, 28] on link "Queue" at bounding box center [104, 27] width 31 height 19
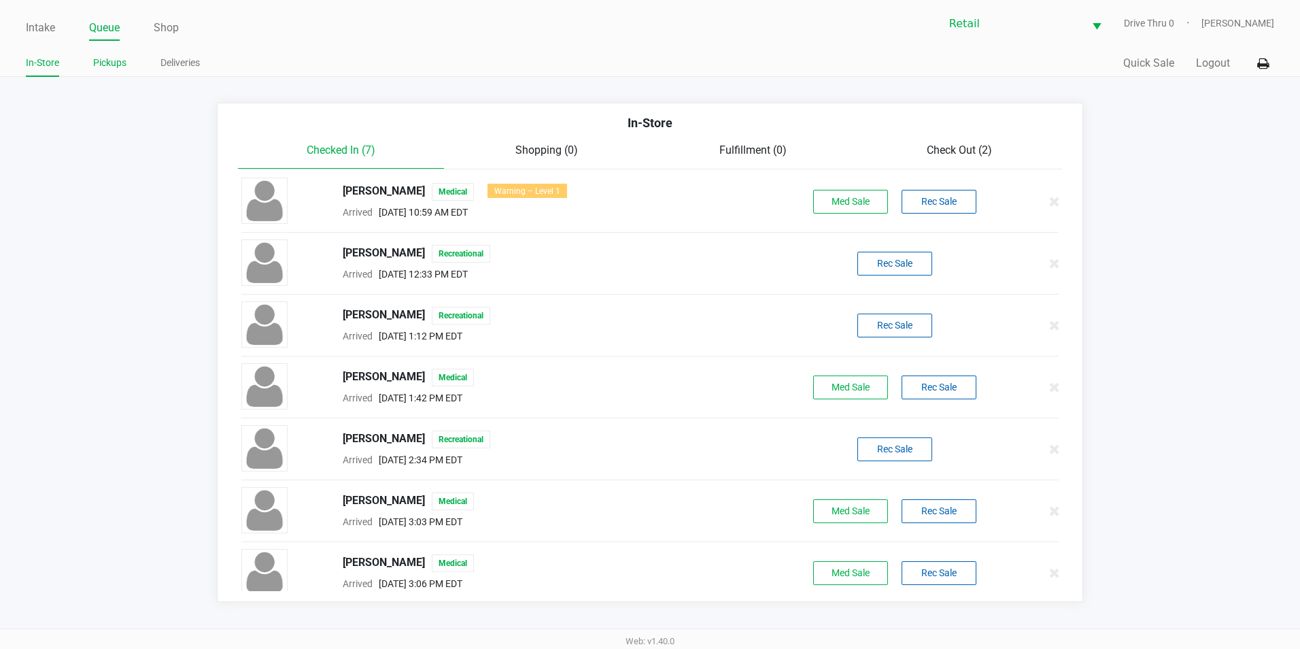
click at [109, 58] on link "Pickups" at bounding box center [109, 62] width 33 height 17
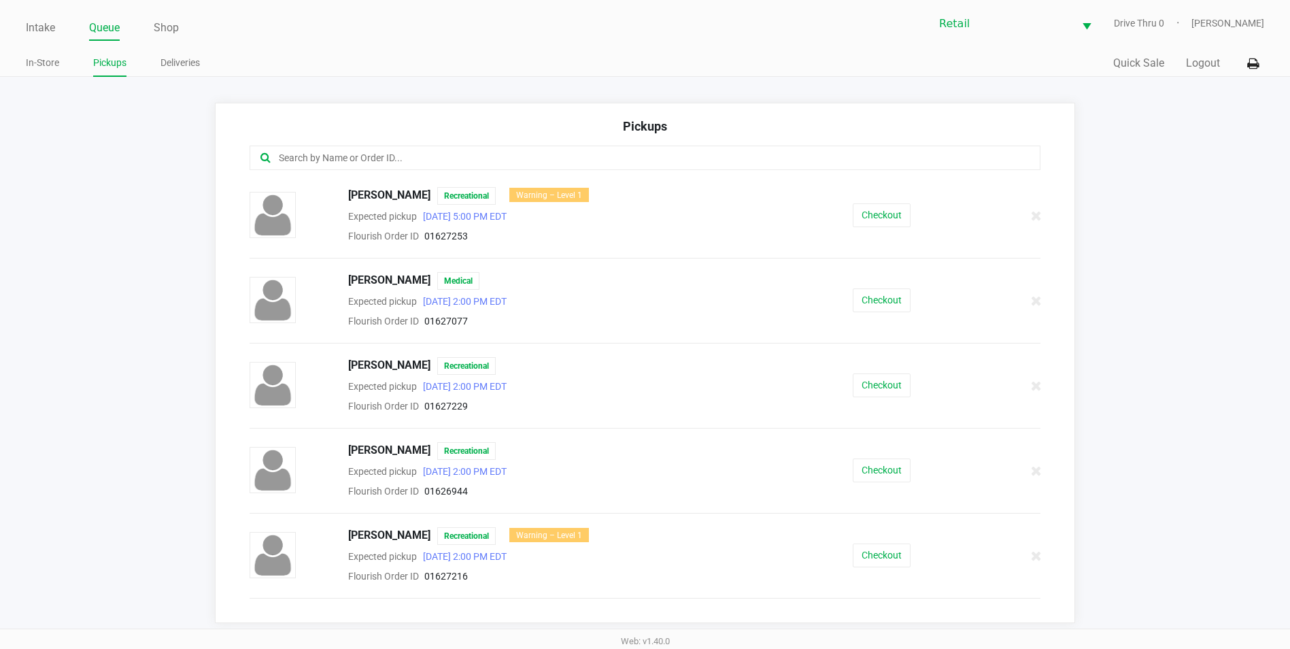
click at [386, 153] on input "text" at bounding box center [623, 158] width 692 height 16
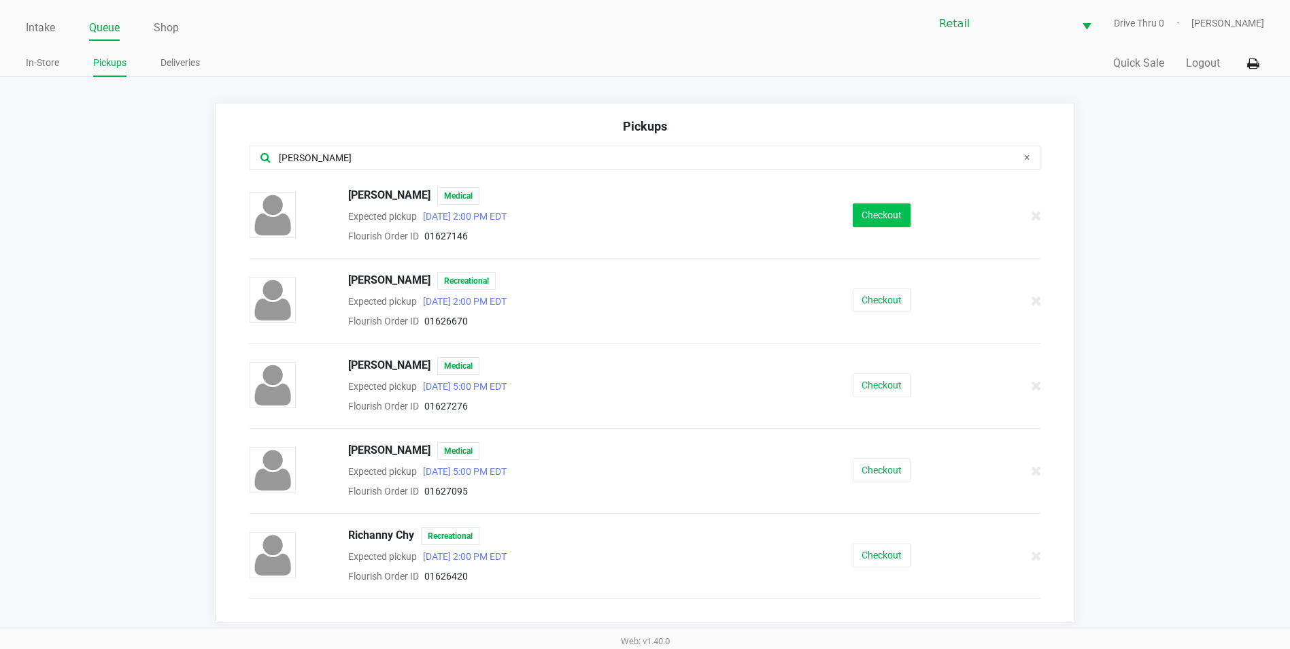
type input "[PERSON_NAME]"
click at [887, 219] on button "Checkout" at bounding box center [882, 215] width 58 height 24
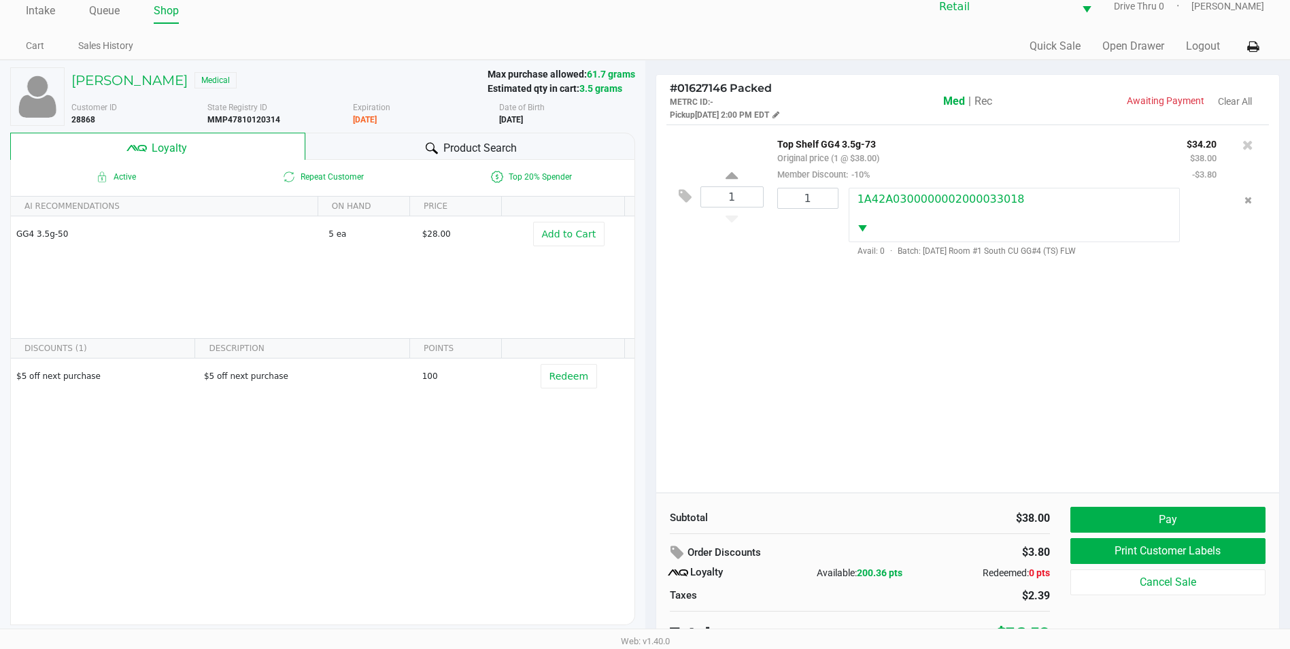
scroll to position [27, 0]
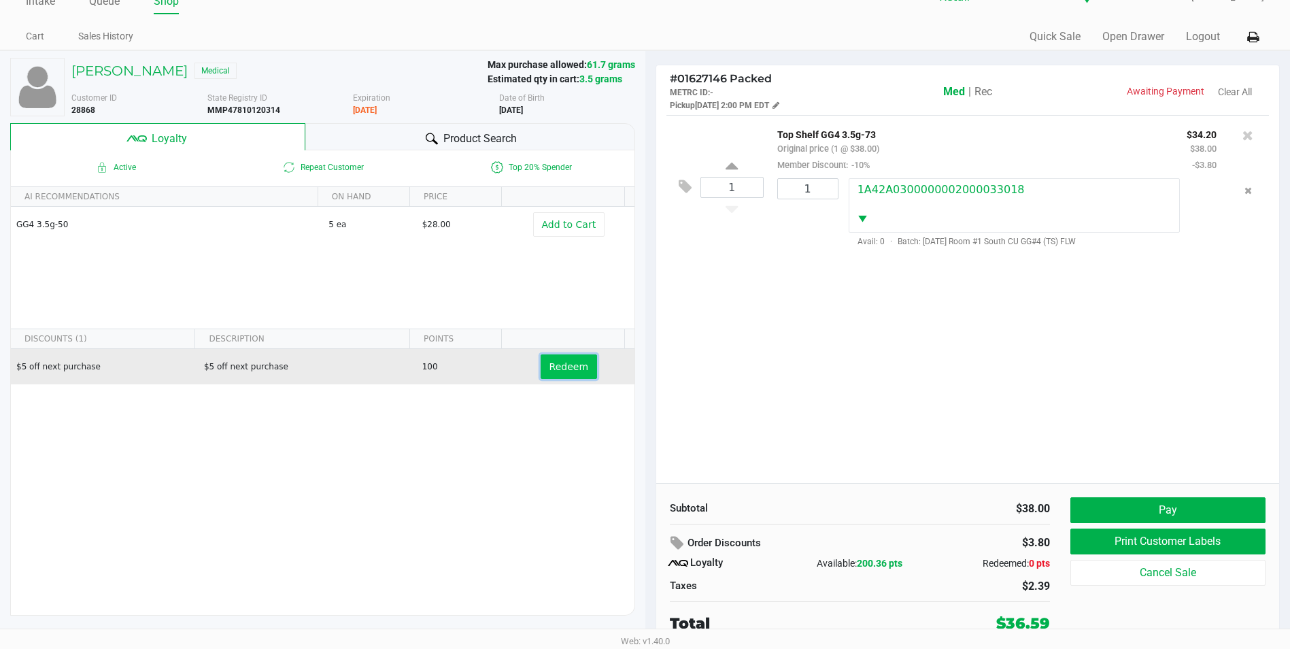
click at [570, 367] on span "Redeem" at bounding box center [568, 366] width 39 height 11
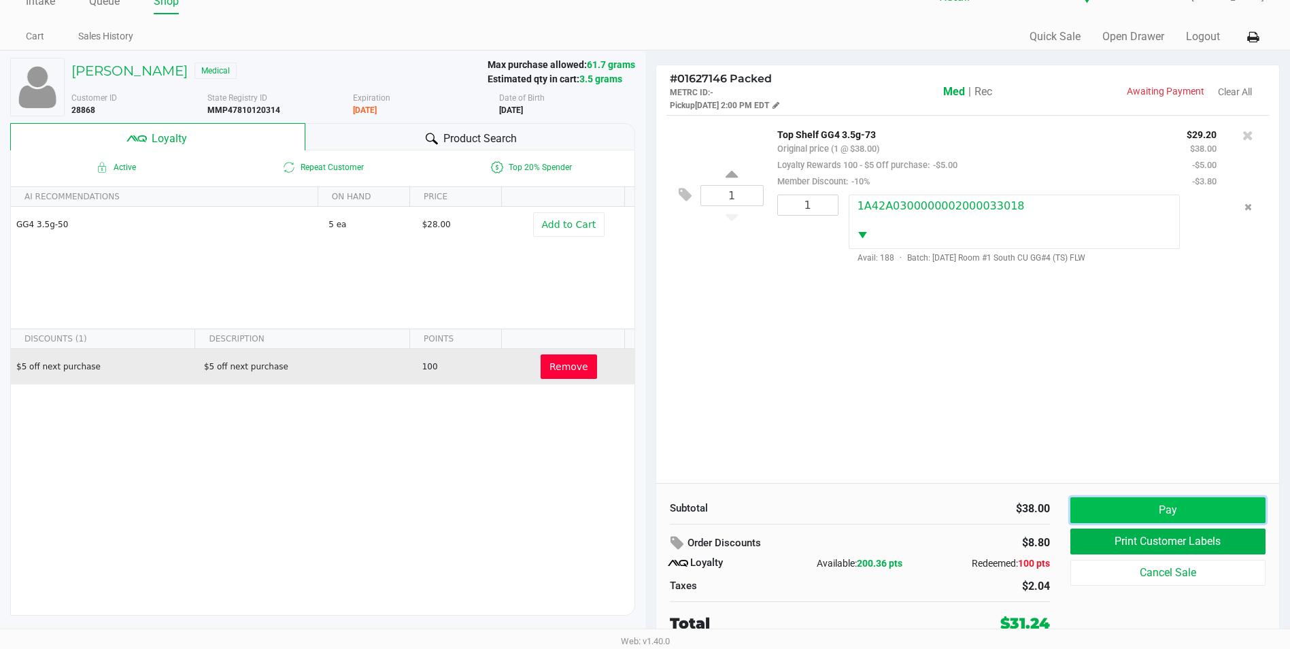
click at [1122, 503] on button "Pay" at bounding box center [1167, 510] width 195 height 26
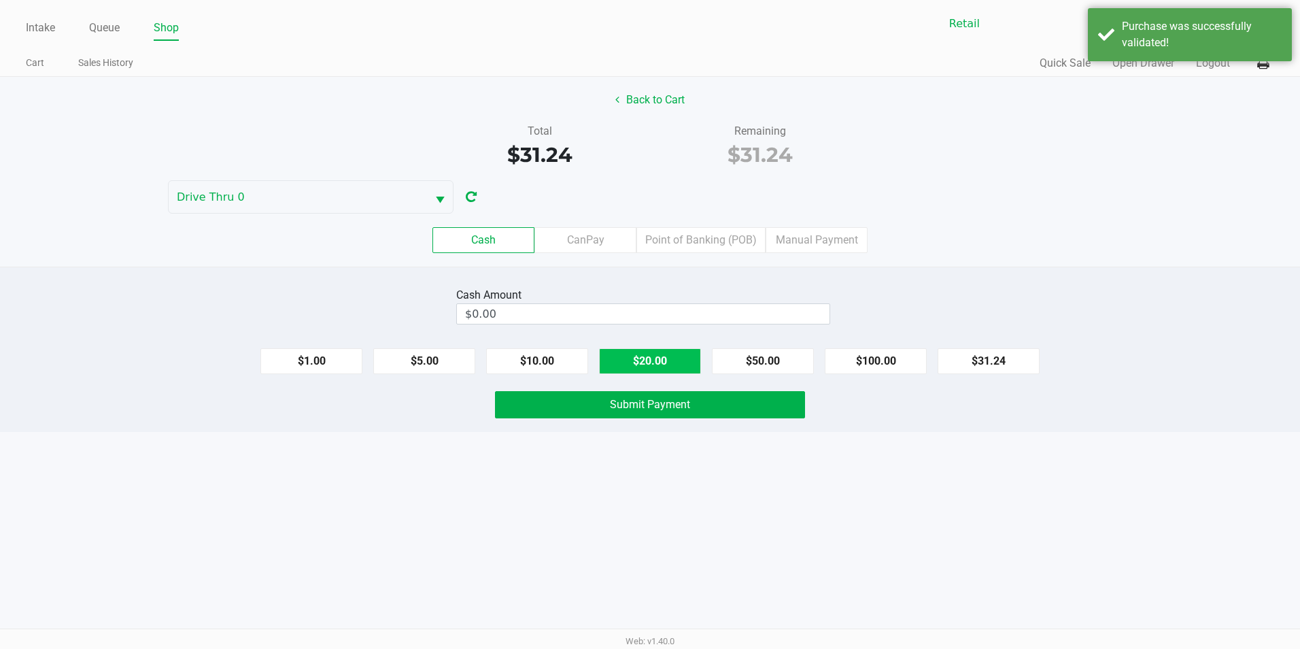
click at [663, 361] on button "$20.00" at bounding box center [650, 361] width 102 height 26
click at [527, 358] on button "$10.00" at bounding box center [537, 361] width 102 height 26
click at [426, 360] on button "$5.00" at bounding box center [424, 361] width 102 height 26
type input "$35.00"
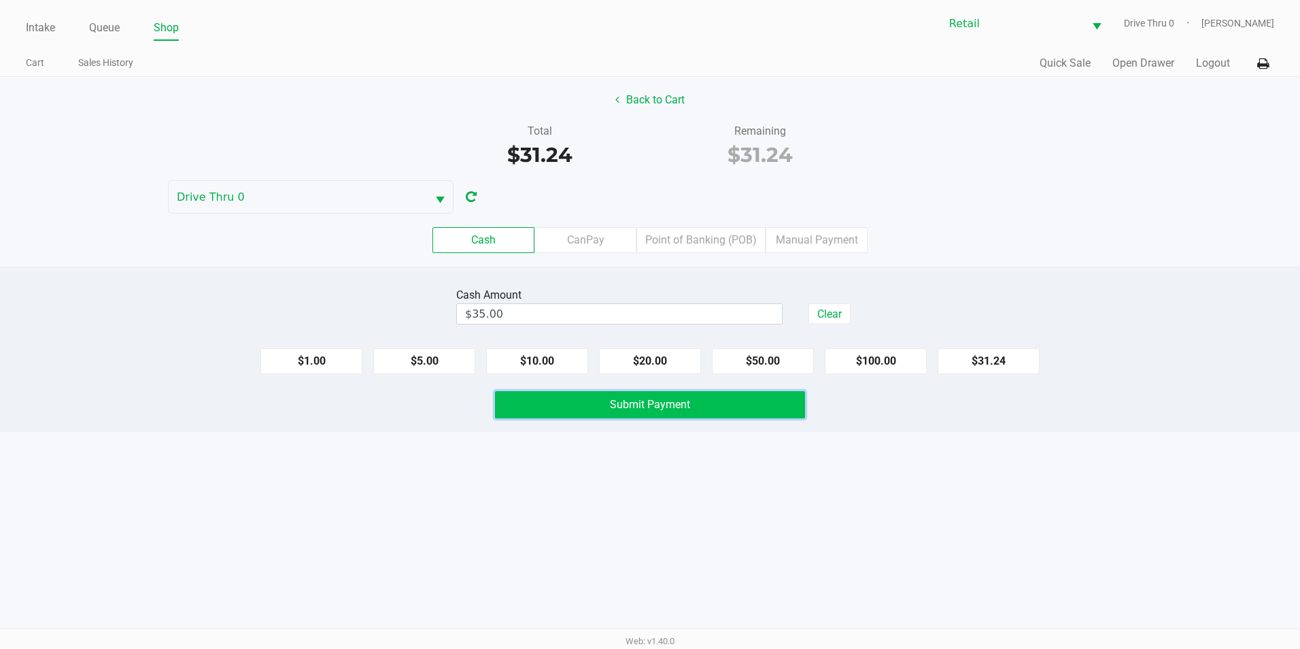
click at [649, 416] on button "Submit Payment" at bounding box center [650, 404] width 310 height 27
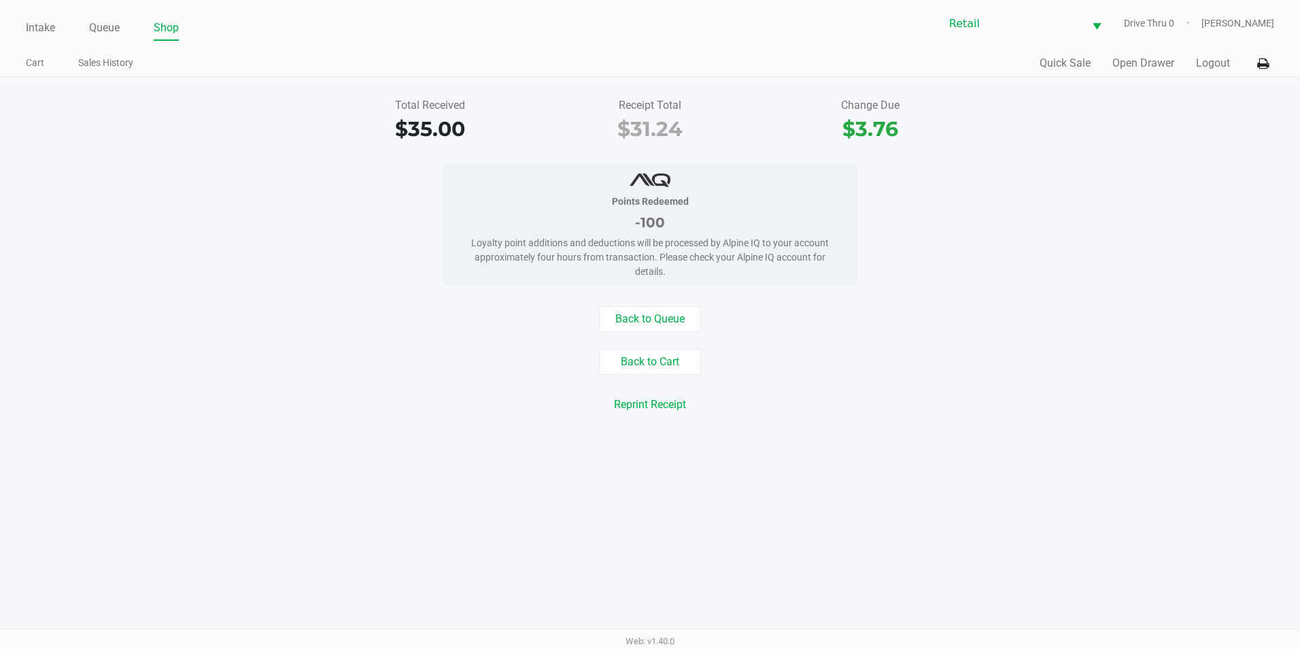
click at [648, 332] on div "Back to Queue Back to Cart Reprint Receipt Reprint Labels" at bounding box center [650, 370] width 1321 height 129
click at [653, 332] on div "Back to Queue Back to Cart Reprint Receipt Reprint Labels" at bounding box center [650, 370] width 1321 height 129
click at [664, 320] on button "Back to Queue" at bounding box center [650, 319] width 102 height 26
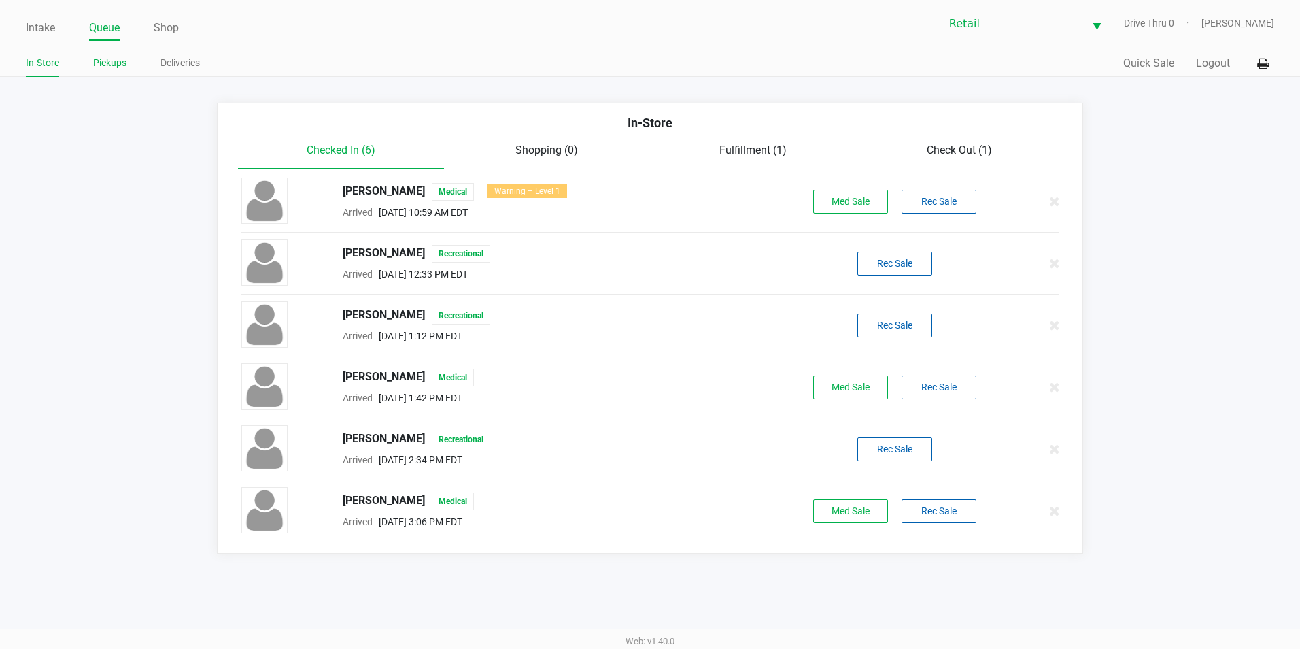
click at [116, 63] on link "Pickups" at bounding box center [109, 62] width 33 height 17
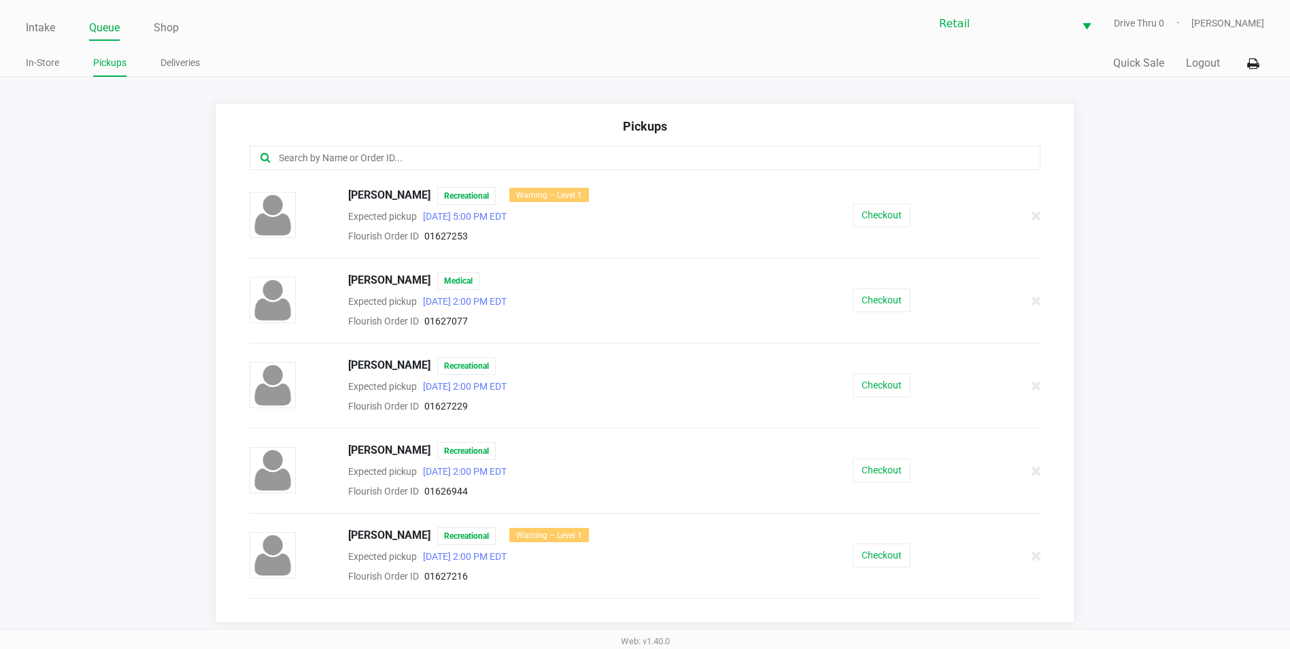
click at [490, 150] on input "text" at bounding box center [623, 158] width 692 height 16
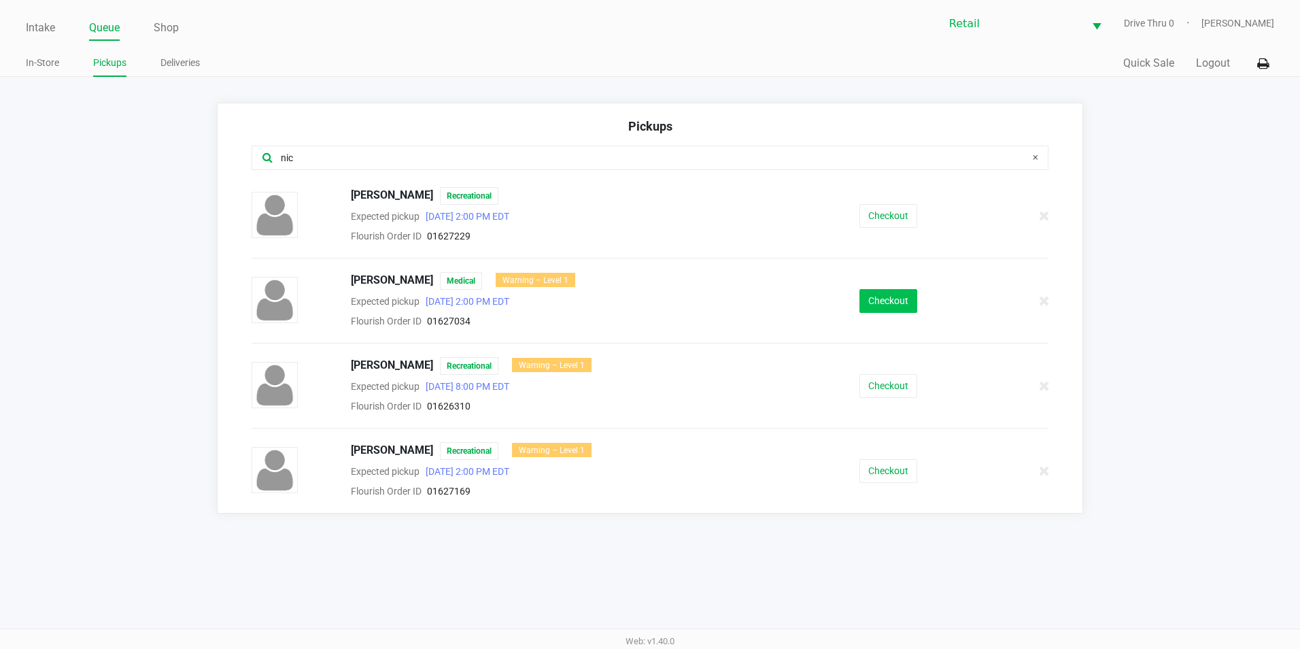
type input "nic"
click at [868, 297] on button "Checkout" at bounding box center [889, 301] width 58 height 24
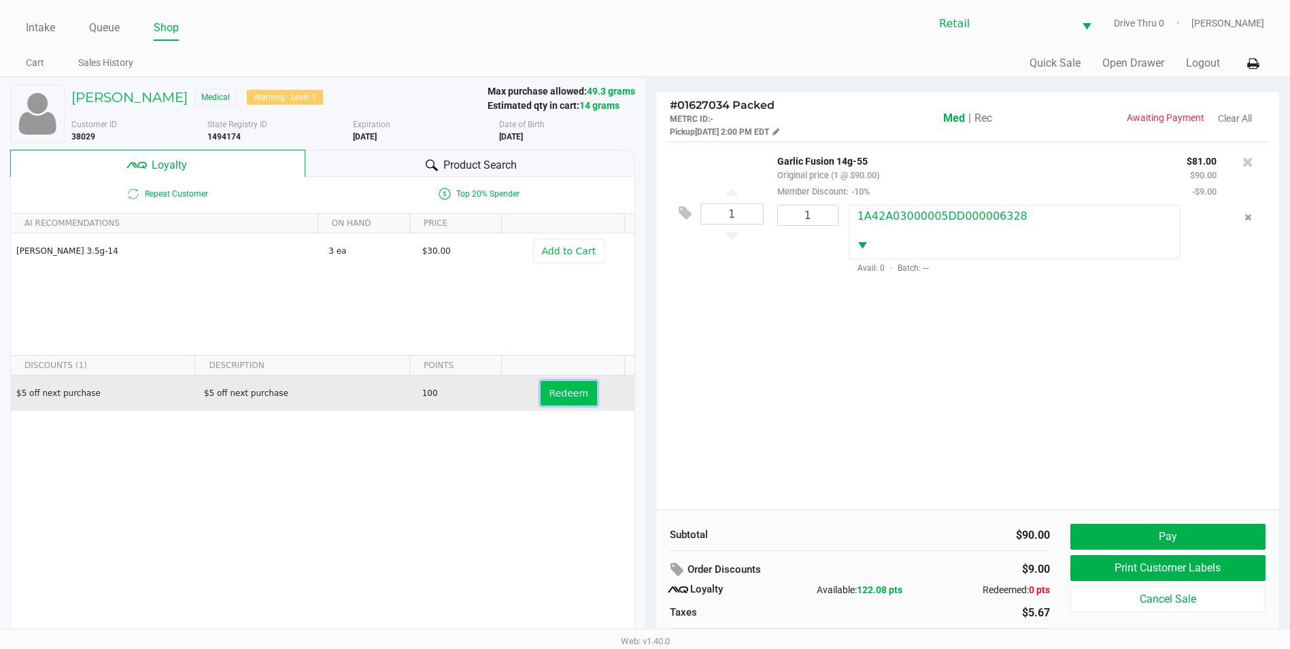
click at [567, 401] on button "Redeem" at bounding box center [569, 393] width 56 height 24
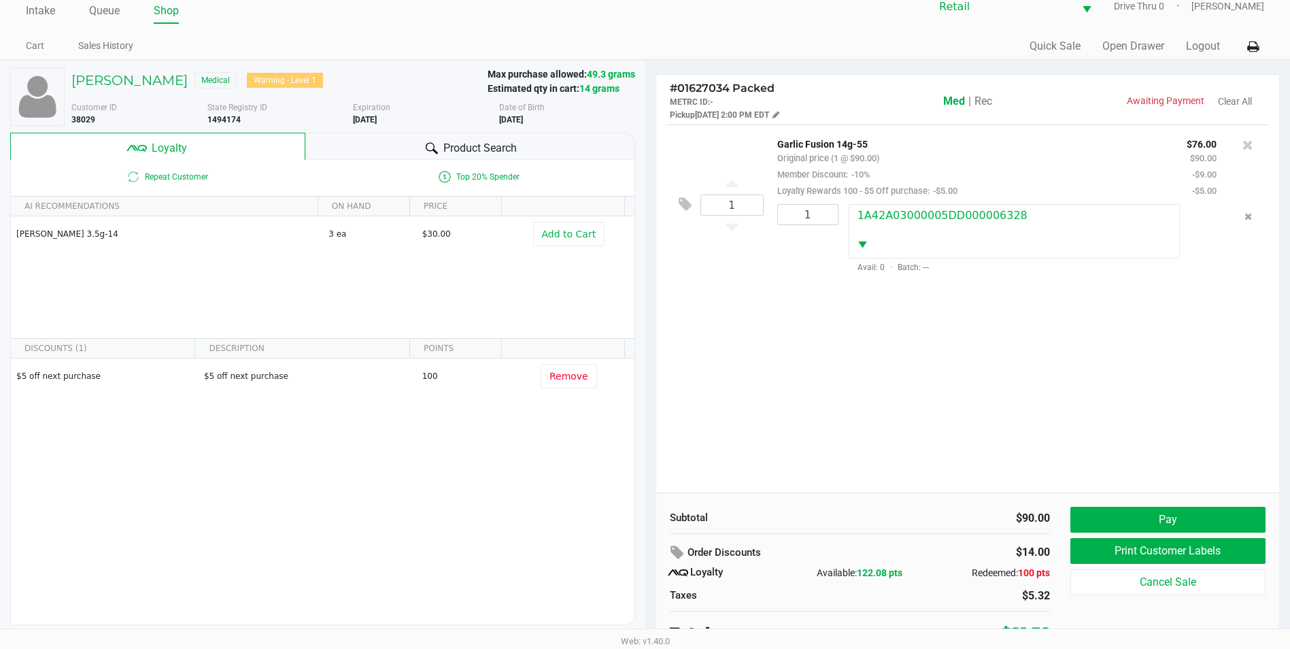
scroll to position [27, 0]
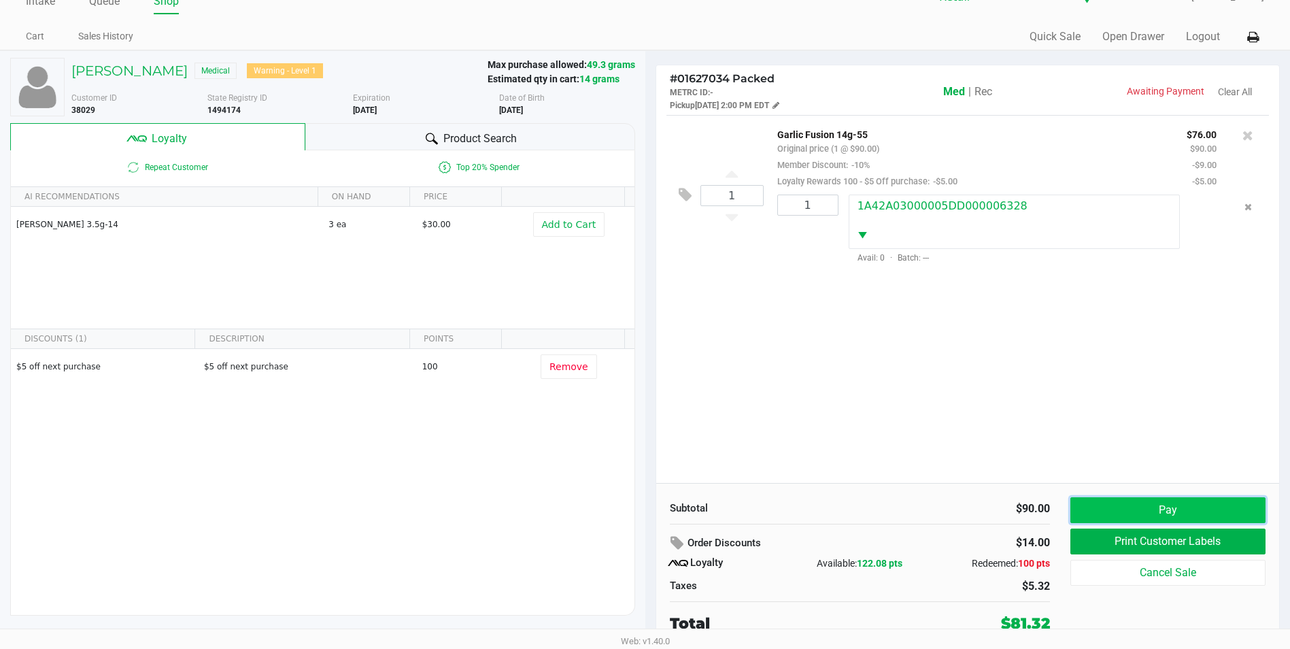
click at [1136, 503] on button "Pay" at bounding box center [1167, 510] width 195 height 26
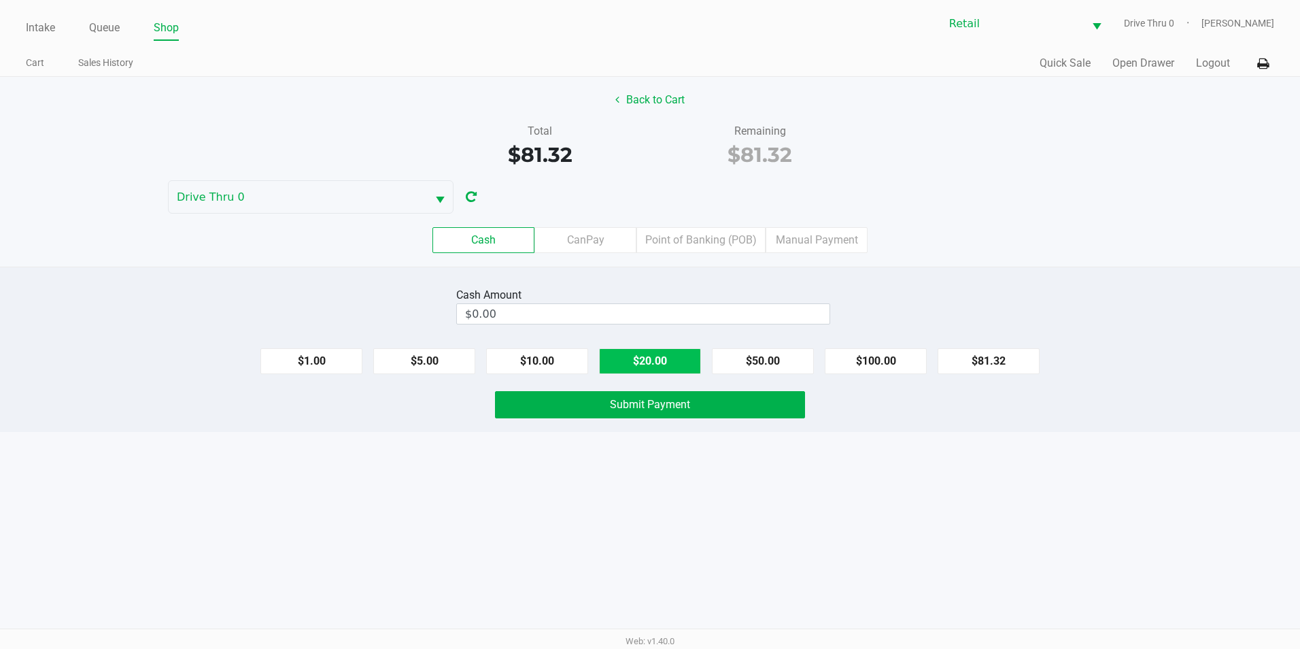
click at [645, 360] on button "$20.00" at bounding box center [650, 361] width 102 height 26
click at [560, 354] on button "$10.00" at bounding box center [537, 361] width 102 height 26
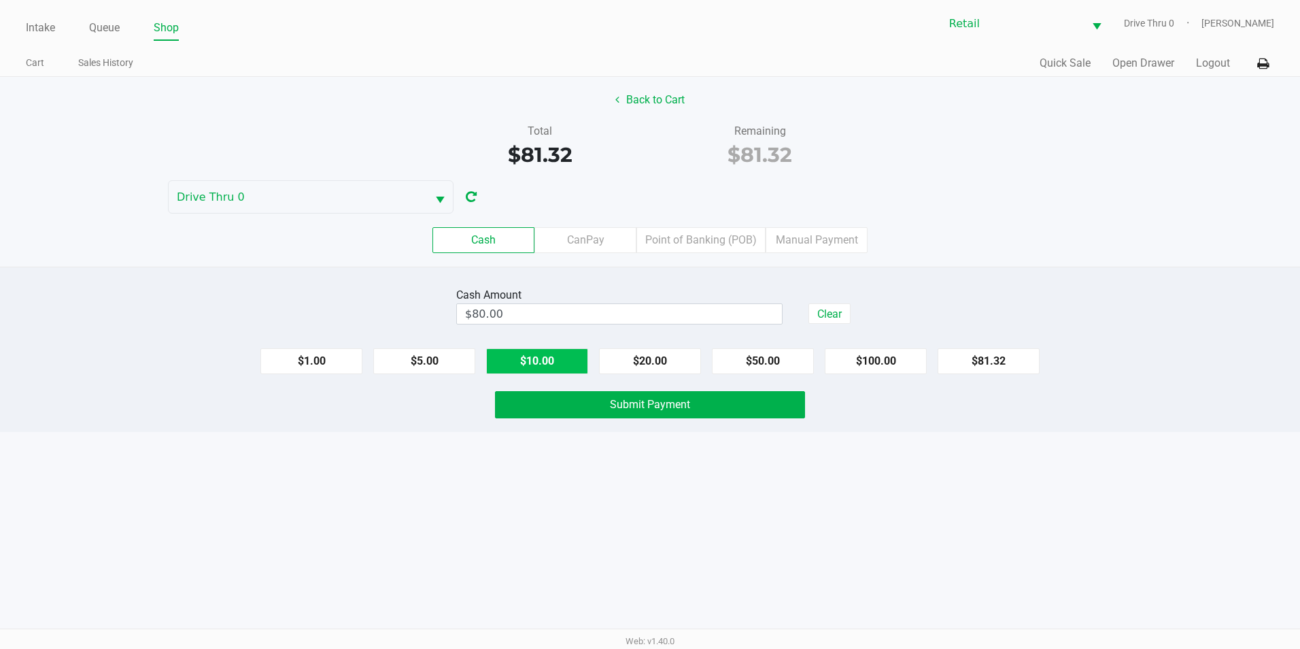
type input "$90.00"
click at [619, 408] on span "Submit Payment" at bounding box center [650, 404] width 80 height 13
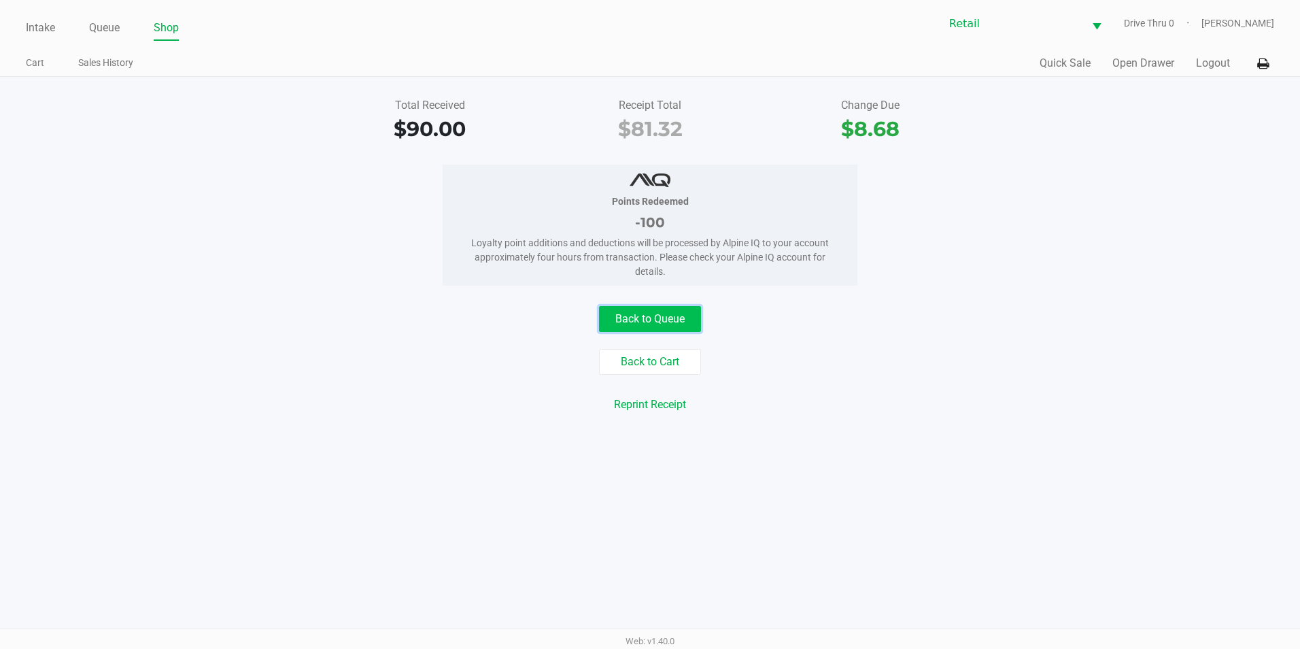
click at [650, 316] on button "Back to Queue" at bounding box center [650, 319] width 102 height 26
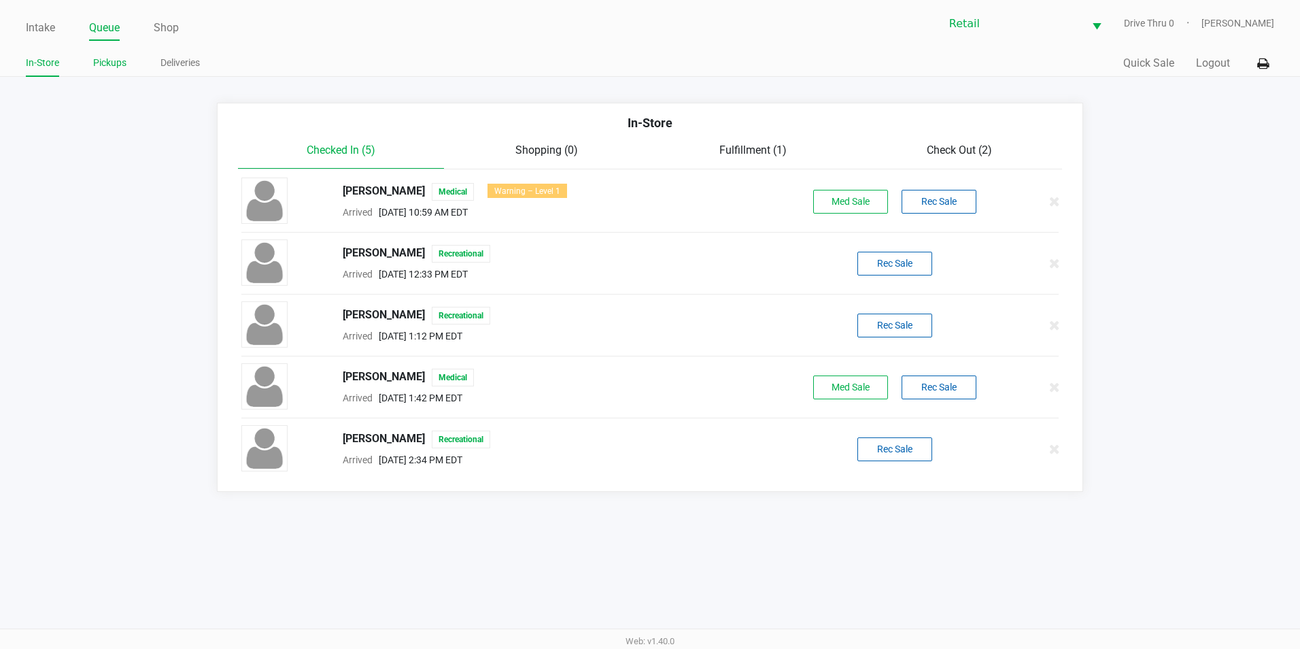
click at [122, 61] on link "Pickups" at bounding box center [109, 62] width 33 height 17
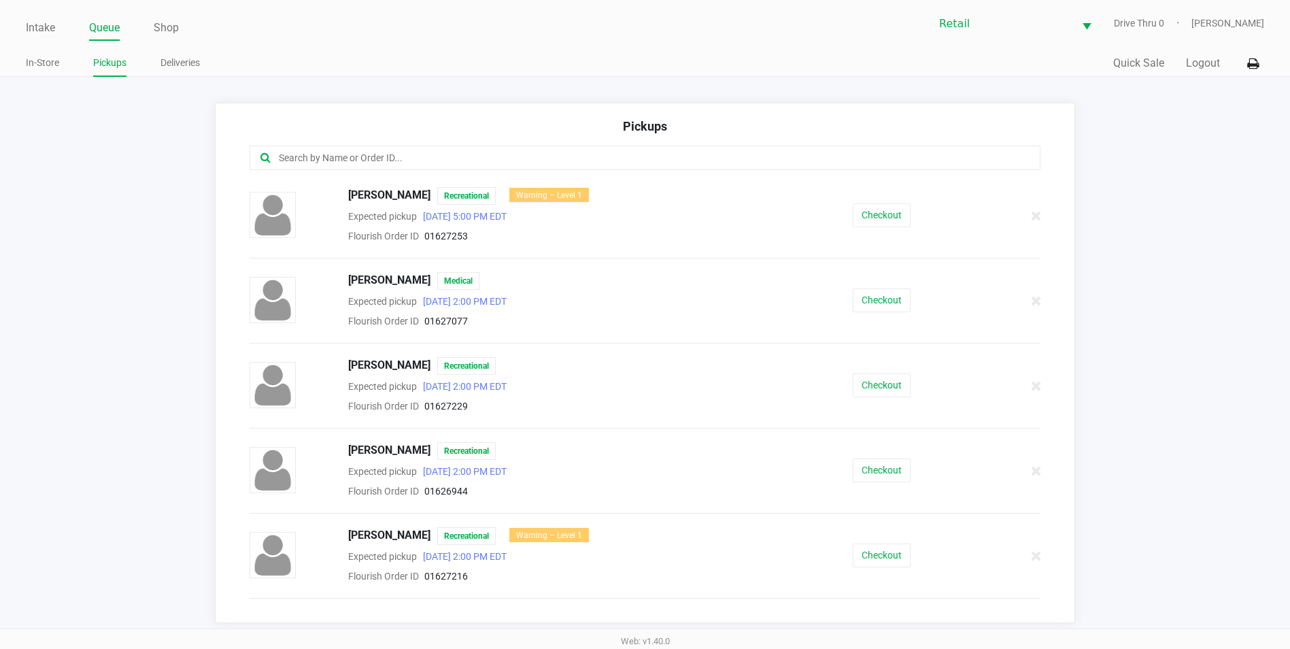
click at [384, 156] on input "text" at bounding box center [623, 158] width 692 height 16
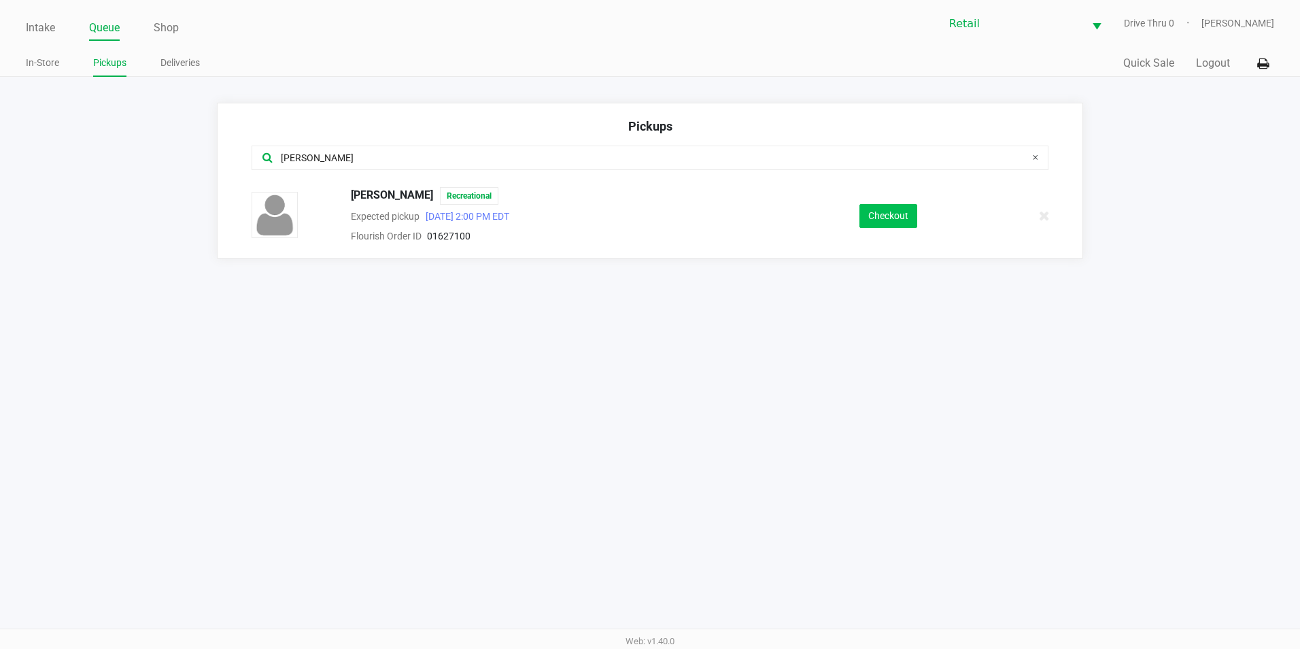
type input "[PERSON_NAME]"
click at [909, 218] on button "Checkout" at bounding box center [889, 216] width 58 height 24
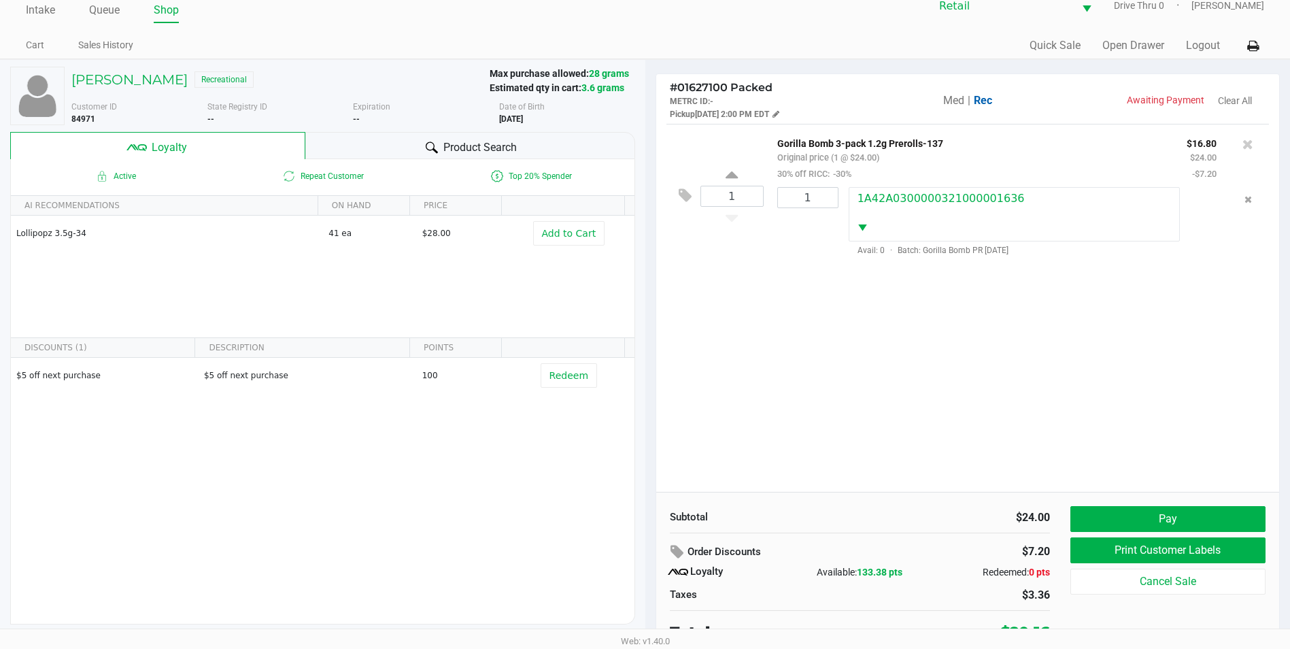
scroll to position [27, 0]
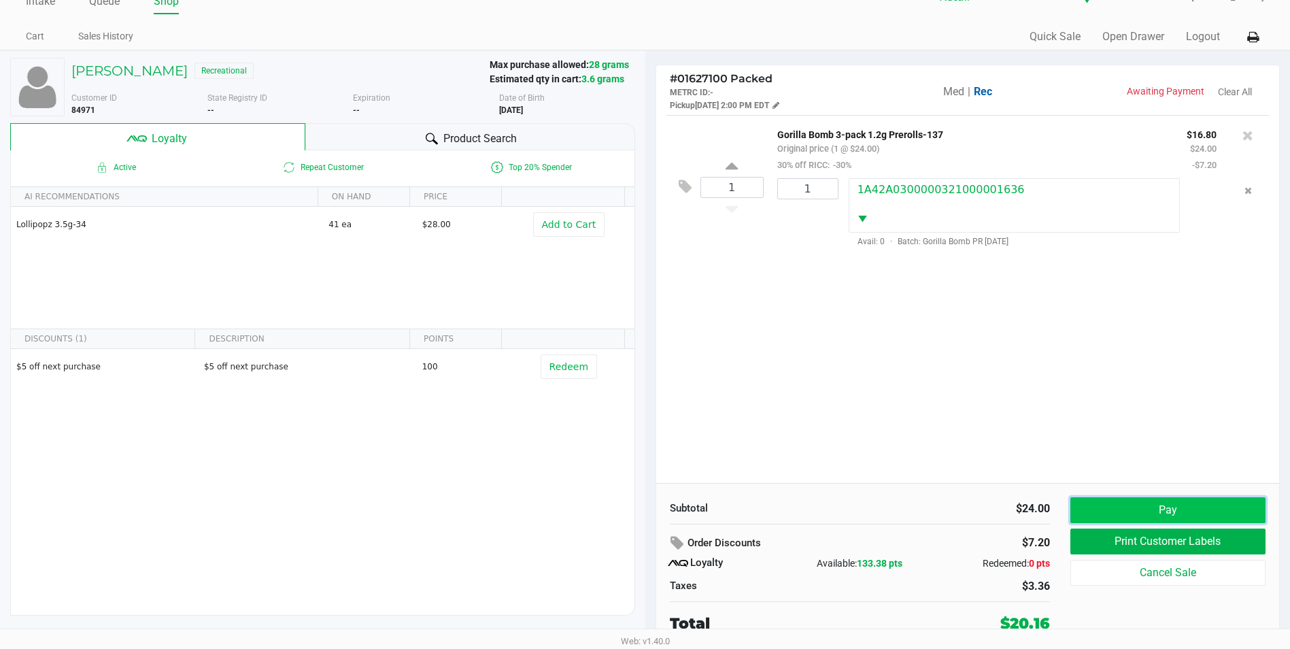
click at [1196, 499] on button "Pay" at bounding box center [1167, 510] width 195 height 26
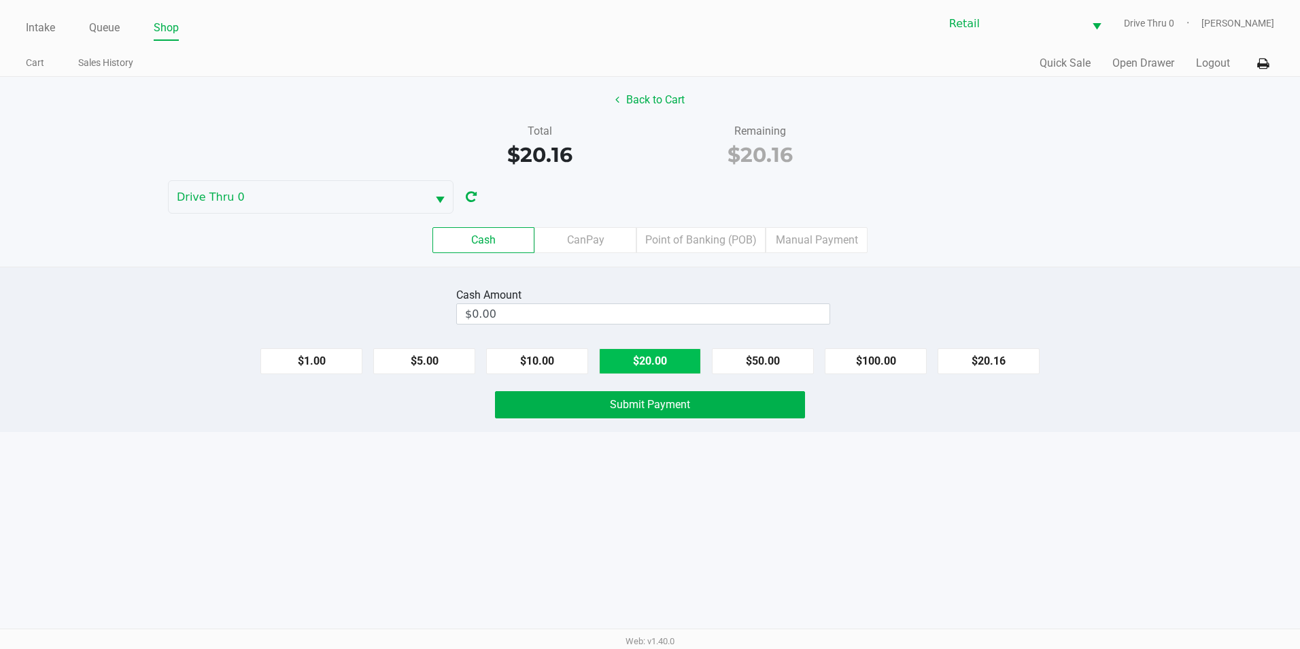
click at [633, 365] on button "$20.00" at bounding box center [650, 361] width 102 height 26
click at [311, 353] on button "$1.00" at bounding box center [311, 361] width 102 height 26
type input "$22.00"
click at [625, 407] on span "Submit Payment" at bounding box center [650, 404] width 80 height 13
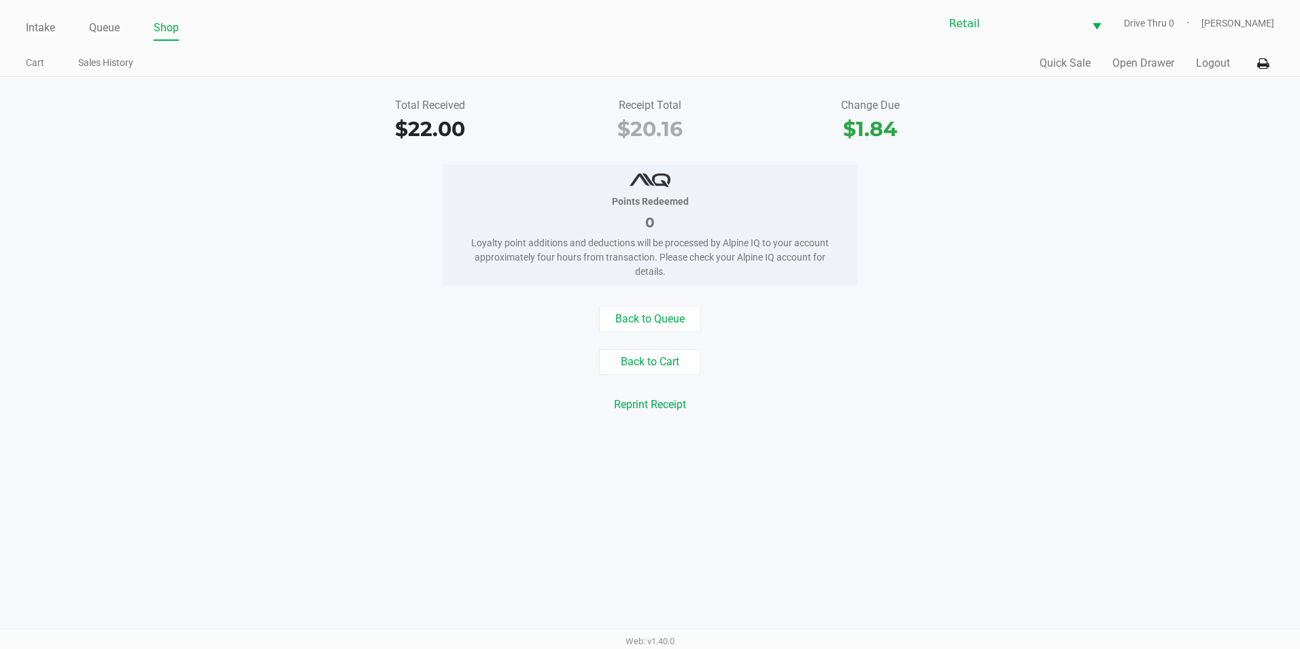
click at [84, 34] on ul "Intake Queue Shop" at bounding box center [338, 28] width 624 height 23
click at [94, 28] on link "Queue" at bounding box center [104, 27] width 31 height 19
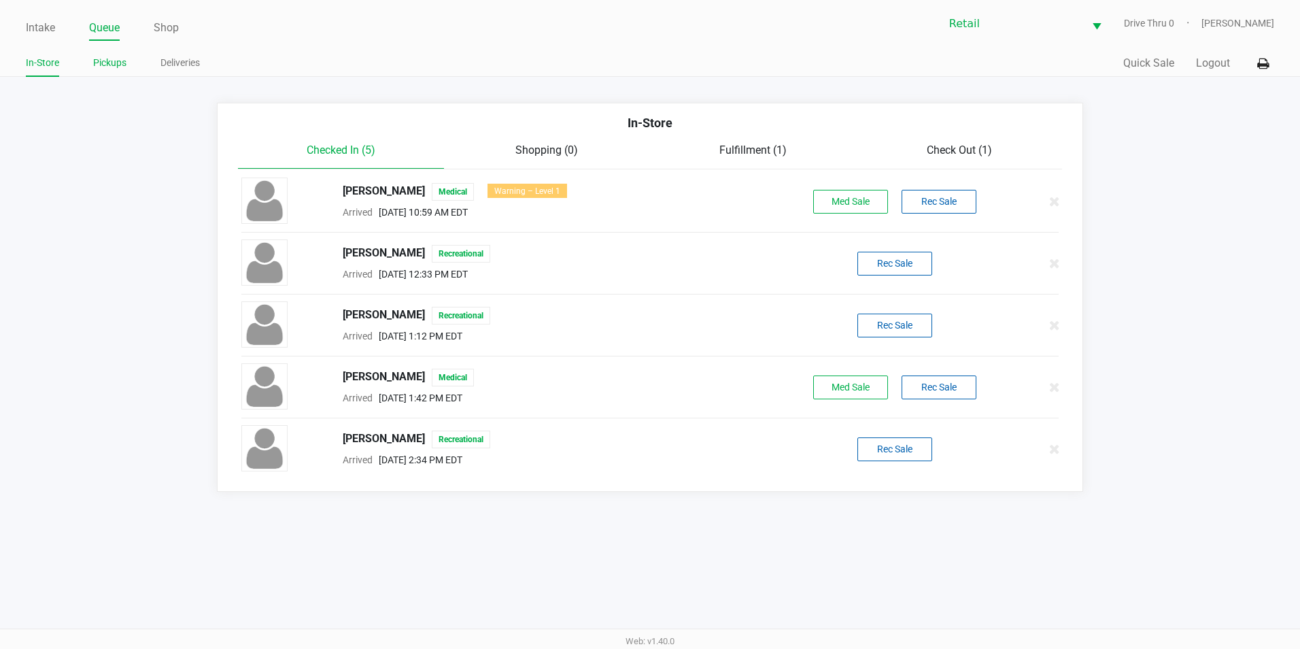
click at [113, 63] on link "Pickups" at bounding box center [109, 62] width 33 height 17
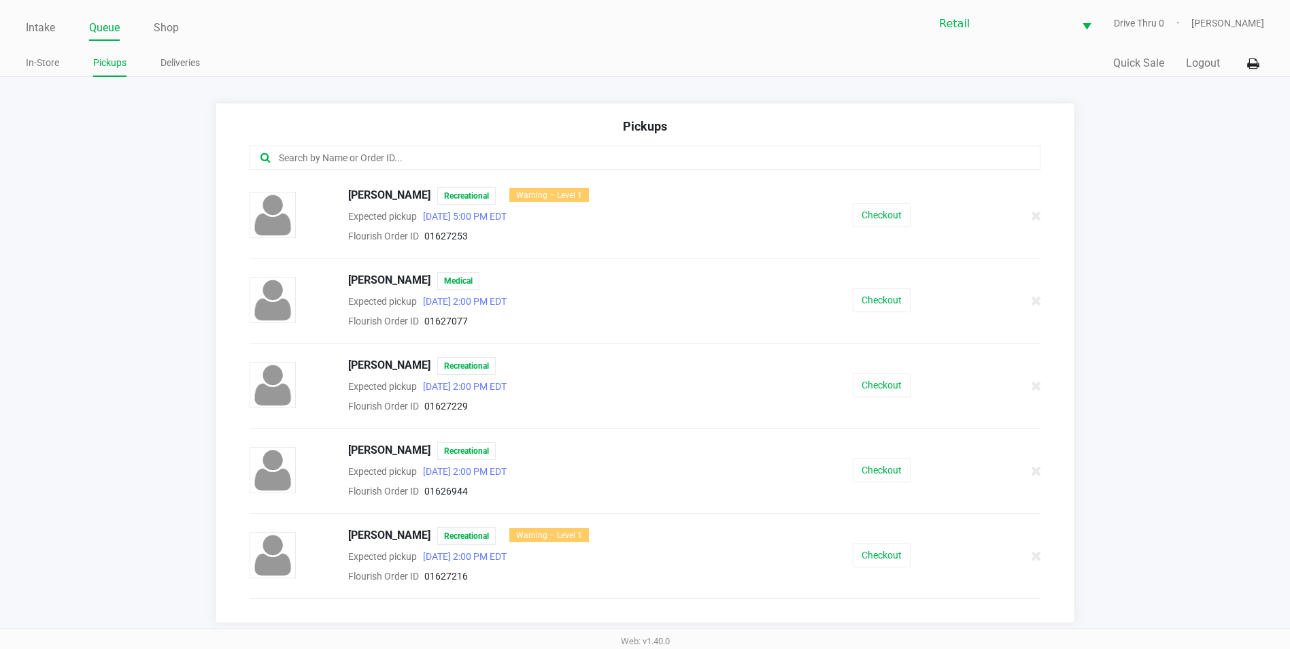
click at [435, 154] on input "text" at bounding box center [623, 158] width 692 height 16
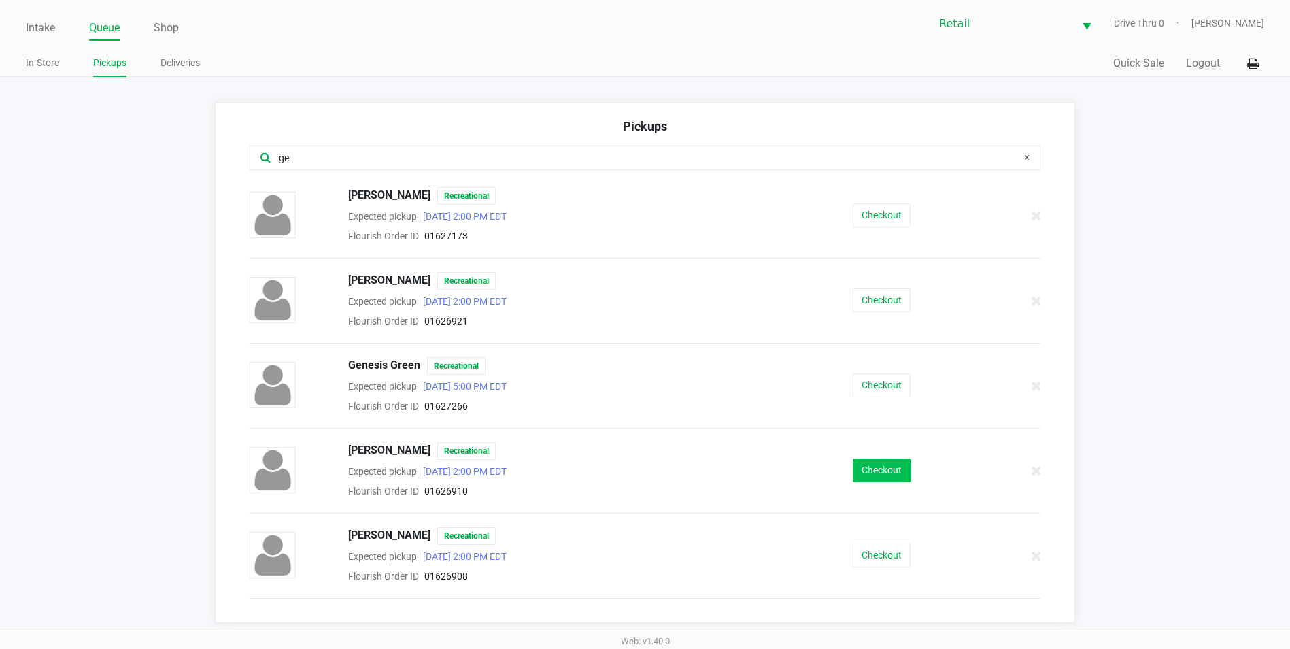
type input "ge"
click at [884, 471] on button "Checkout" at bounding box center [882, 470] width 58 height 24
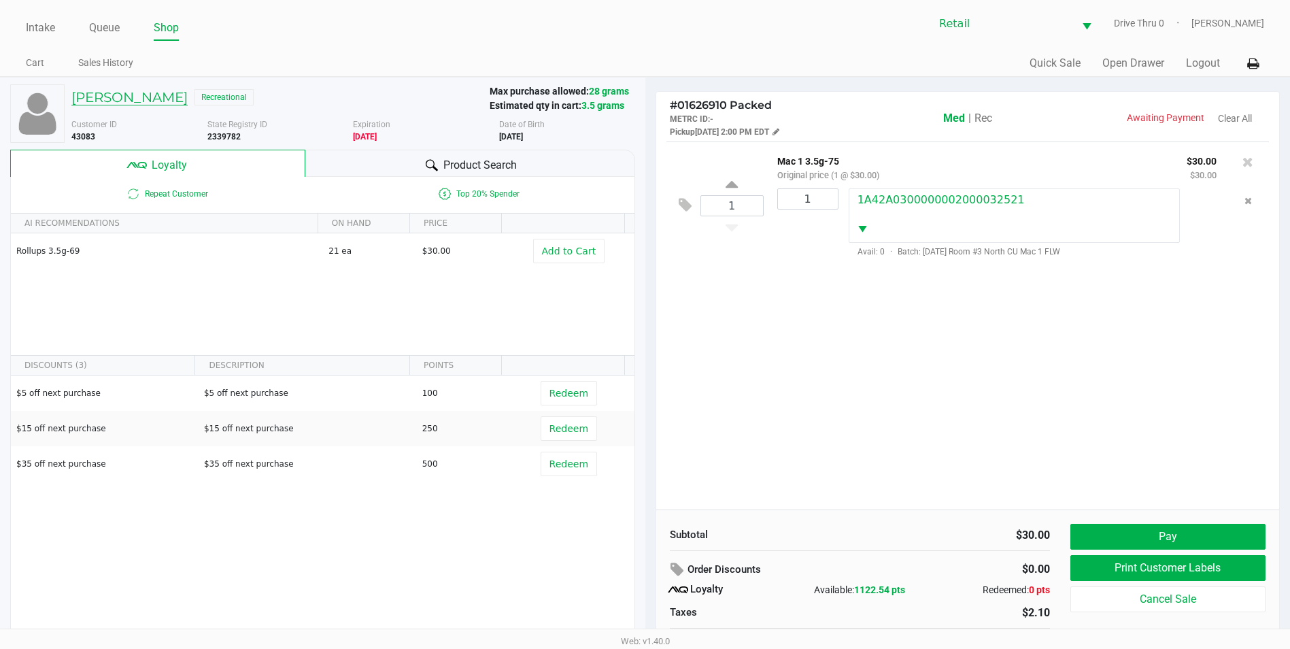
click at [107, 97] on h5 "[PERSON_NAME]" at bounding box center [129, 97] width 116 height 16
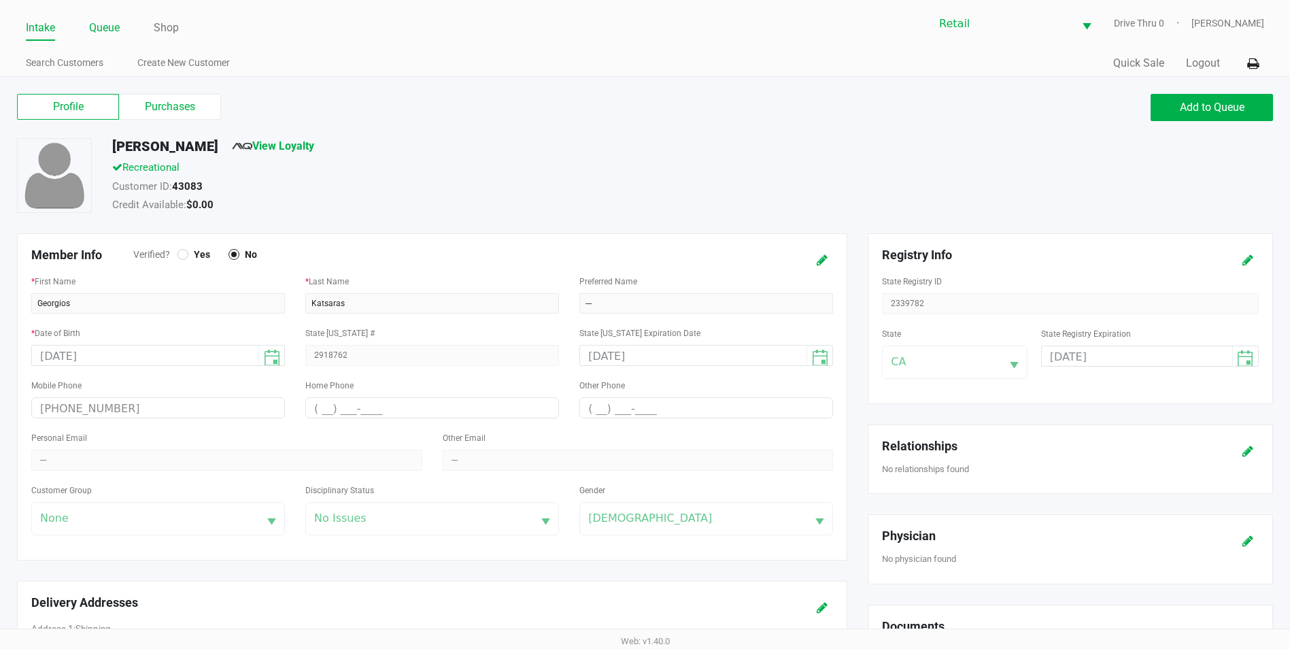
click at [94, 32] on link "Queue" at bounding box center [104, 27] width 31 height 19
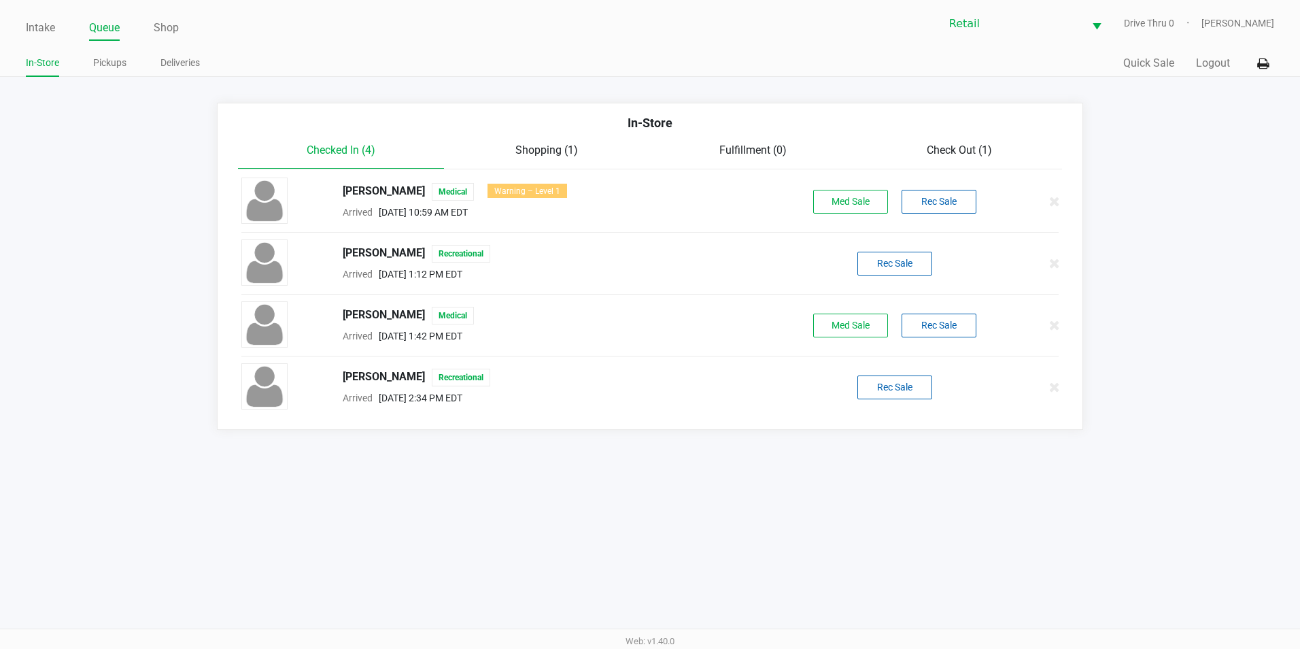
click at [105, 51] on div "In-Store Pickups Deliveries" at bounding box center [338, 63] width 624 height 25
click at [109, 58] on link "Pickups" at bounding box center [109, 62] width 33 height 17
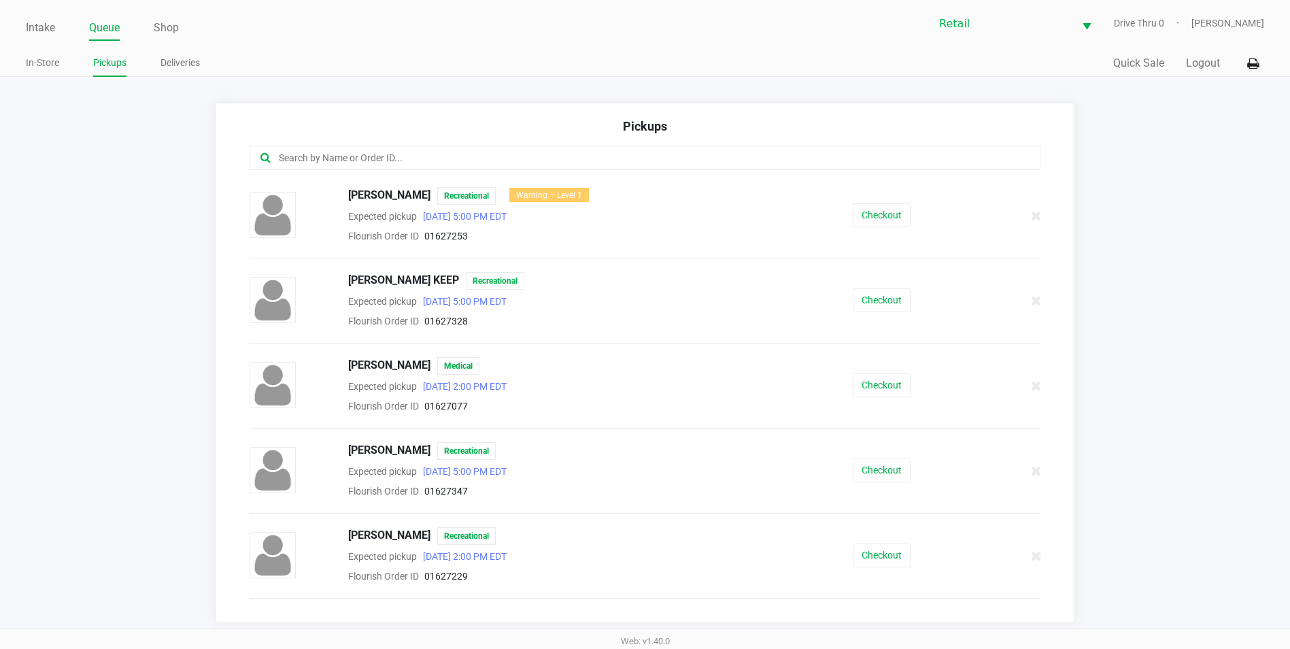
click at [401, 157] on input "text" at bounding box center [623, 158] width 692 height 16
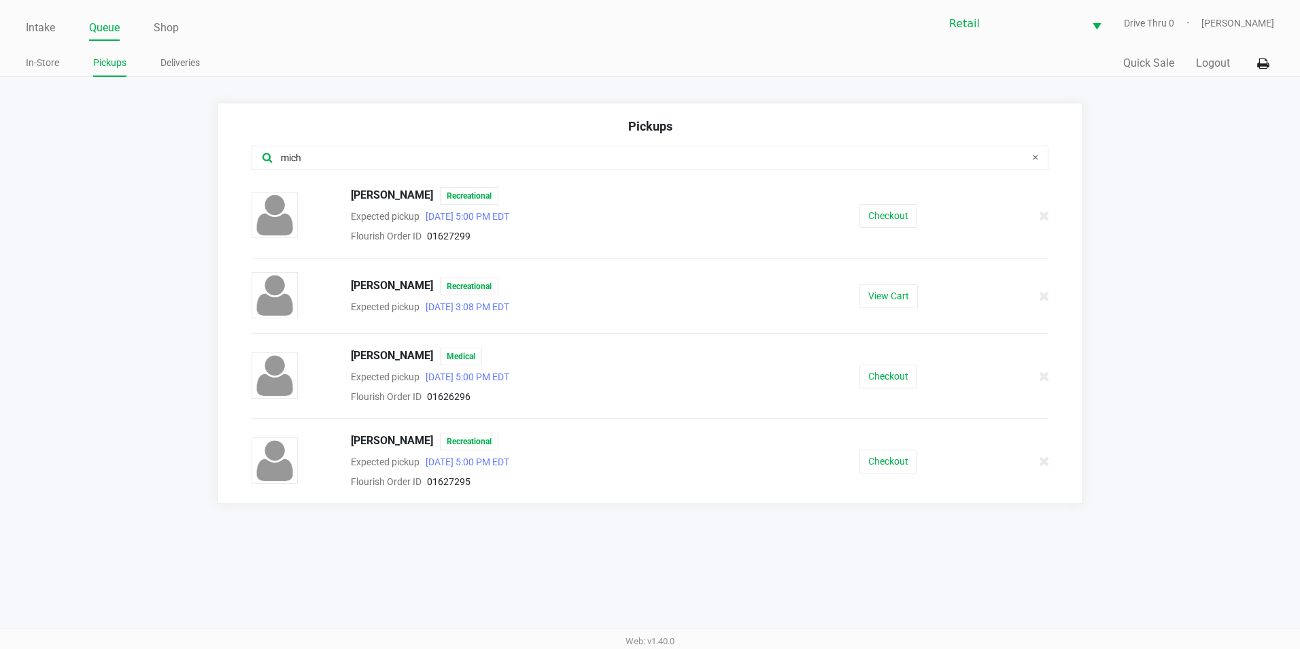
type input "mich"
click at [873, 460] on button "Checkout" at bounding box center [889, 461] width 58 height 24
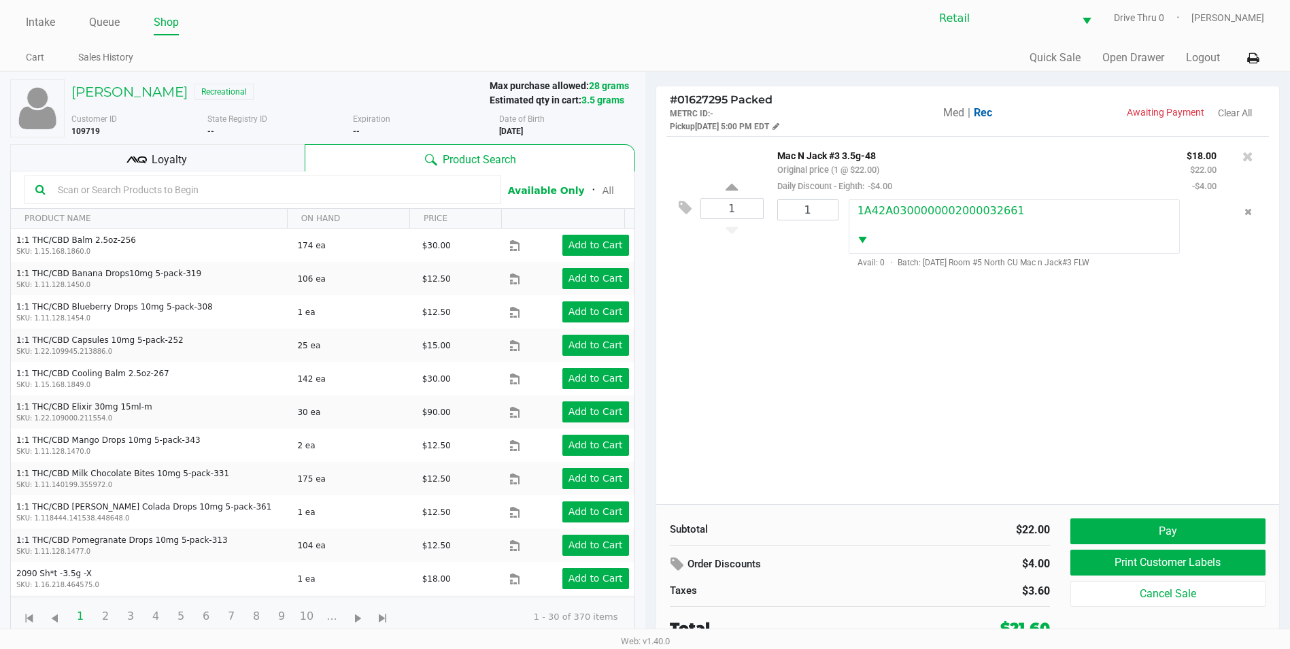
scroll to position [10, 0]
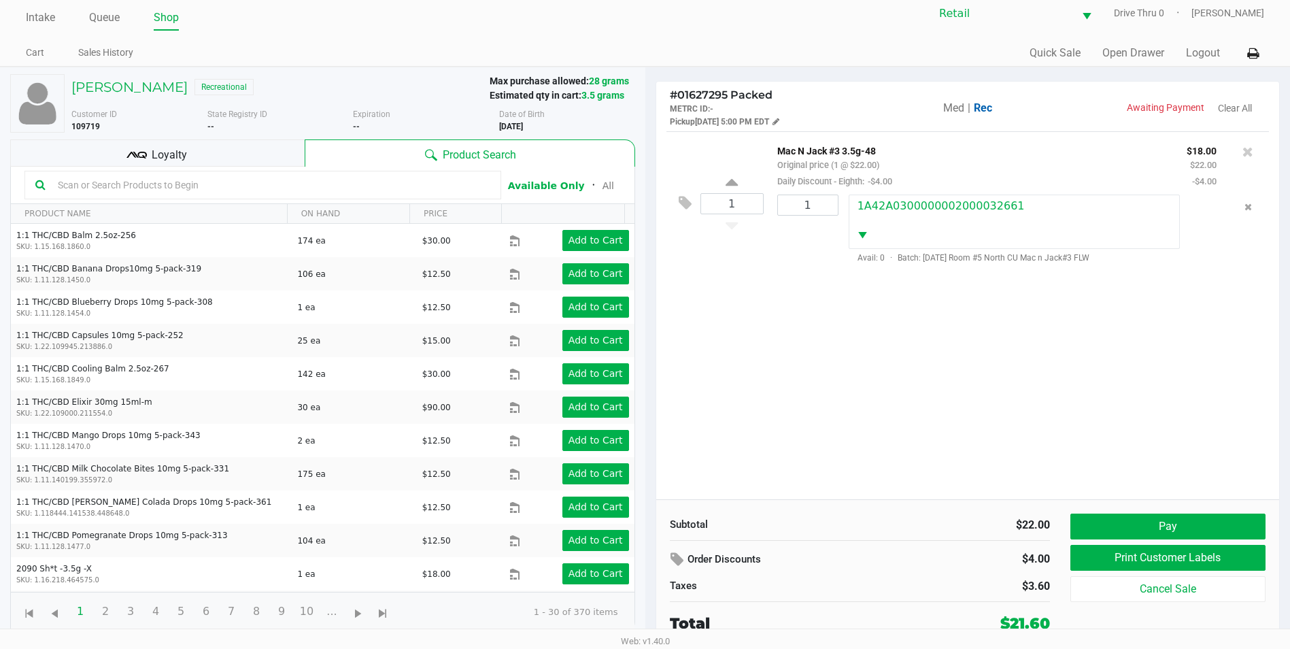
click at [160, 160] on span "Loyalty" at bounding box center [169, 155] width 35 height 16
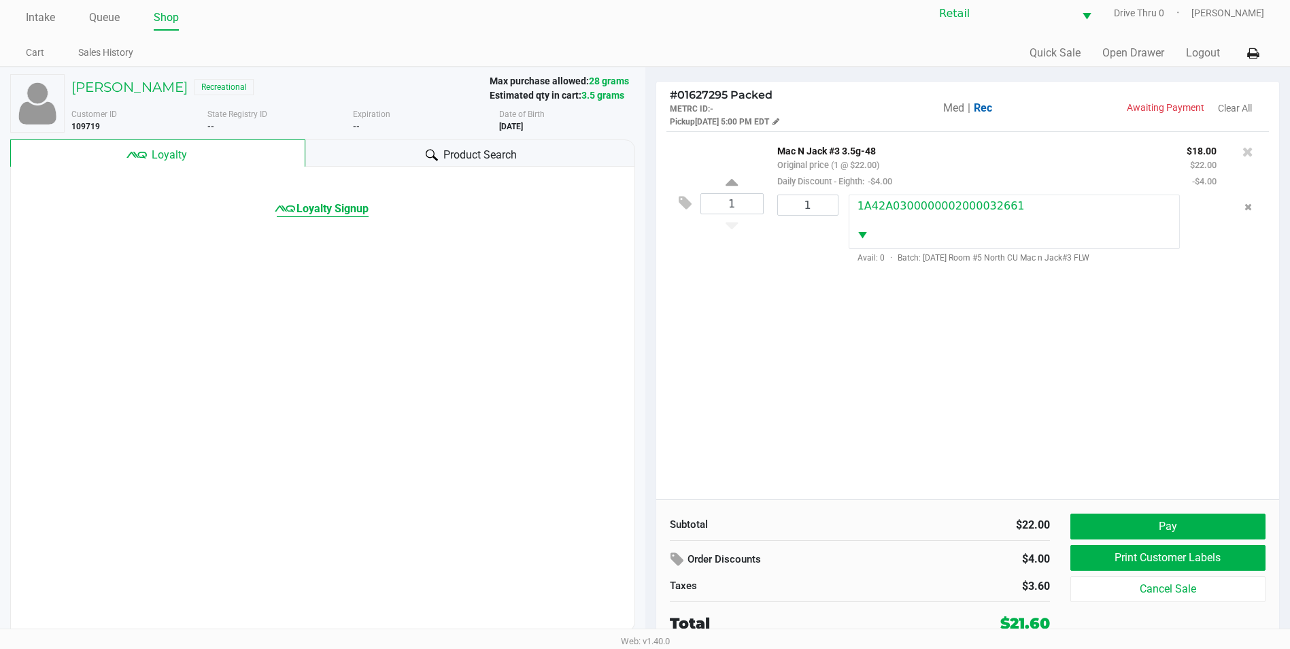
click at [350, 213] on span "Loyalty Signup" at bounding box center [332, 209] width 72 height 16
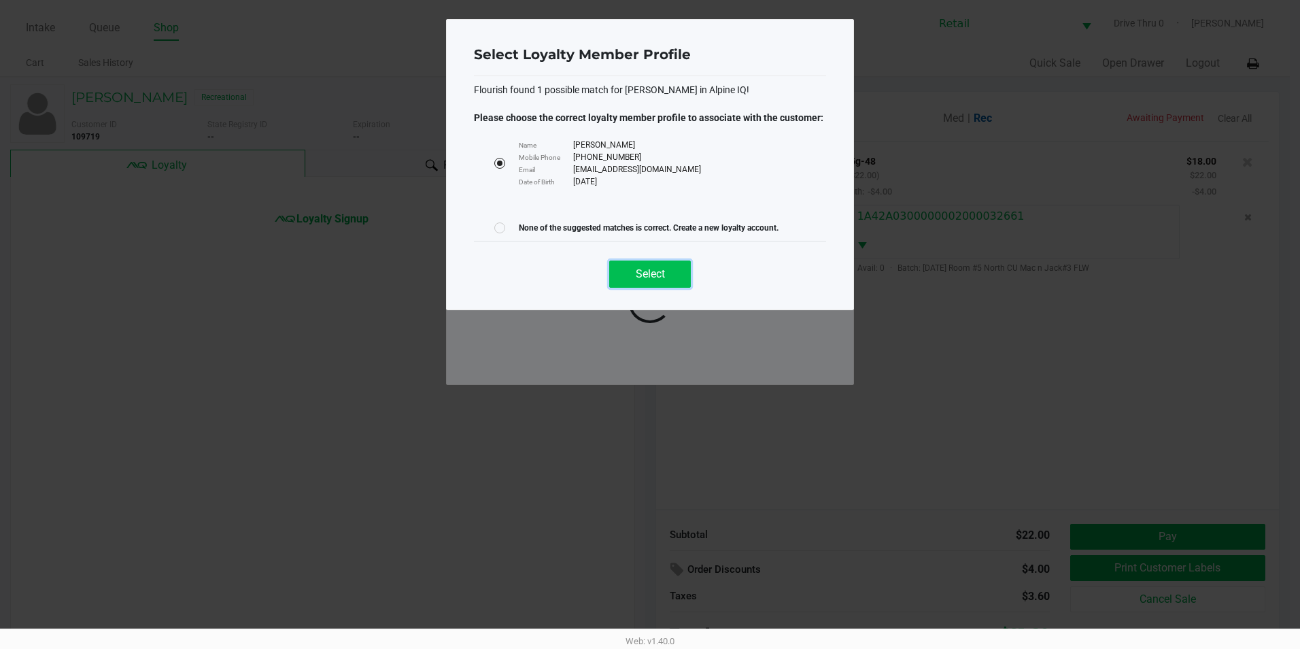
click at [641, 273] on span "Select" at bounding box center [650, 273] width 29 height 13
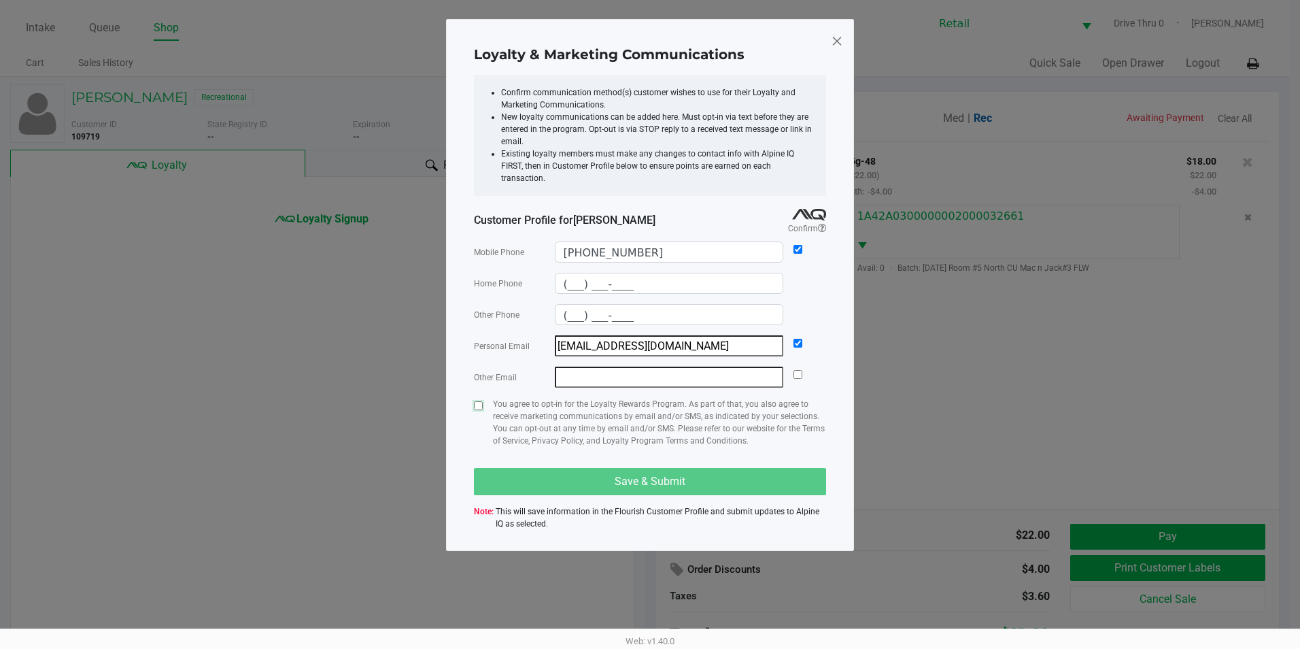
click at [475, 401] on input "checkbox" at bounding box center [478, 405] width 9 height 9
checkbox input "true"
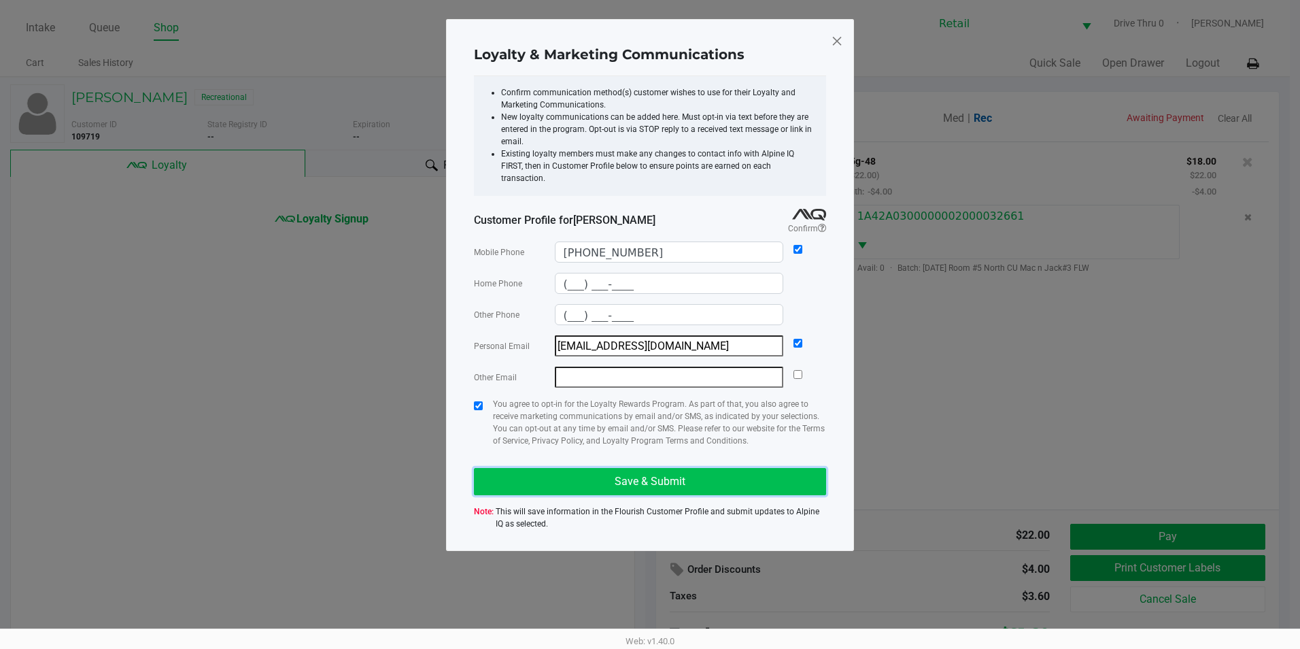
click at [528, 468] on button "Save & Submit" at bounding box center [650, 481] width 352 height 27
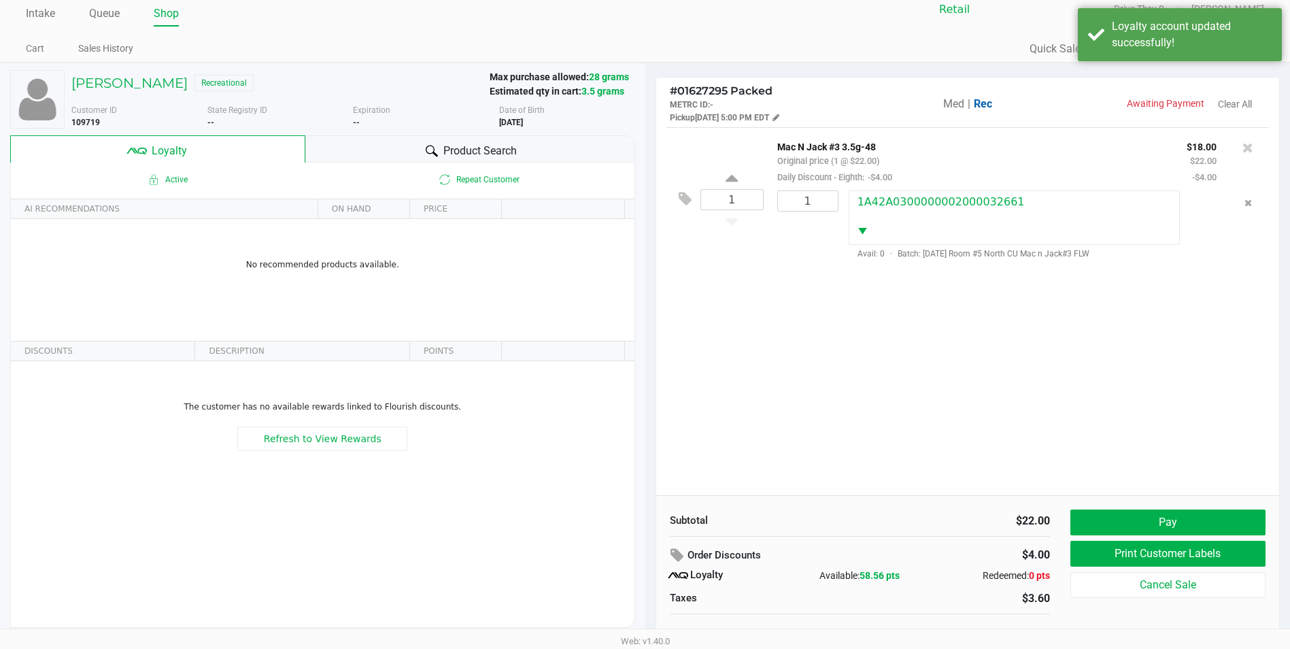
scroll to position [27, 0]
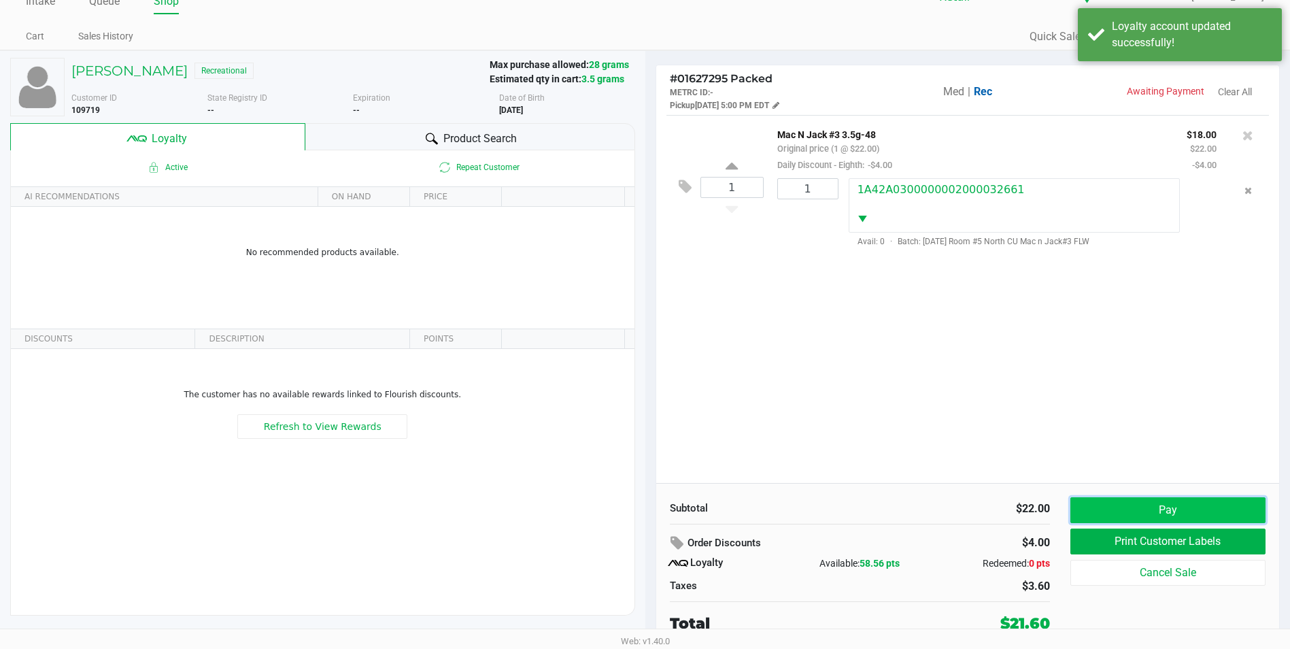
click at [1154, 512] on button "Pay" at bounding box center [1167, 510] width 195 height 26
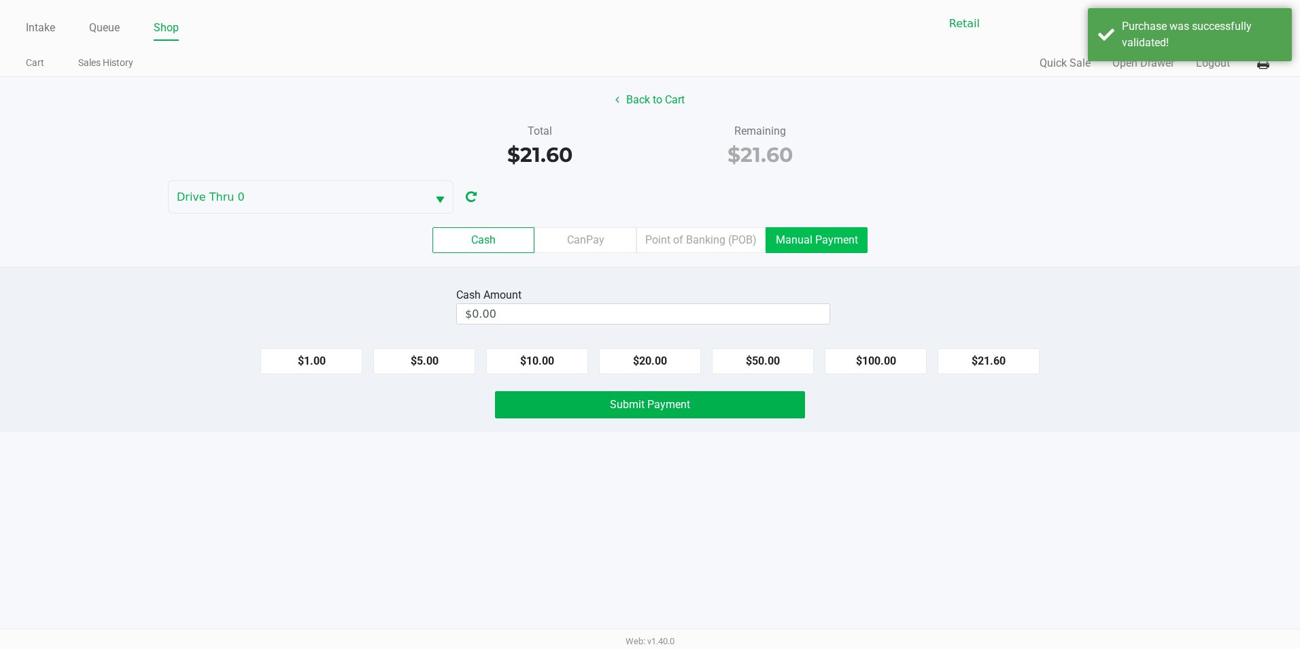
click at [830, 235] on label "Manual Payment" at bounding box center [817, 240] width 102 height 26
click at [0, 0] on 8 "Manual Payment" at bounding box center [0, 0] width 0 height 0
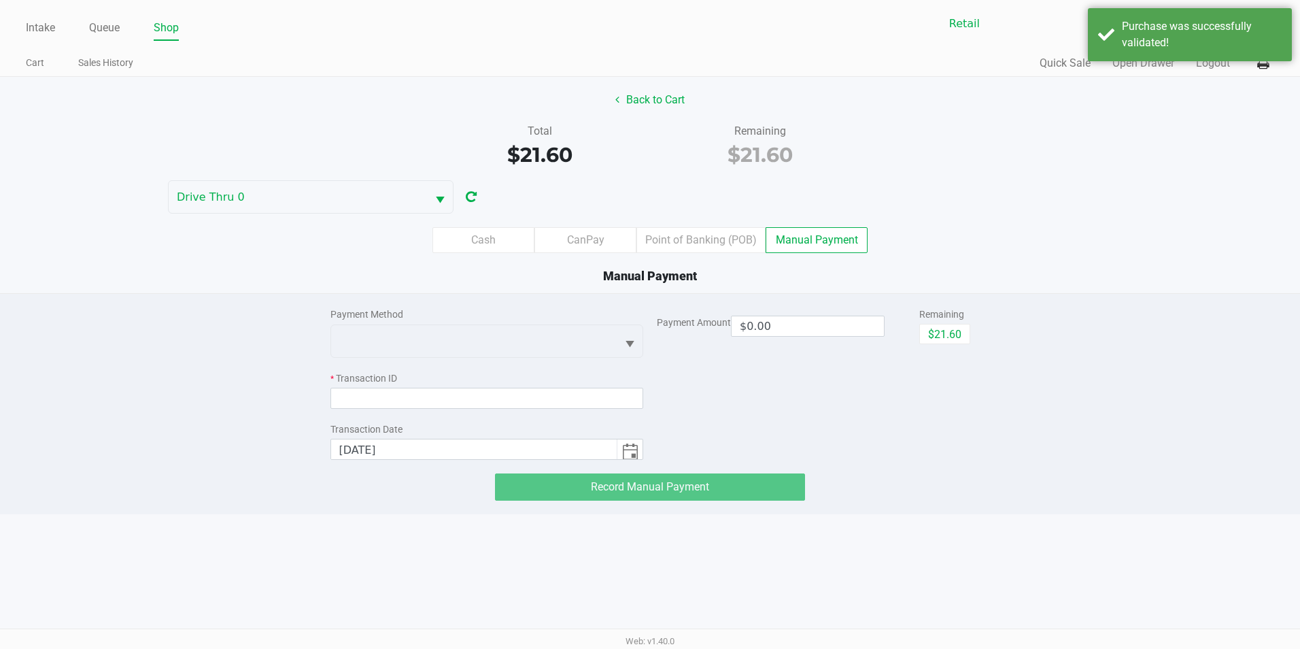
click at [948, 323] on div "Remaining $21.60" at bounding box center [944, 325] width 51 height 37
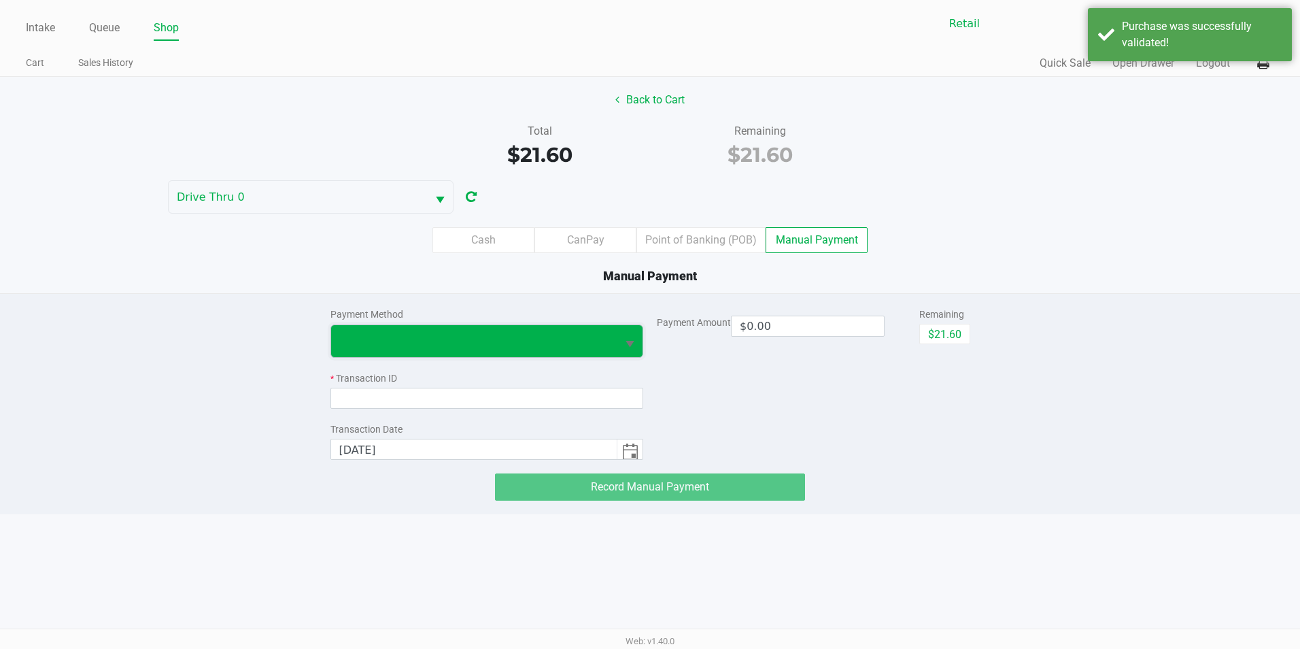
click at [482, 325] on span at bounding box center [474, 341] width 286 height 32
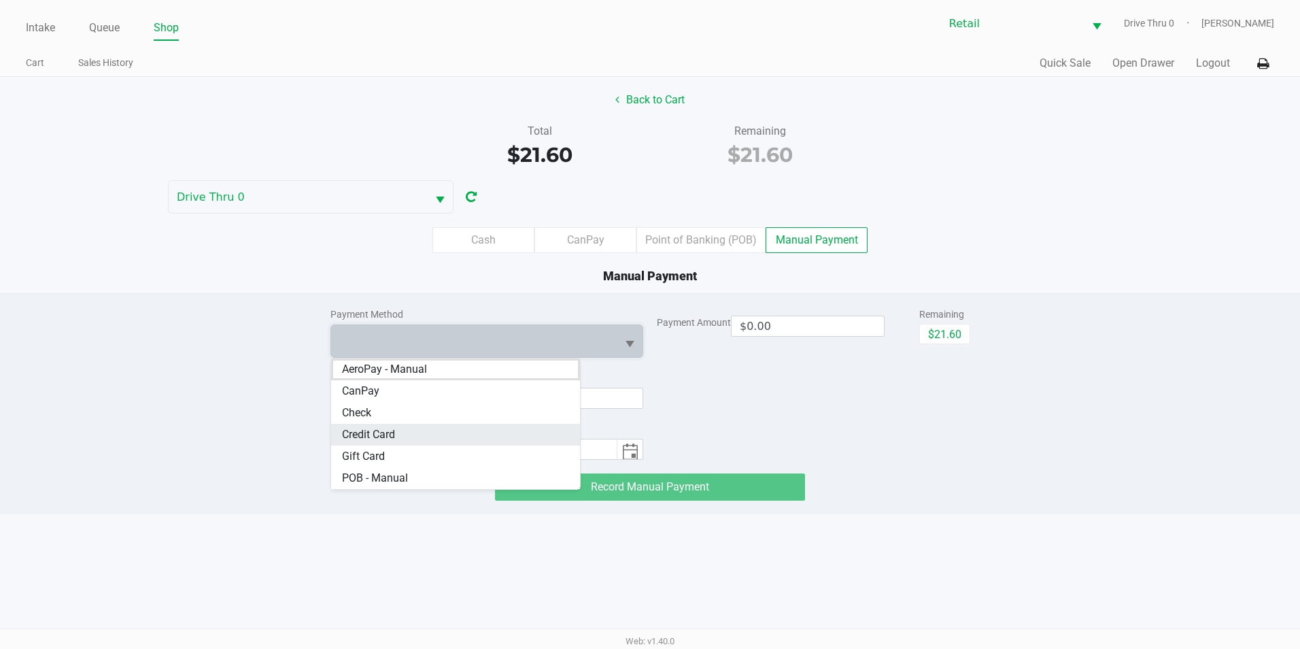
click at [436, 431] on Card "Credit Card" at bounding box center [456, 435] width 250 height 22
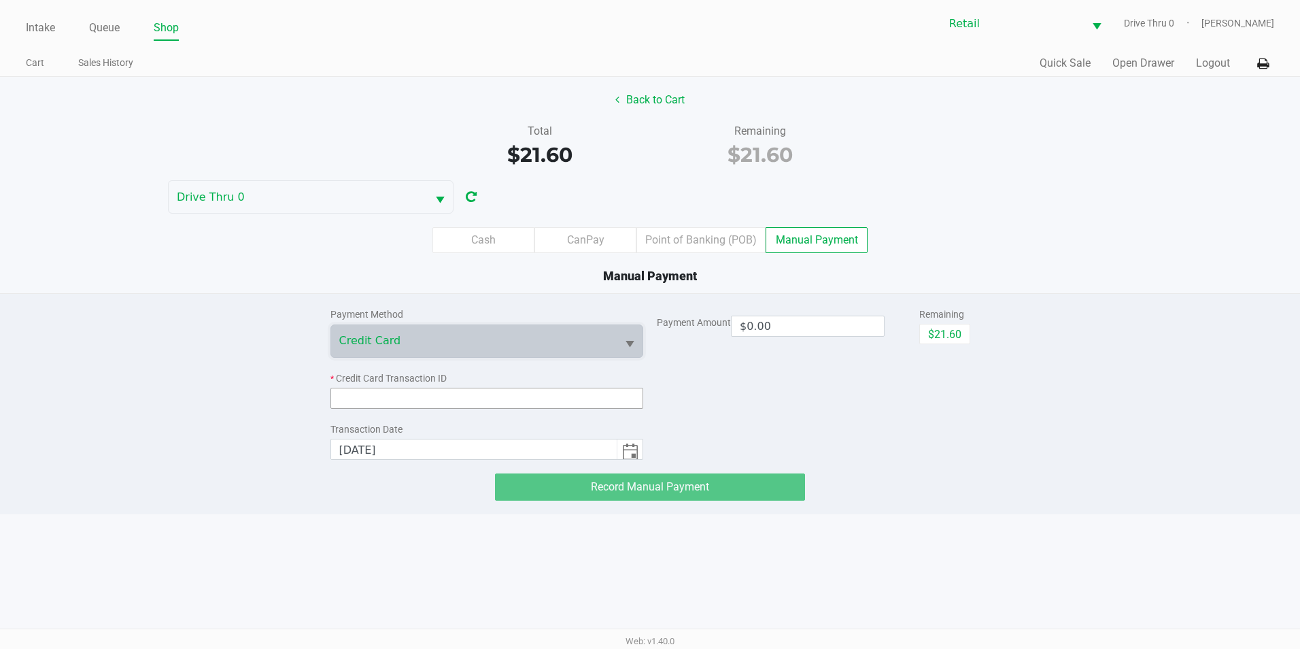
click at [474, 398] on input at bounding box center [486, 398] width 313 height 21
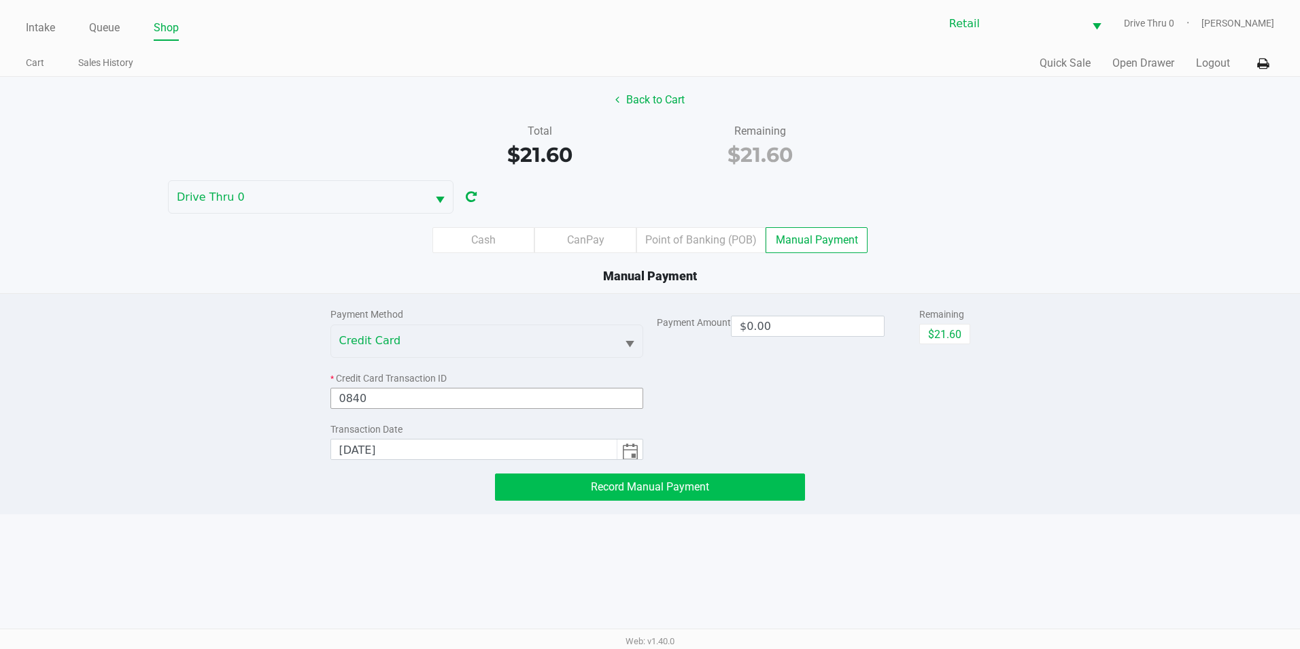
type input "0840"
click at [728, 494] on button "Record Manual Payment" at bounding box center [650, 486] width 310 height 27
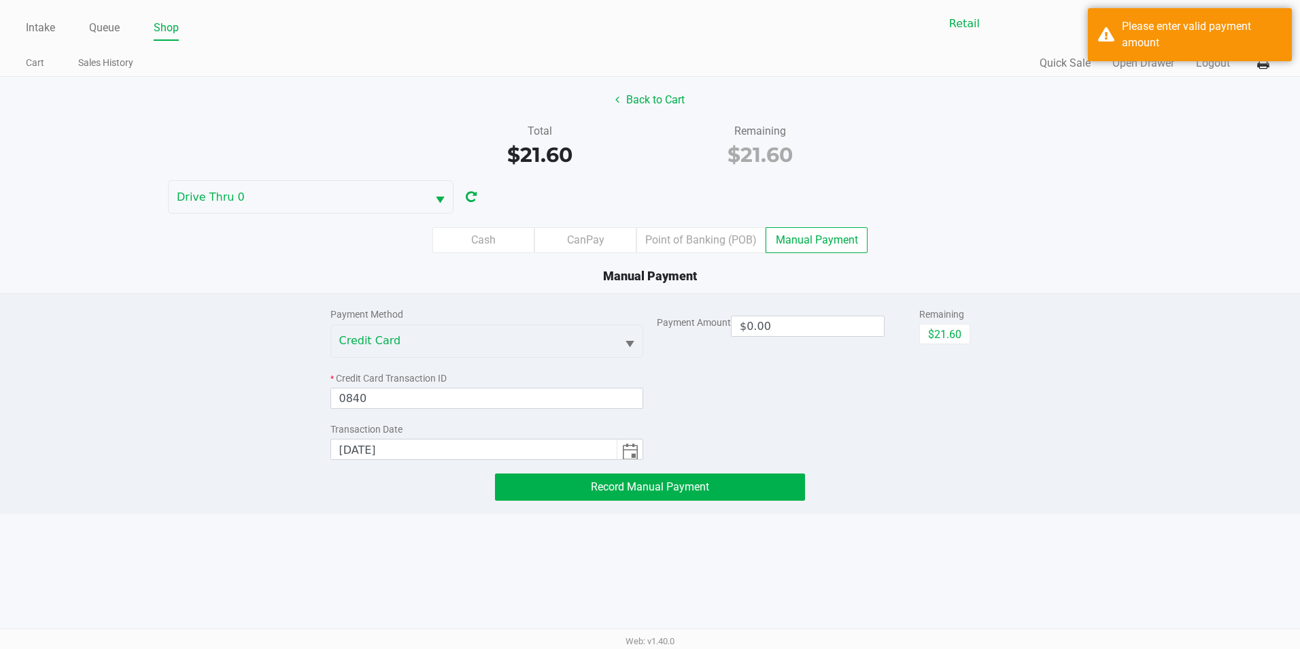
click at [911, 317] on div "Payment Amount $0.00" at bounding box center [785, 326] width 256 height 21
drag, startPoint x: 930, startPoint y: 317, endPoint x: 932, endPoint y: 324, distance: 7.1
click at [932, 324] on div "Remaining $21.60" at bounding box center [944, 325] width 51 height 37
click at [933, 329] on button "$21.60" at bounding box center [944, 334] width 51 height 20
type input "$21.60"
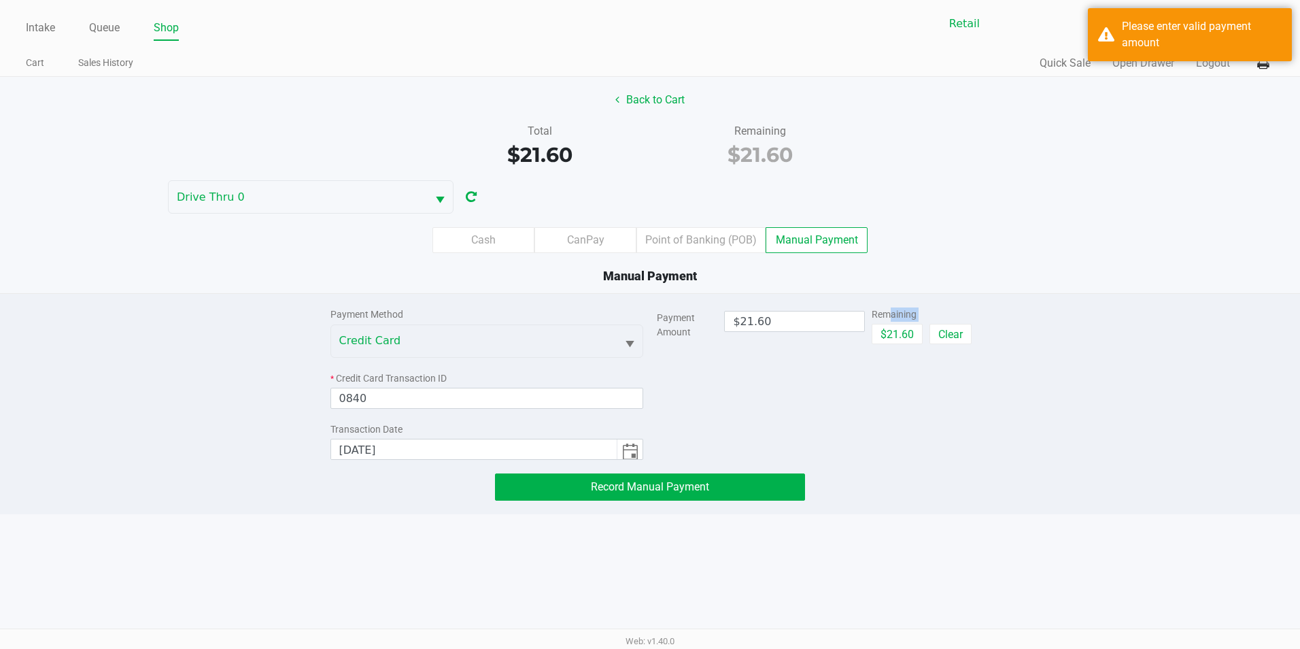
click at [882, 424] on div "Payment Amount $21.60 Remaining $21.60 Clear" at bounding box center [813, 377] width 313 height 166
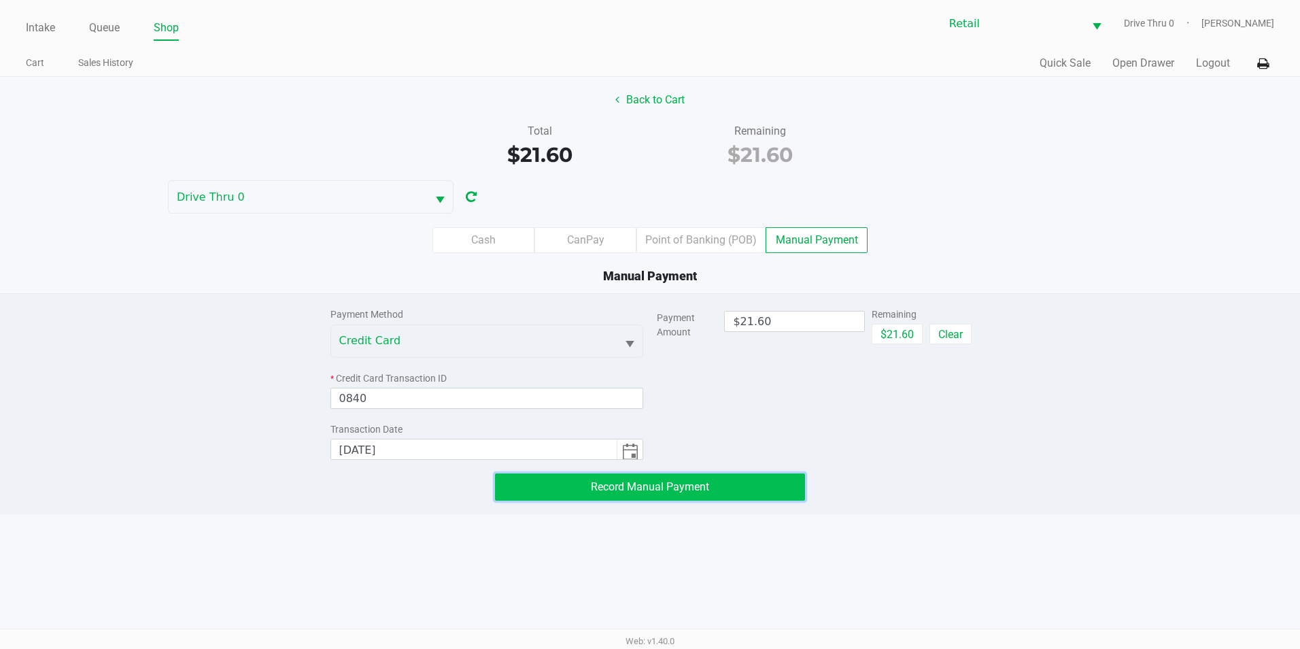
click at [622, 483] on span "Record Manual Payment" at bounding box center [650, 486] width 118 height 13
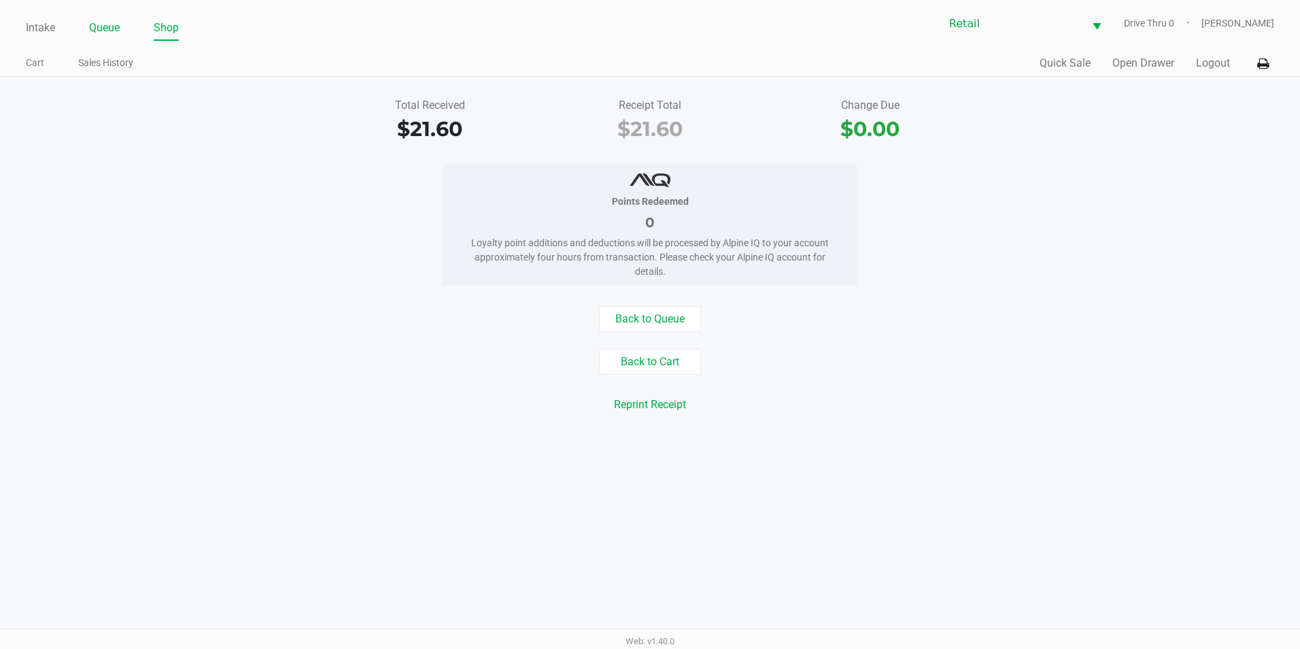
click at [107, 24] on link "Queue" at bounding box center [104, 27] width 31 height 19
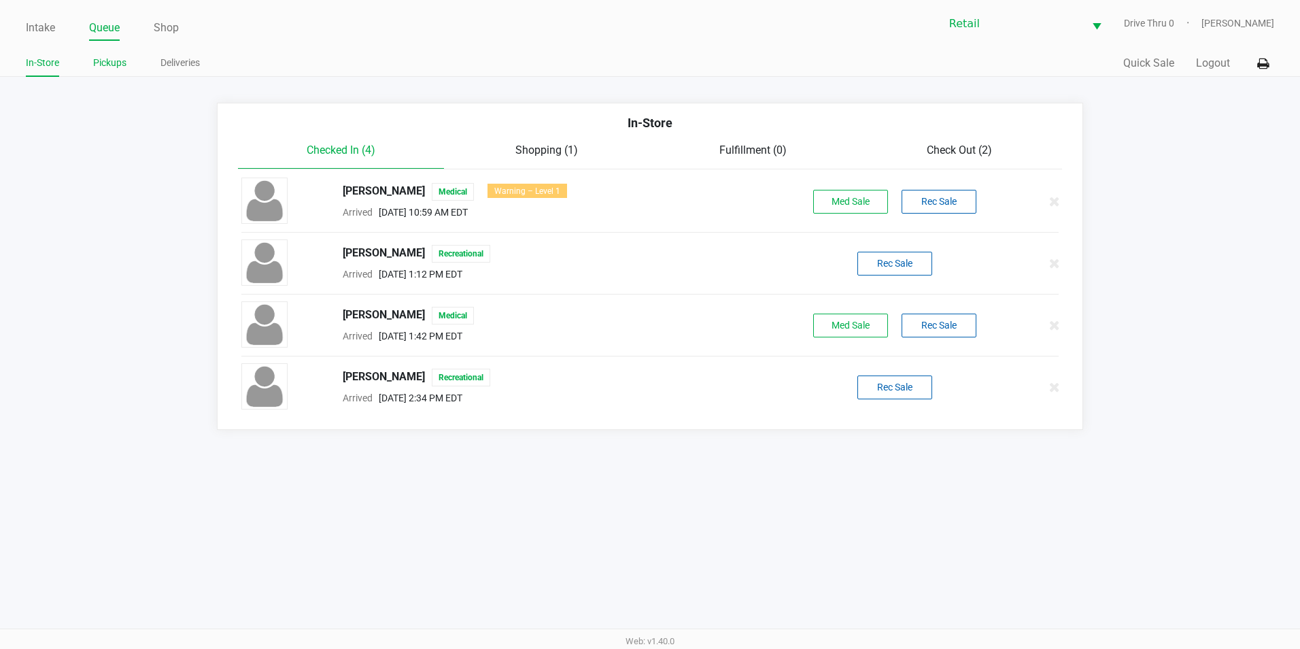
click at [115, 68] on link "Pickups" at bounding box center [109, 62] width 33 height 17
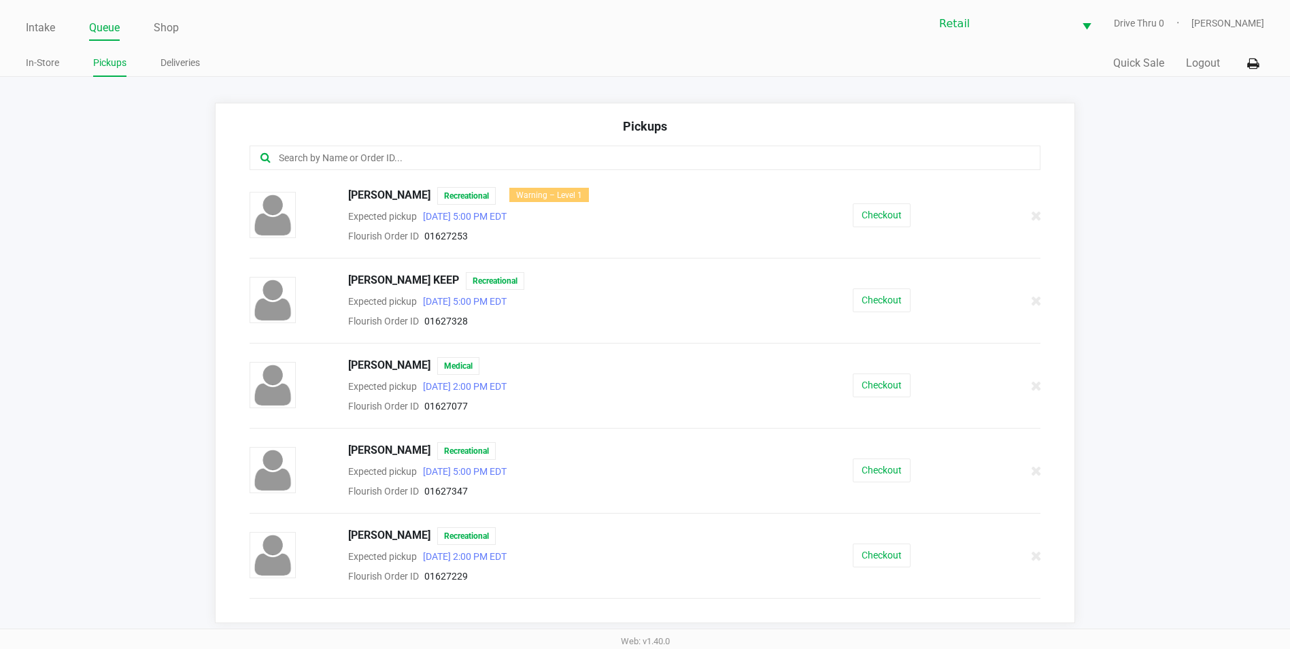
click at [57, 35] on ul "Intake Queue Shop" at bounding box center [335, 28] width 619 height 23
click at [56, 56] on link "In-Store" at bounding box center [42, 62] width 33 height 17
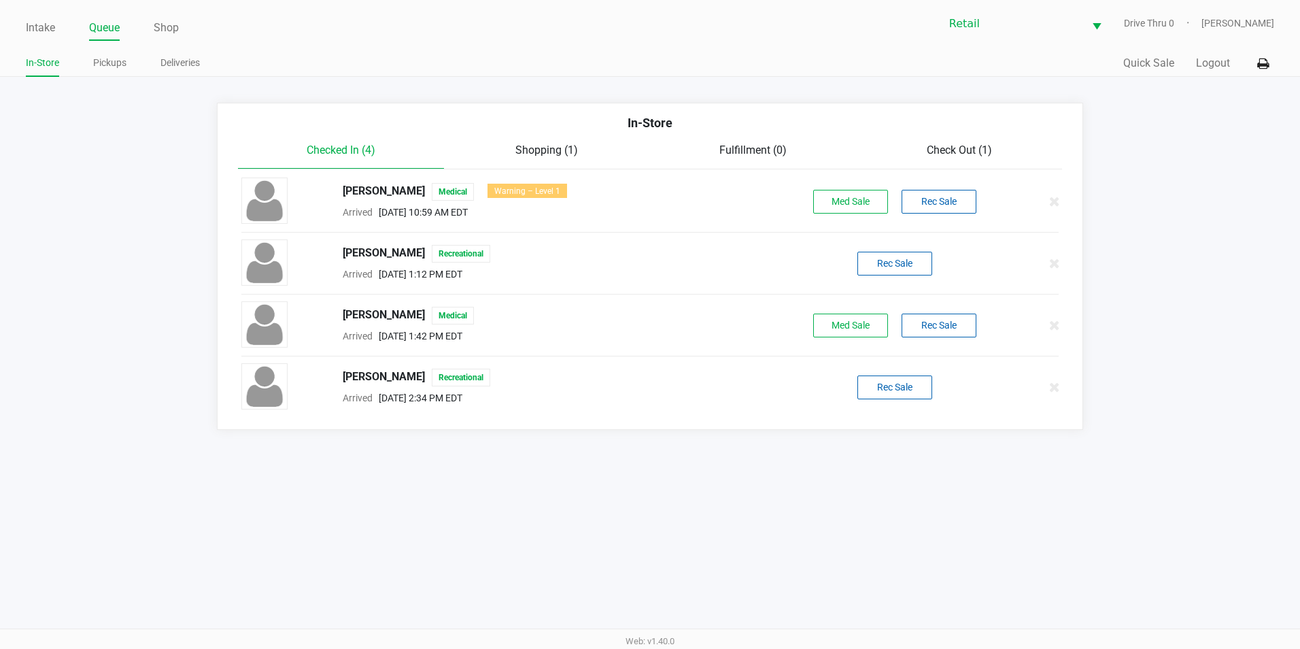
click at [23, 35] on div "Intake Queue Shop Retail Drive Thru 0 [PERSON_NAME] In-Store Pickups Deliveries…" at bounding box center [650, 38] width 1300 height 77
click at [50, 25] on link "Intake" at bounding box center [40, 27] width 29 height 19
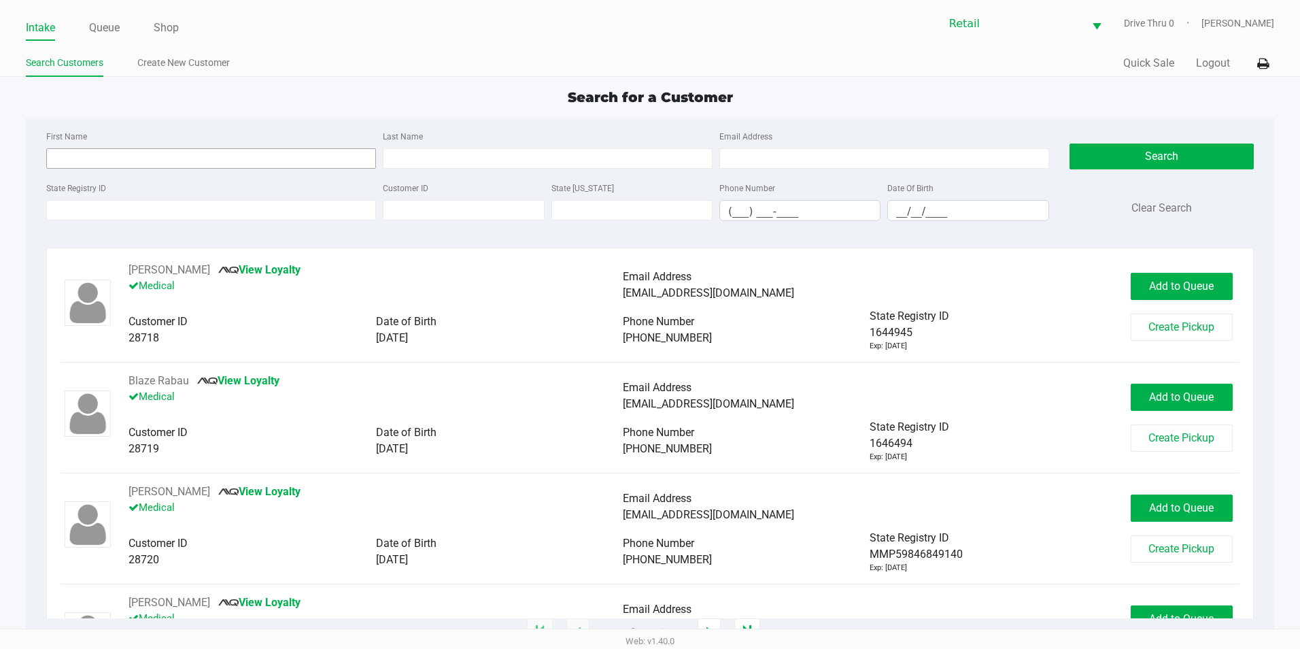
drag, startPoint x: 120, startPoint y: 169, endPoint x: 137, endPoint y: 158, distance: 21.1
click at [133, 160] on div "First Name Last Name Email Address" at bounding box center [548, 154] width 1010 height 52
click at [137, 158] on input "First Name" at bounding box center [211, 158] width 330 height 20
click at [891, 207] on input "__/__/____" at bounding box center [968, 211] width 160 height 21
type input "[DATE]"
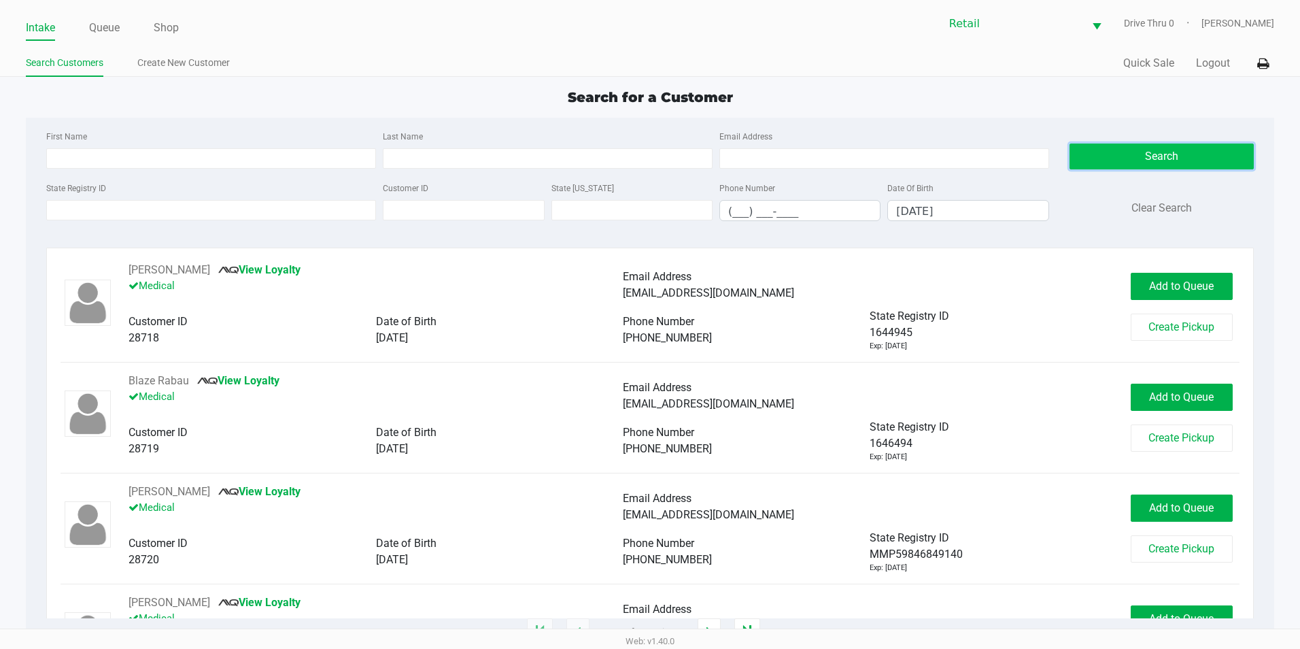
click at [1142, 158] on button "Search" at bounding box center [1162, 156] width 184 height 26
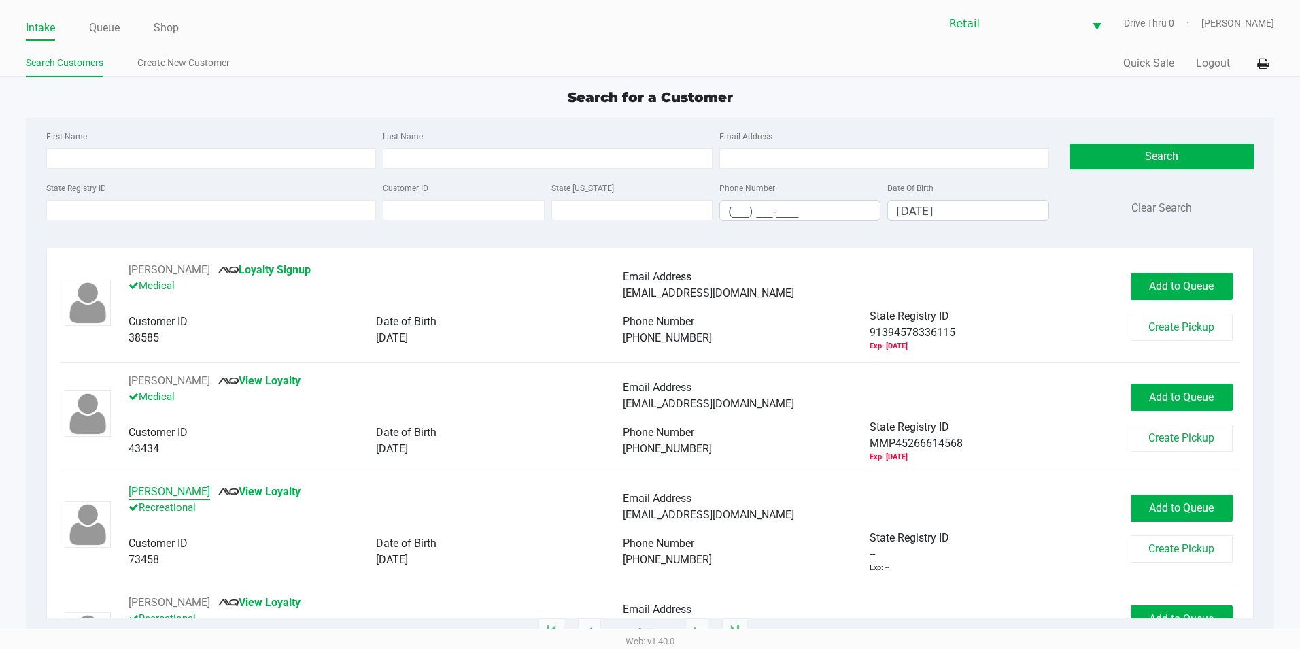
click at [169, 484] on button "[PERSON_NAME]" at bounding box center [170, 491] width 82 height 16
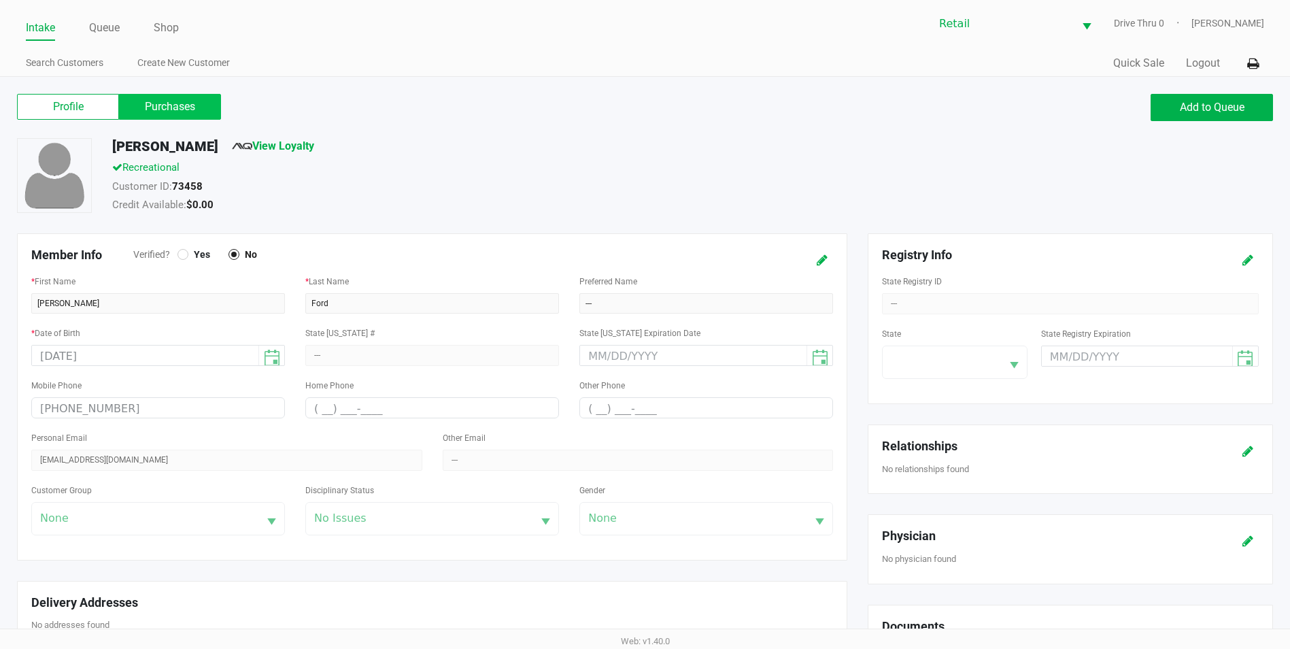
click at [207, 105] on label "Purchases" at bounding box center [170, 107] width 102 height 26
click at [0, 0] on 1 "Purchases" at bounding box center [0, 0] width 0 height 0
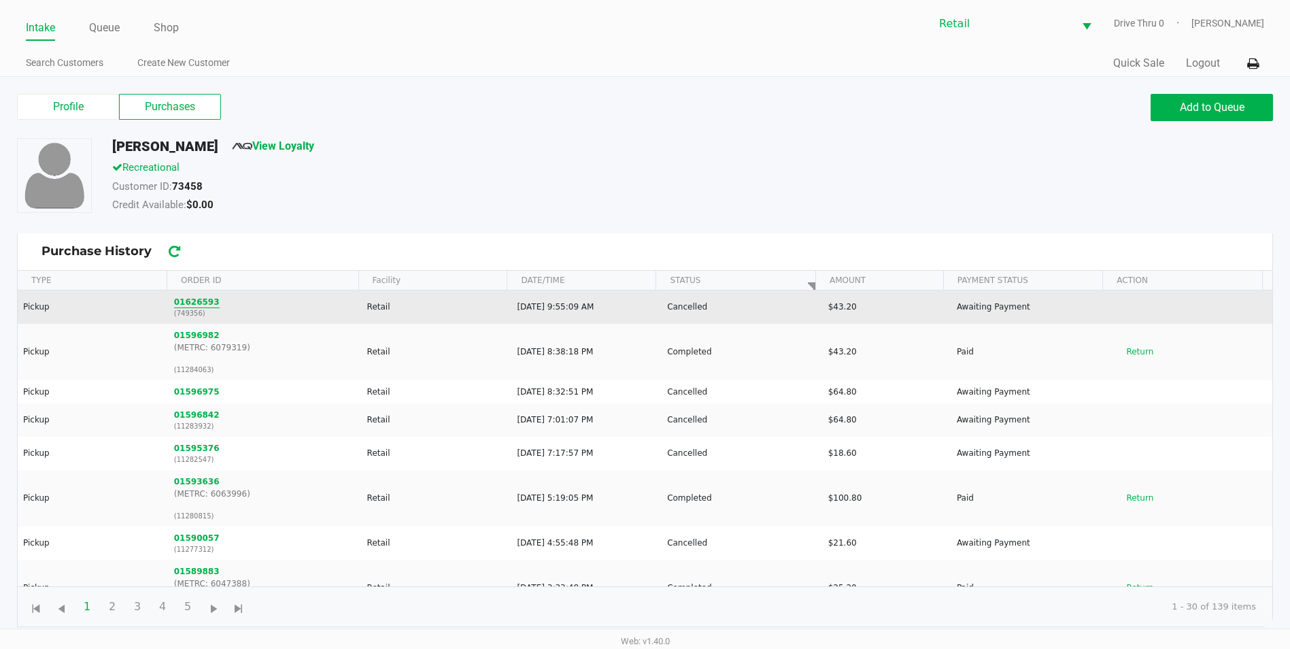
click at [202, 301] on button "01626593" at bounding box center [197, 302] width 46 height 12
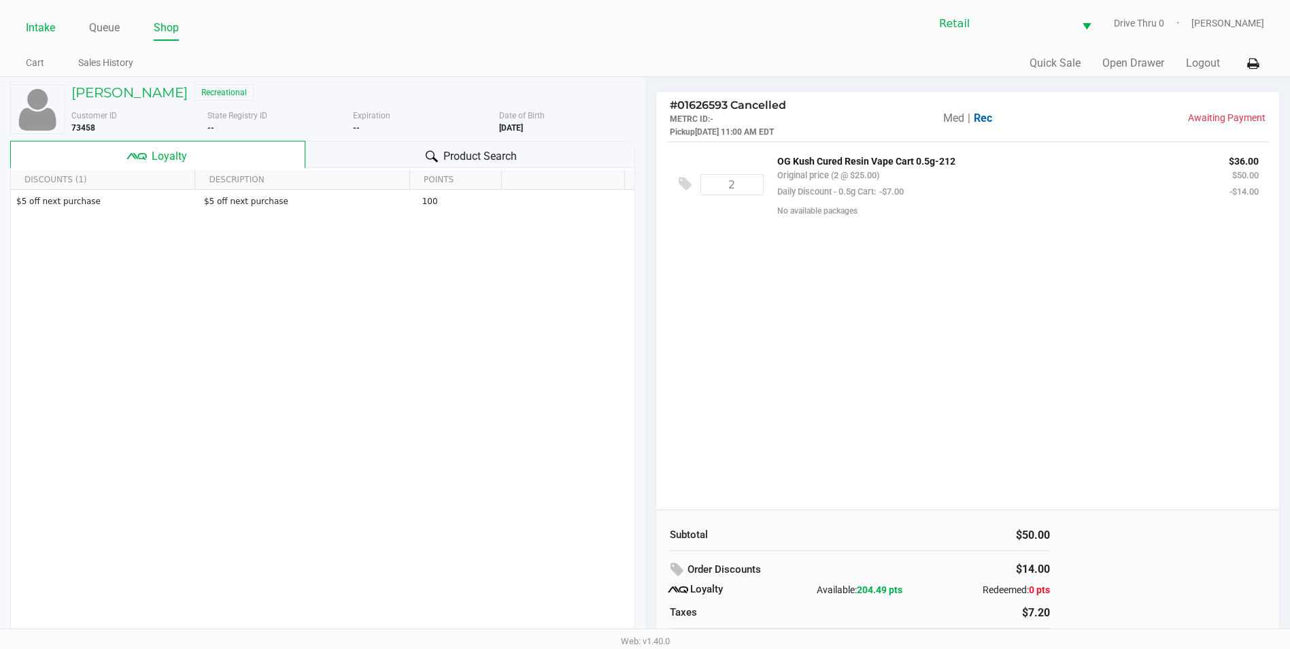
click at [39, 35] on link "Intake" at bounding box center [40, 27] width 29 height 19
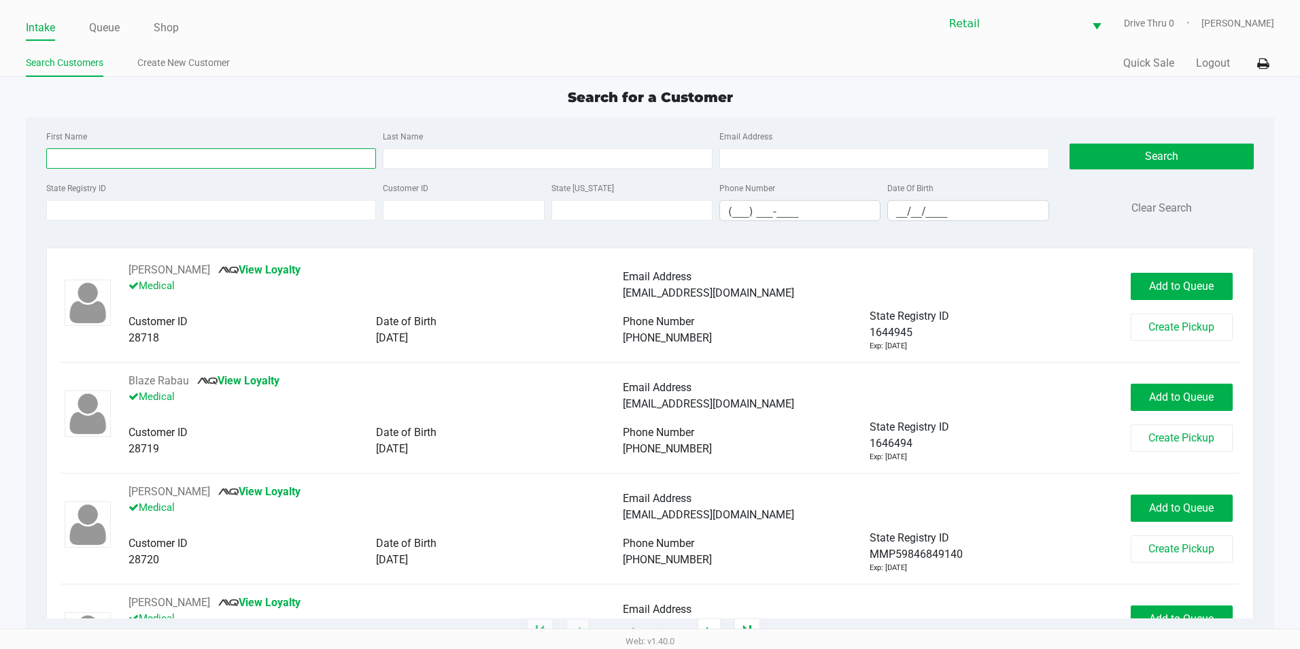
click at [171, 162] on input "First Name" at bounding box center [211, 158] width 330 height 20
type input "patri"
click at [405, 163] on input "Last Name" at bounding box center [548, 158] width 330 height 20
type input "for"
click at [1089, 148] on button "Search" at bounding box center [1162, 156] width 184 height 26
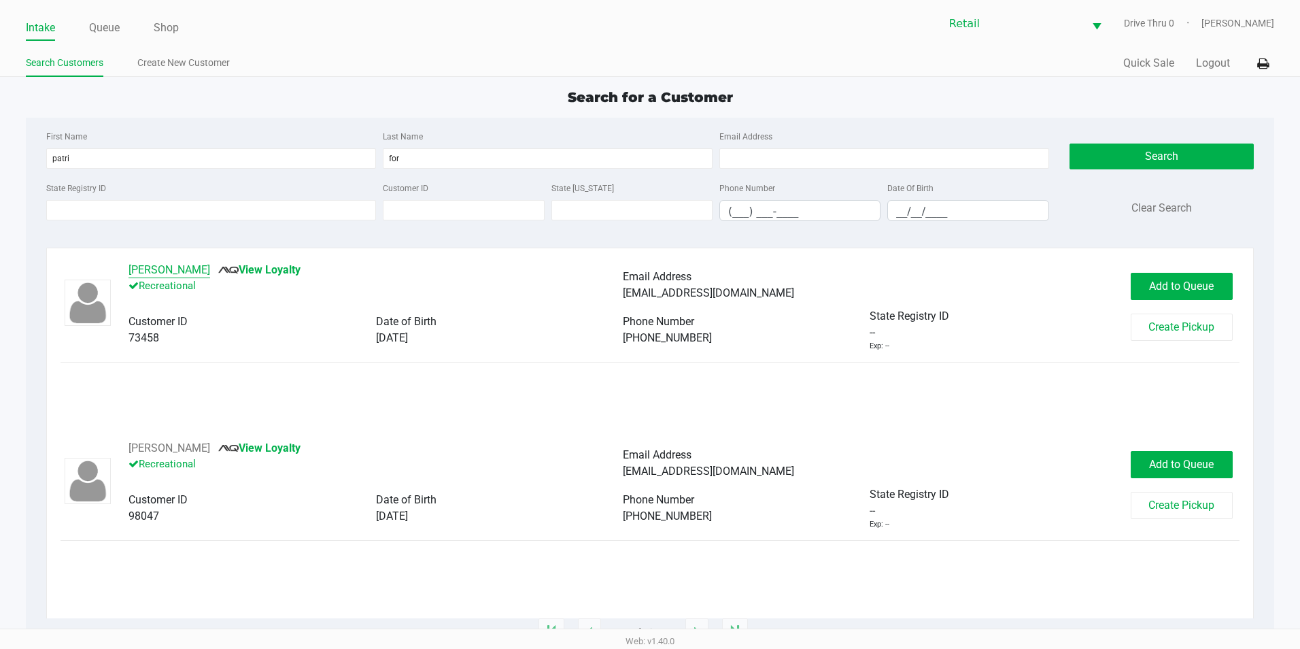
click at [163, 268] on button "[PERSON_NAME]" at bounding box center [170, 270] width 82 height 16
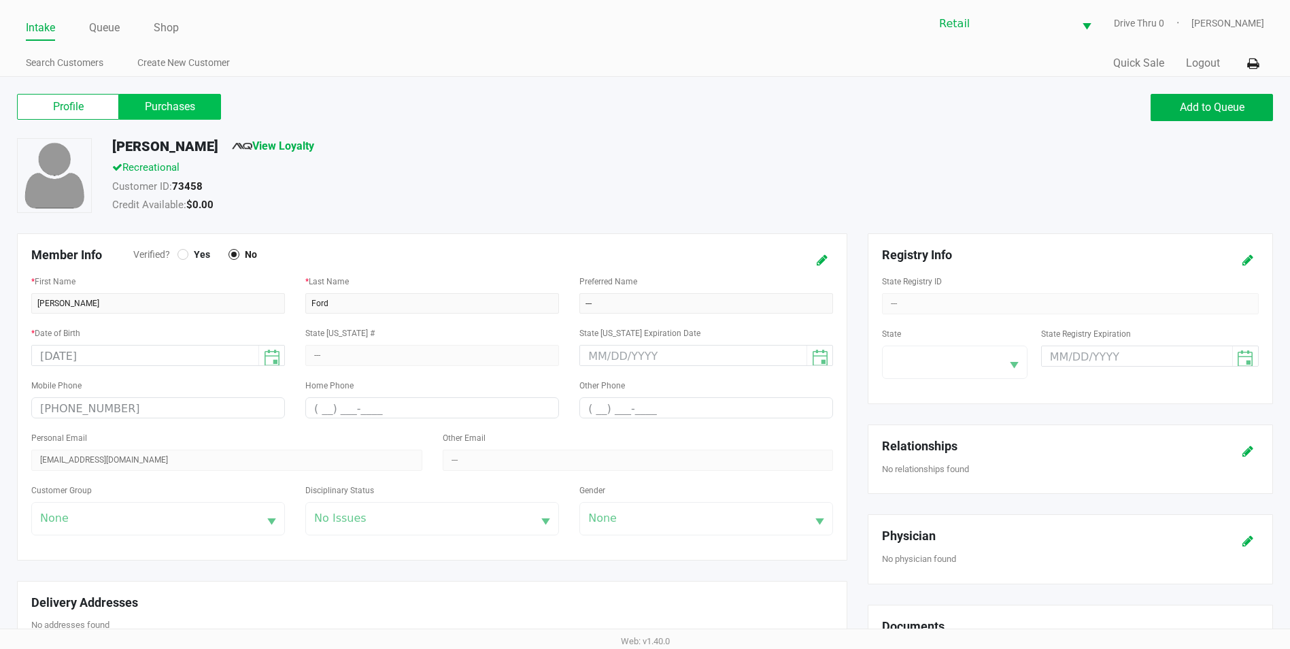
click at [197, 101] on label "Purchases" at bounding box center [170, 107] width 102 height 26
click at [0, 0] on 1 "Purchases" at bounding box center [0, 0] width 0 height 0
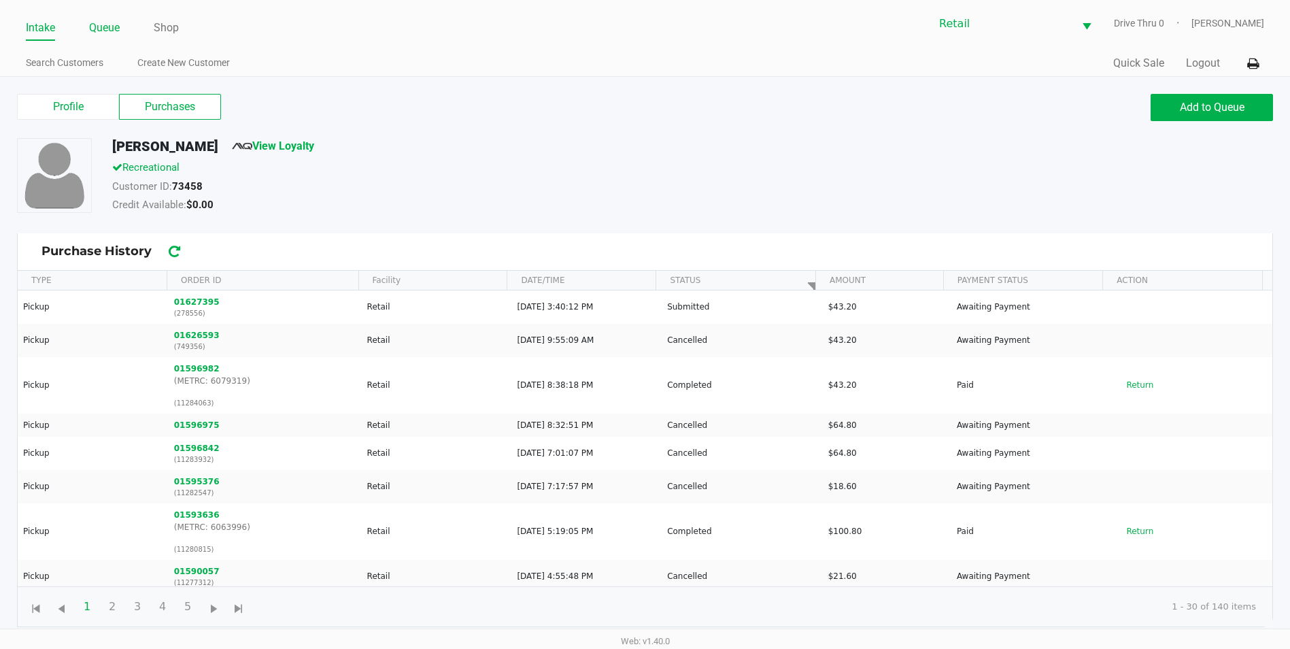
click at [114, 37] on link "Queue" at bounding box center [104, 27] width 31 height 19
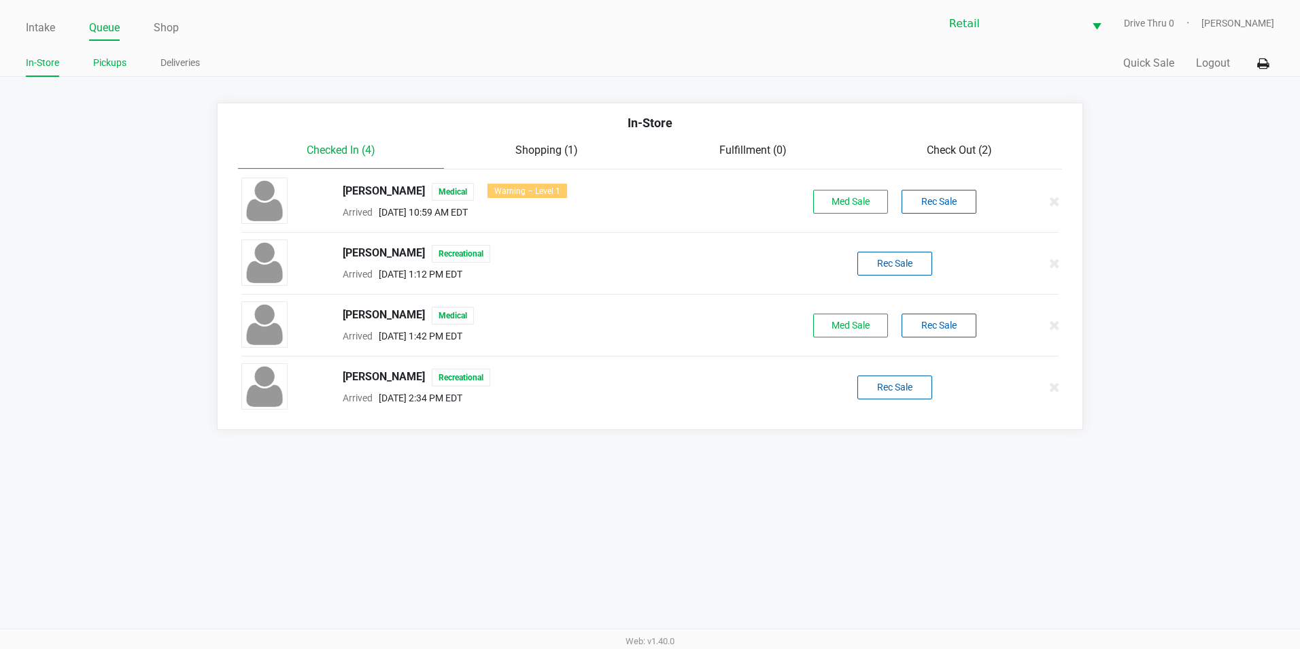
click at [112, 60] on link "Pickups" at bounding box center [109, 62] width 33 height 17
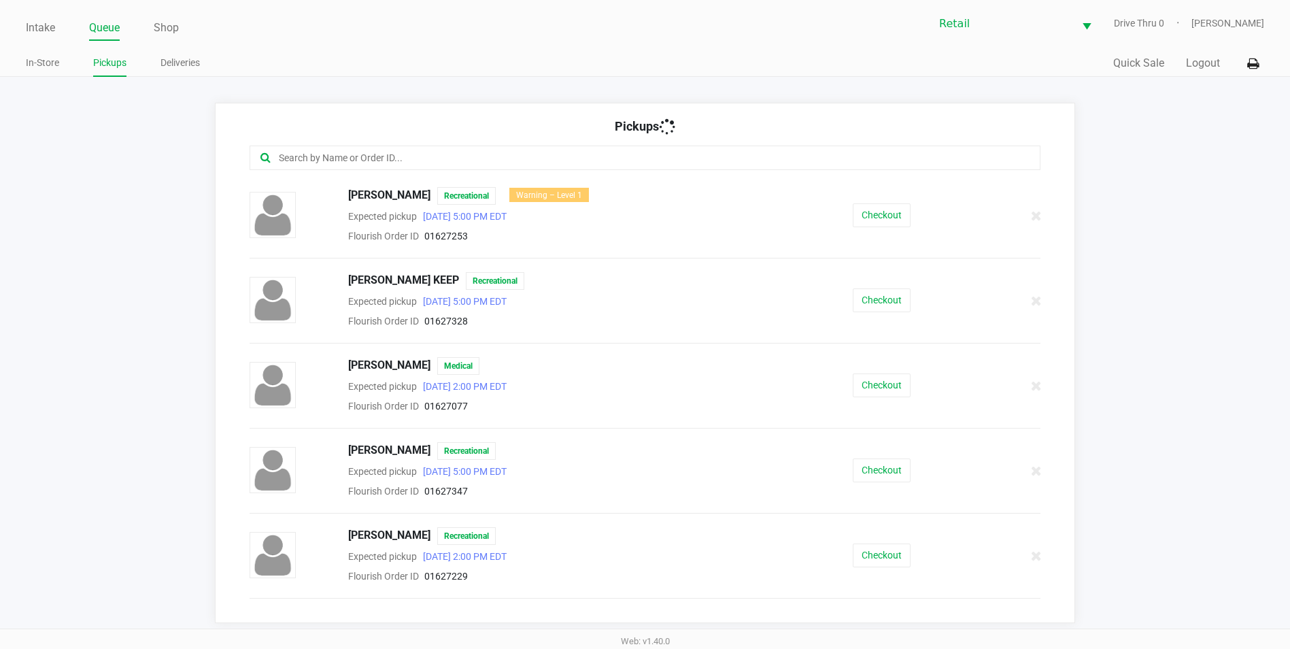
click at [315, 156] on input "text" at bounding box center [623, 158] width 692 height 16
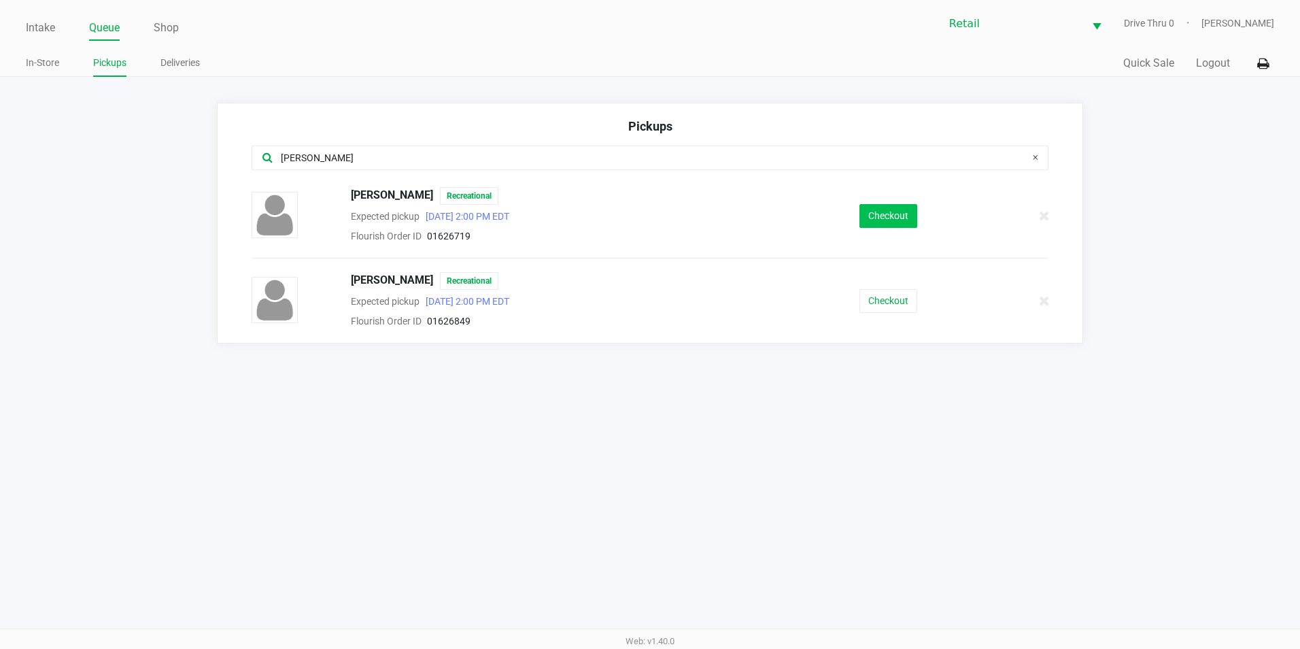
type input "[PERSON_NAME]"
click at [889, 221] on button "Checkout" at bounding box center [889, 216] width 58 height 24
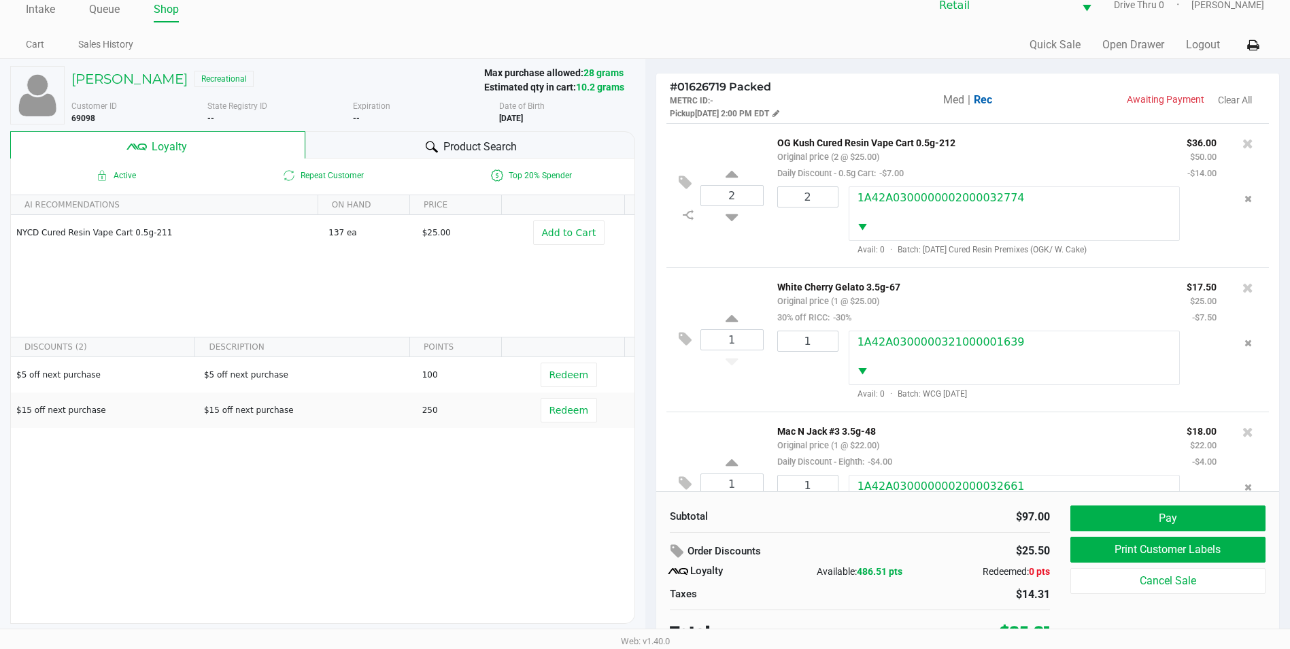
scroll to position [27, 0]
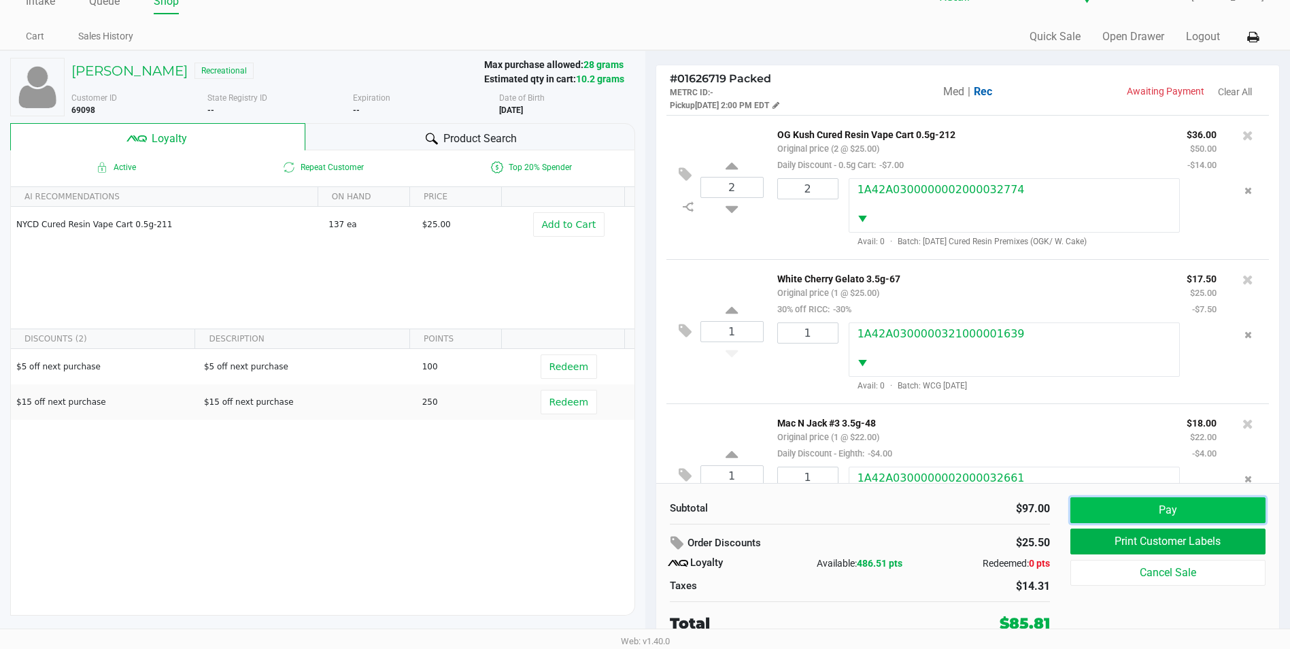
click at [1234, 503] on button "Pay" at bounding box center [1167, 510] width 195 height 26
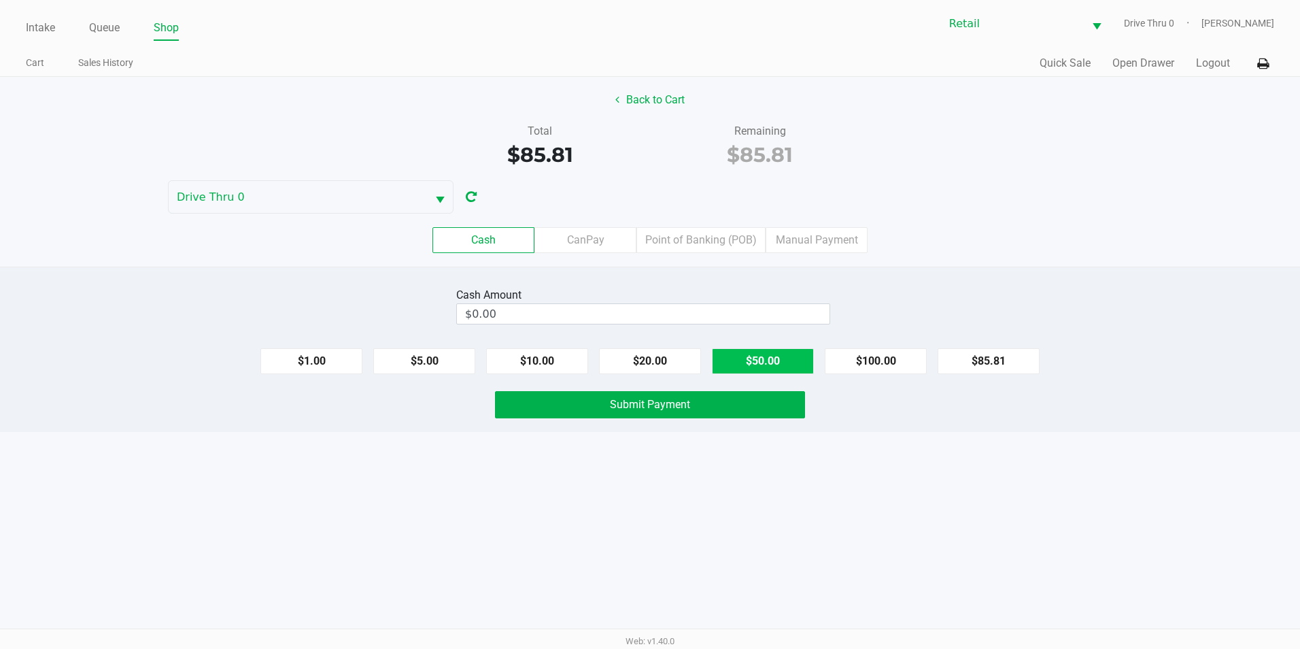
click at [778, 354] on button "$50.00" at bounding box center [763, 361] width 102 height 26
click at [643, 362] on button "$20.00" at bounding box center [650, 361] width 102 height 26
type input "$90.00"
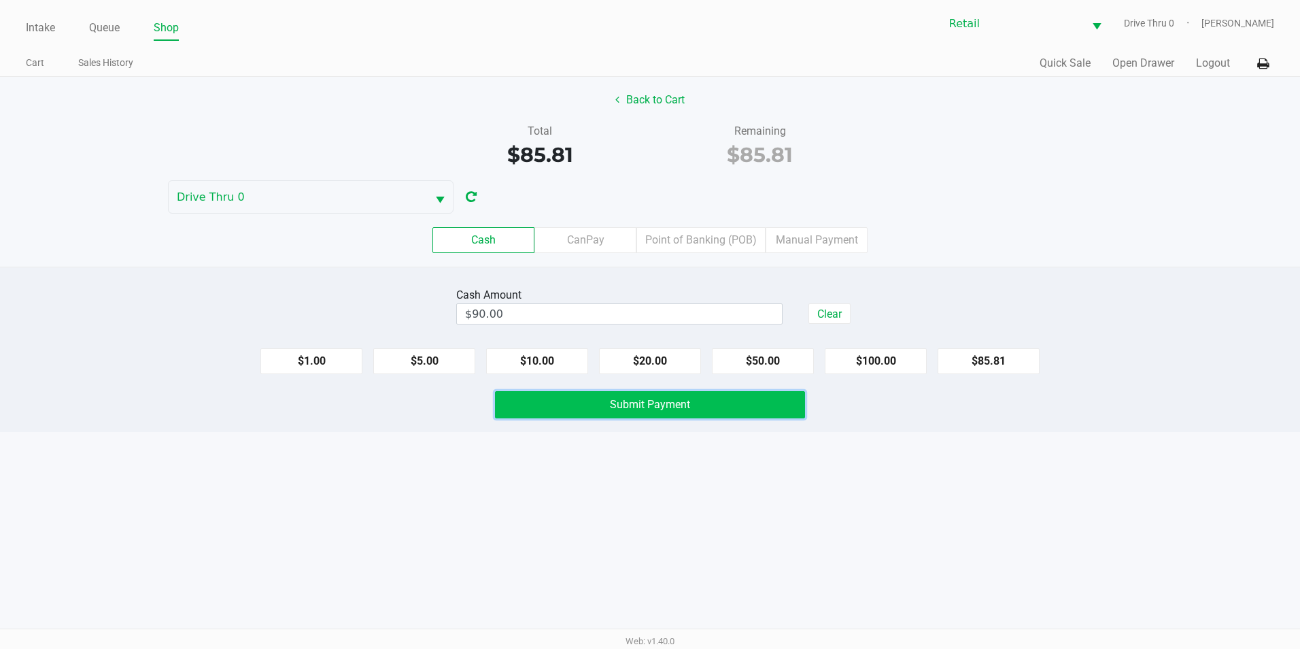
click at [634, 411] on button "Submit Payment" at bounding box center [650, 404] width 310 height 27
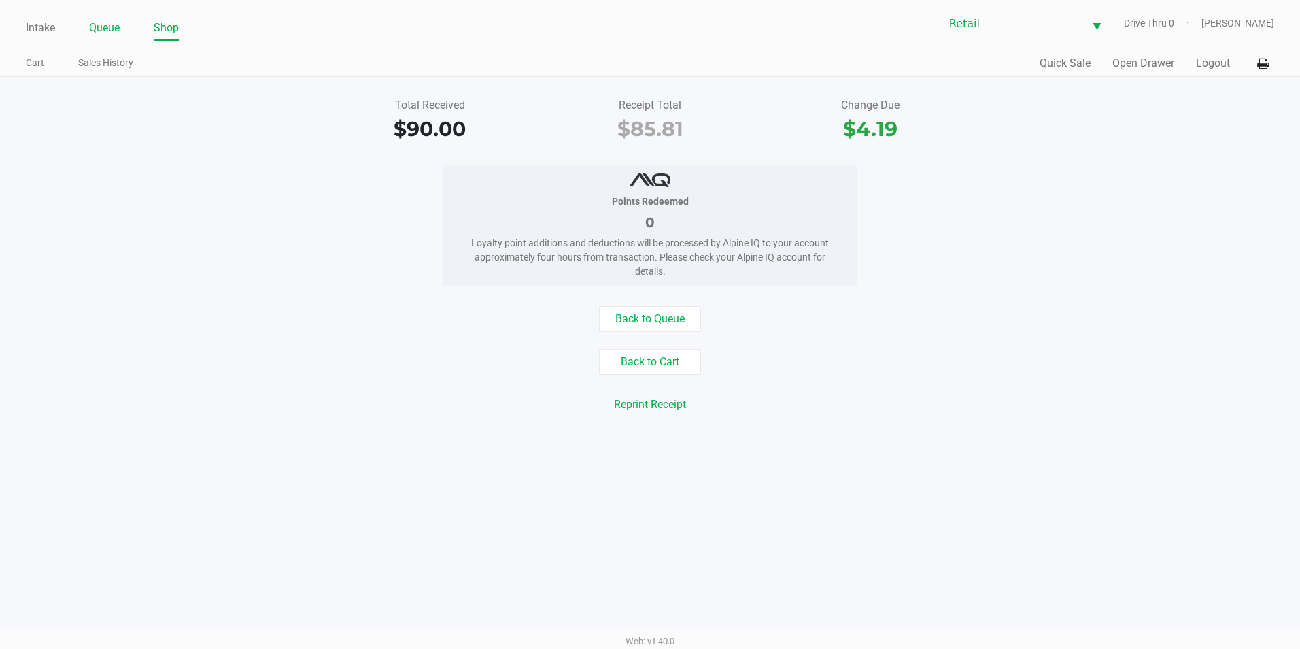
click at [91, 25] on link "Queue" at bounding box center [104, 27] width 31 height 19
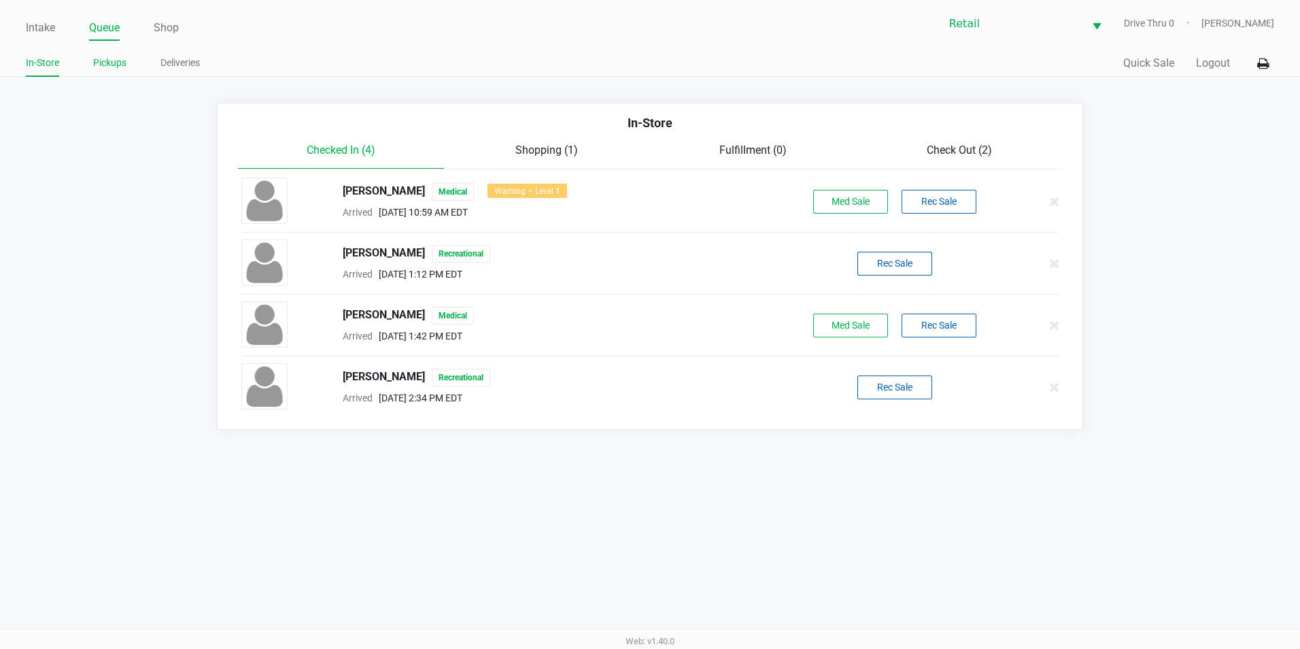
click at [100, 58] on link "Pickups" at bounding box center [109, 62] width 33 height 17
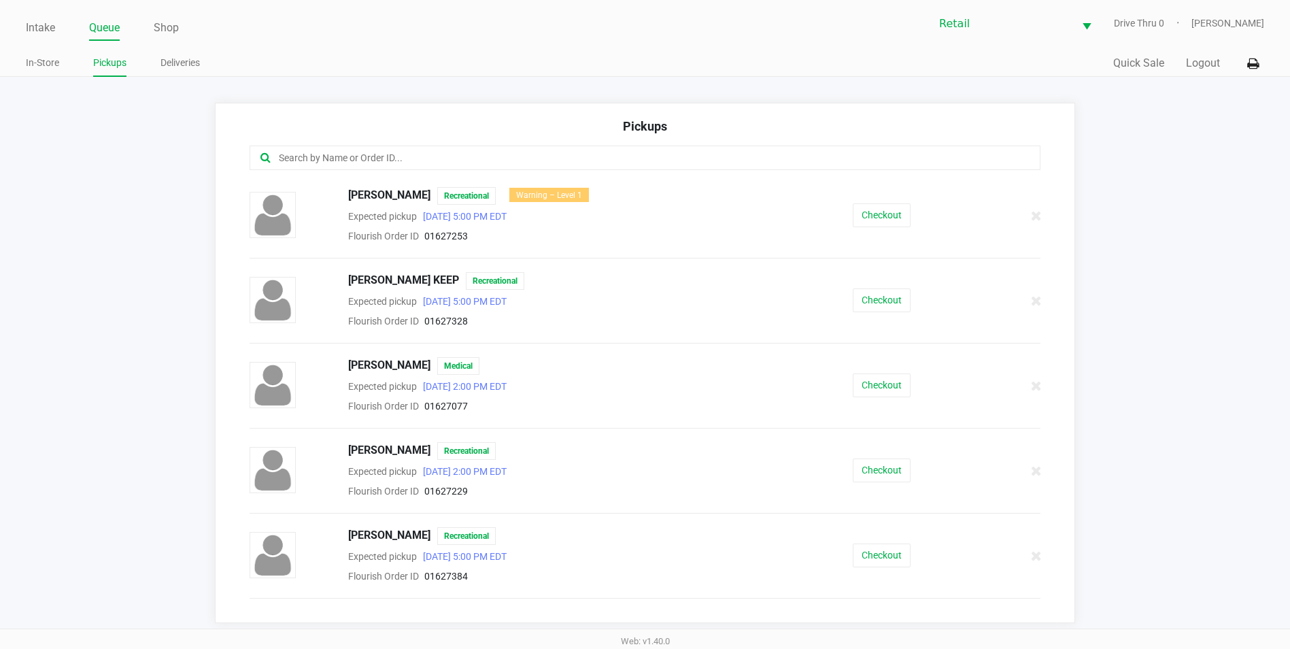
click at [460, 164] on input "text" at bounding box center [623, 158] width 692 height 16
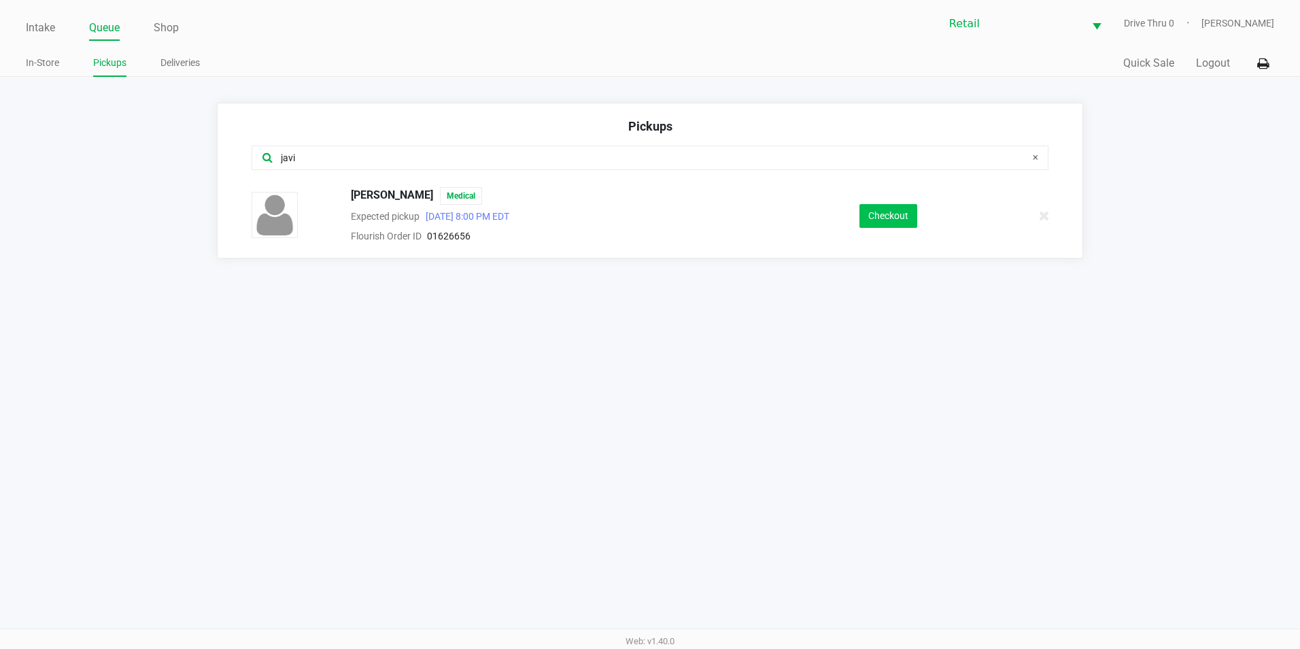
type input "javi"
click at [895, 208] on button "Checkout" at bounding box center [889, 216] width 58 height 24
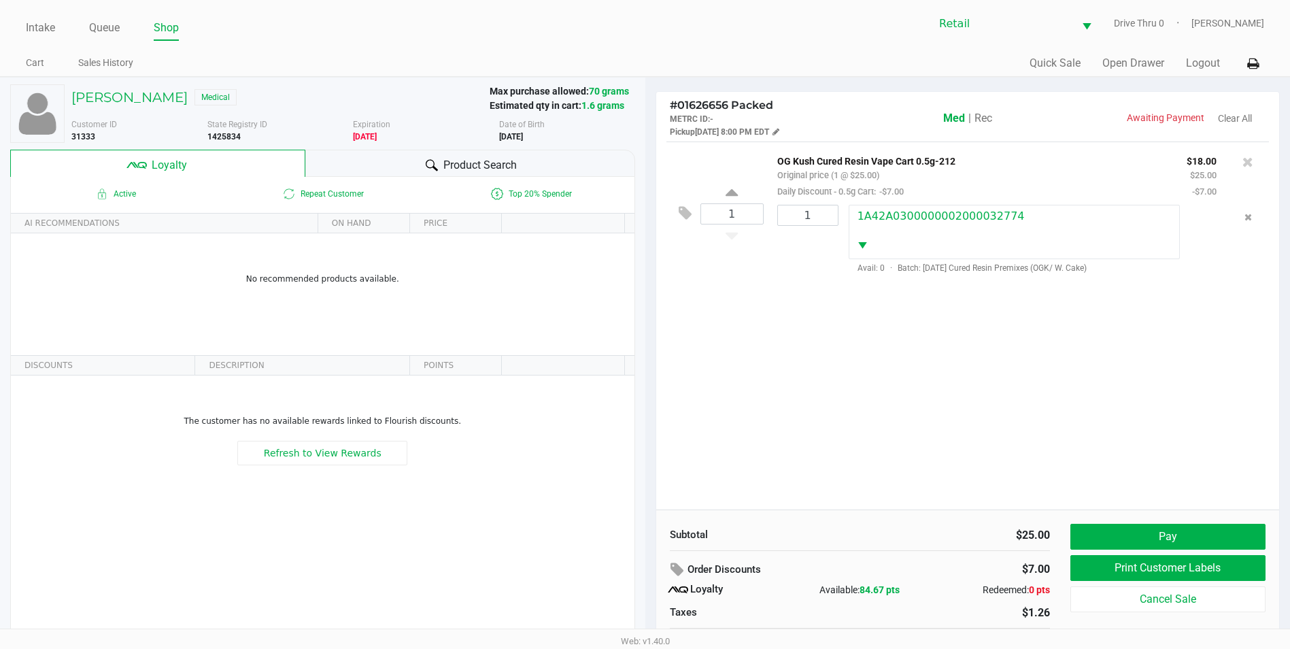
click at [980, 120] on span "Rec" at bounding box center [983, 118] width 18 height 13
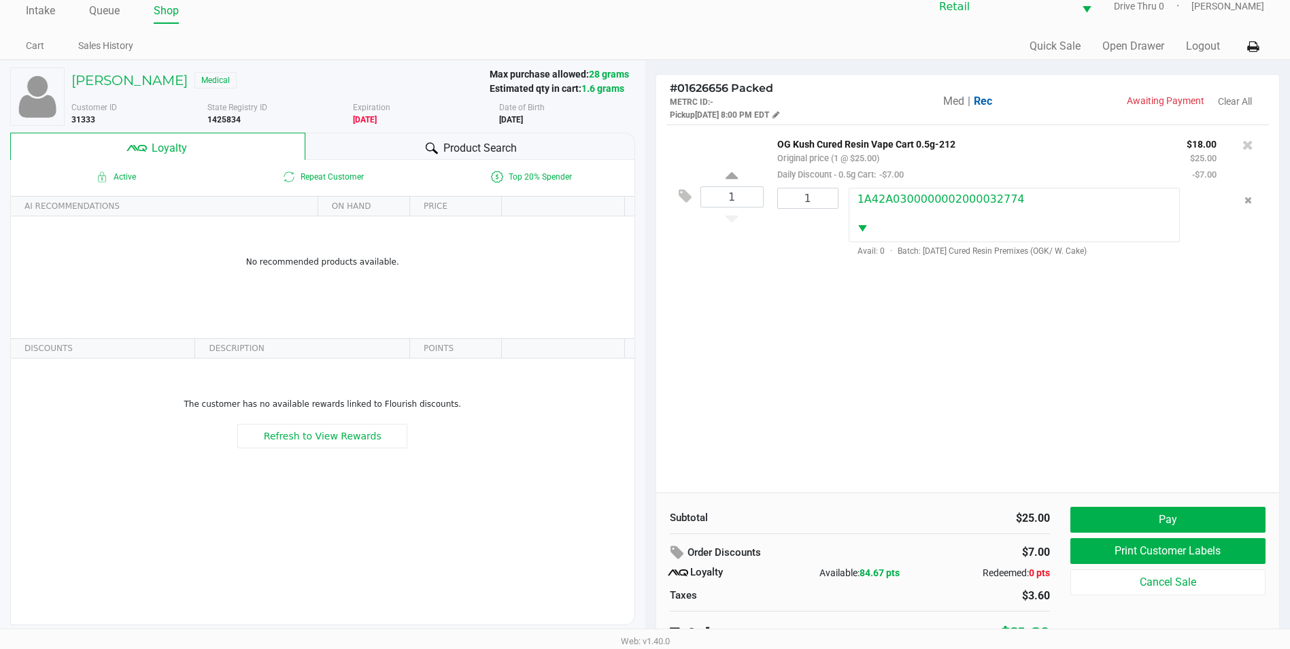
scroll to position [27, 0]
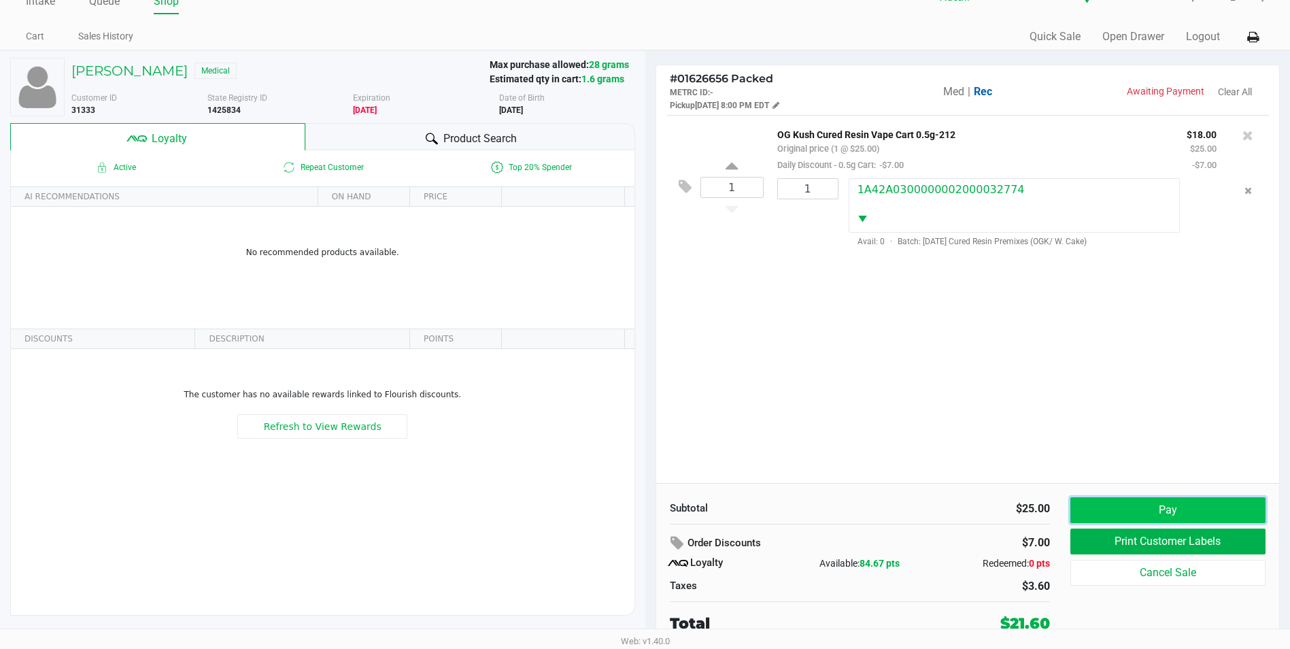
click at [1169, 503] on button "Pay" at bounding box center [1167, 510] width 195 height 26
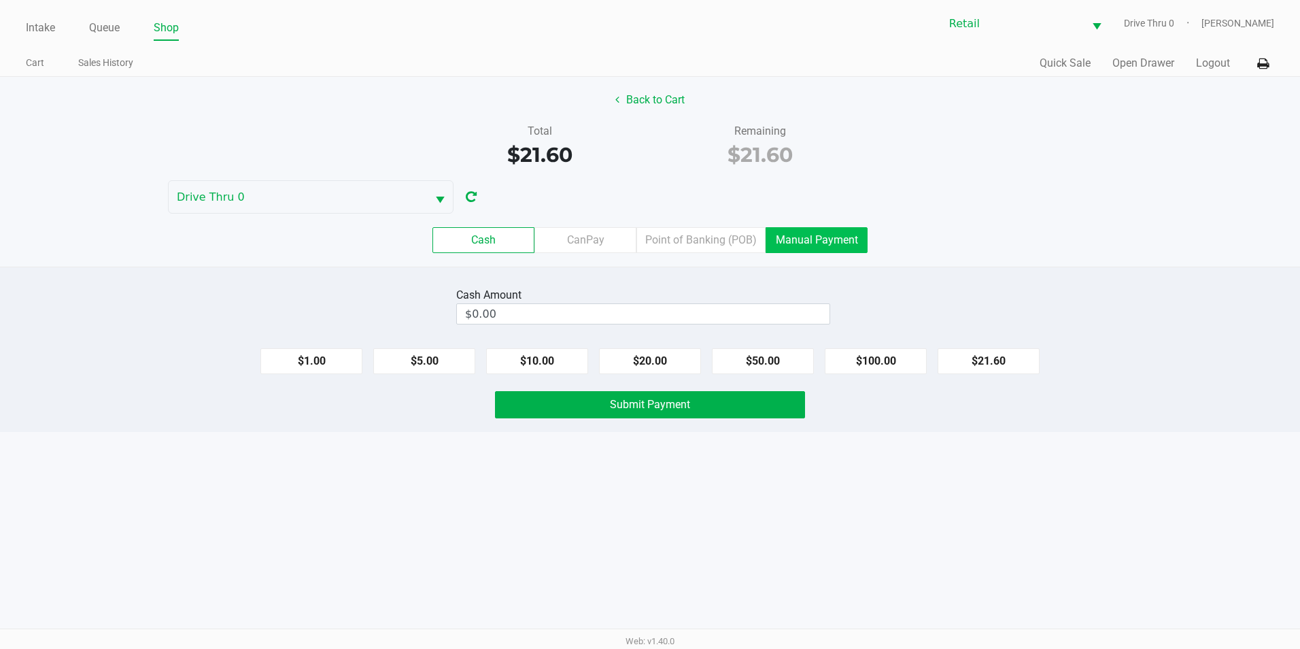
click at [785, 231] on label "Manual Payment" at bounding box center [817, 240] width 102 height 26
click at [0, 0] on 8 "Manual Payment" at bounding box center [0, 0] width 0 height 0
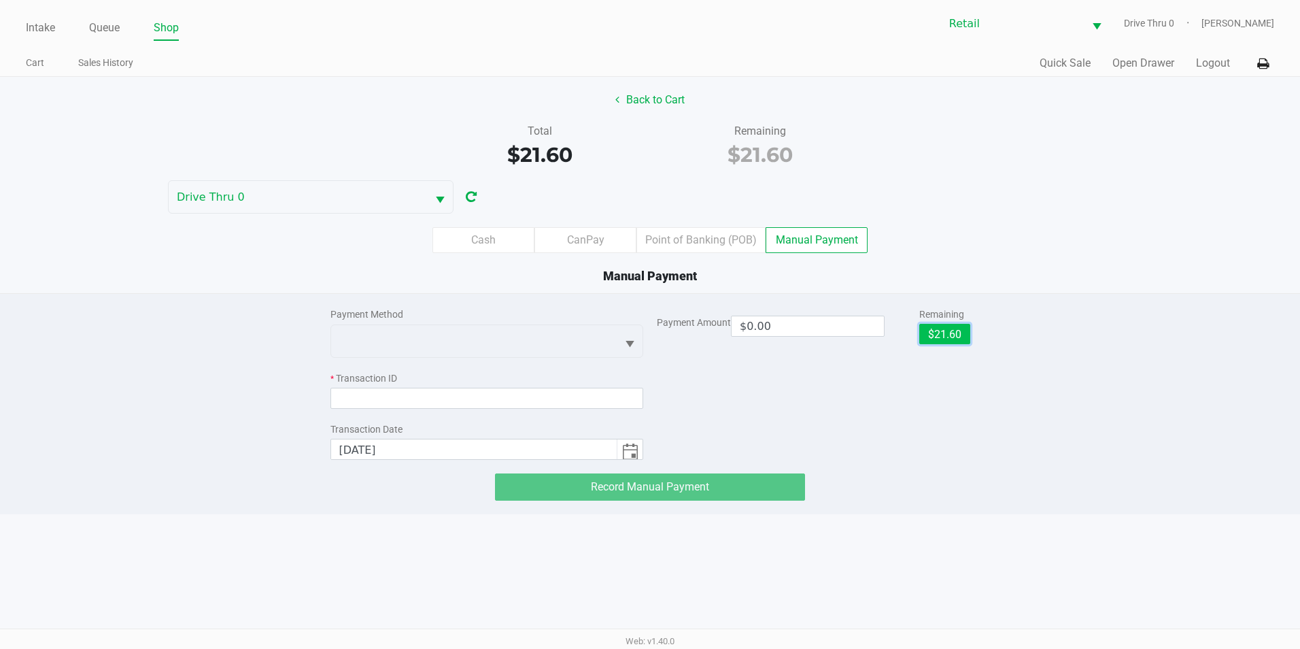
click at [969, 326] on button "$21.60" at bounding box center [944, 334] width 51 height 20
type input "$21.60"
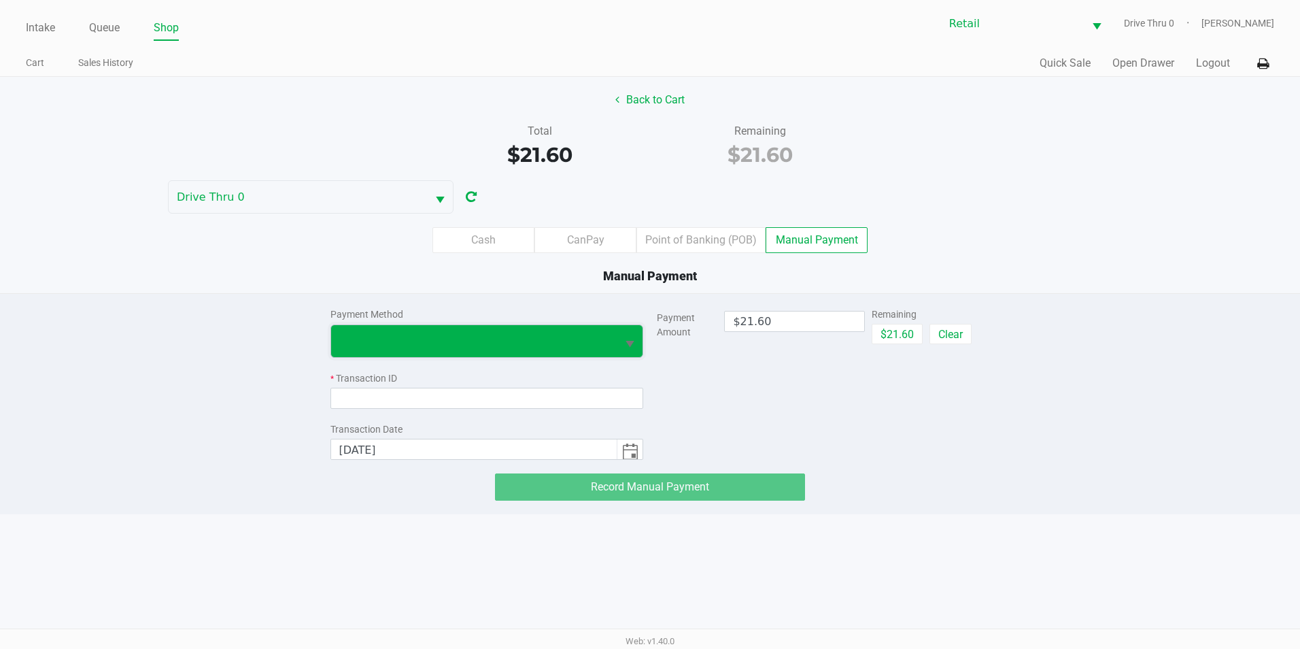
click at [432, 337] on span at bounding box center [474, 341] width 270 height 16
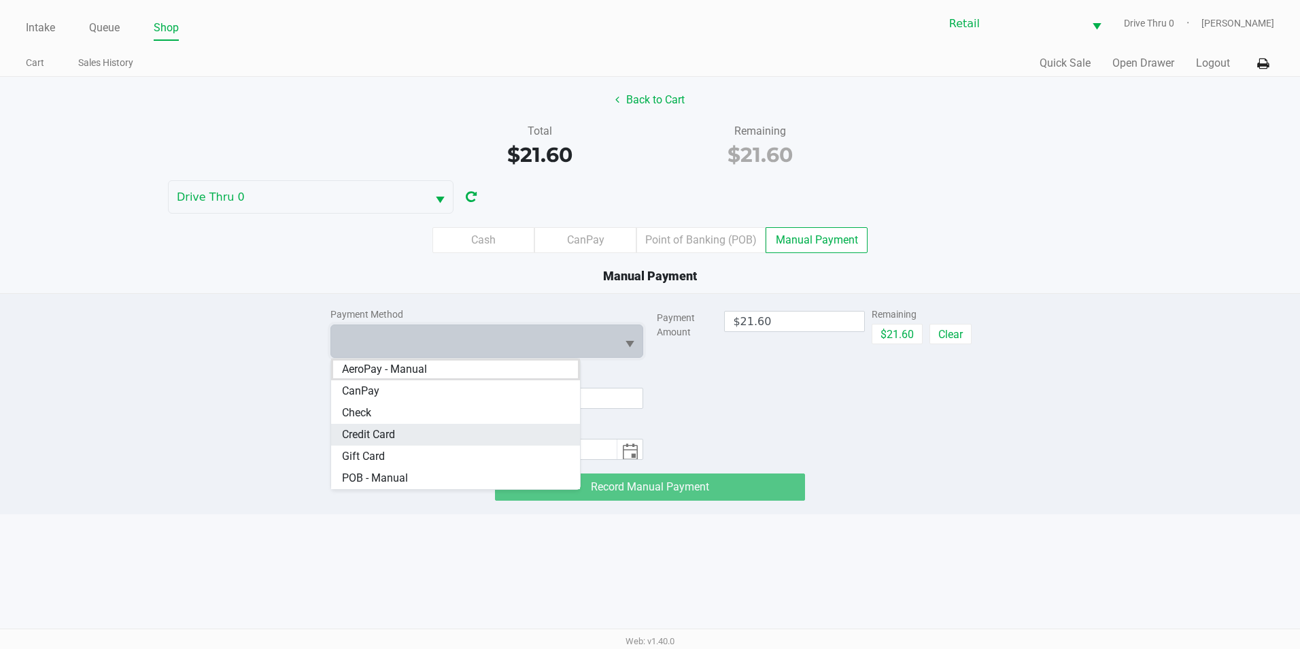
click at [395, 428] on span "Credit Card" at bounding box center [368, 434] width 53 height 16
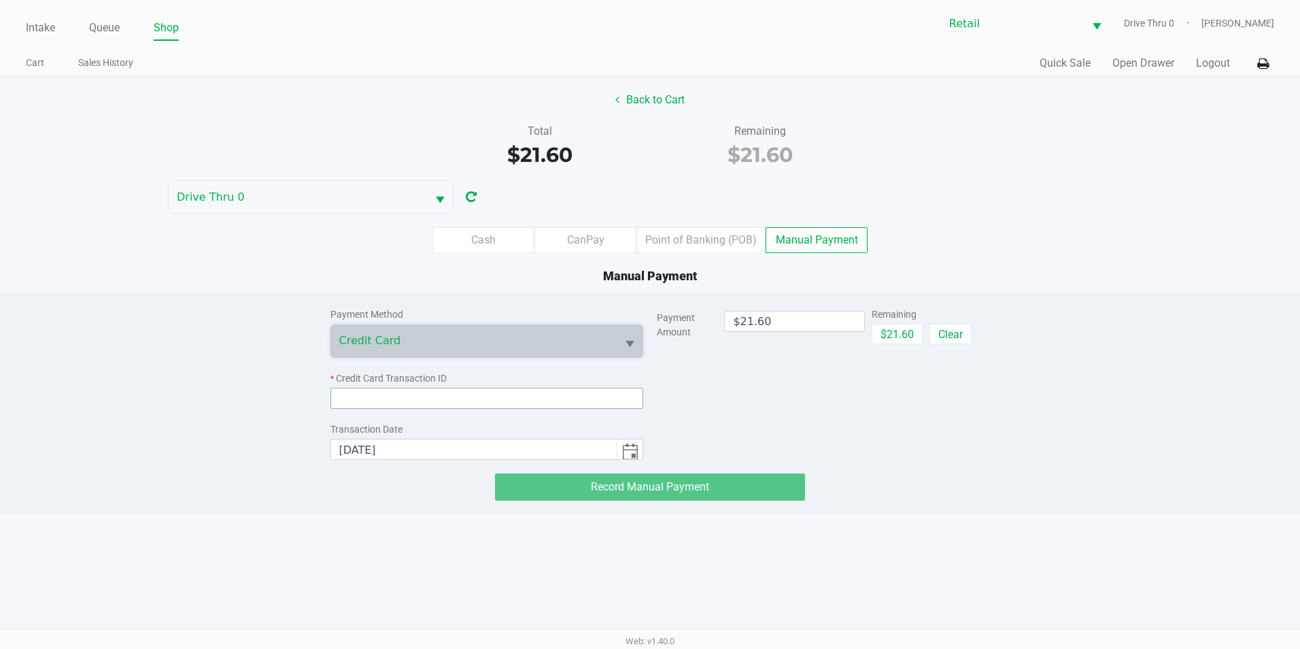
click at [420, 404] on input at bounding box center [486, 398] width 313 height 21
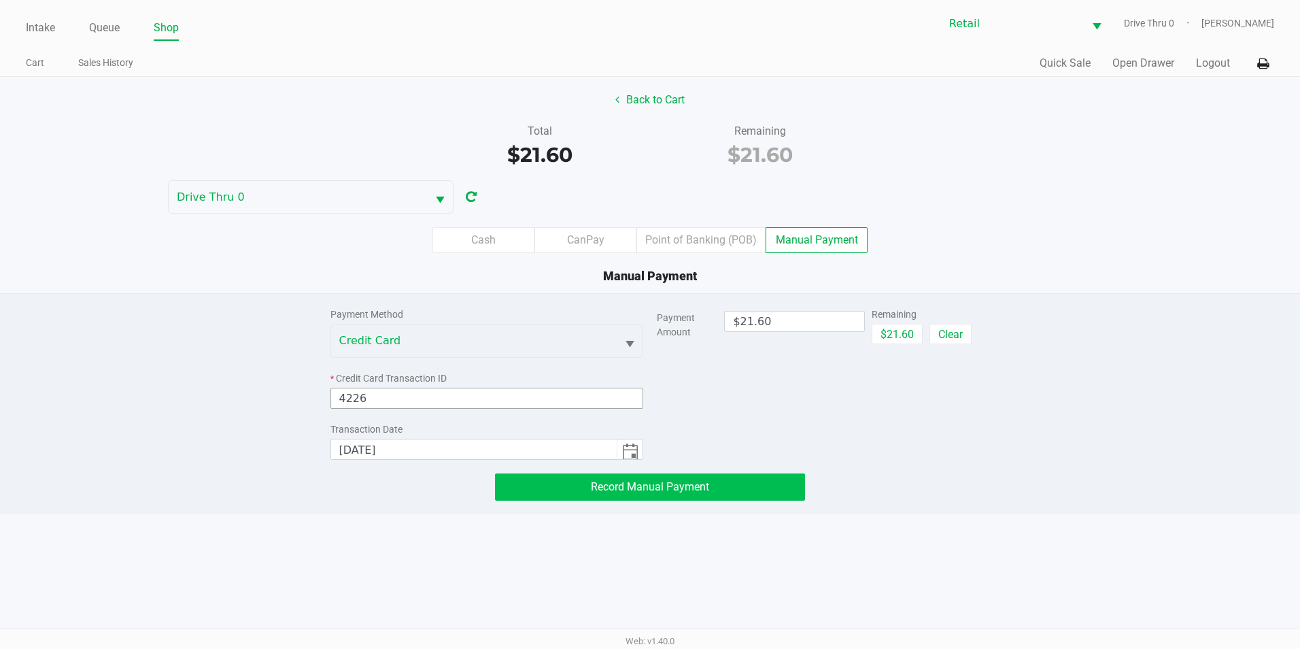
type input "4226"
click at [685, 478] on button "Record Manual Payment" at bounding box center [650, 486] width 310 height 27
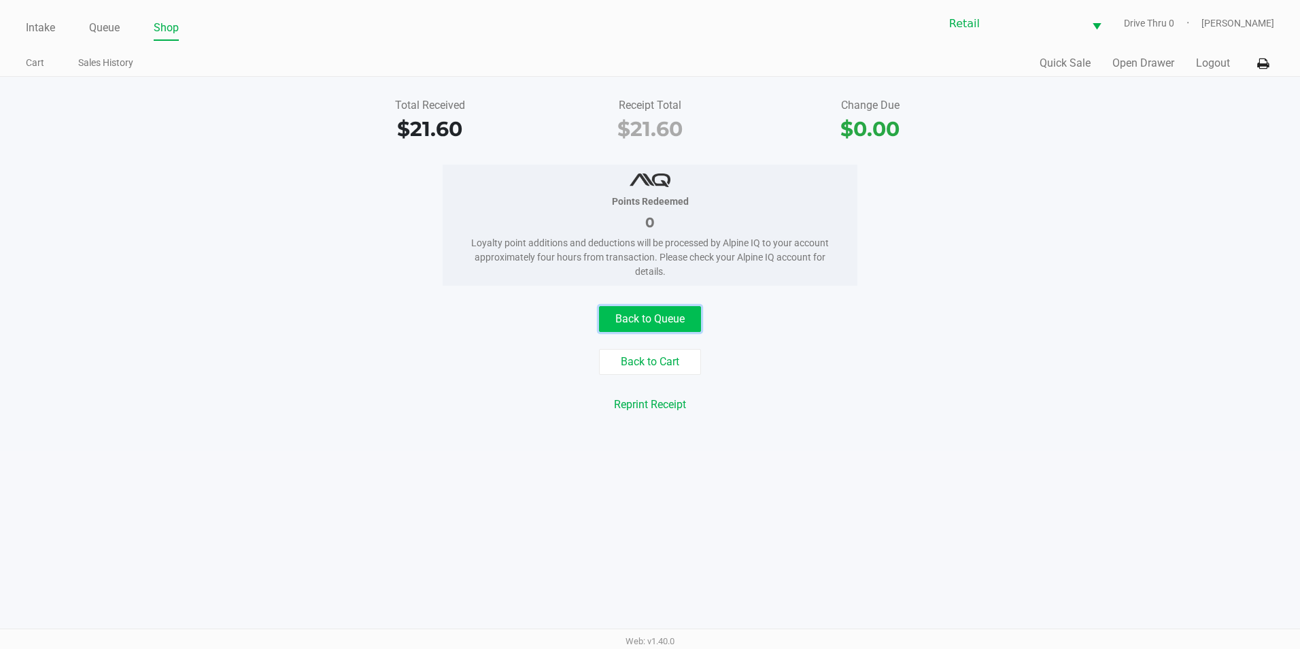
click at [682, 329] on button "Back to Queue" at bounding box center [650, 319] width 102 height 26
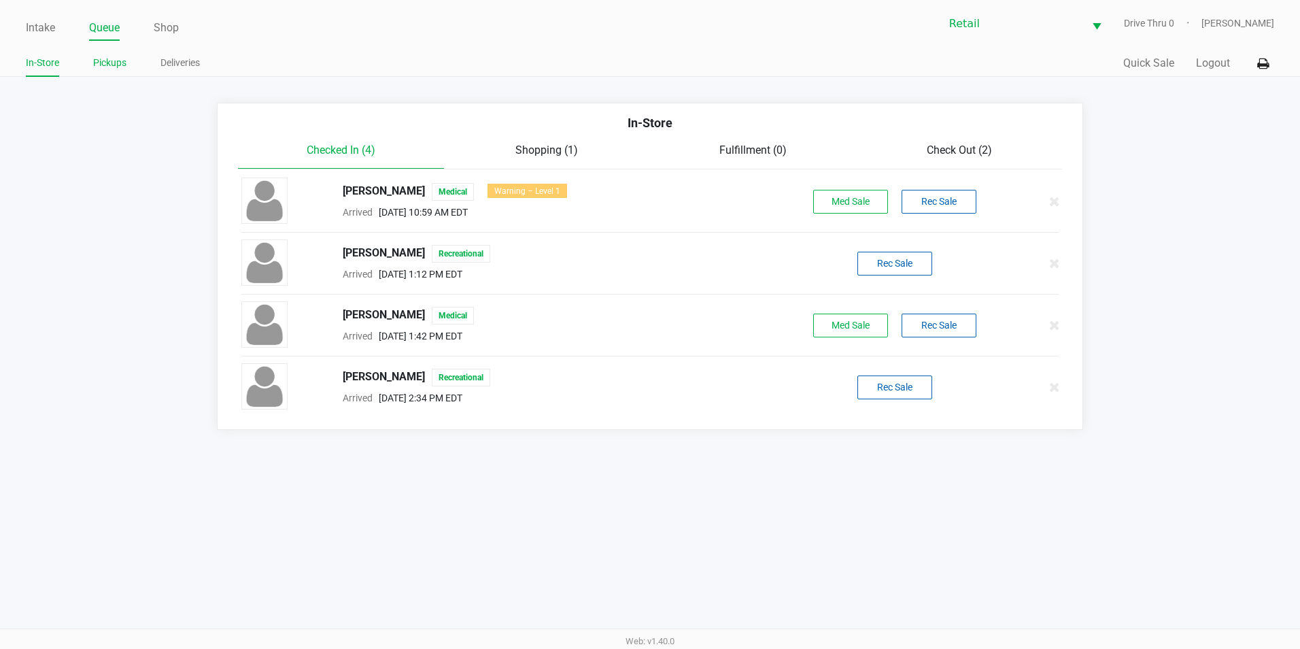
drag, startPoint x: 110, startPoint y: 60, endPoint x: 112, endPoint y: 48, distance: 12.4
click at [111, 58] on link "Pickups" at bounding box center [109, 62] width 33 height 17
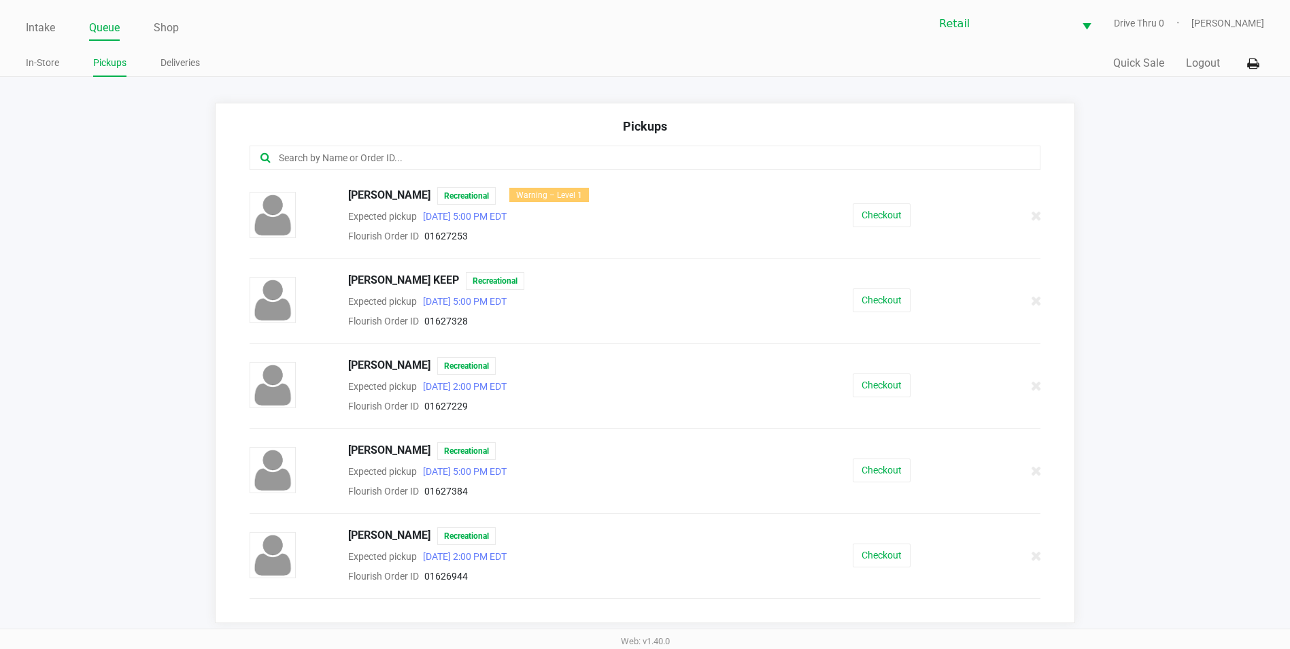
click at [600, 154] on input "text" at bounding box center [623, 158] width 692 height 16
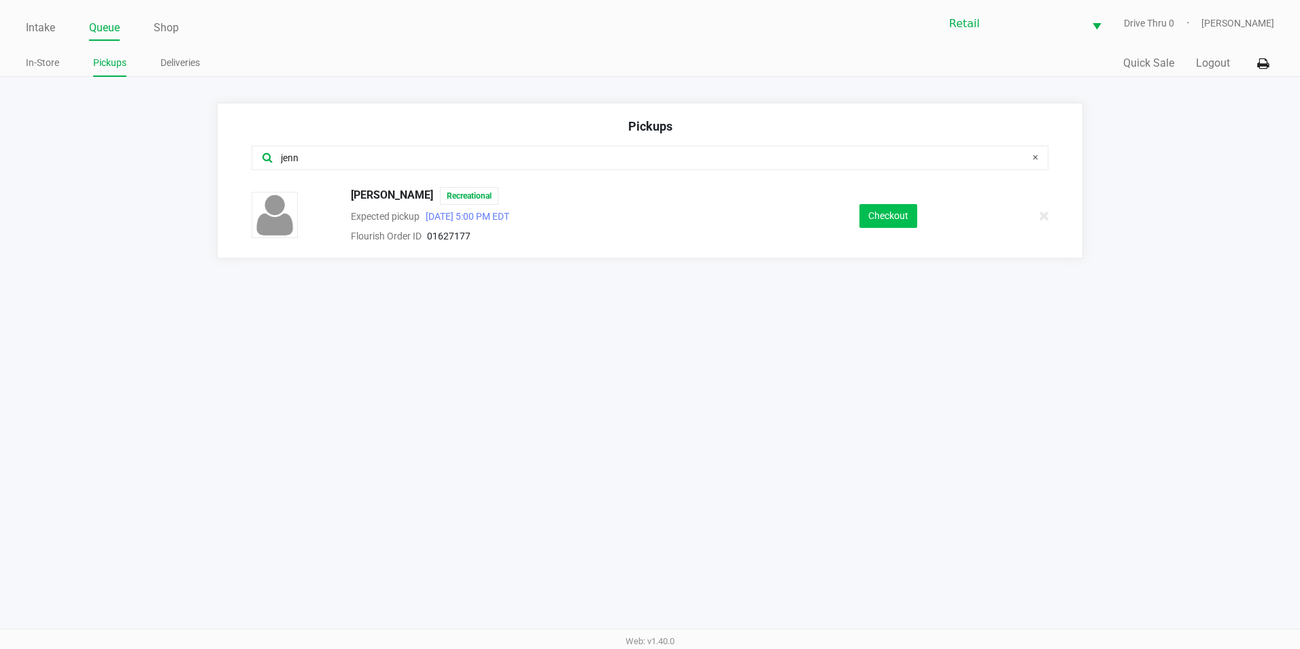
type input "jenn"
click at [896, 218] on button "Checkout" at bounding box center [889, 216] width 58 height 24
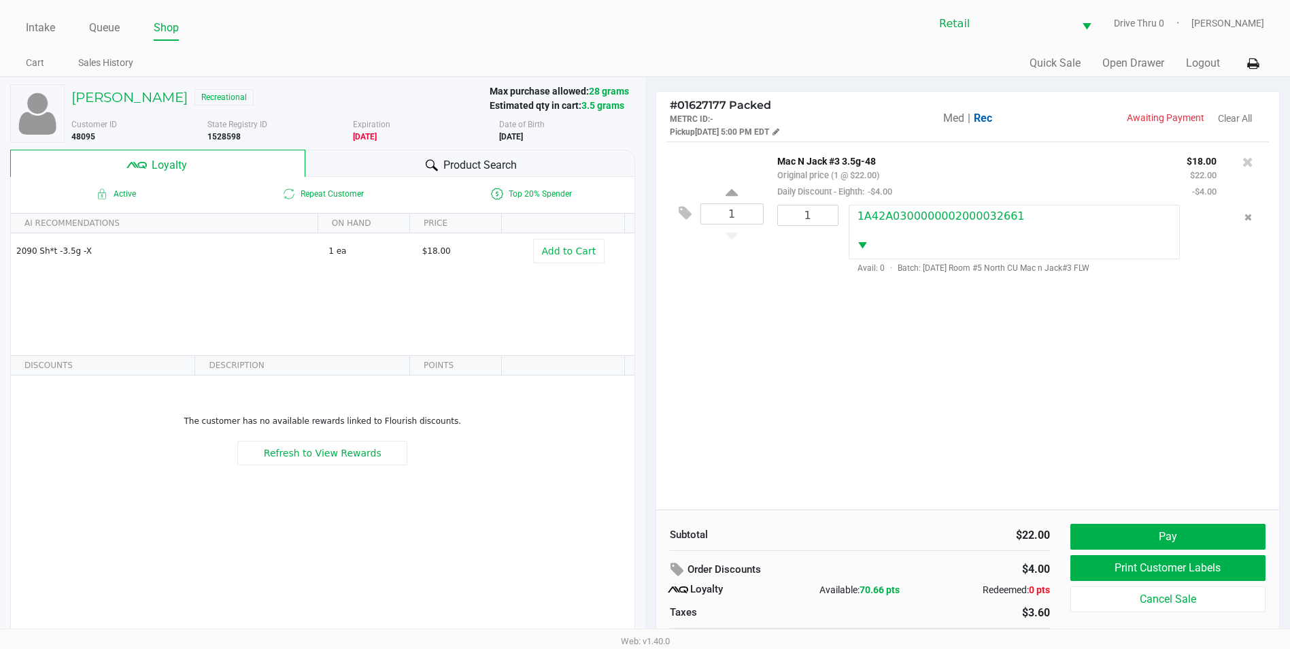
scroll to position [1, 0]
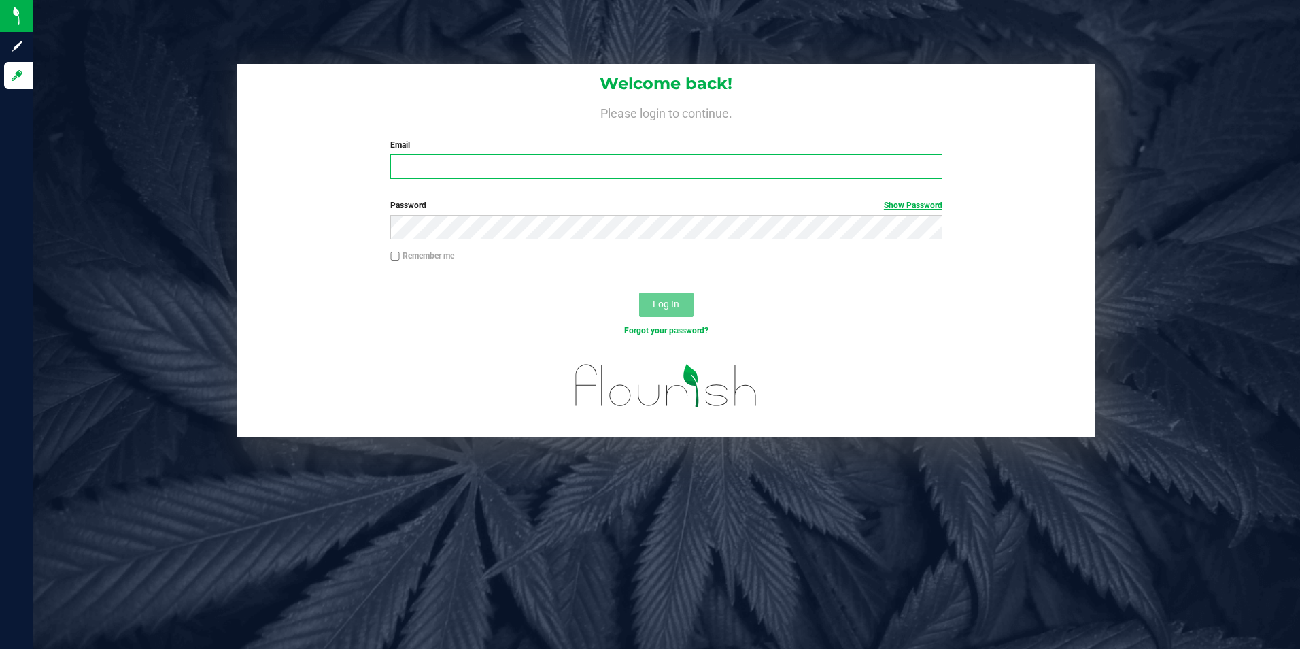
type input "[EMAIL_ADDRESS][DOMAIN_NAME]"
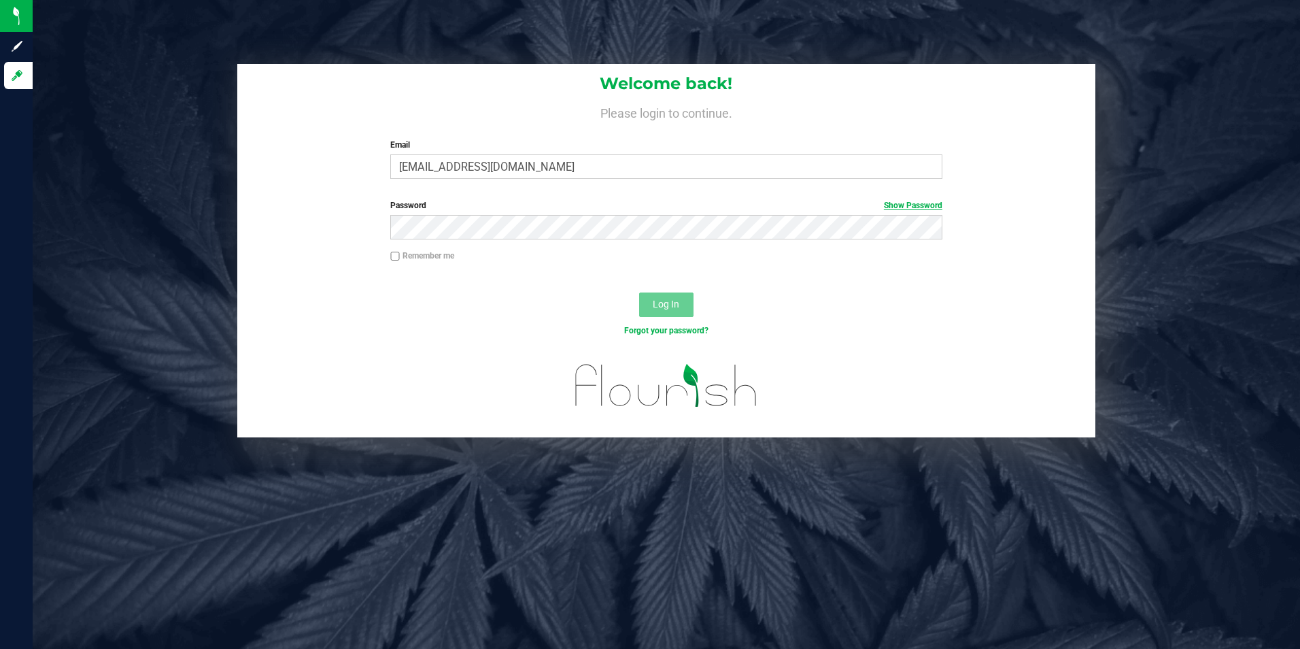
click at [938, 204] on link "Show Password" at bounding box center [913, 206] width 58 height 10
click at [938, 204] on link "Hide Password" at bounding box center [915, 206] width 54 height 10
click at [648, 303] on button "Log In" at bounding box center [666, 304] width 54 height 24
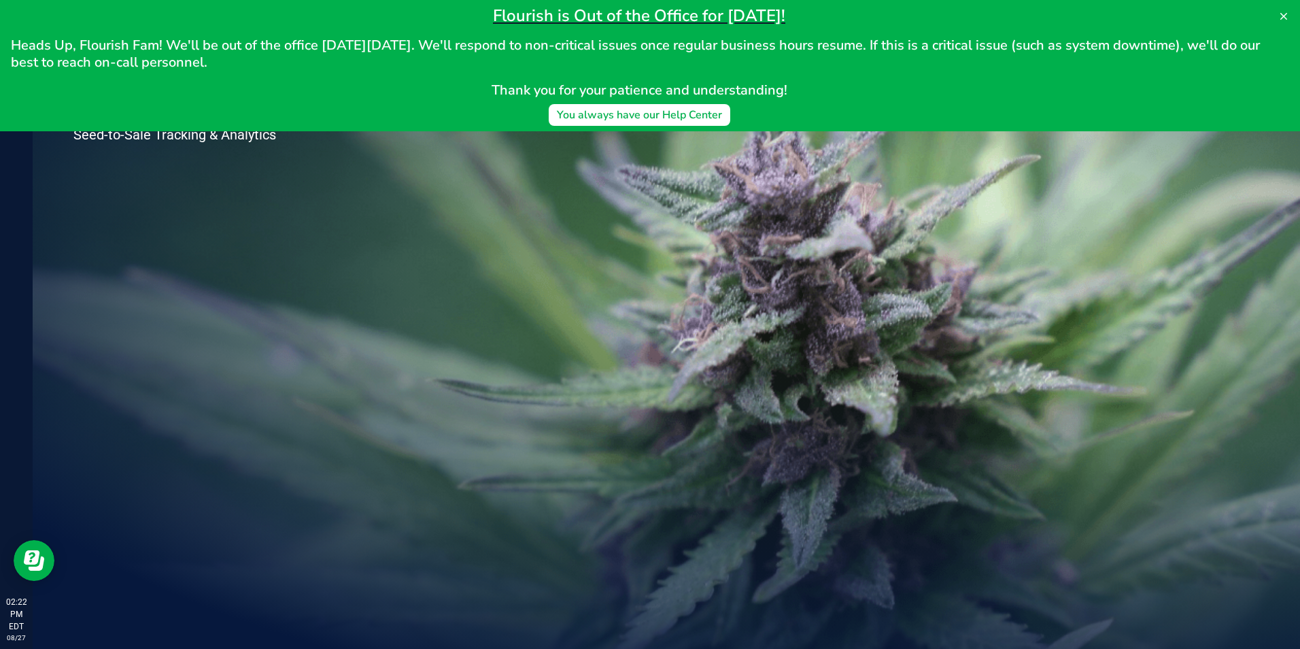
click at [556, 179] on div "Welcome to Flourish Software Seed-to-Sale Tracking & Analytics" at bounding box center [667, 341] width 1268 height 616
click at [1288, 15] on icon at bounding box center [1283, 16] width 11 height 11
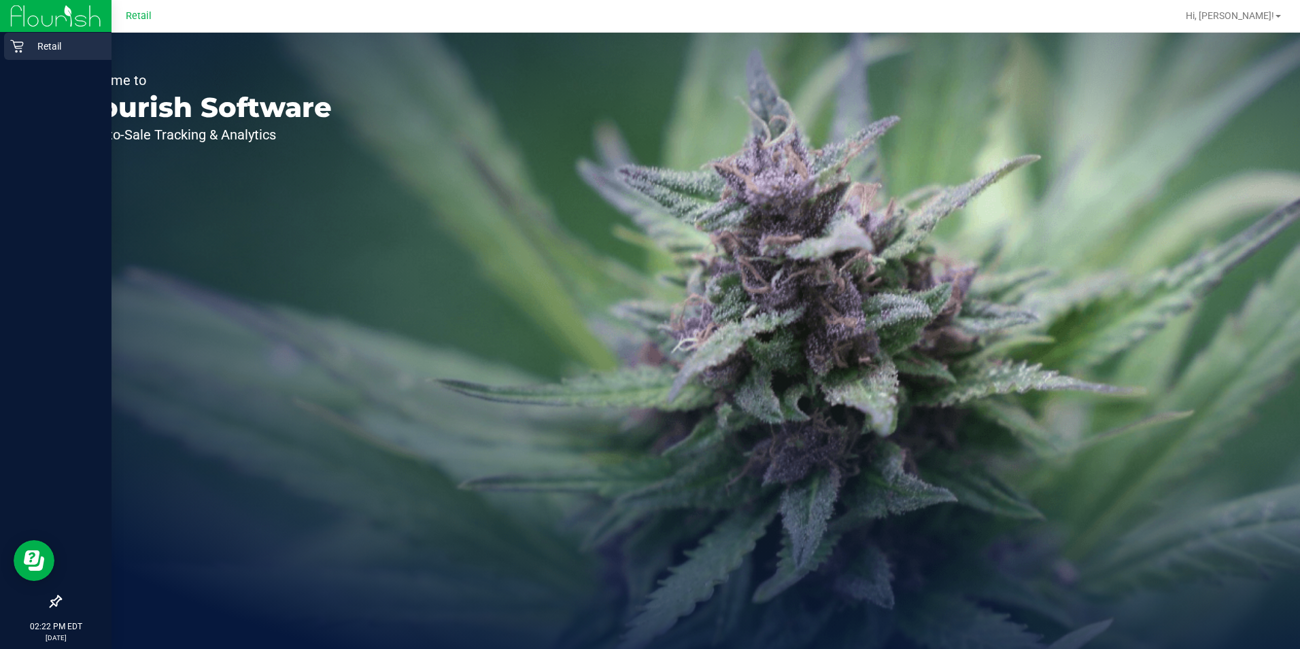
click at [46, 42] on p "Retail" at bounding box center [65, 46] width 82 height 16
